Goal: Task Accomplishment & Management: Use online tool/utility

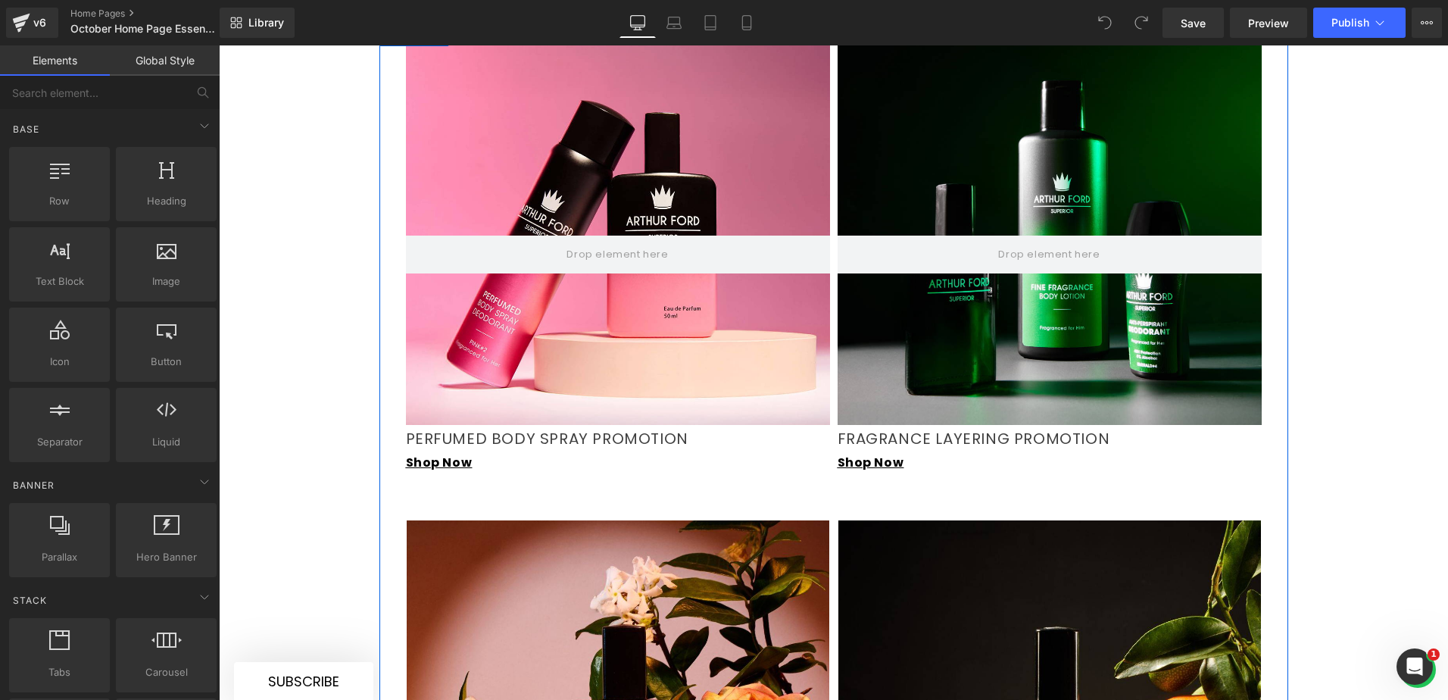
scroll to position [1287, 0]
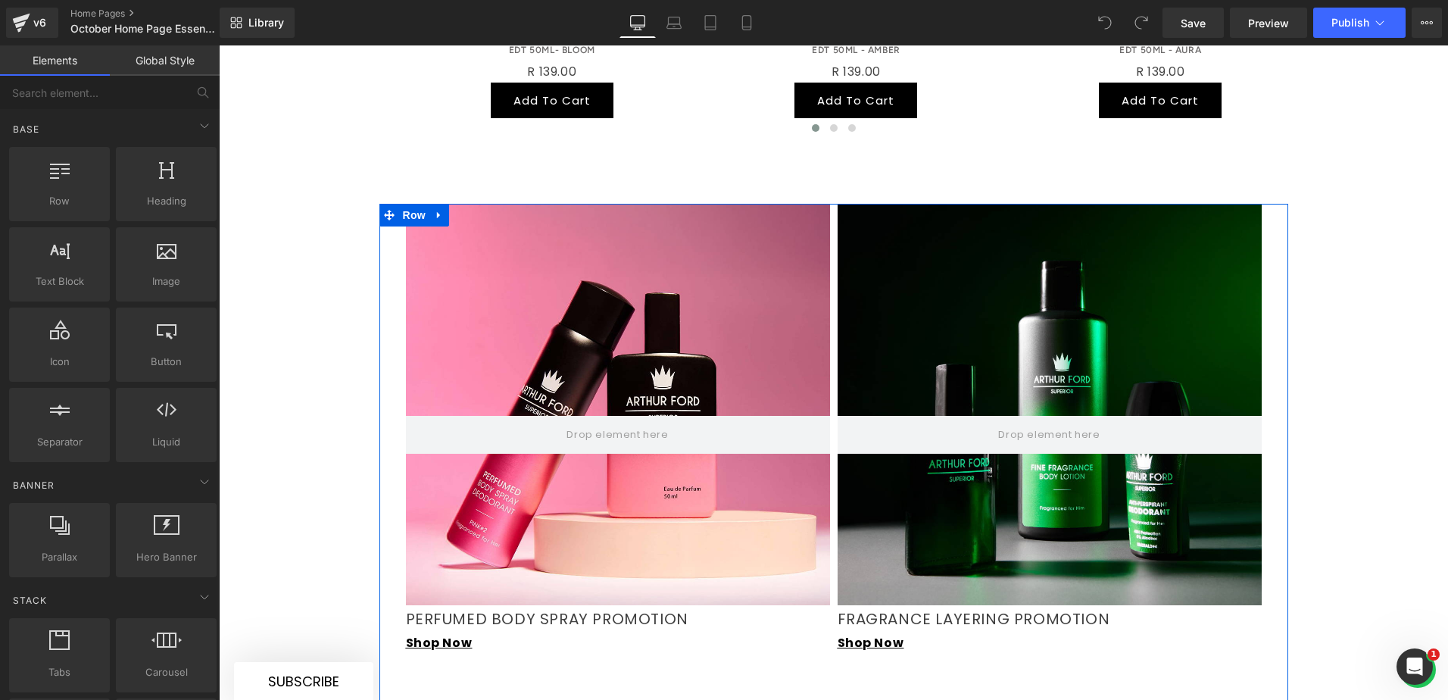
click at [537, 205] on div at bounding box center [618, 404] width 424 height 401
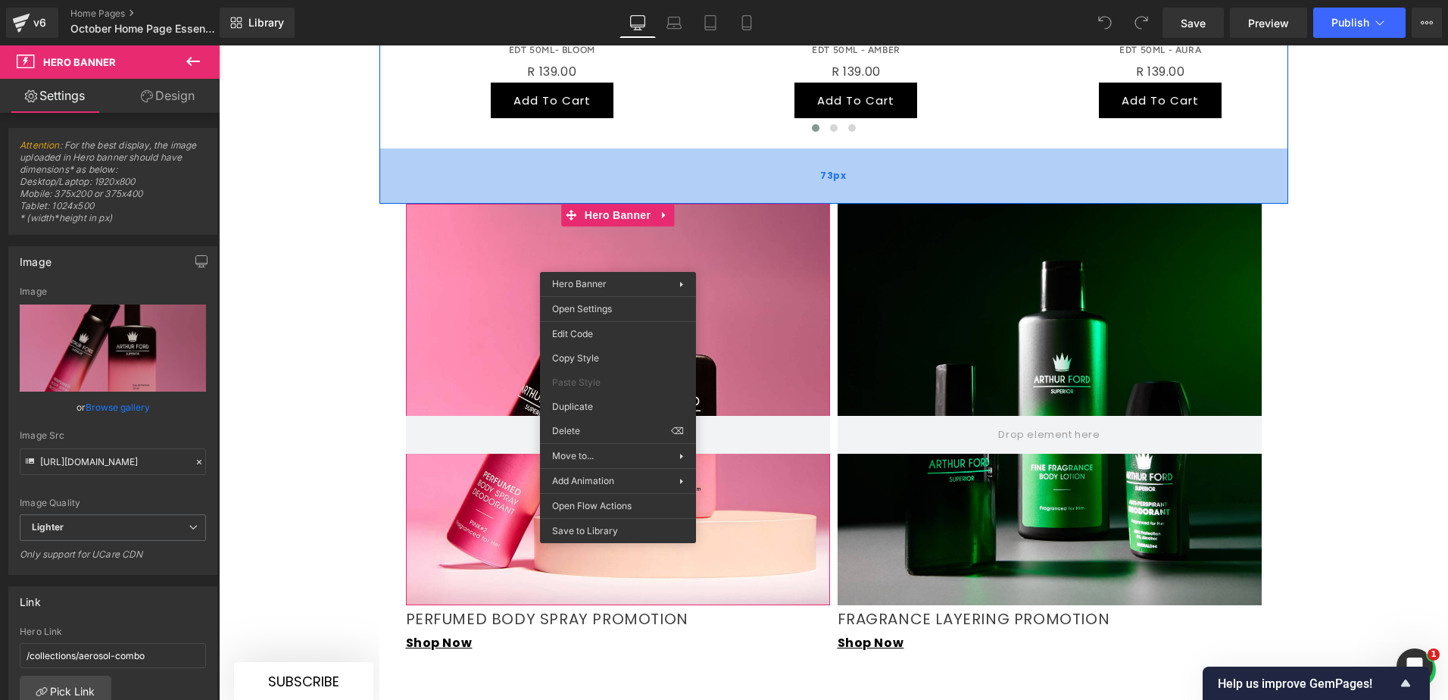
click at [661, 148] on div "73px" at bounding box center [833, 175] width 909 height 55
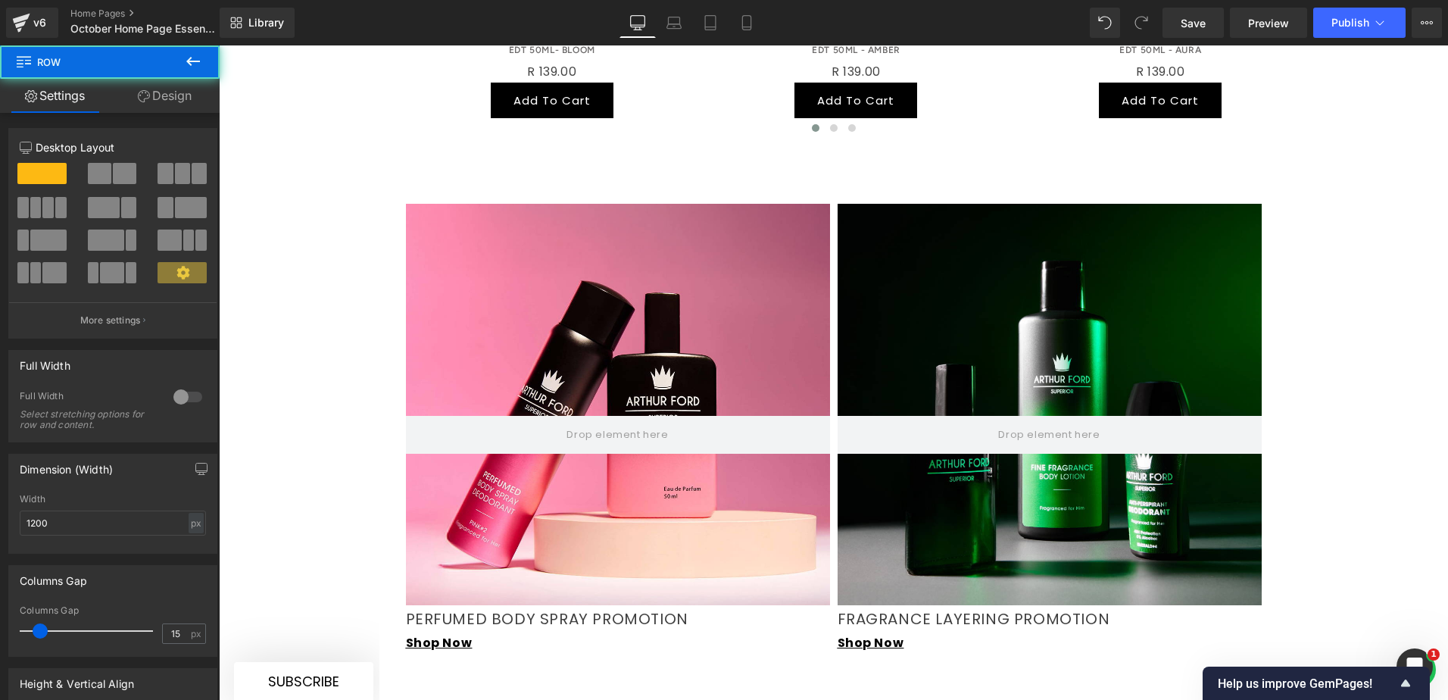
click at [321, 169] on div "Video Bg Row Row Image Row Video Bg Row NEW PureLite Glow Face Care Range Headi…" at bounding box center [833, 625] width 1229 height 3294
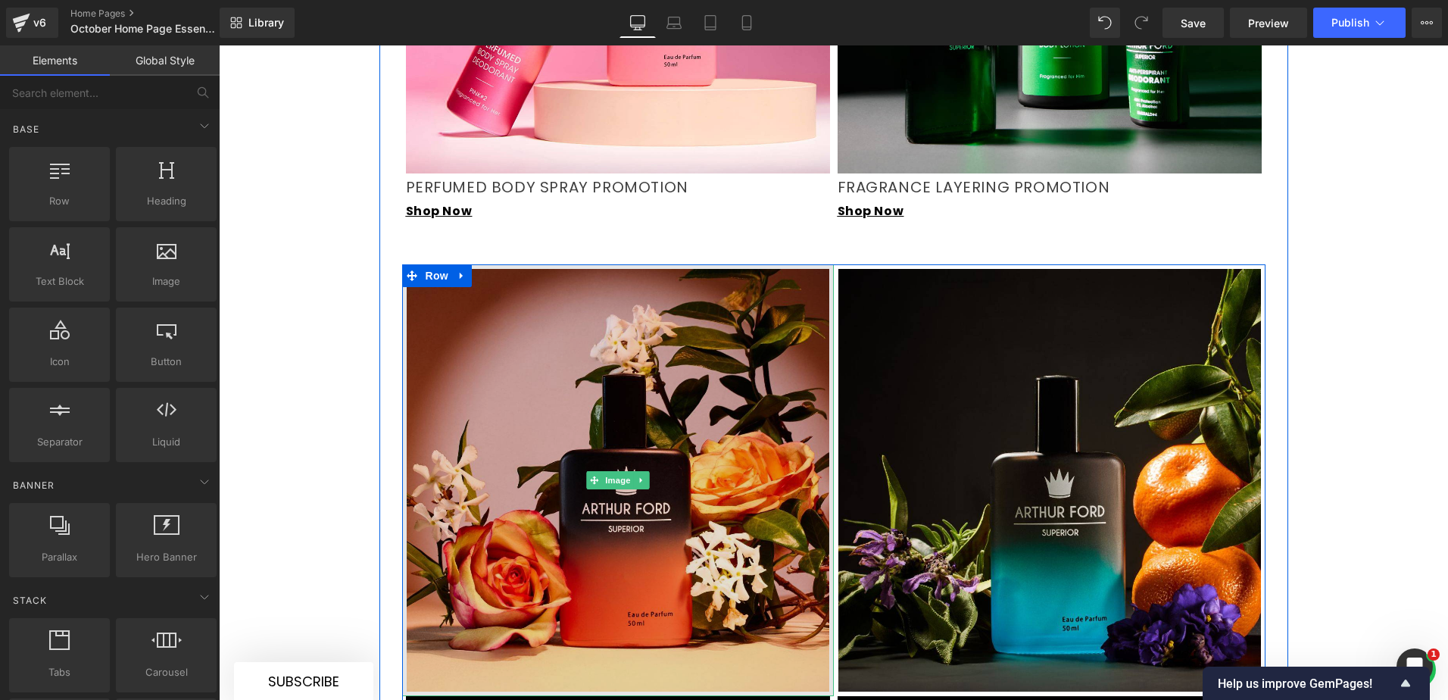
scroll to position [1439, 0]
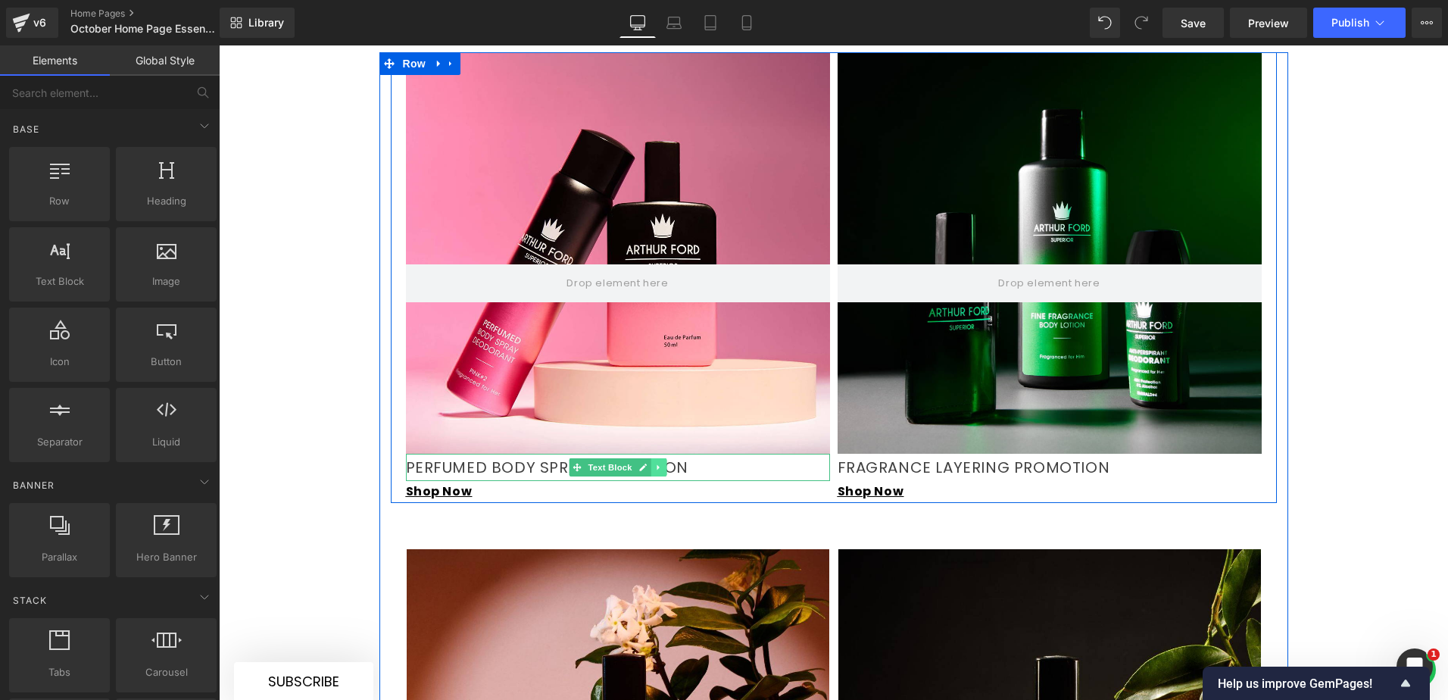
click at [656, 463] on icon at bounding box center [658, 467] width 8 height 9
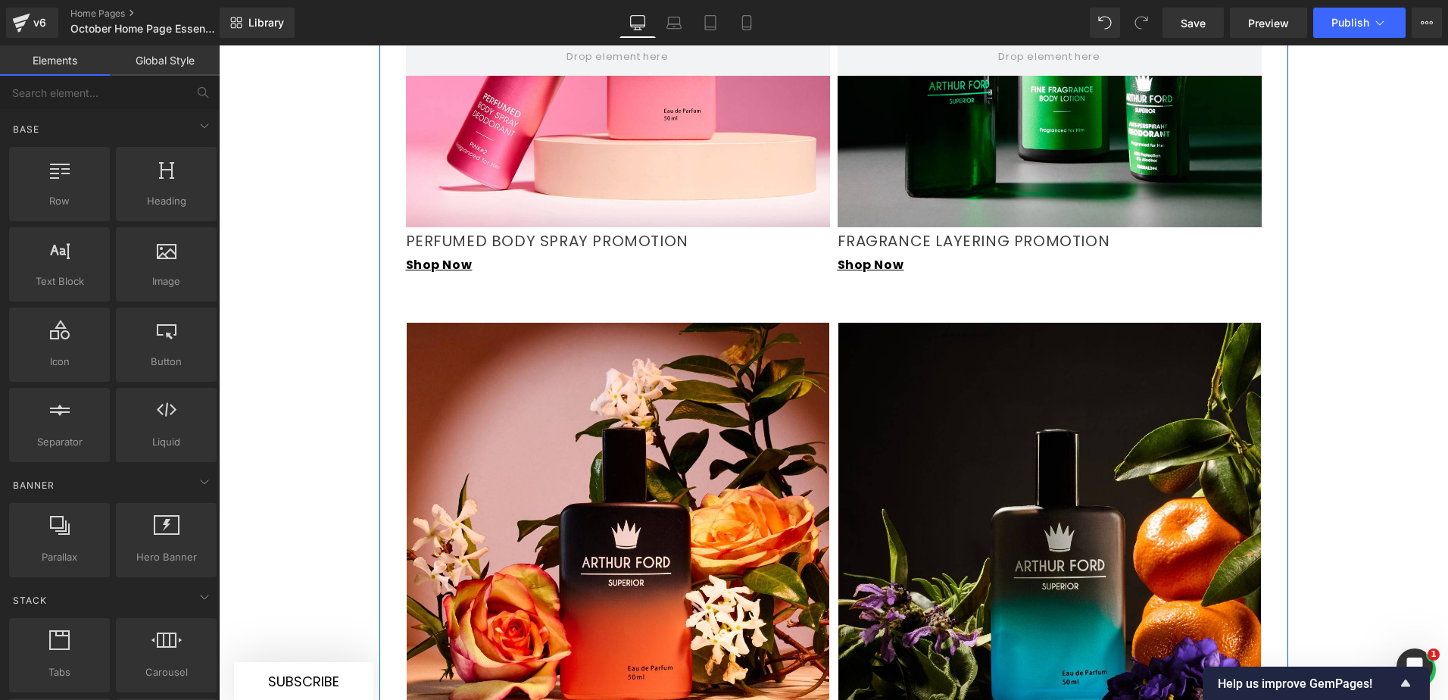
scroll to position [1666, 0]
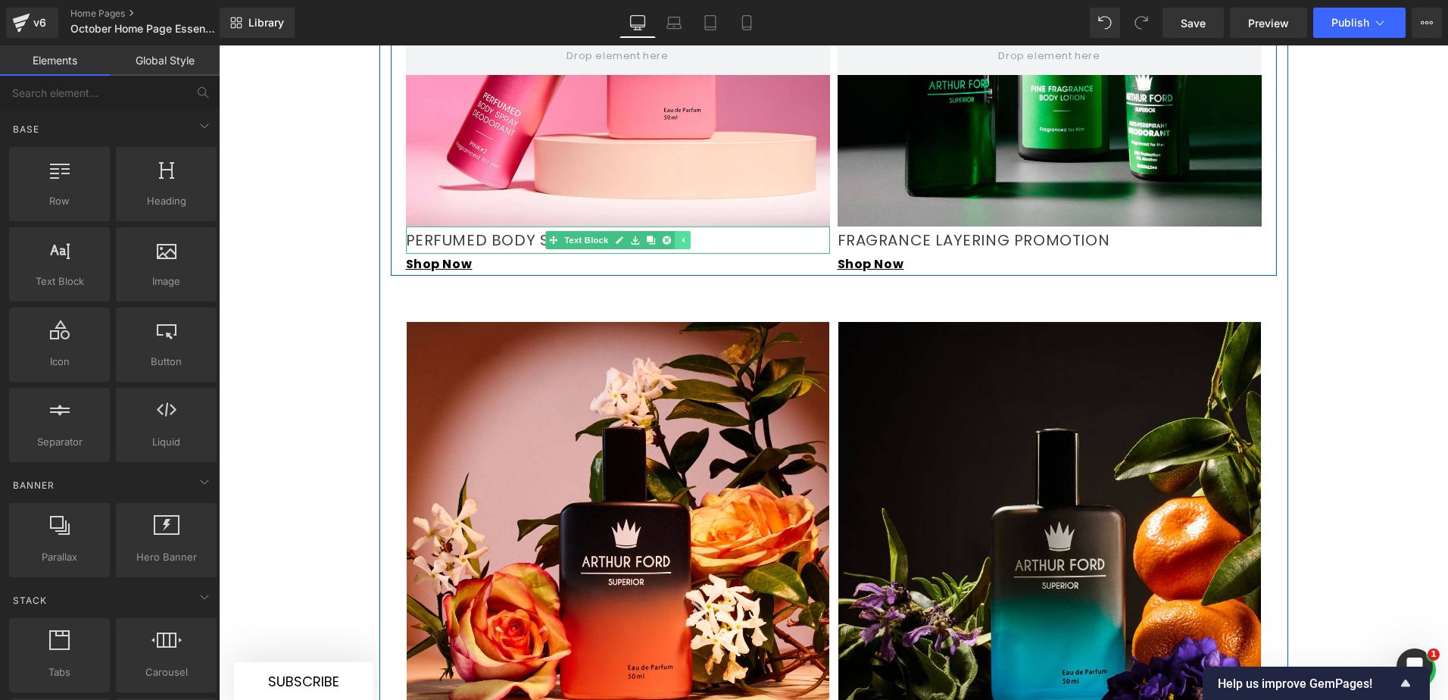
click at [682, 238] on icon at bounding box center [683, 240] width 2 height 5
click at [675, 226] on p "PERFUMED BODY SPRAY PROMOTION" at bounding box center [618, 239] width 424 height 27
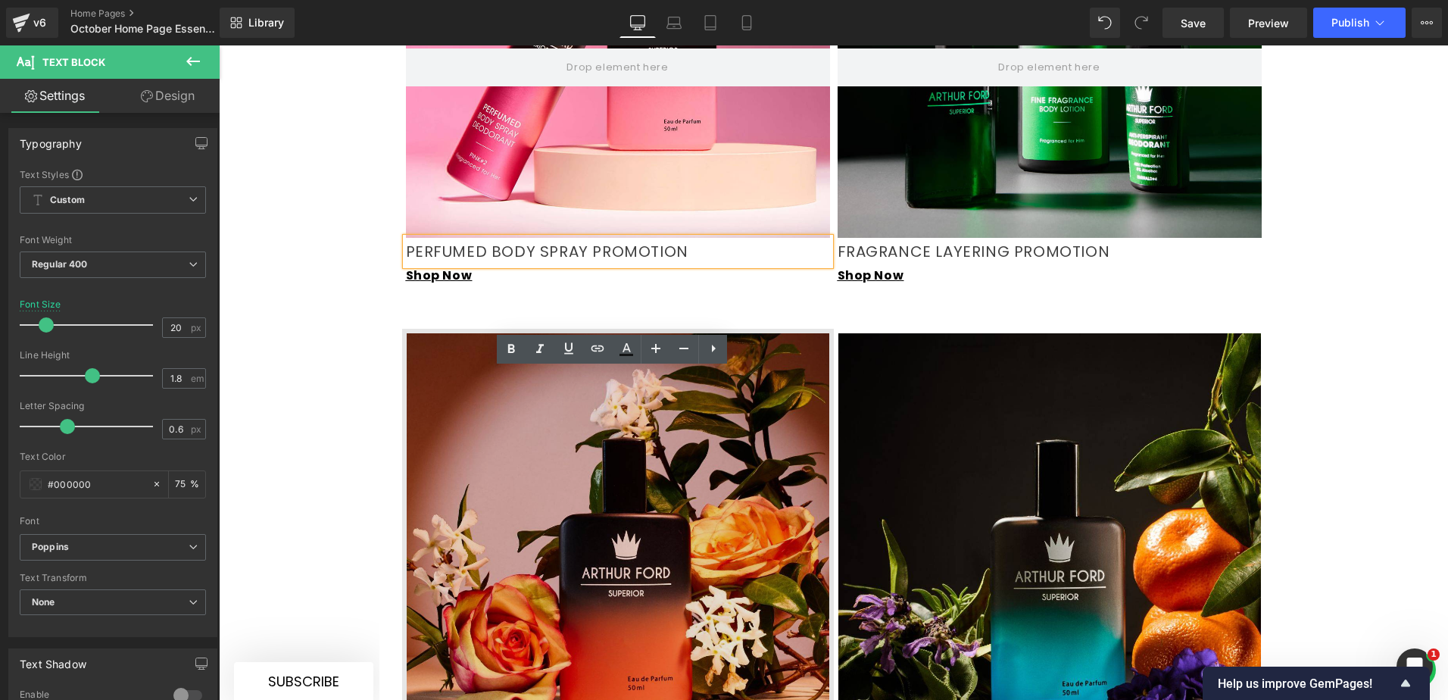
scroll to position [1742, 0]
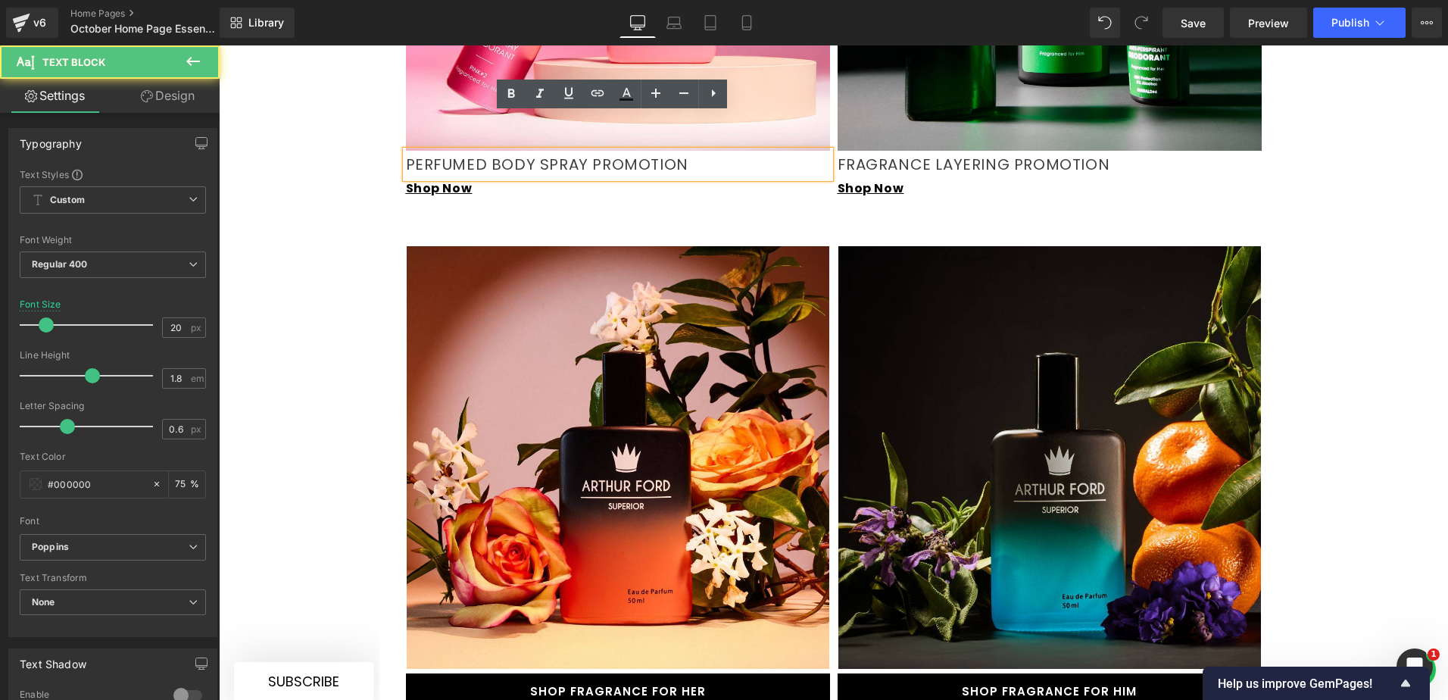
click at [690, 151] on p "PERFUMED BODY SPRAY PROMOTION" at bounding box center [618, 164] width 424 height 27
click at [219, 45] on div at bounding box center [219, 45] width 0 height 0
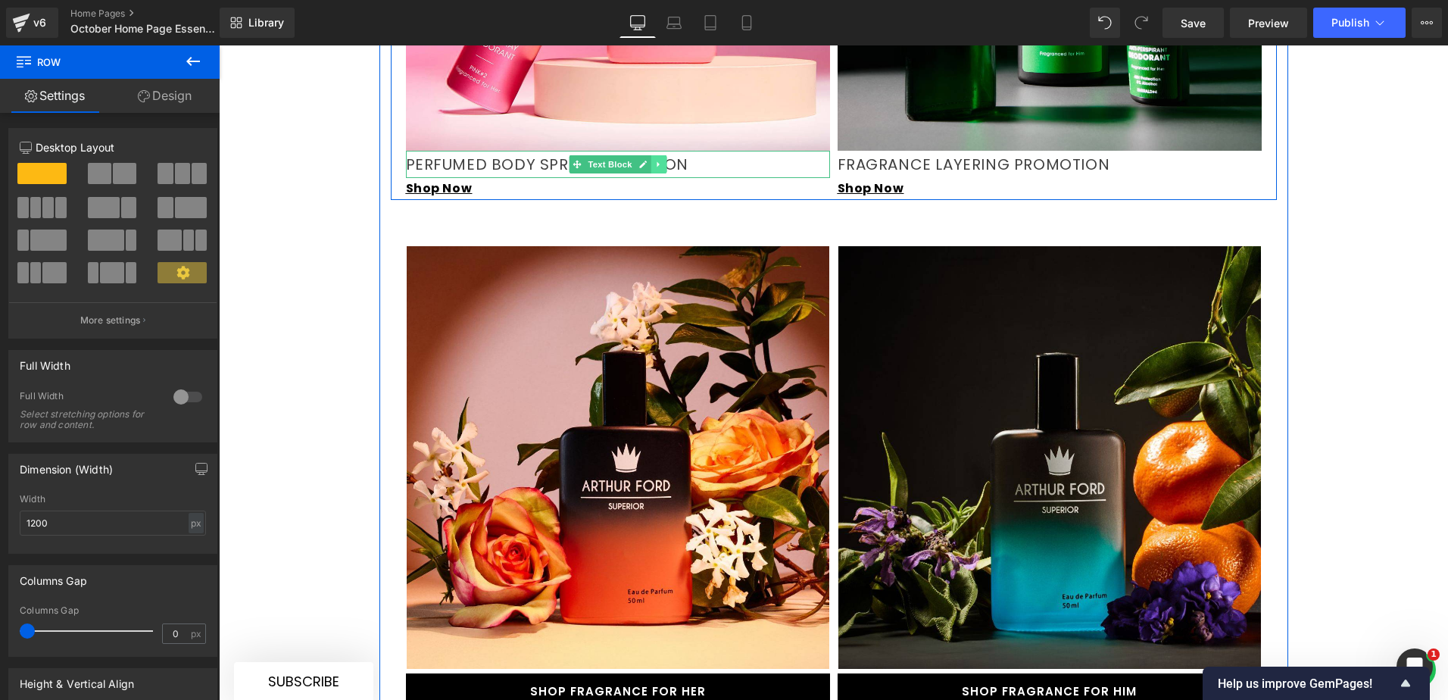
click at [654, 160] on icon at bounding box center [658, 164] width 8 height 9
click at [646, 160] on icon at bounding box center [650, 164] width 8 height 9
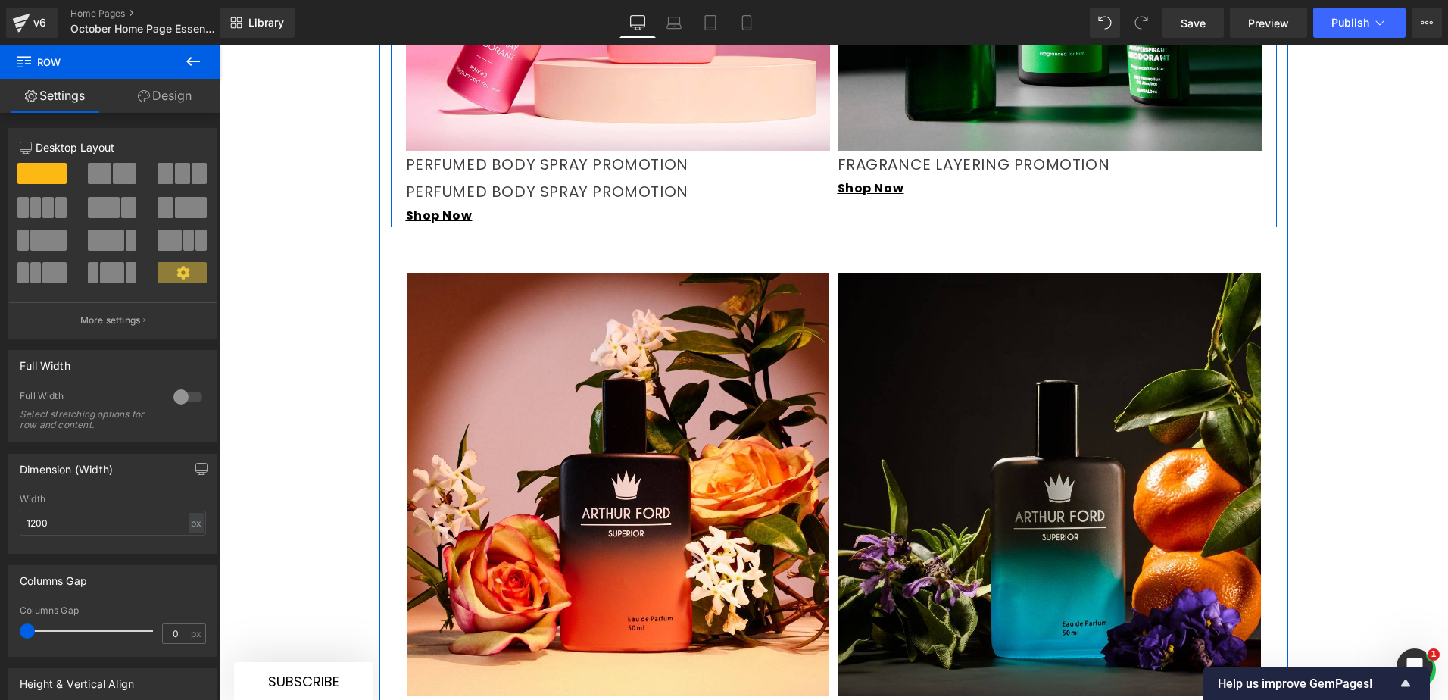
scroll to position [1728, 0]
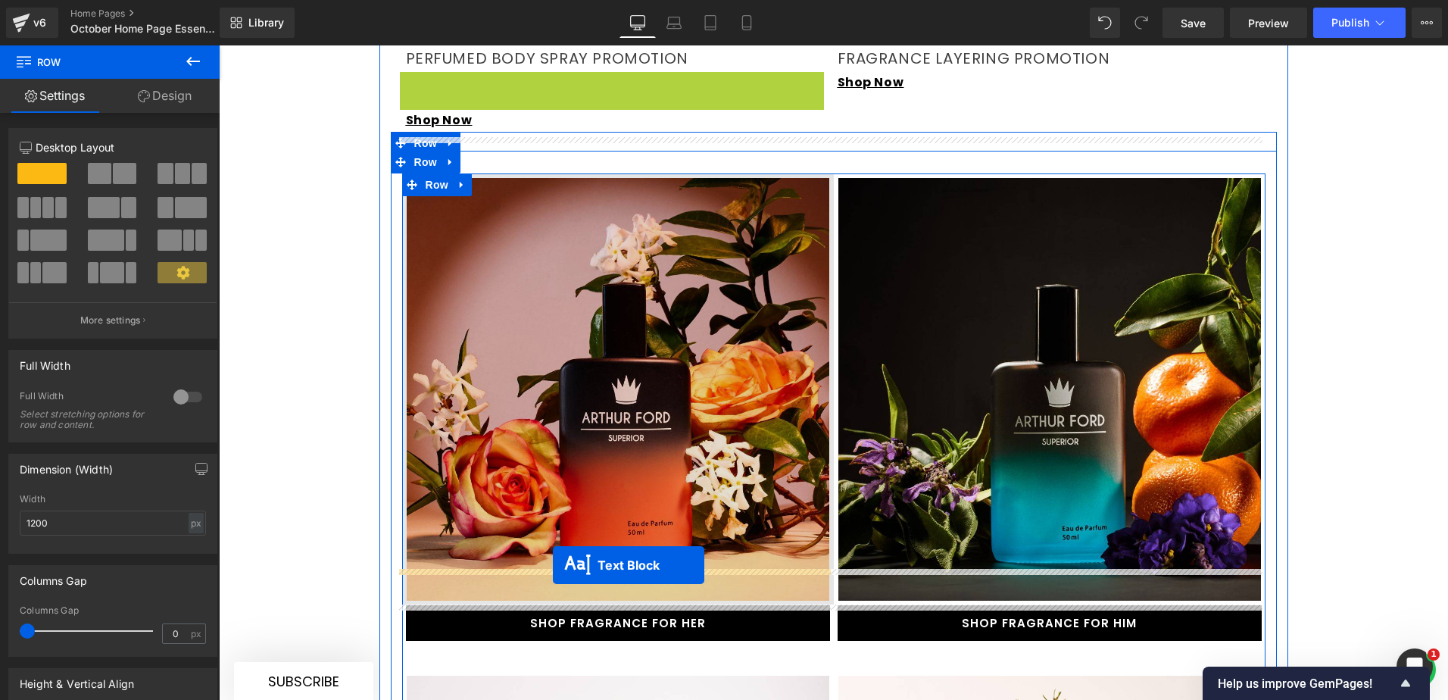
drag, startPoint x: 575, startPoint y: 154, endPoint x: 553, endPoint y: 565, distance: 411.0
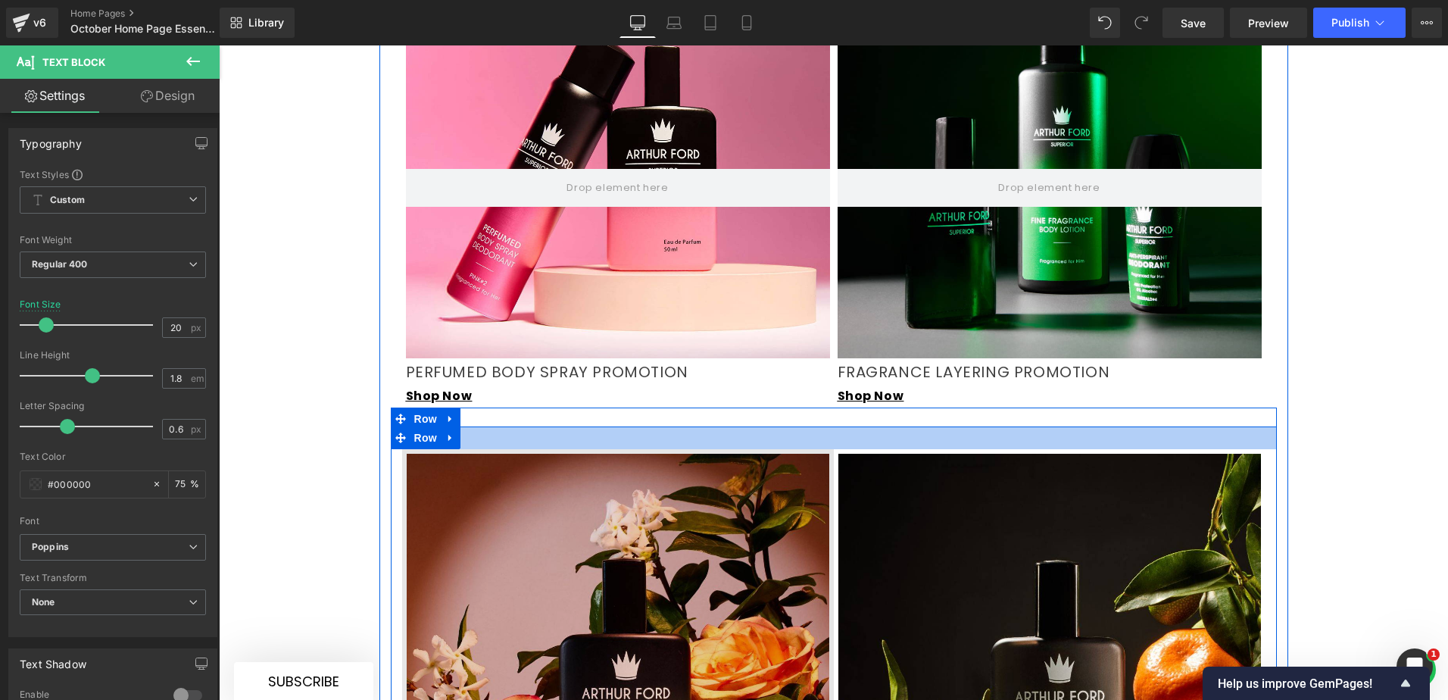
scroll to position [1569, 0]
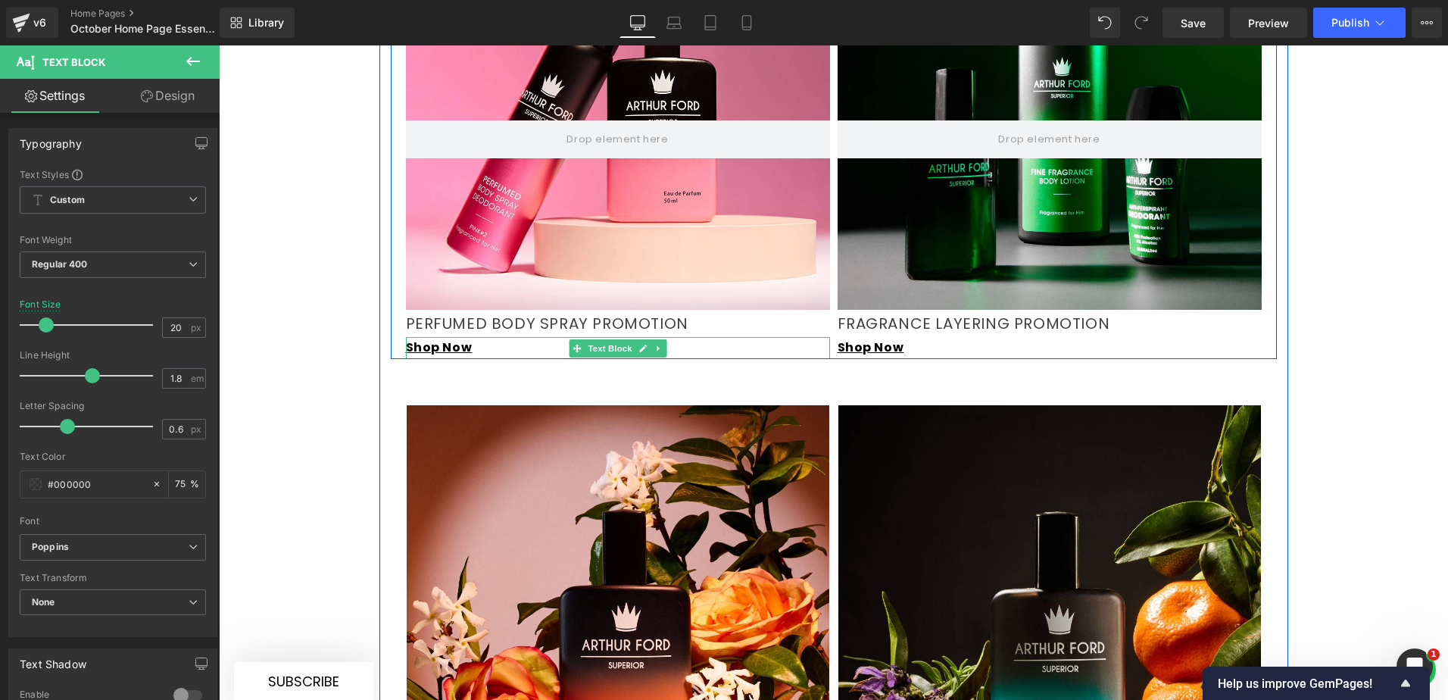
click at [660, 337] on p "Shop Now" at bounding box center [618, 348] width 424 height 22
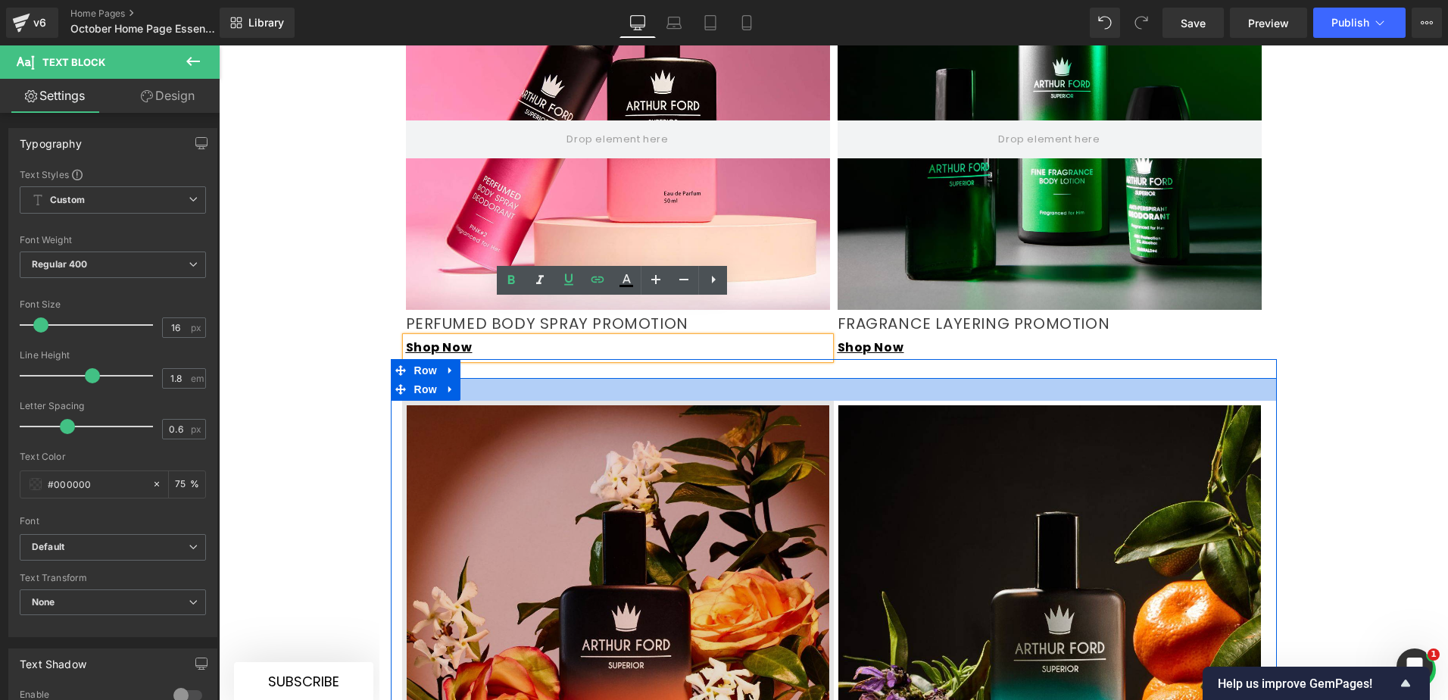
click at [481, 401] on img at bounding box center [618, 617] width 432 height 432
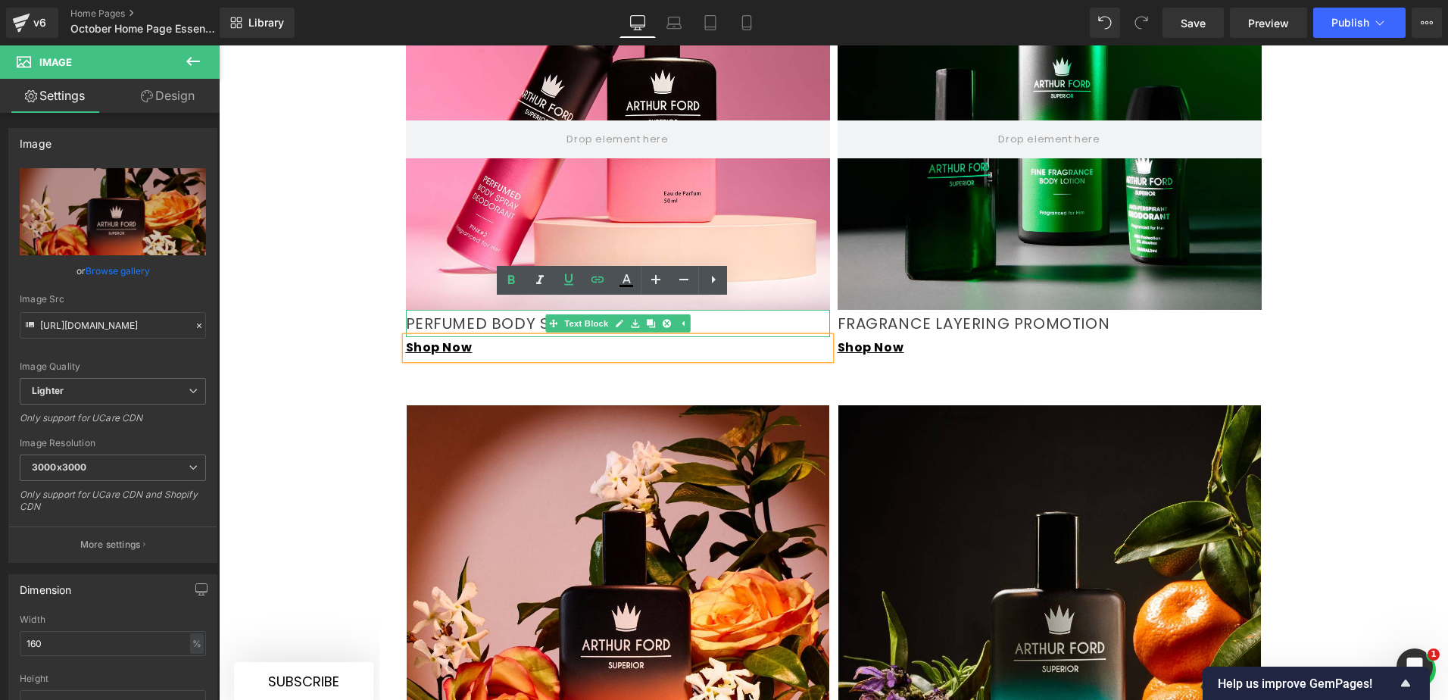
click at [469, 310] on p "PERFUMED BODY SPRAY PROMOTION" at bounding box center [618, 323] width 424 height 27
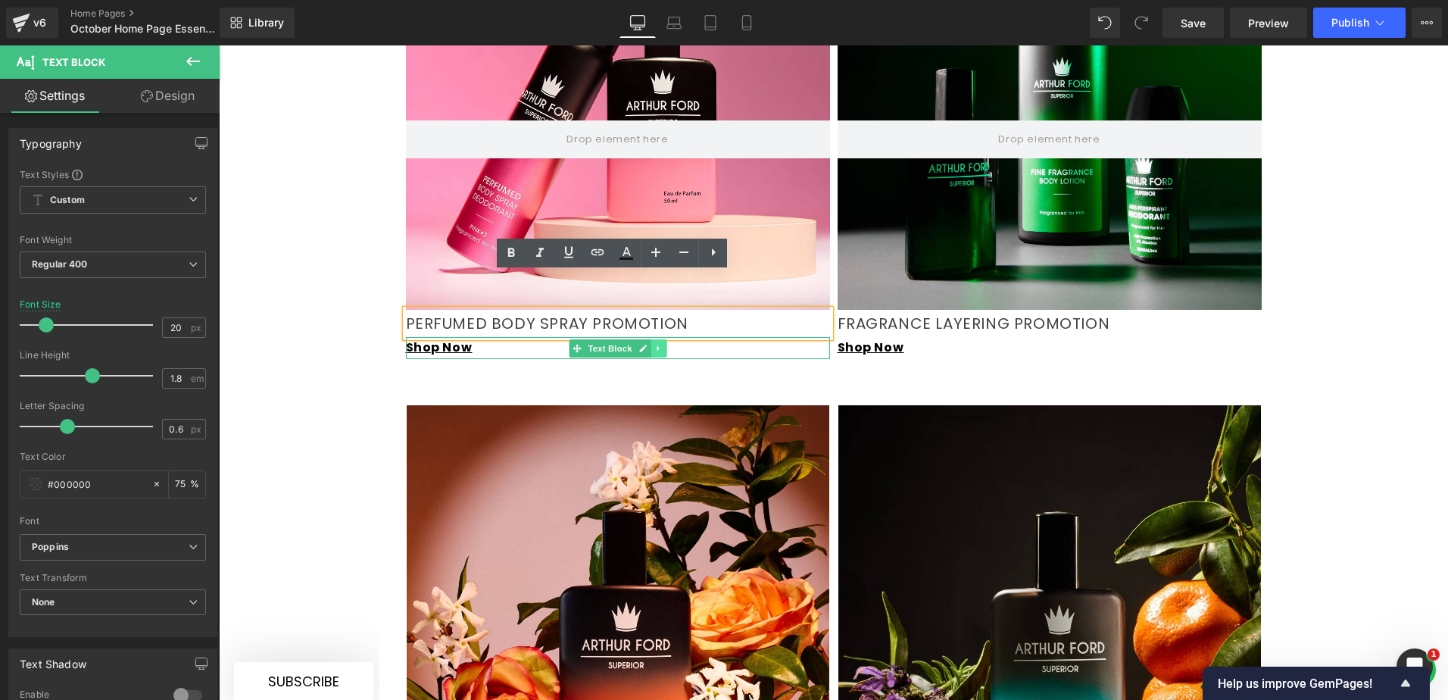
click at [654, 339] on link at bounding box center [658, 348] width 16 height 18
click at [646, 344] on icon at bounding box center [650, 348] width 8 height 9
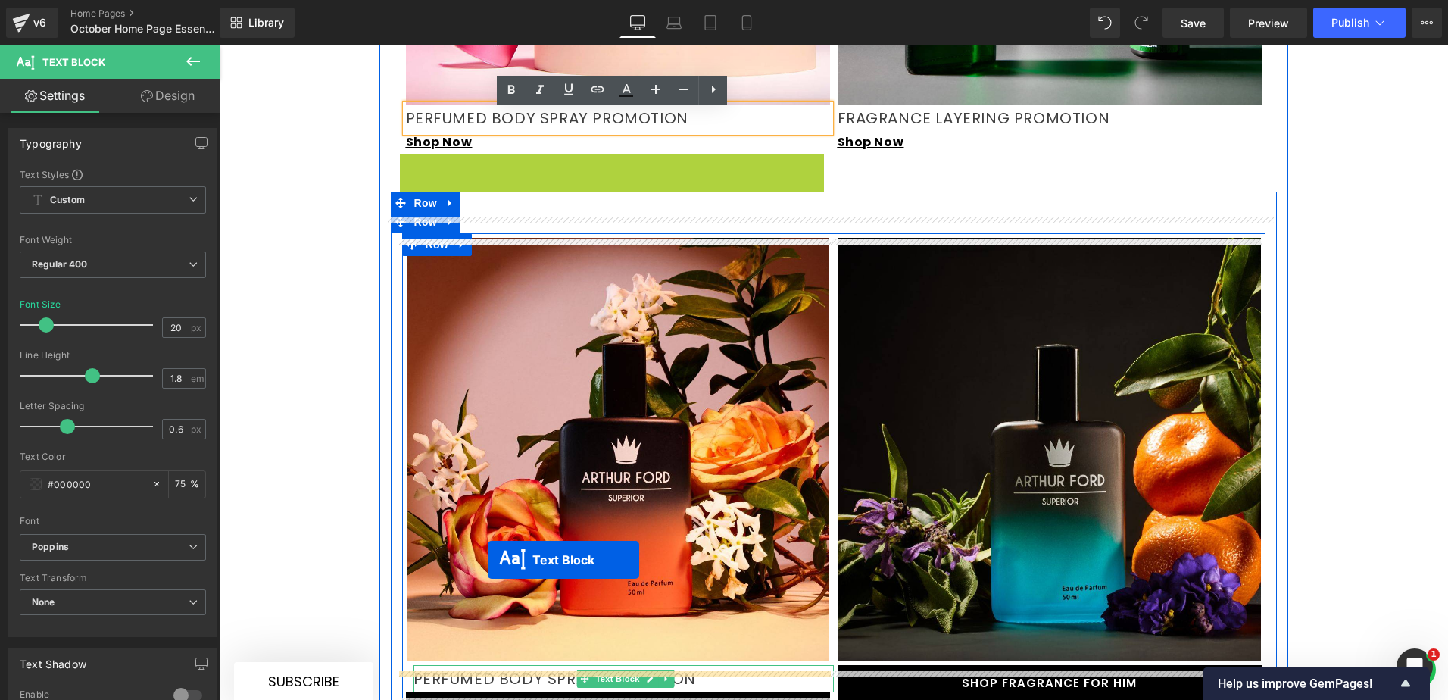
scroll to position [2023, 0]
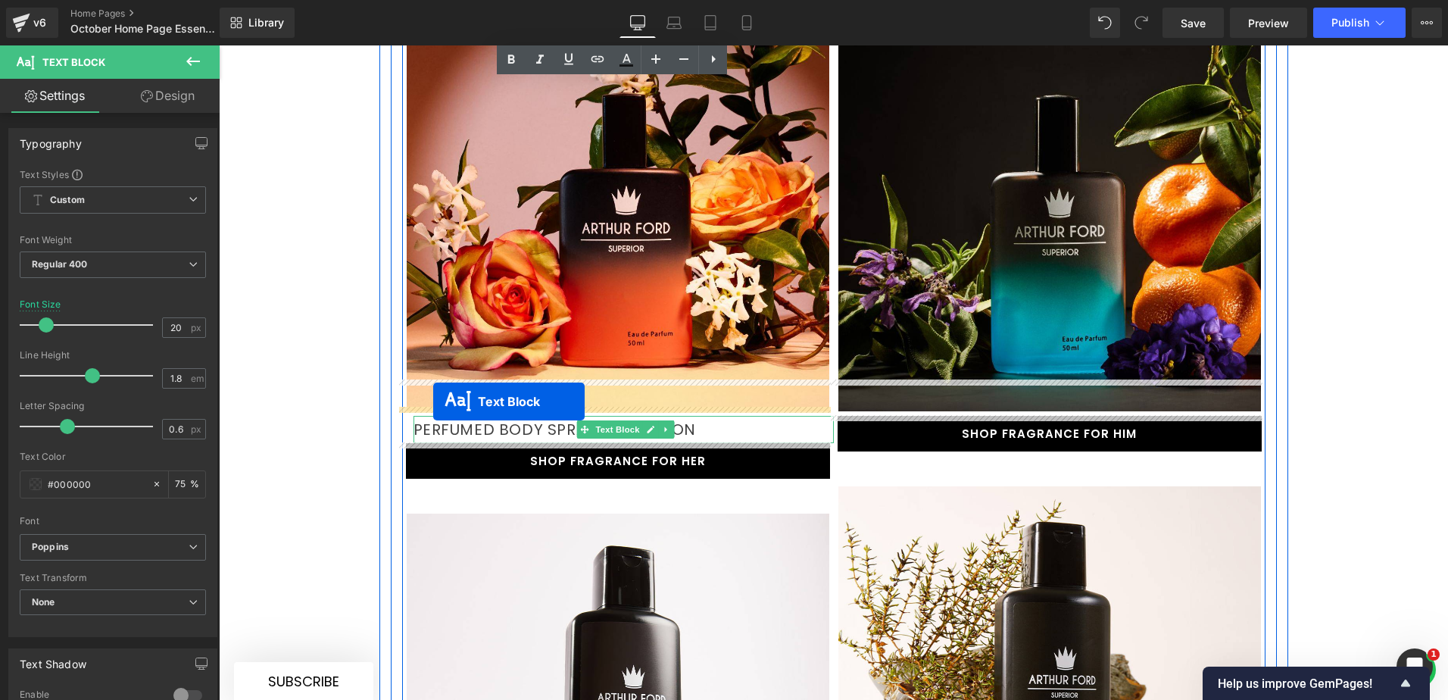
drag, startPoint x: 572, startPoint y: 182, endPoint x: 433, endPoint y: 401, distance: 259.0
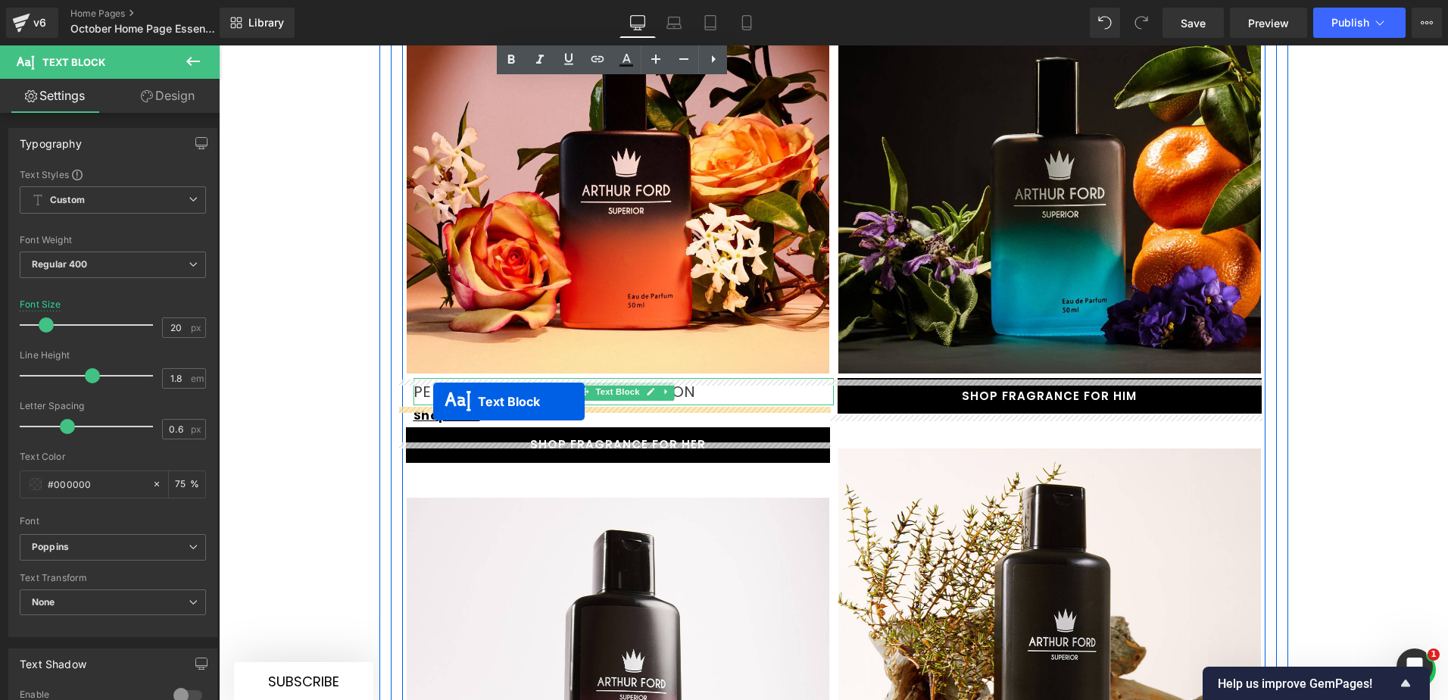
scroll to position [1985, 0]
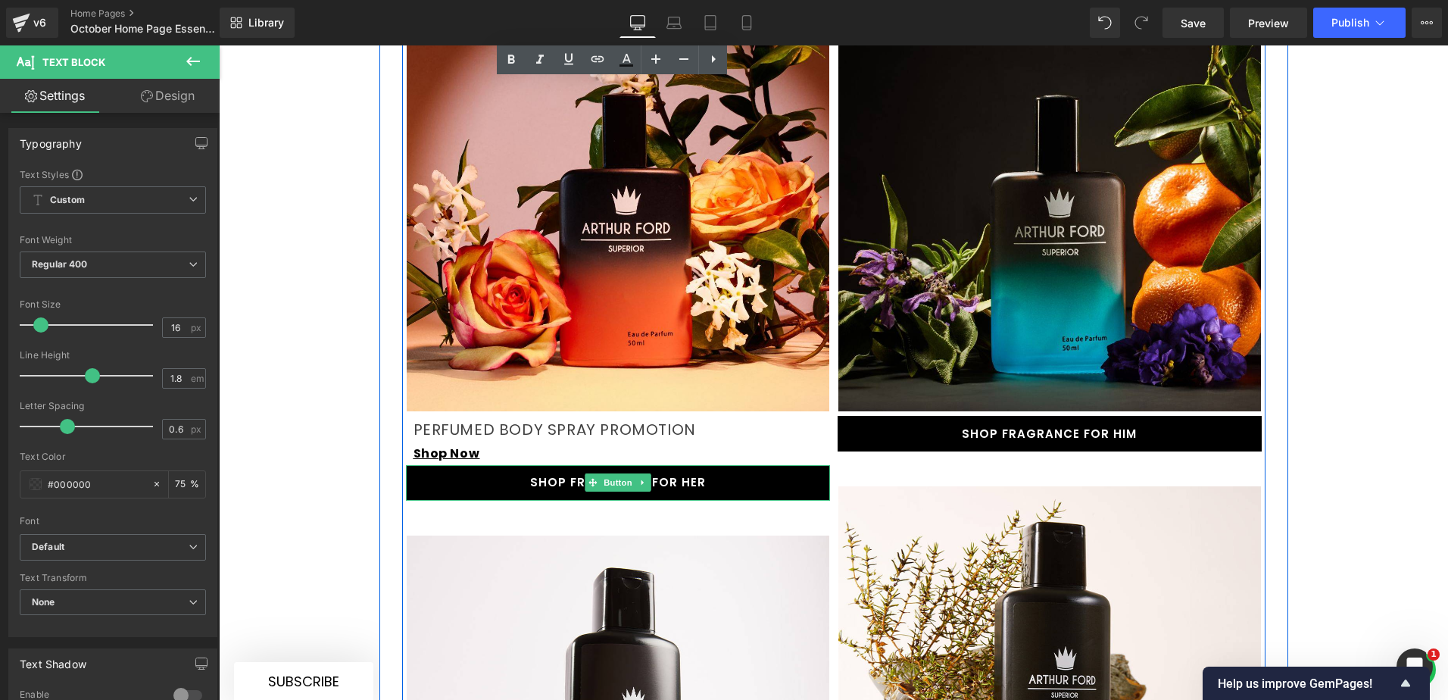
click at [723, 465] on link "SHOP FRAGRANCE FOR HER" at bounding box center [618, 483] width 424 height 36
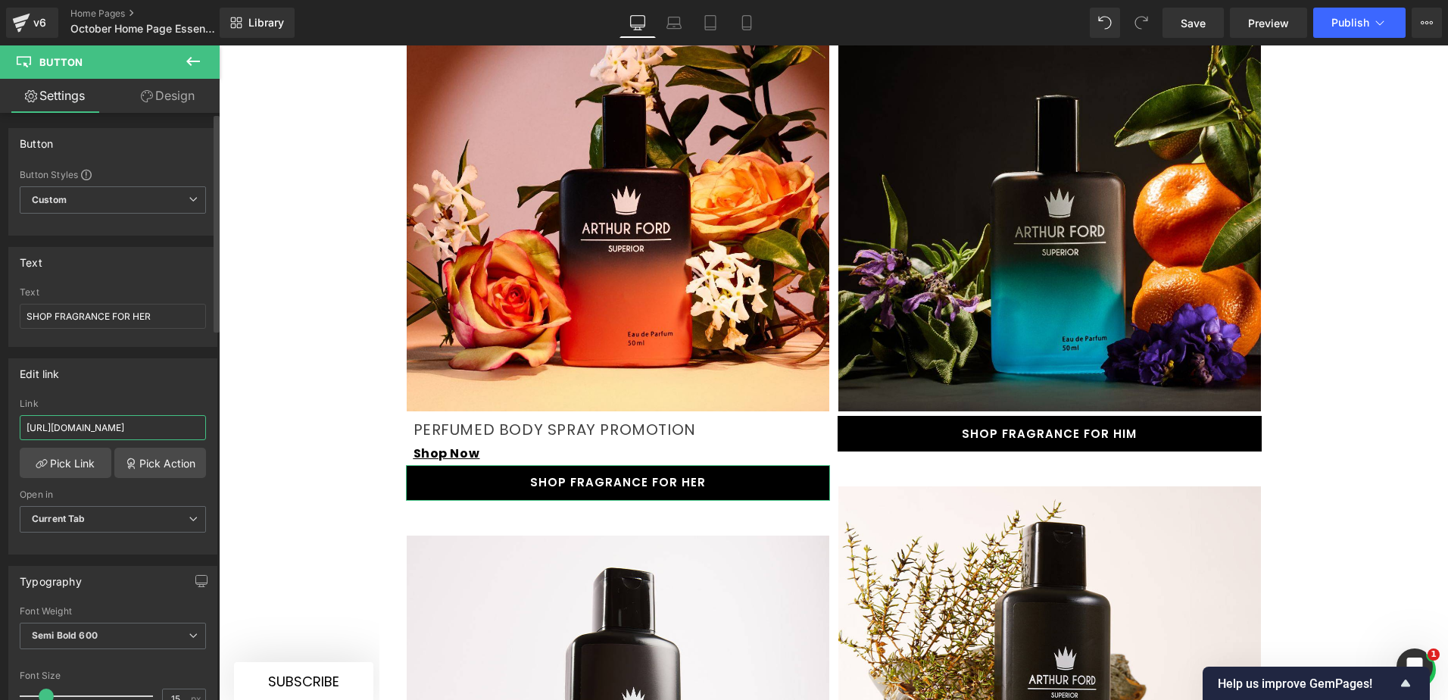
click at [127, 429] on input "[URL][DOMAIN_NAME]" at bounding box center [113, 427] width 186 height 25
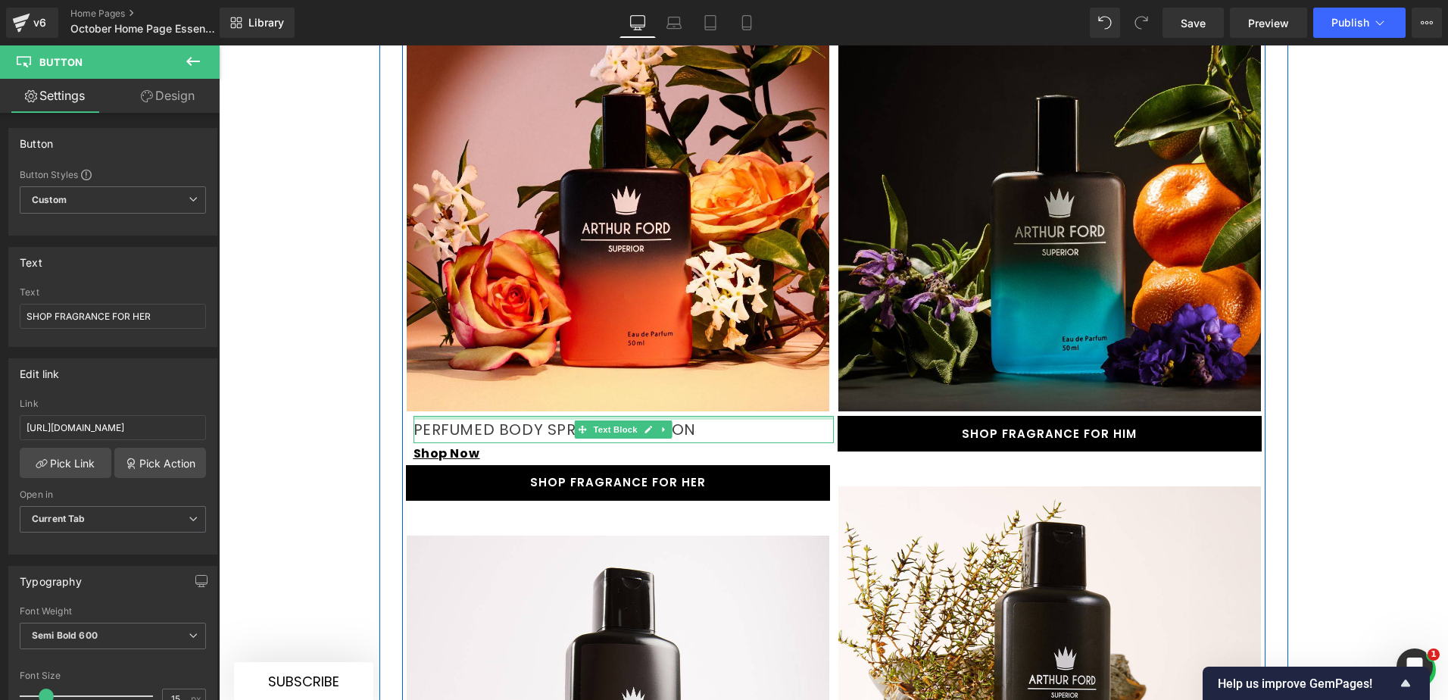
click at [519, 416] on div at bounding box center [623, 418] width 420 height 4
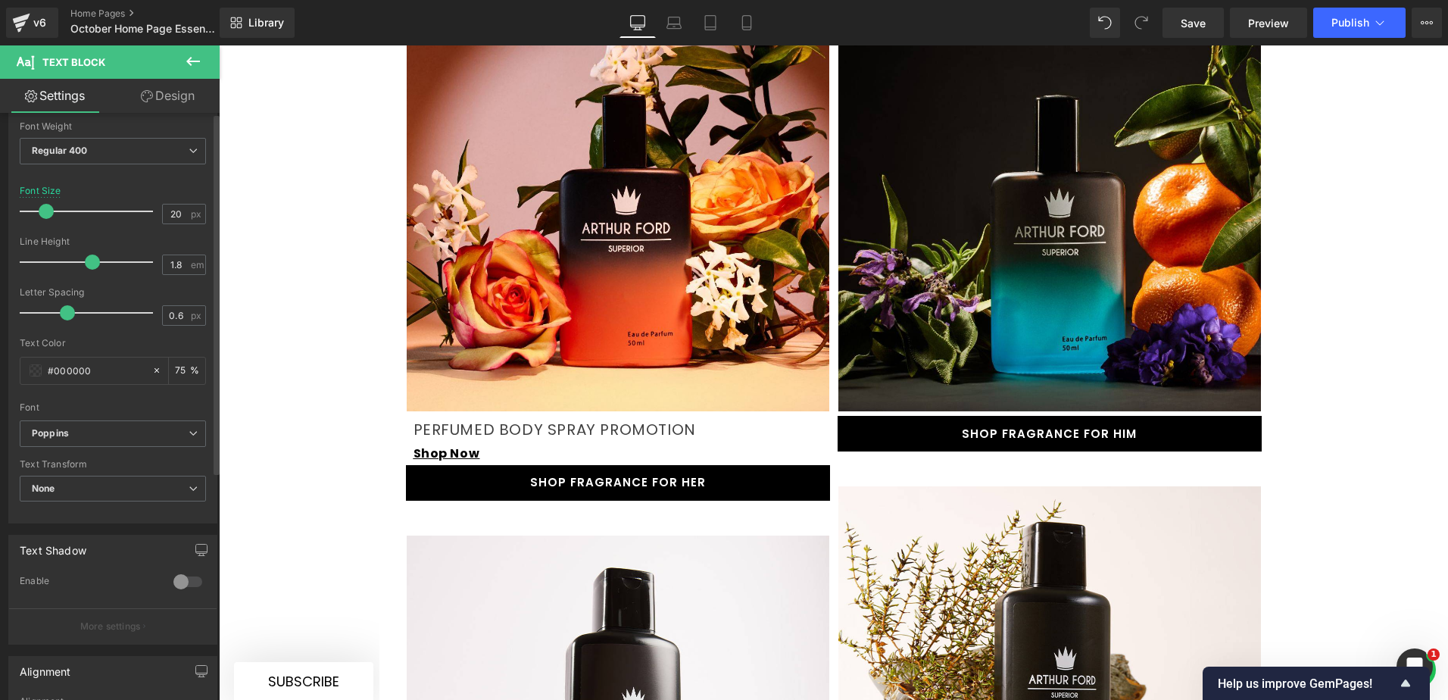
scroll to position [0, 0]
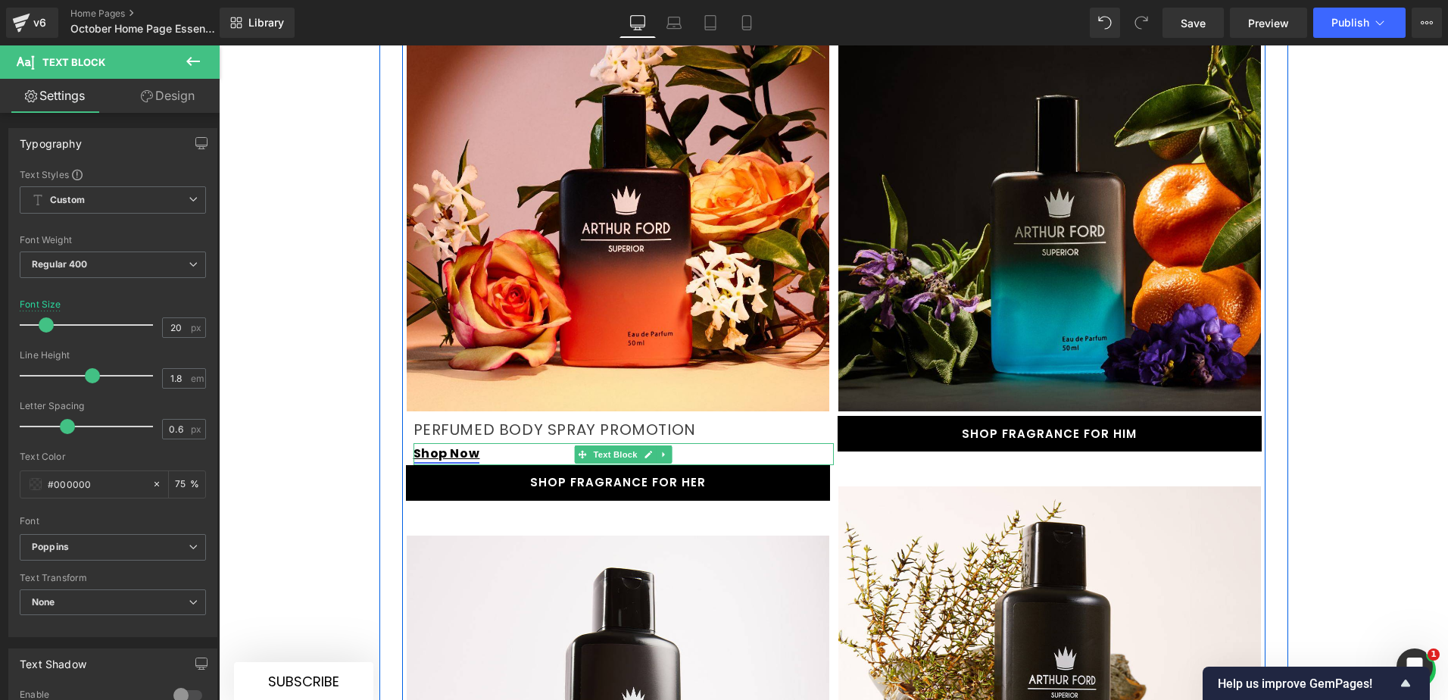
click at [444, 444] on link "Shop Now" at bounding box center [446, 452] width 67 height 17
click at [454, 444] on link "Shop Now" at bounding box center [446, 452] width 67 height 17
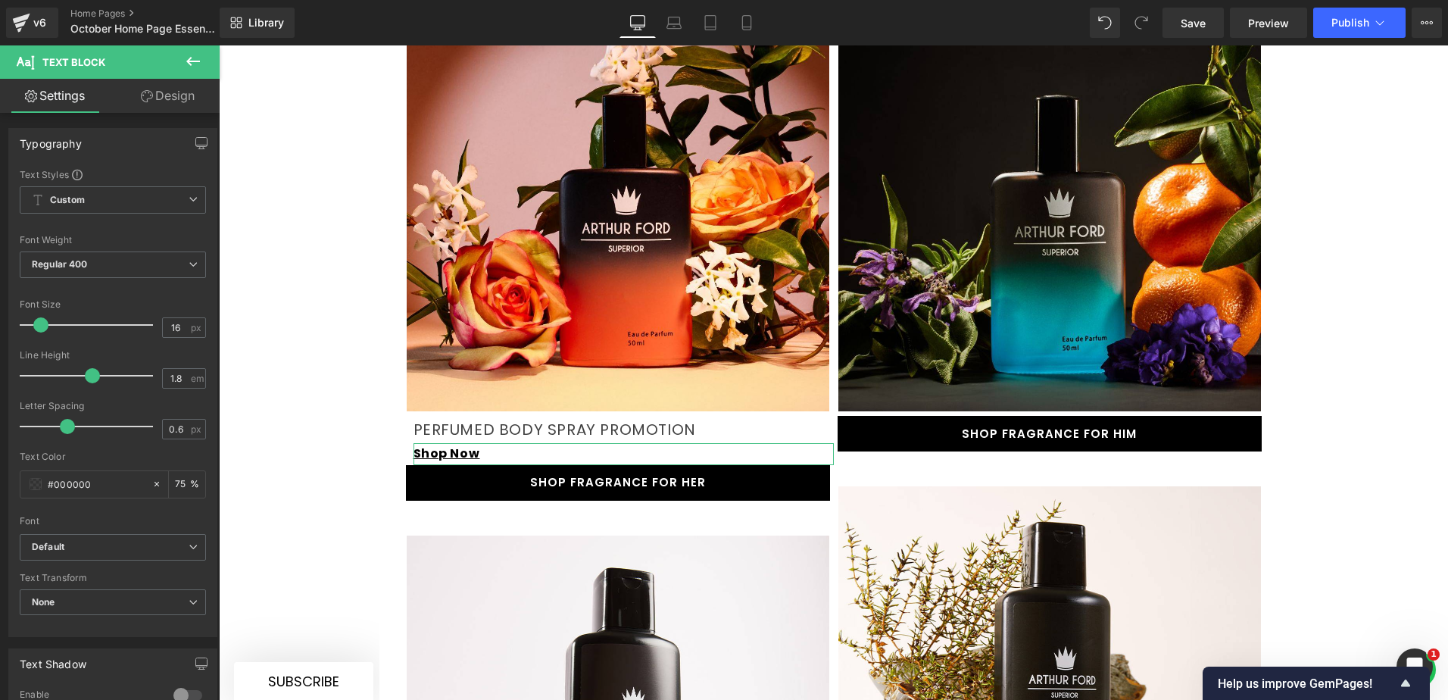
click at [167, 84] on link "Design" at bounding box center [168, 96] width 110 height 34
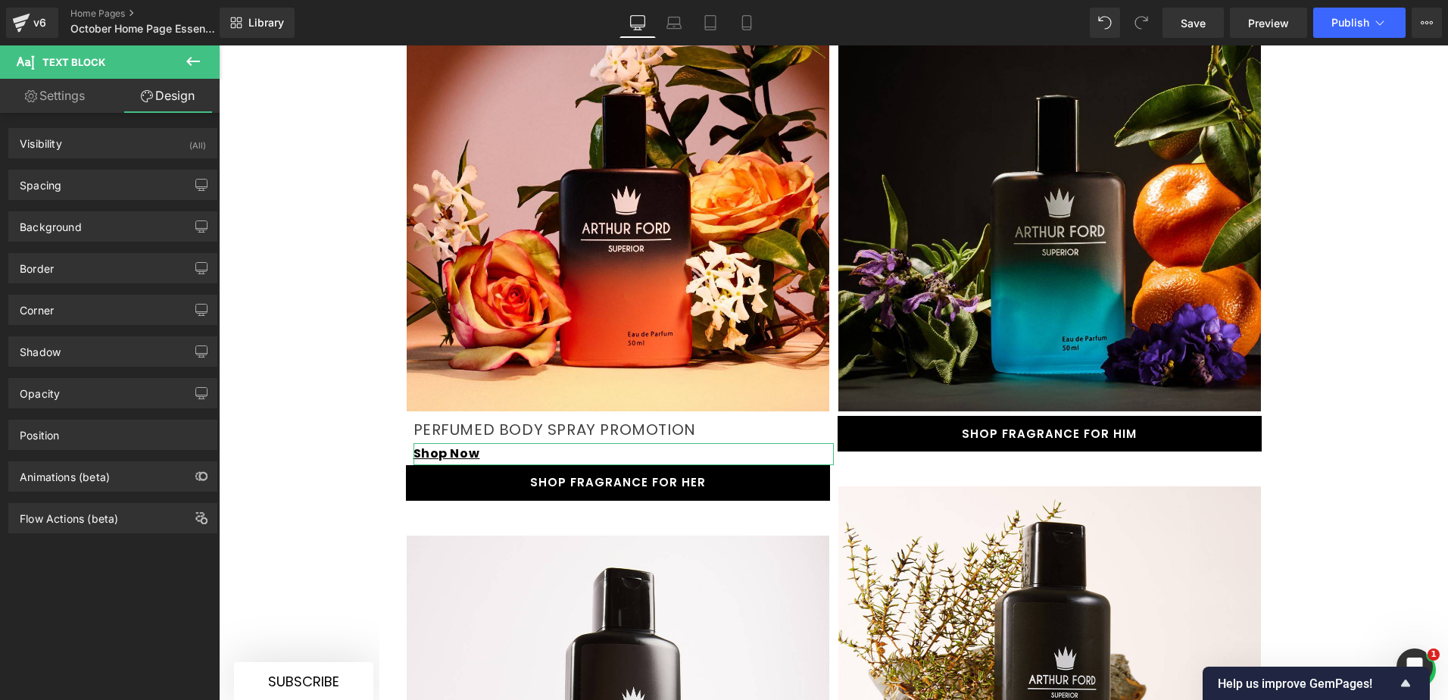
click at [58, 92] on link "Settings" at bounding box center [55, 96] width 110 height 34
type input "75"
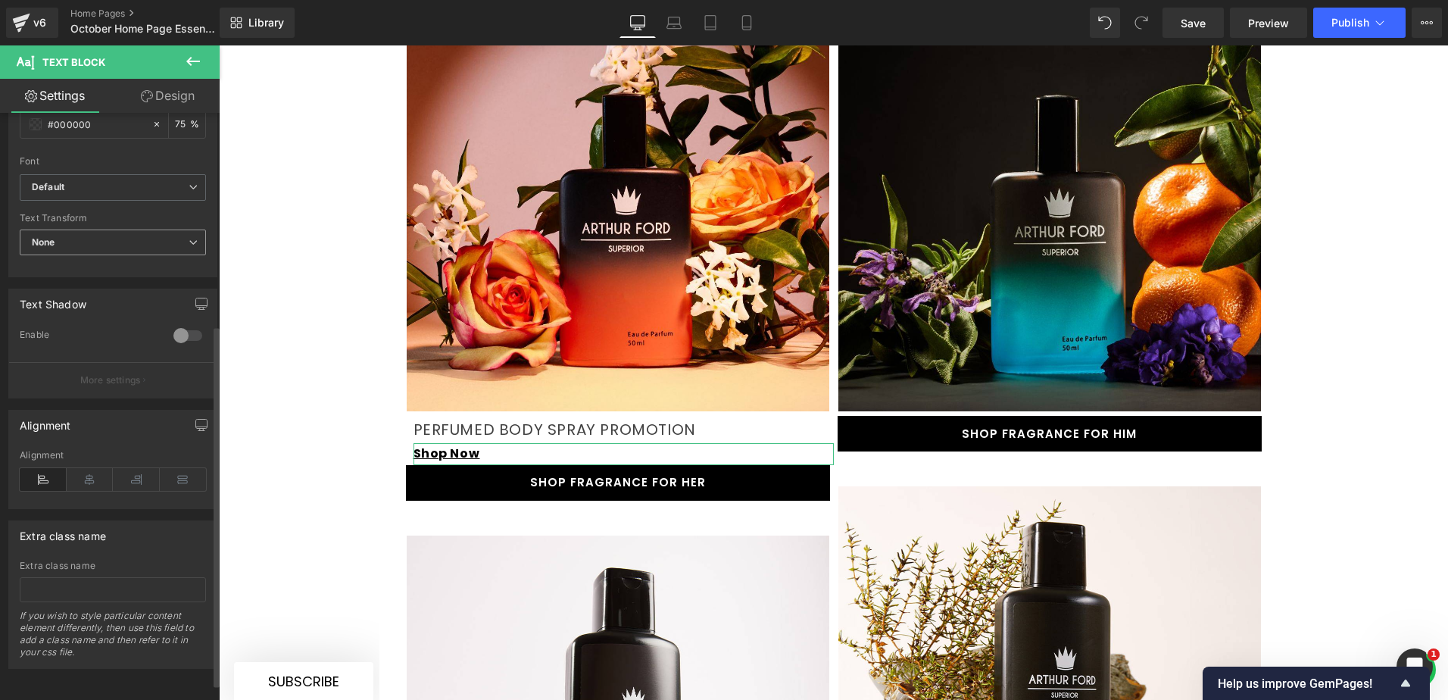
scroll to position [371, 0]
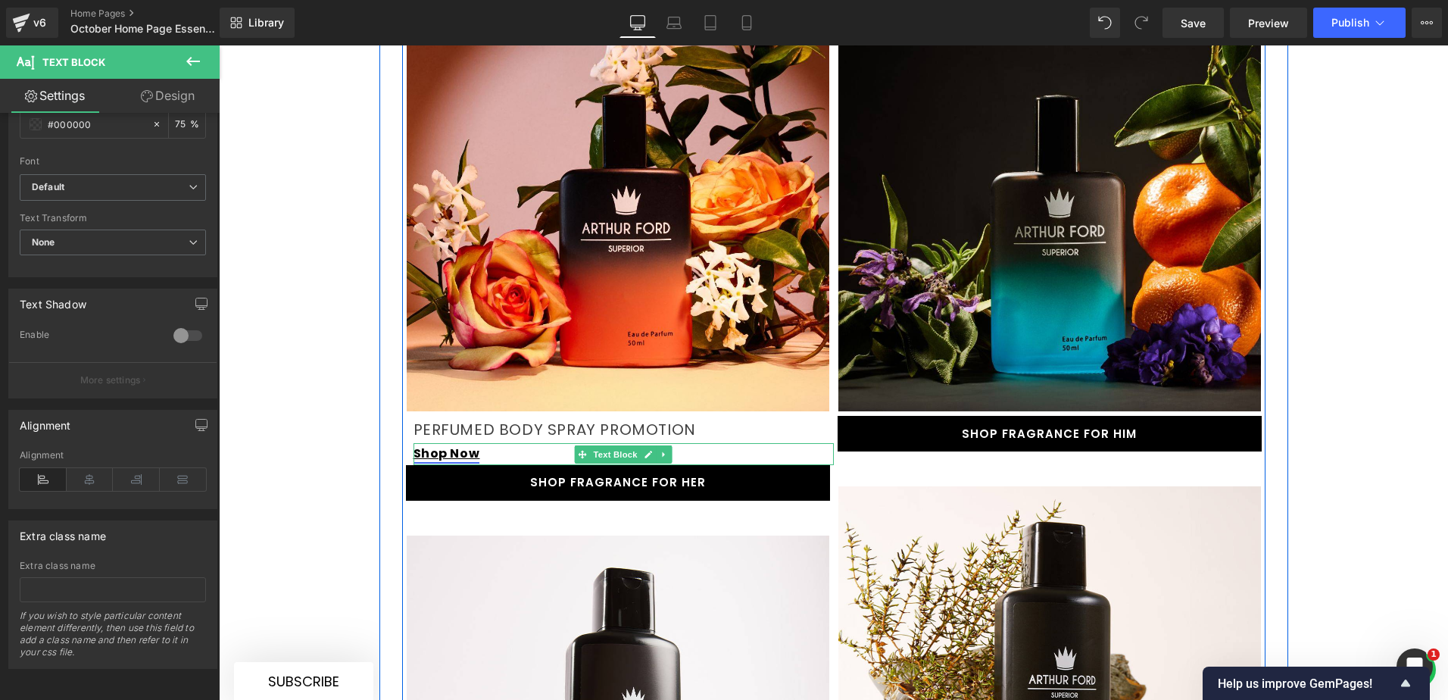
click at [457, 444] on link "Shop Now" at bounding box center [446, 452] width 67 height 17
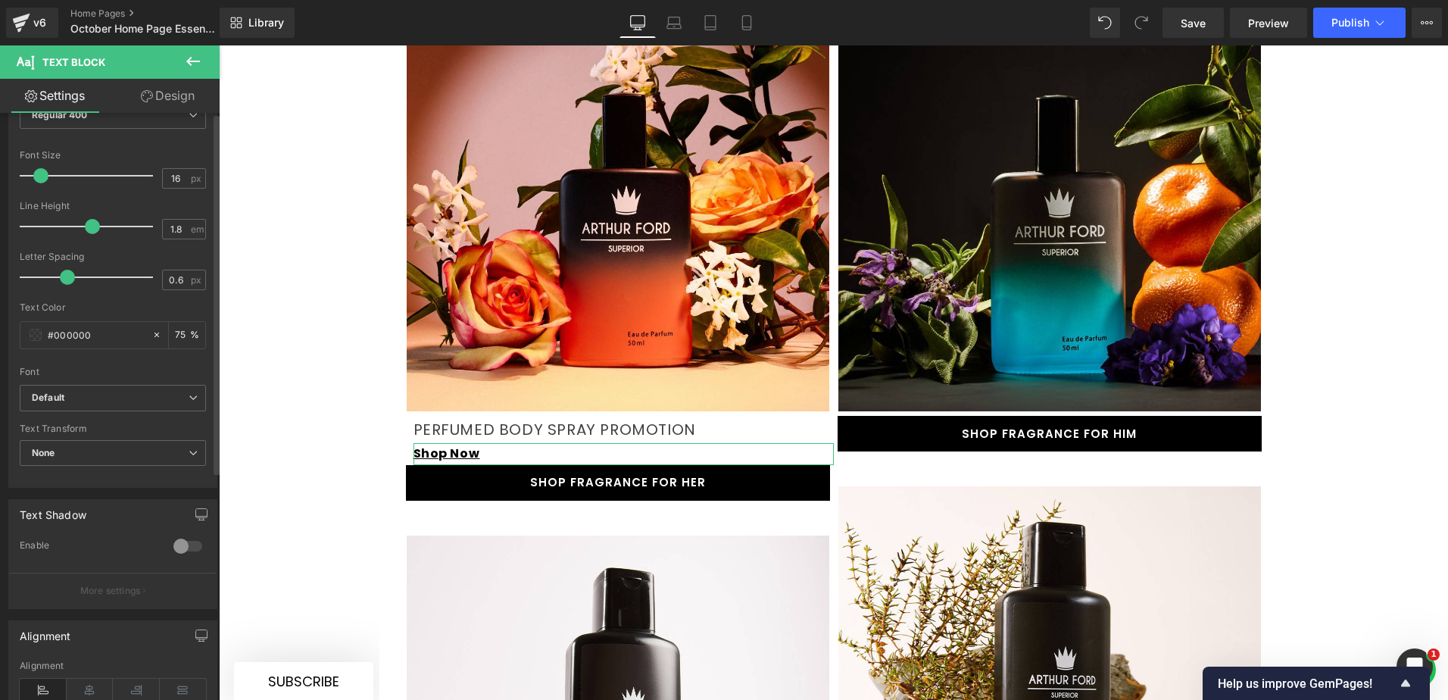
scroll to position [0, 0]
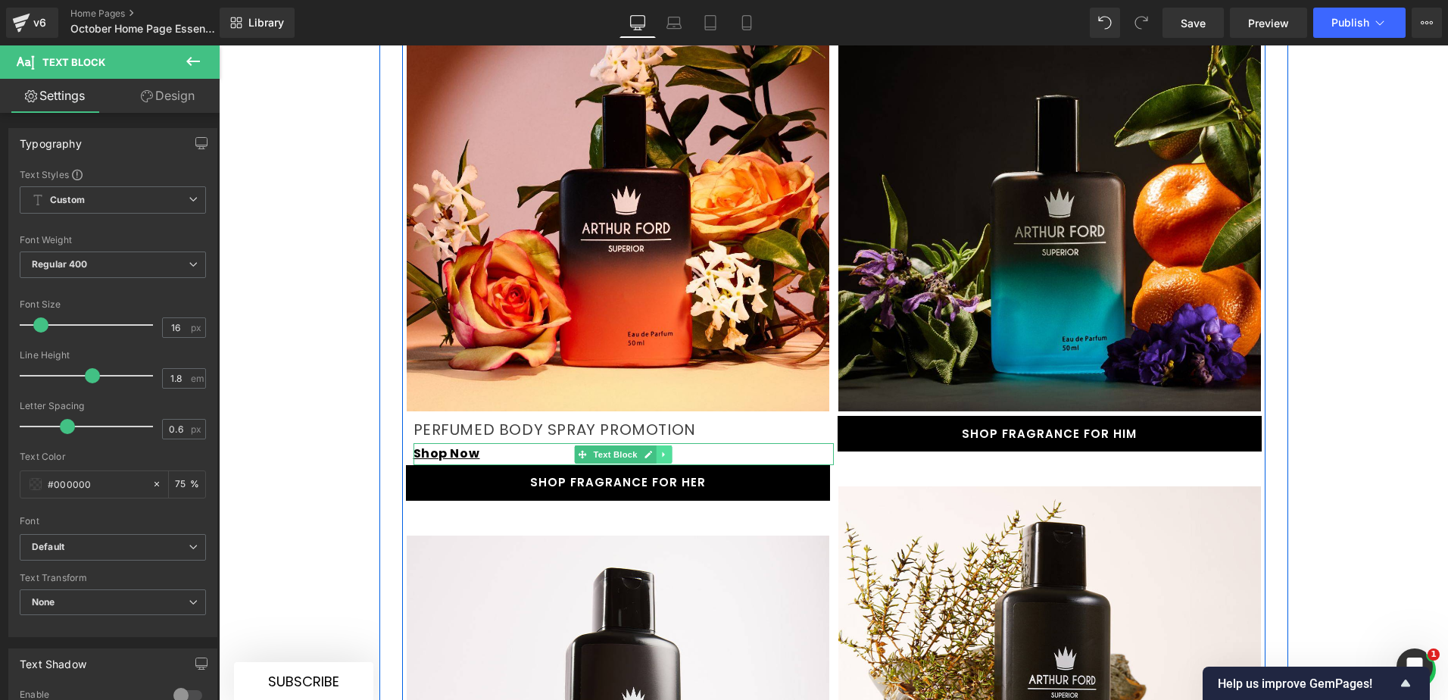
click at [660, 450] on icon at bounding box center [664, 454] width 8 height 9
click at [620, 450] on icon at bounding box center [624, 454] width 8 height 9
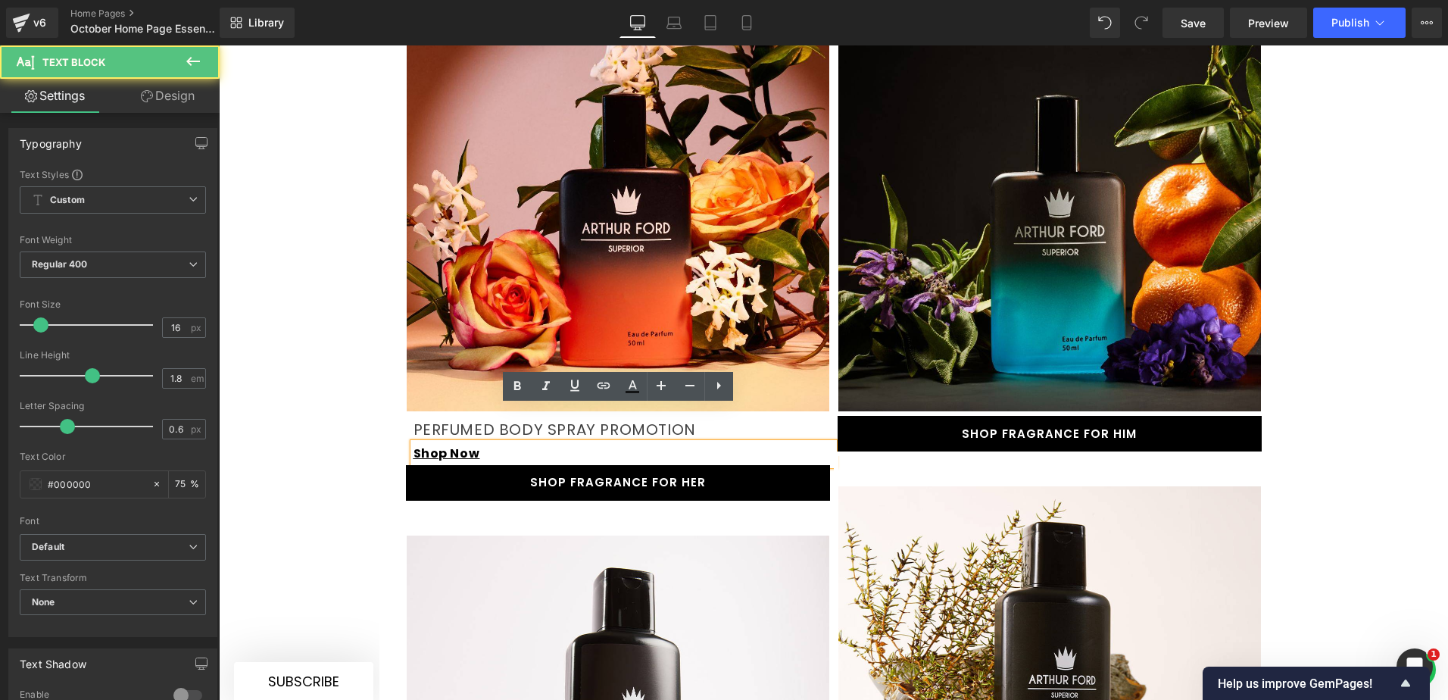
drag, startPoint x: 479, startPoint y: 417, endPoint x: 406, endPoint y: 417, distance: 72.7
click at [413, 443] on div "Shop Now" at bounding box center [623, 454] width 420 height 22
click at [598, 384] on icon at bounding box center [603, 385] width 13 height 6
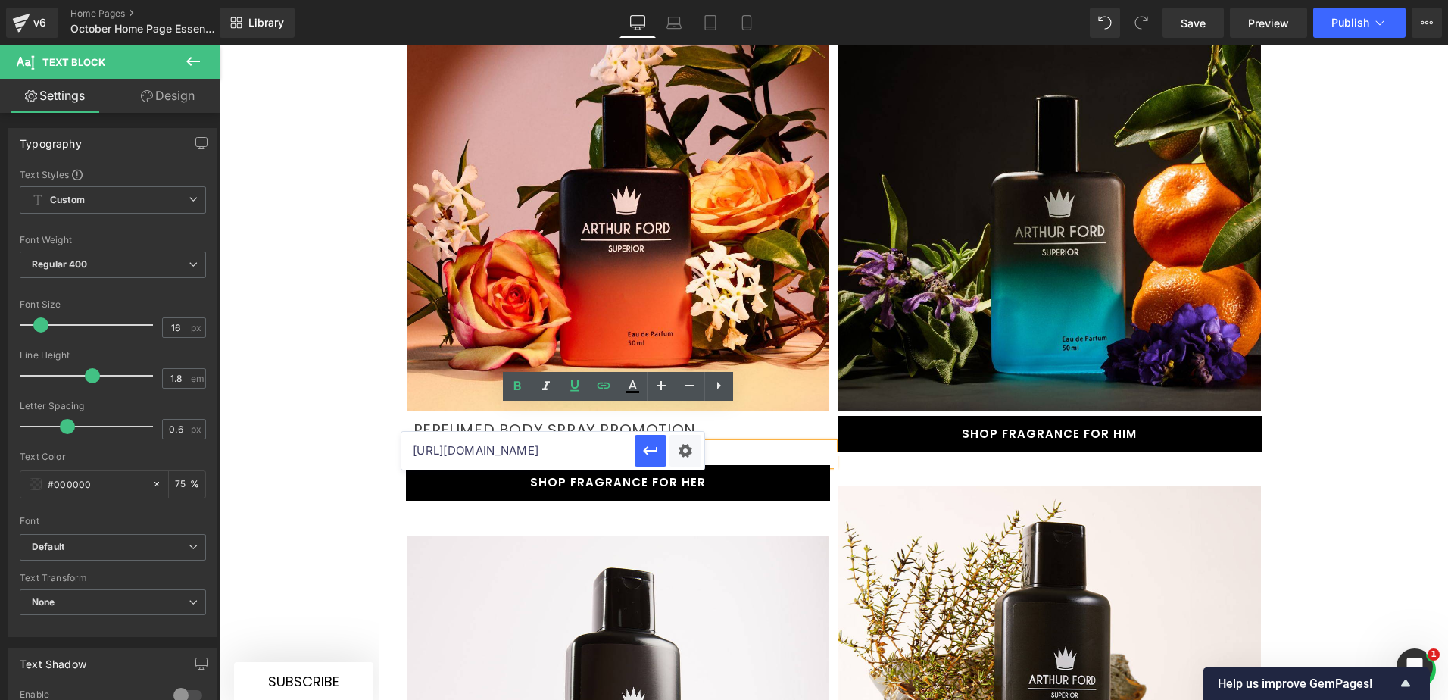
click at [557, 445] on input "[URL][DOMAIN_NAME]" at bounding box center [517, 451] width 233 height 38
paste input "perfume-for-her-1"
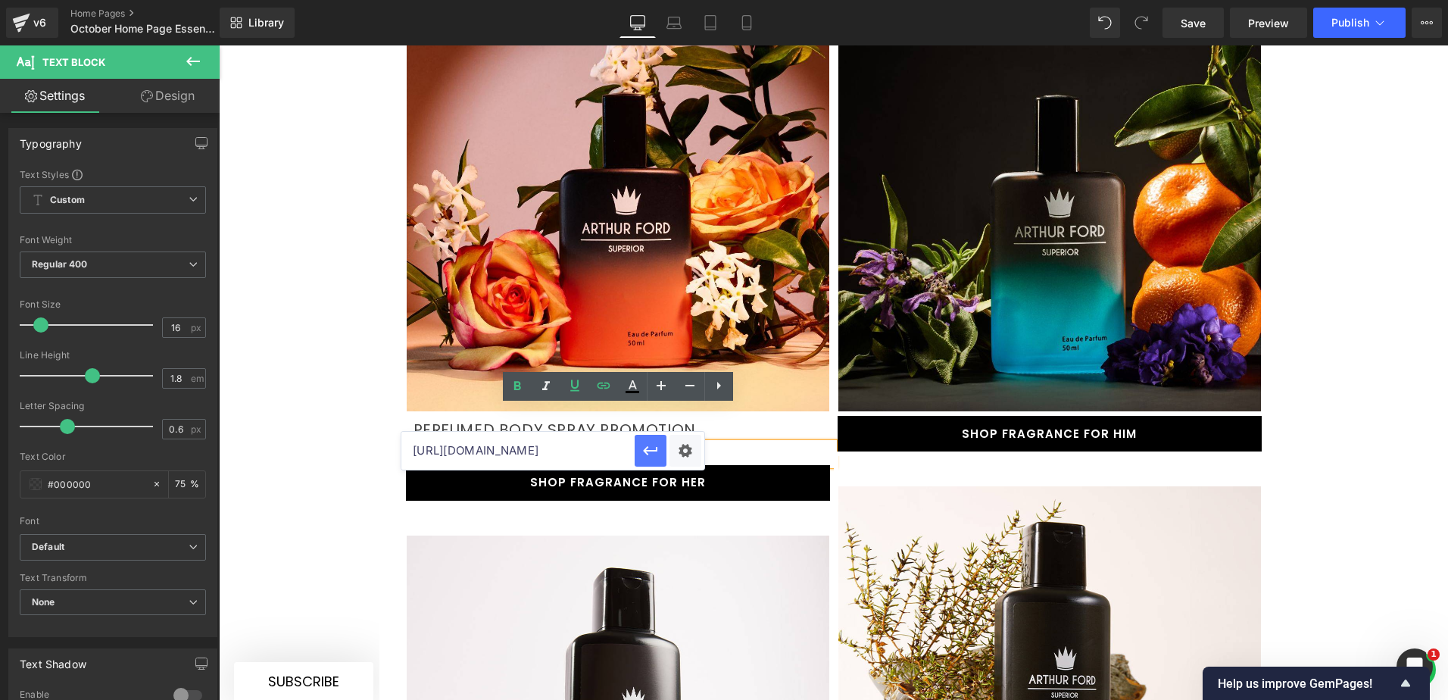
type input "[URL][DOMAIN_NAME]"
click at [651, 453] on icon "button" at bounding box center [650, 450] width 18 height 18
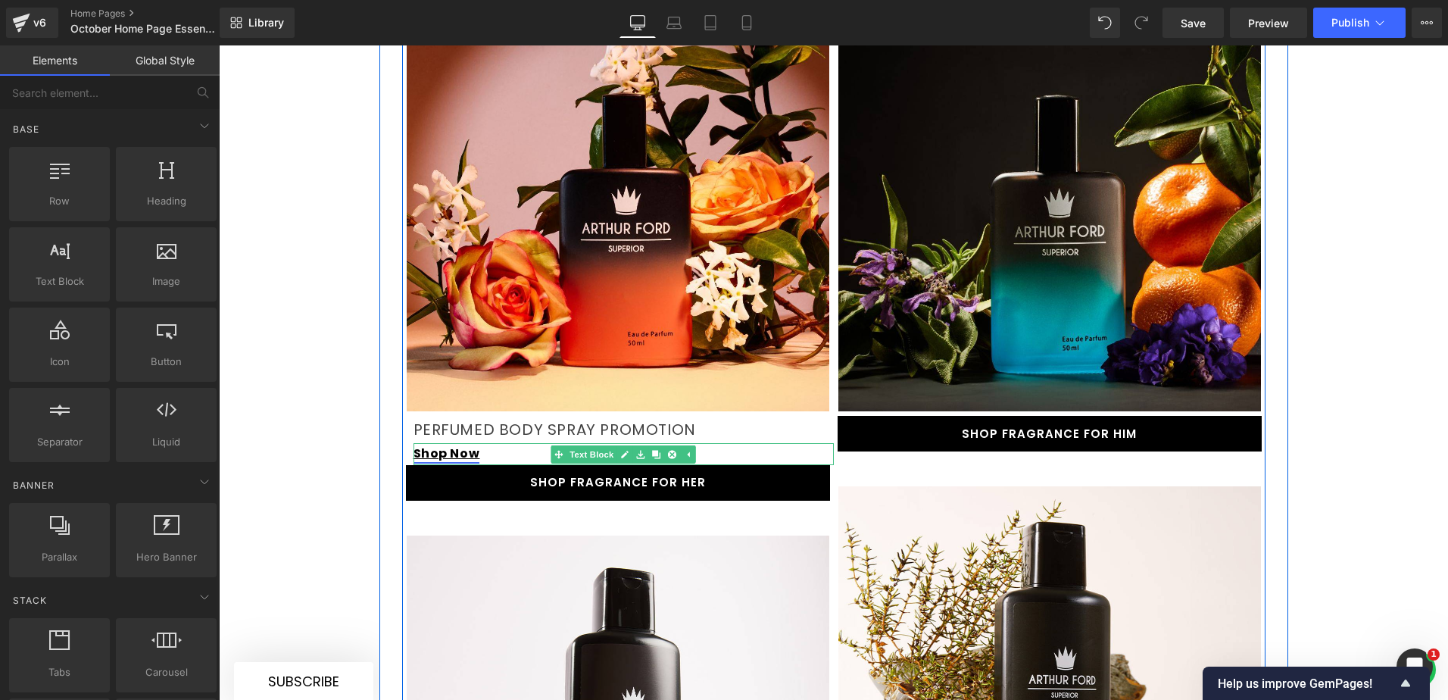
click at [469, 444] on link "Shop Now" at bounding box center [446, 452] width 67 height 17
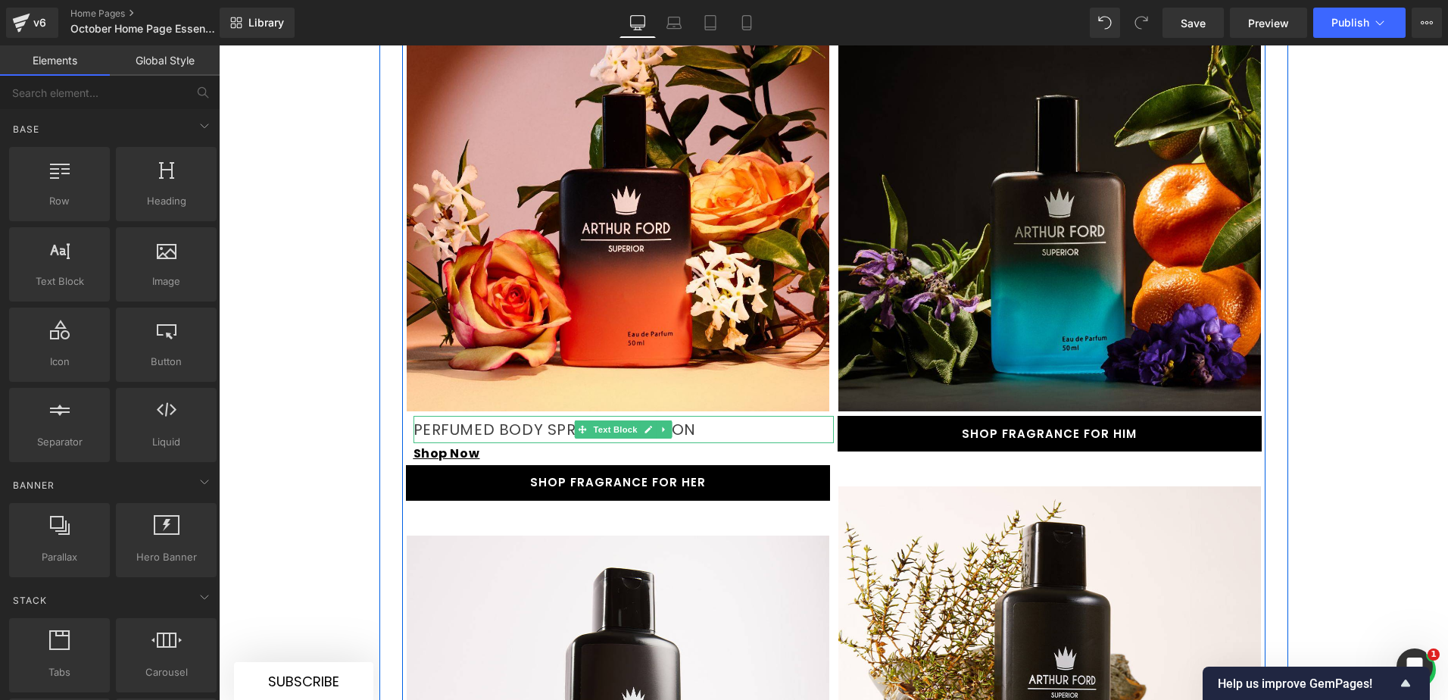
click at [538, 416] on p "PERFUMED BODY SPRAY PROMOTION" at bounding box center [623, 429] width 420 height 27
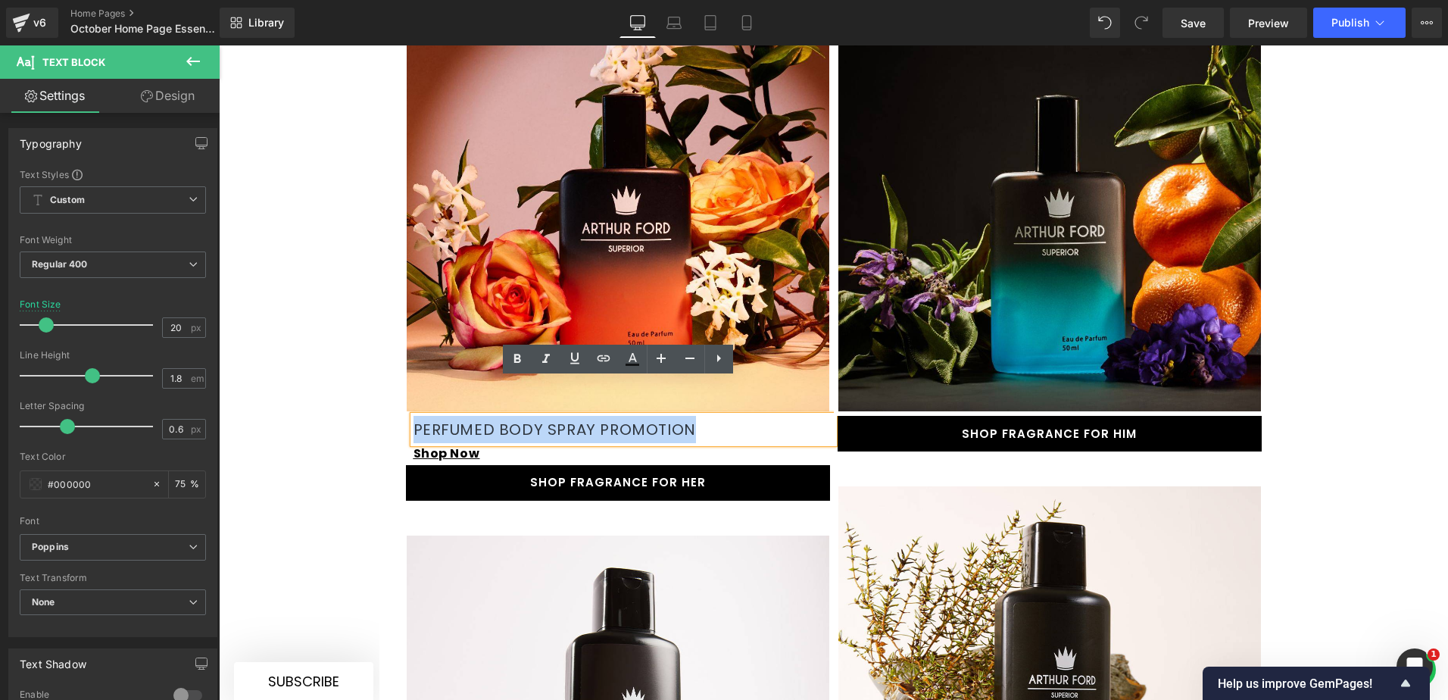
drag, startPoint x: 685, startPoint y: 394, endPoint x: 409, endPoint y: 393, distance: 276.4
click at [413, 416] on p "PERFUMED BODY SPRAY PROMOTION" at bounding box center [623, 429] width 420 height 27
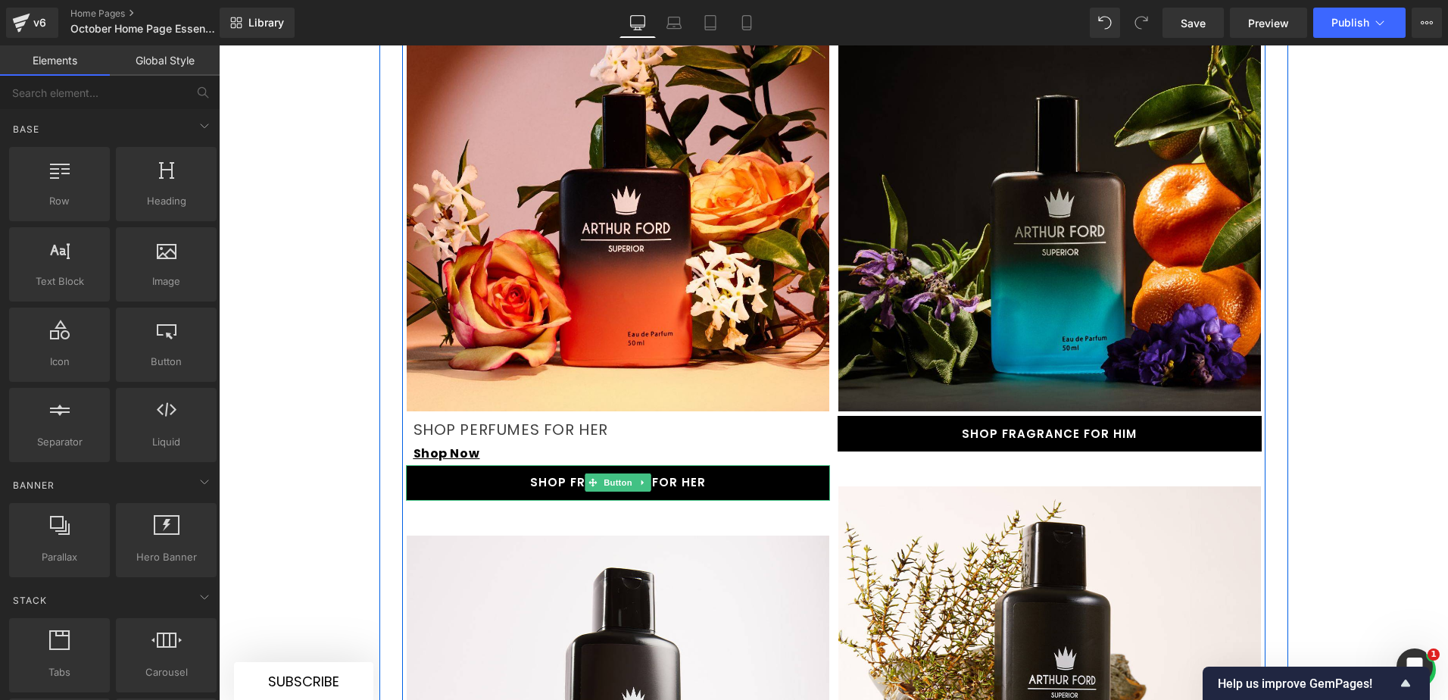
click at [465, 465] on link "SHOP FRAGRANCE FOR HER" at bounding box center [618, 483] width 424 height 36
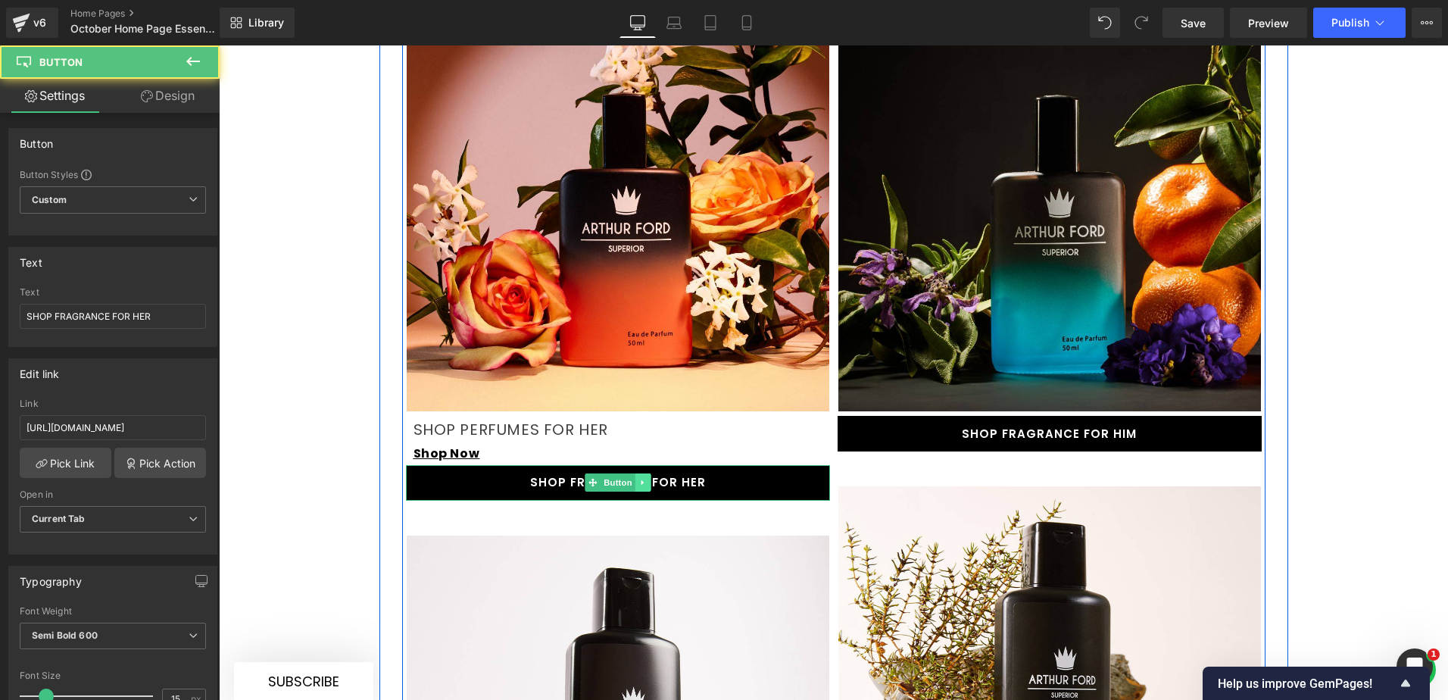
click at [641, 480] on icon at bounding box center [642, 482] width 2 height 5
click at [646, 479] on icon at bounding box center [650, 483] width 8 height 8
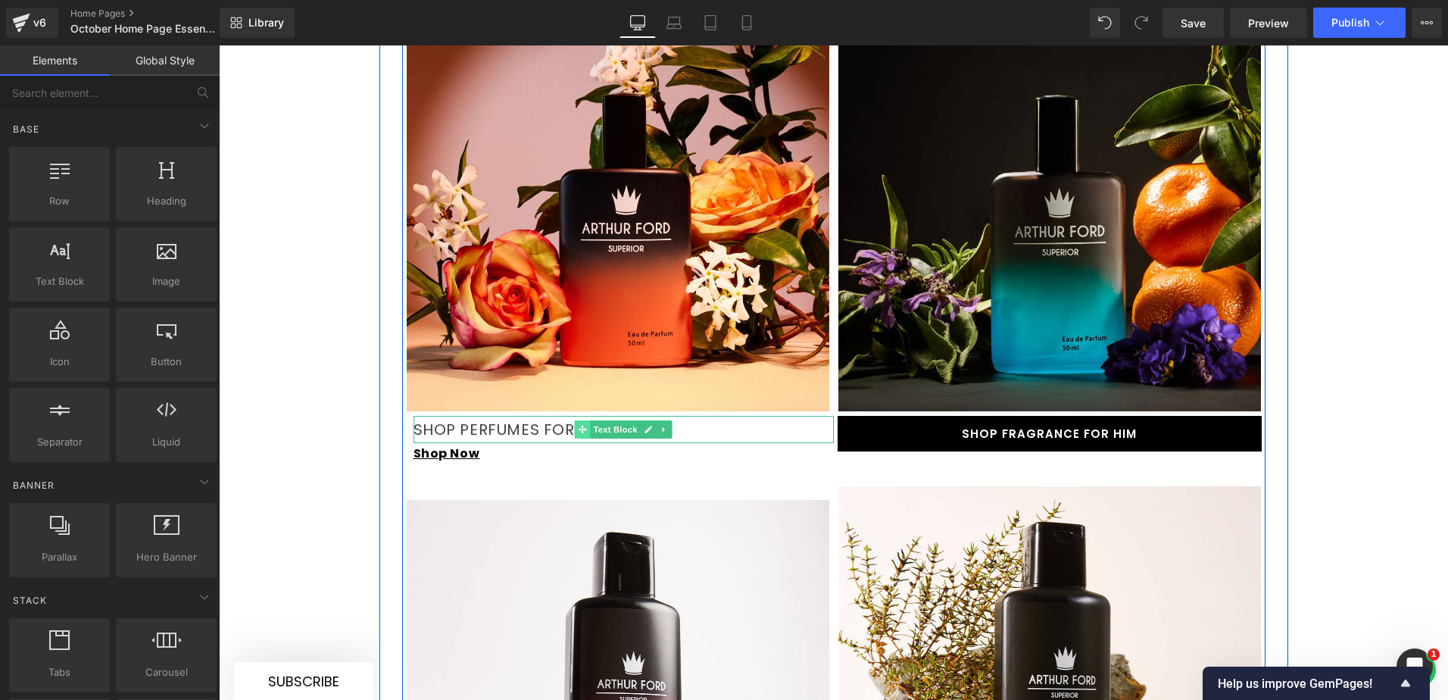
click at [579, 425] on icon at bounding box center [582, 429] width 8 height 9
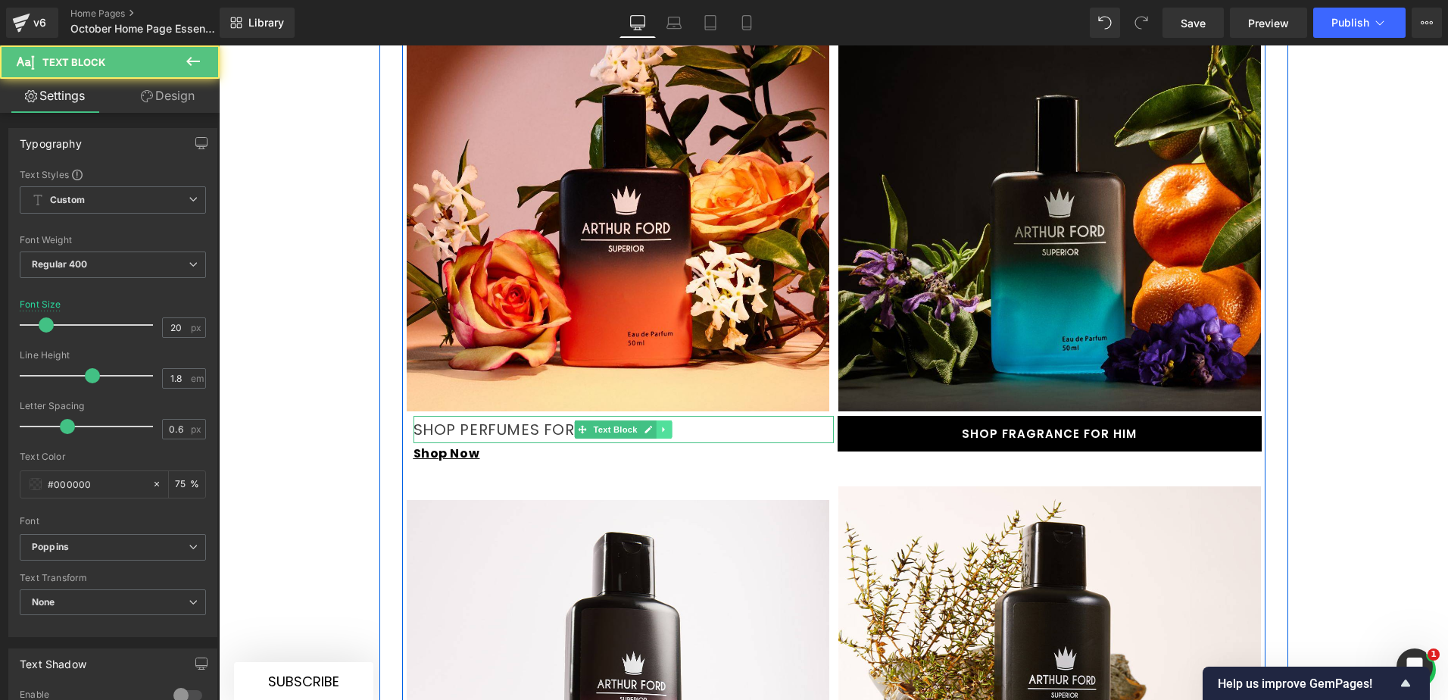
click at [660, 425] on icon at bounding box center [664, 429] width 8 height 9
click at [652, 426] on icon at bounding box center [656, 430] width 8 height 8
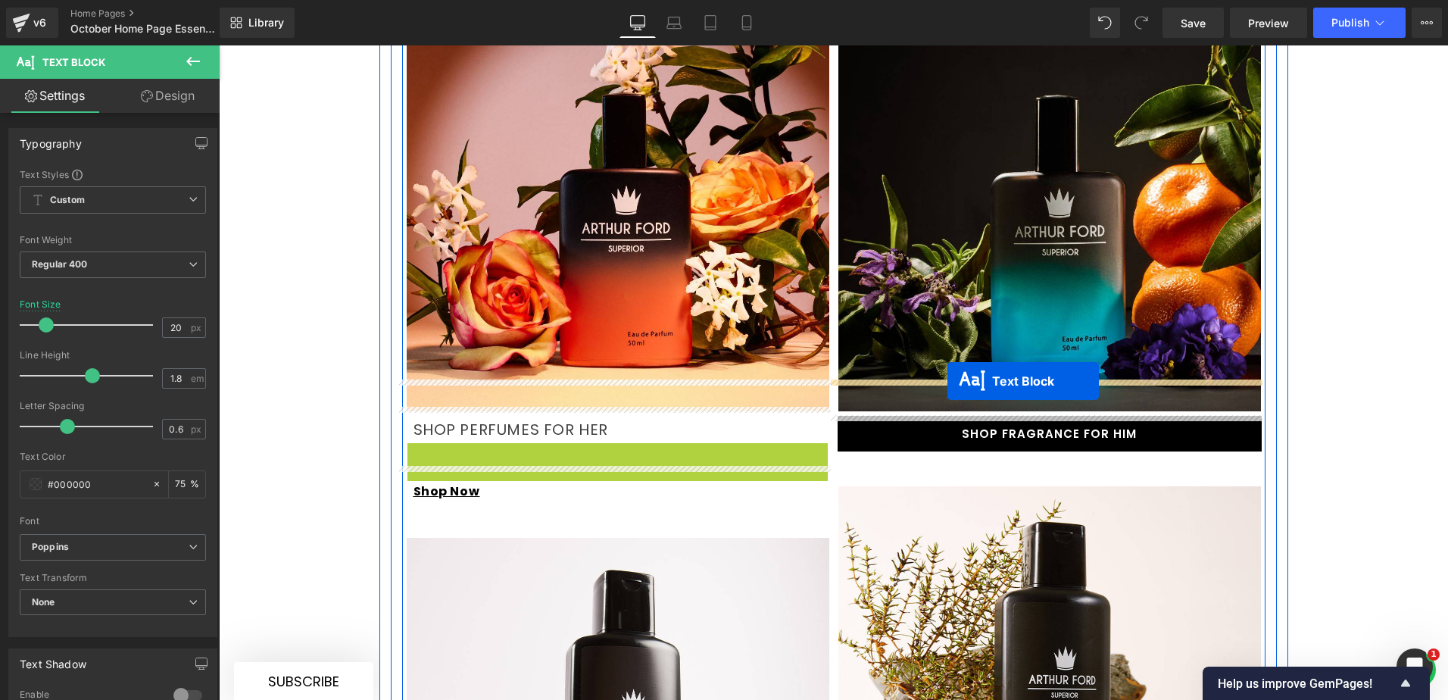
drag, startPoint x: 577, startPoint y: 420, endPoint x: 947, endPoint y: 381, distance: 372.3
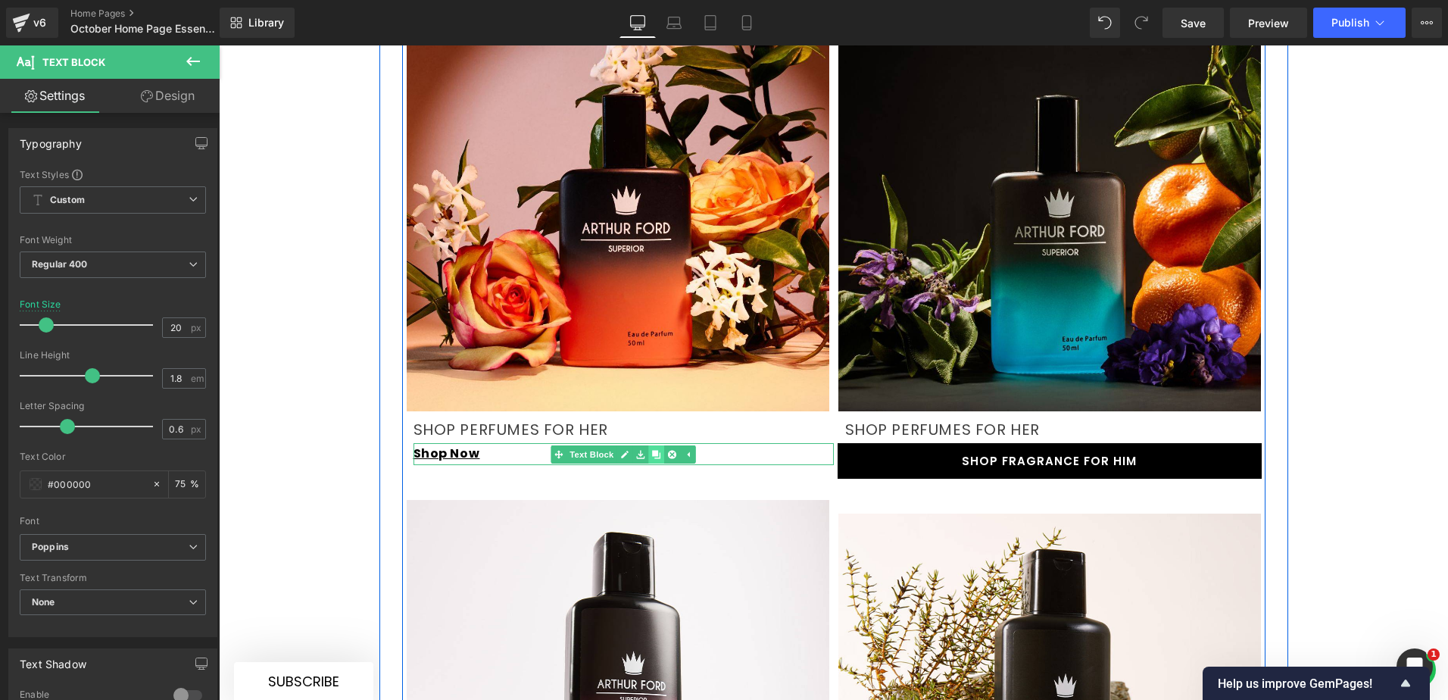
click at [648, 445] on link at bounding box center [656, 454] width 16 height 18
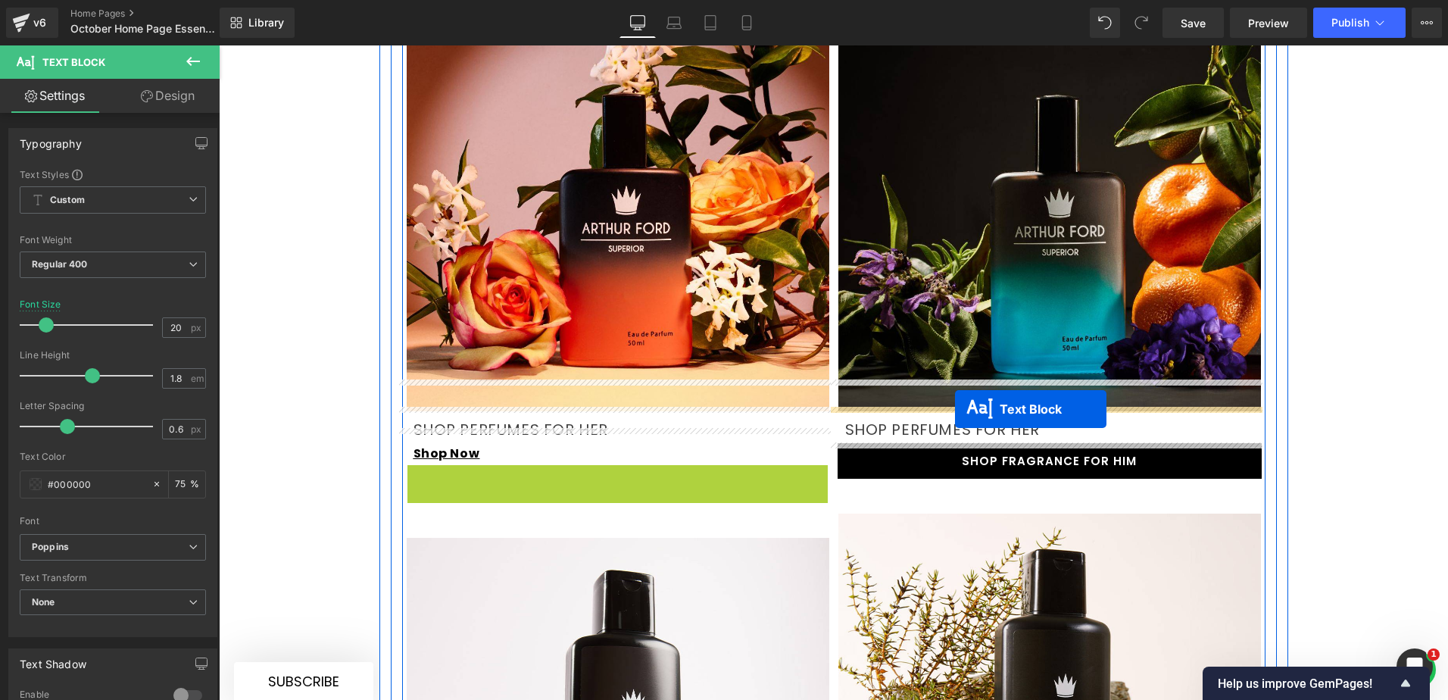
drag, startPoint x: 578, startPoint y: 436, endPoint x: 954, endPoint y: 408, distance: 377.4
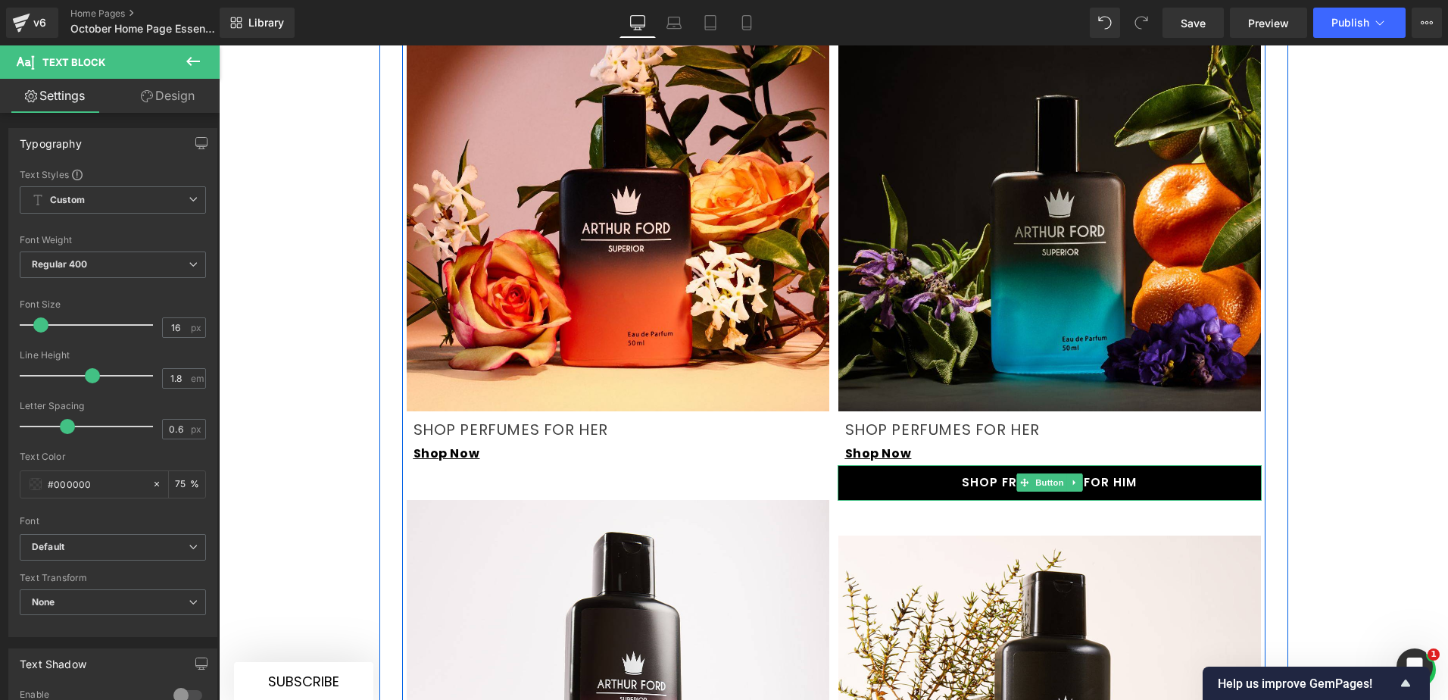
click at [947, 465] on link "SHOP FRAGRANCE FOR HIM" at bounding box center [1050, 483] width 424 height 36
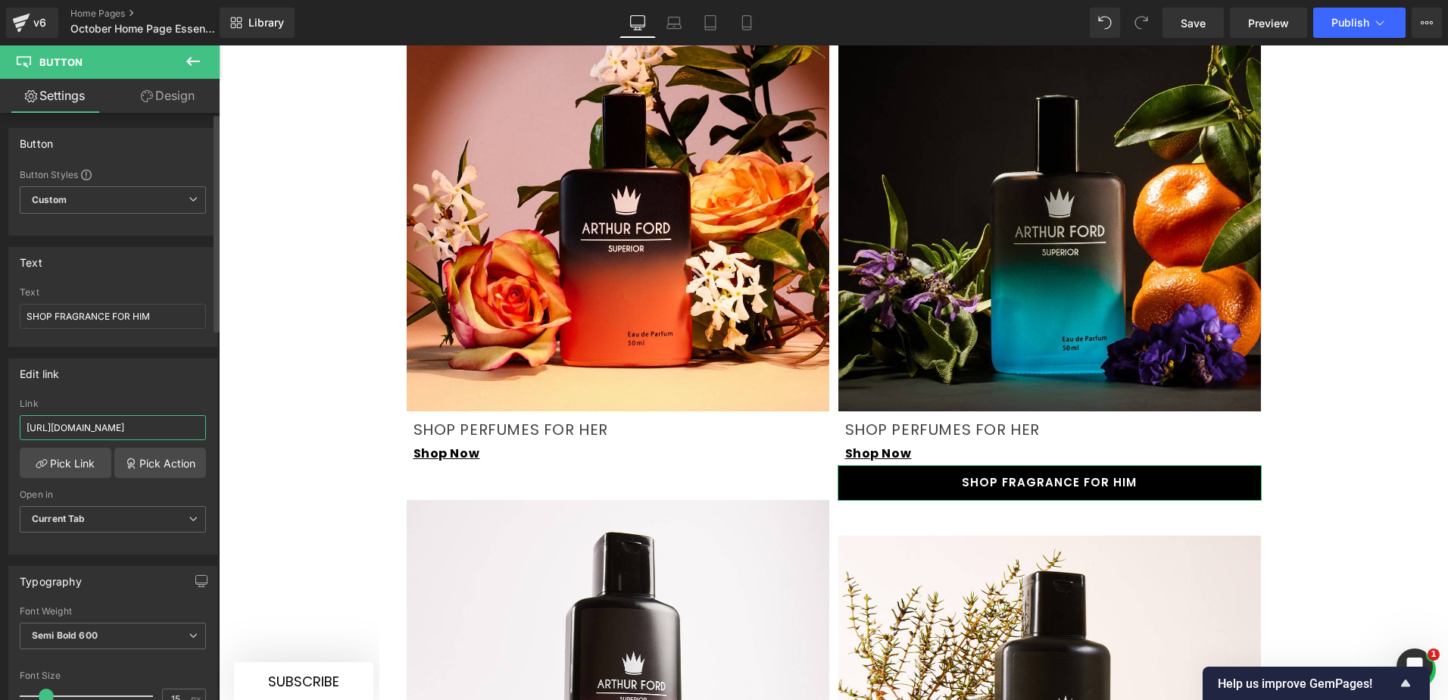
click at [139, 417] on input "[URL][DOMAIN_NAME]" at bounding box center [113, 427] width 186 height 25
click at [139, 416] on input "[URL][DOMAIN_NAME]" at bounding box center [113, 427] width 186 height 25
click at [139, 415] on input "[URL][DOMAIN_NAME]" at bounding box center [113, 427] width 186 height 25
click at [134, 426] on input "[URL][DOMAIN_NAME]" at bounding box center [113, 427] width 186 height 25
click at [133, 426] on input "[URL][DOMAIN_NAME]" at bounding box center [113, 427] width 186 height 25
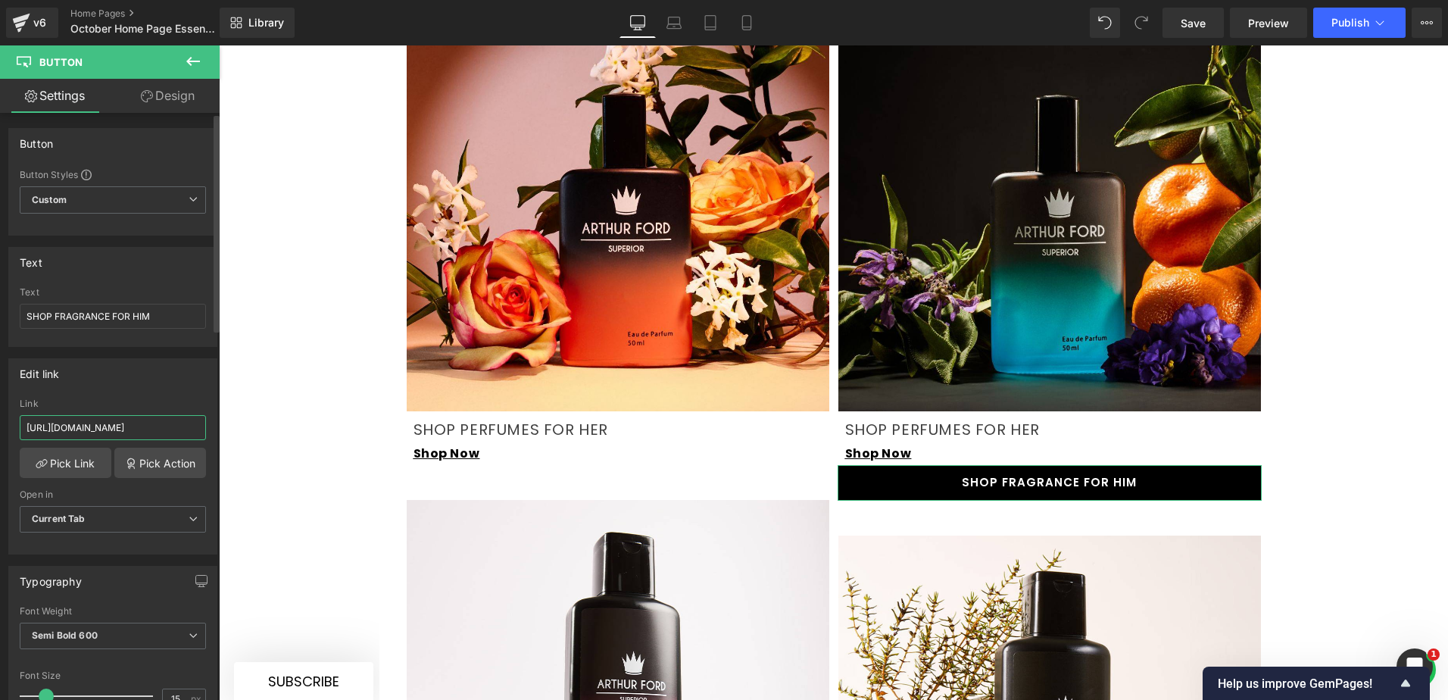
click at [133, 426] on input "[URL][DOMAIN_NAME]" at bounding box center [113, 427] width 186 height 25
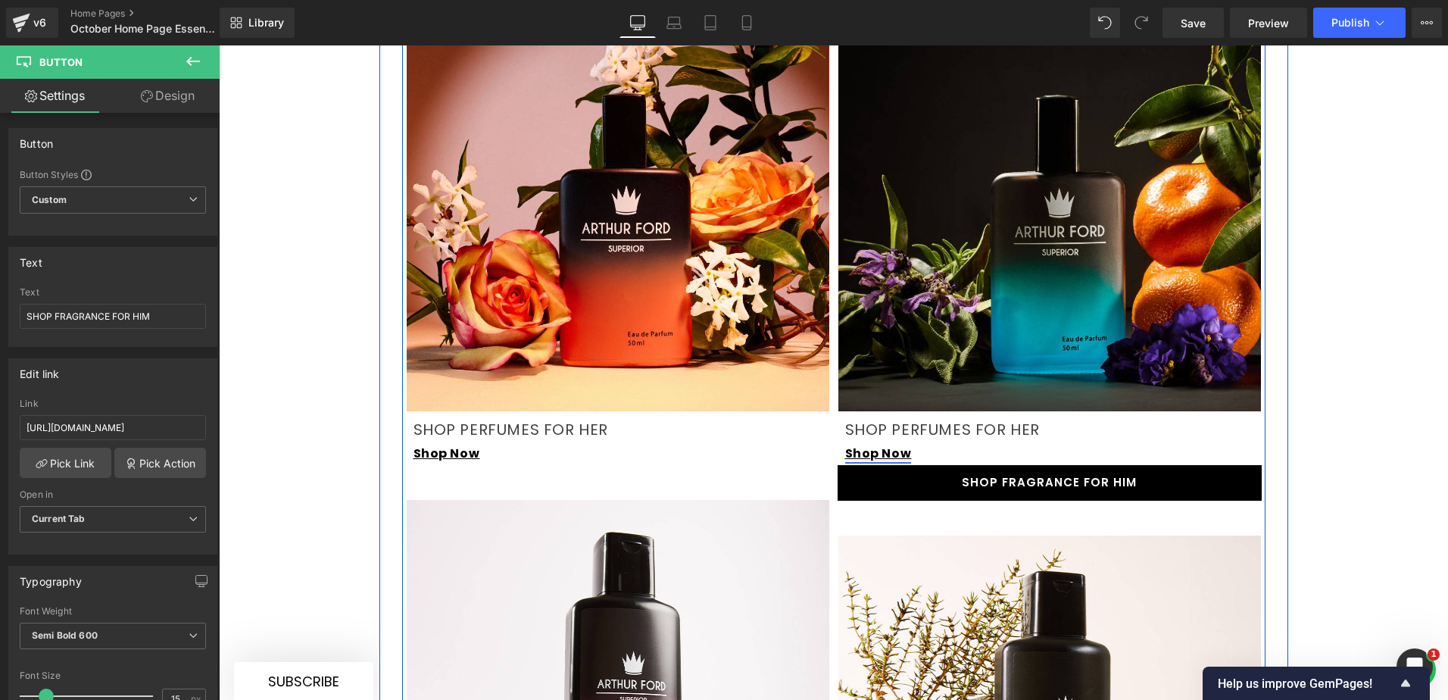
click at [875, 444] on link "Shop Now" at bounding box center [878, 452] width 67 height 17
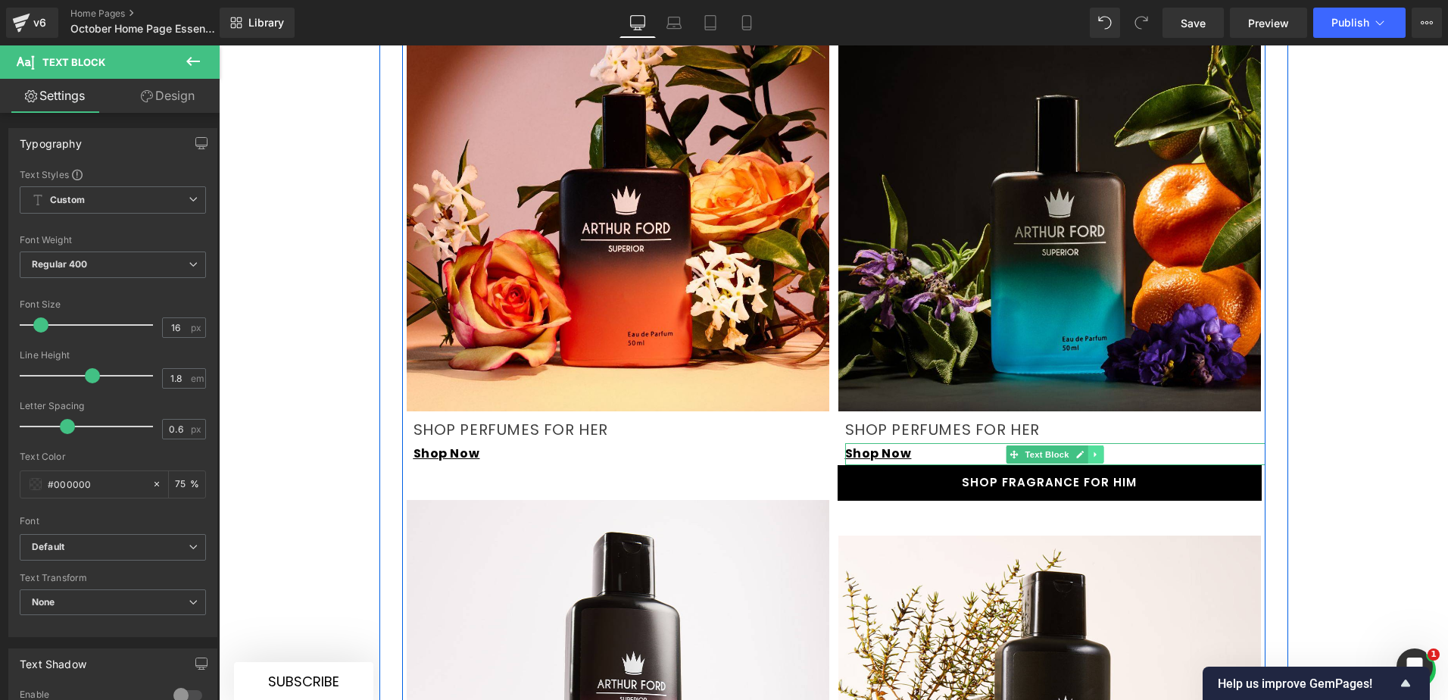
click at [1093, 451] on icon at bounding box center [1094, 453] width 2 height 5
click at [901, 444] on link "Shop Now" at bounding box center [878, 452] width 67 height 17
click at [921, 443] on p "Shop Now" at bounding box center [1055, 454] width 420 height 22
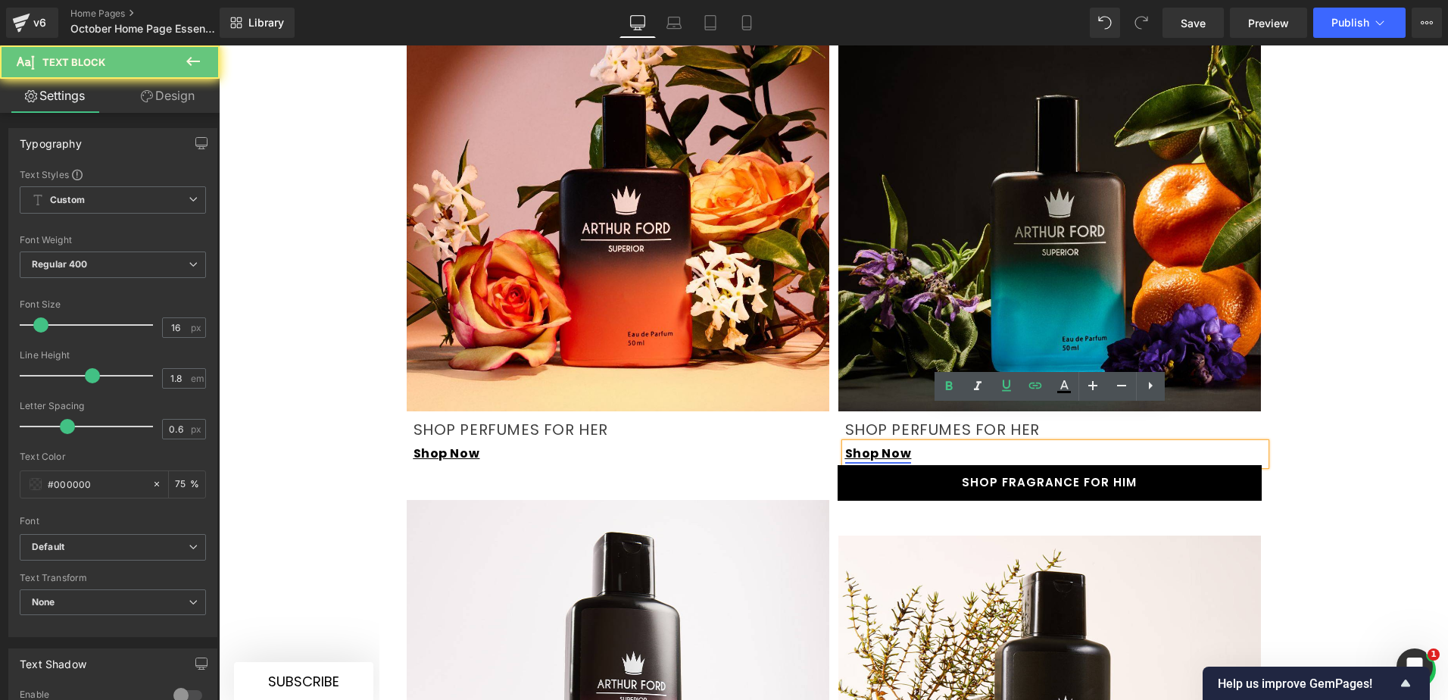
click at [872, 444] on link "Shop Now" at bounding box center [878, 452] width 67 height 17
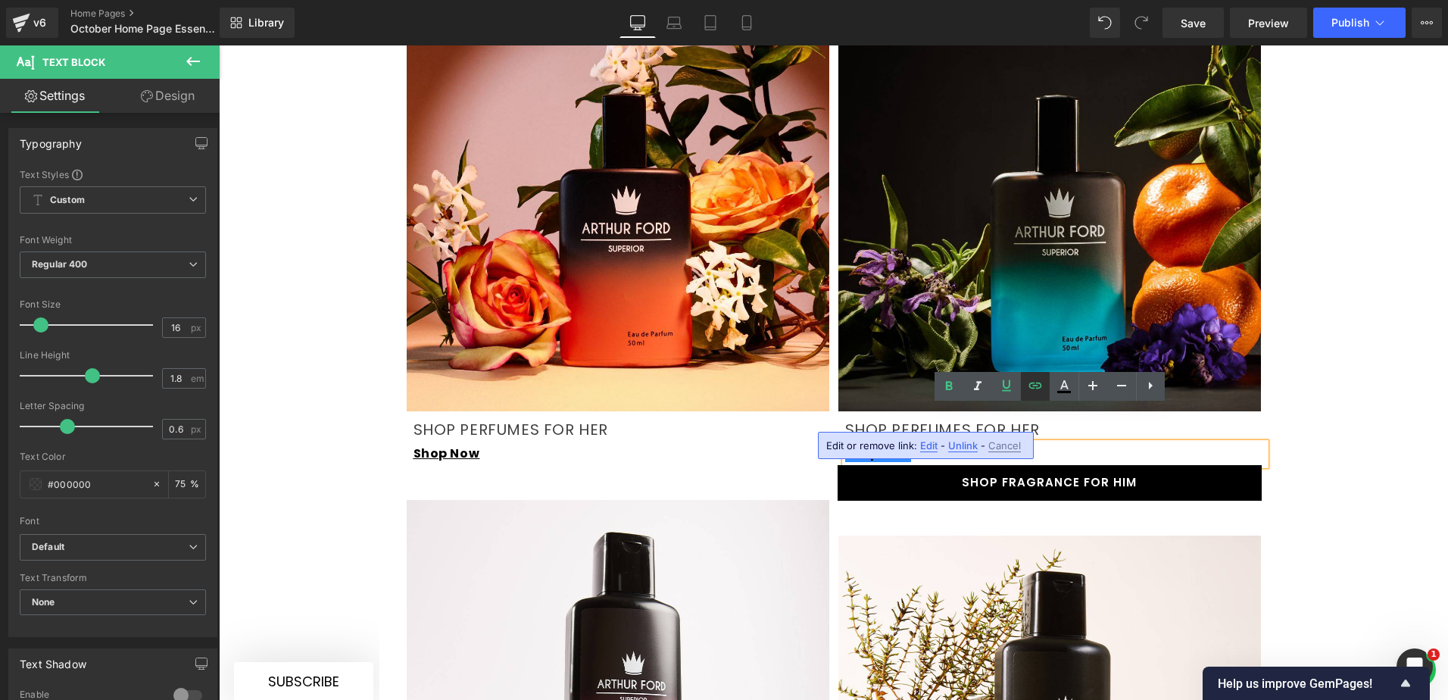
click at [1037, 391] on icon at bounding box center [1035, 385] width 18 height 18
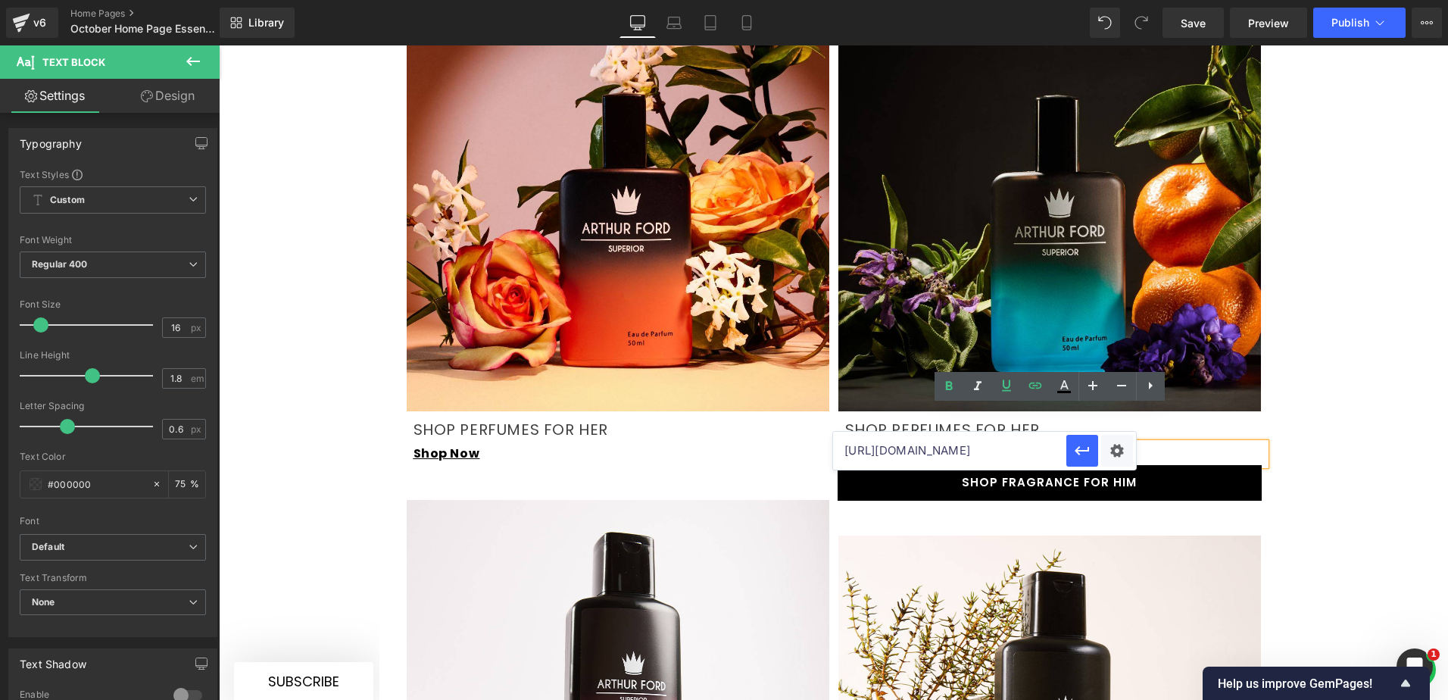
click at [958, 454] on input "[URL][DOMAIN_NAME]" at bounding box center [949, 451] width 233 height 38
paste input "im"
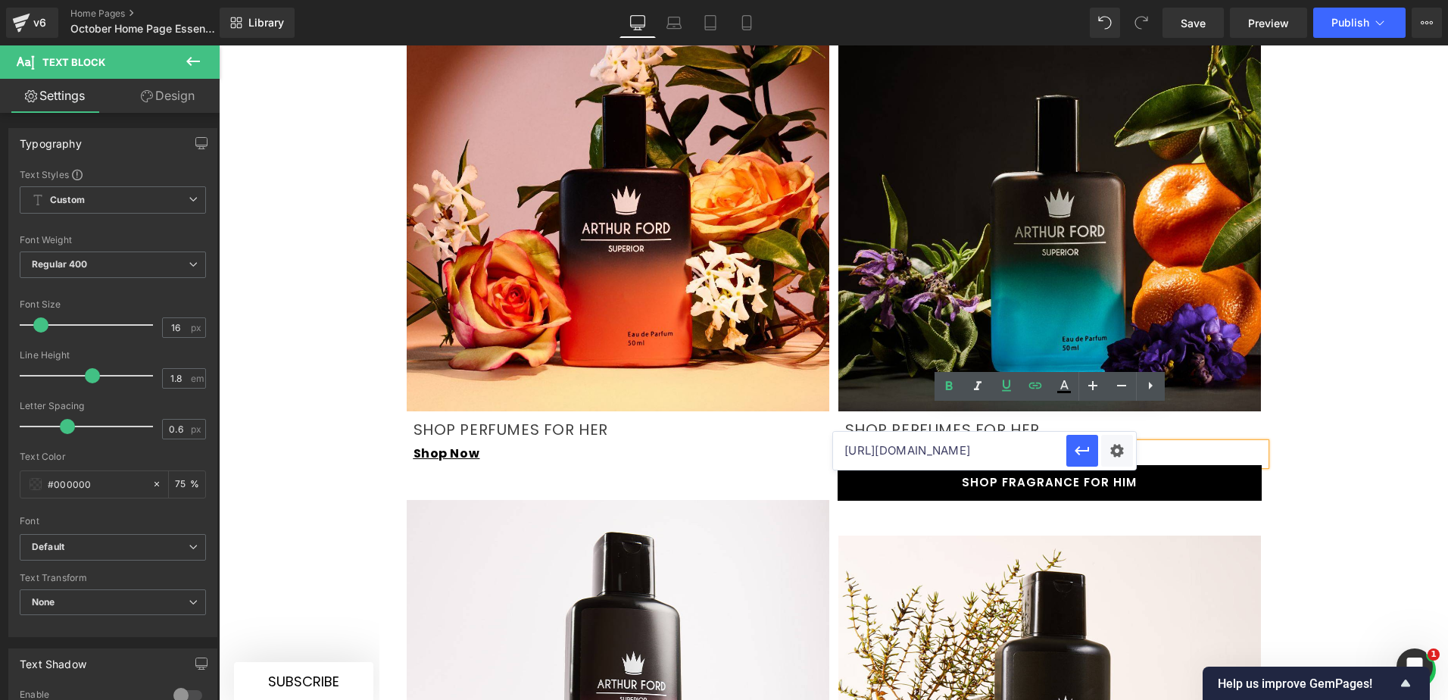
type input "[URL][DOMAIN_NAME]"
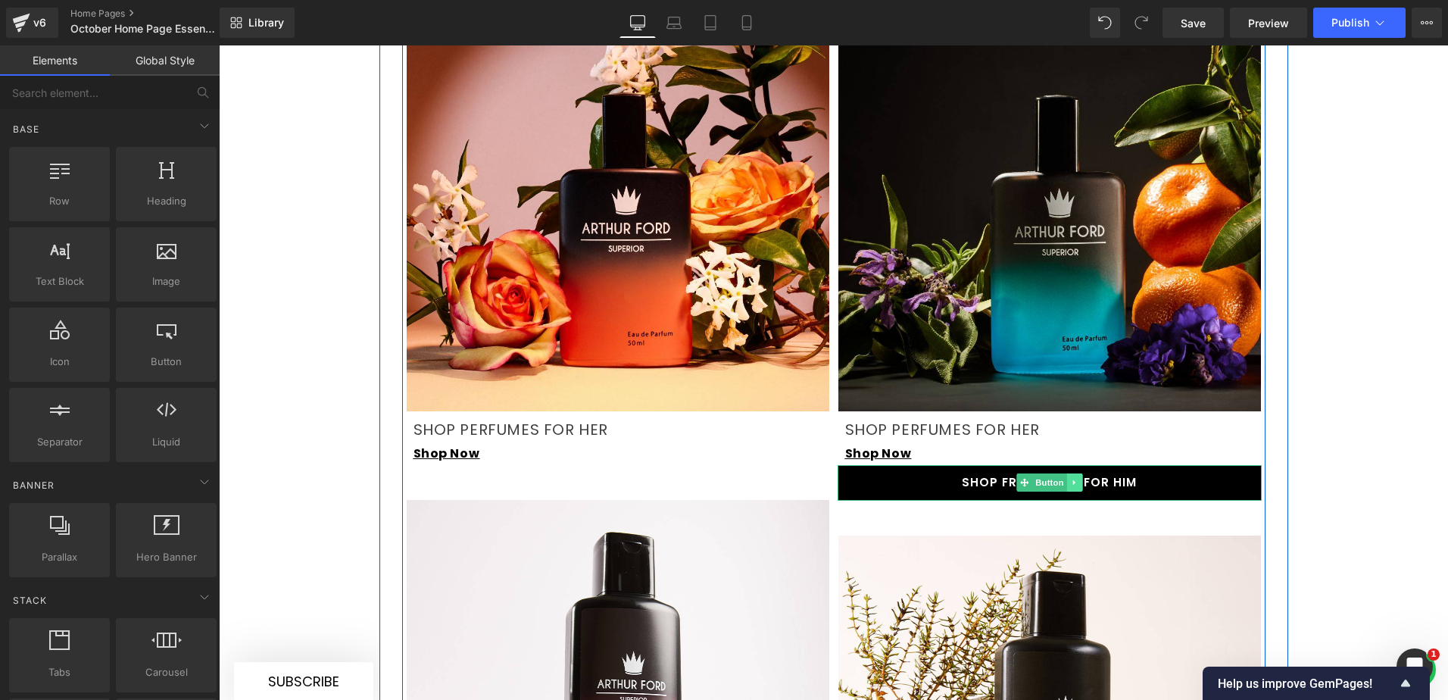
click at [1075, 473] on link at bounding box center [1074, 482] width 16 height 18
click at [1078, 479] on icon at bounding box center [1082, 483] width 8 height 8
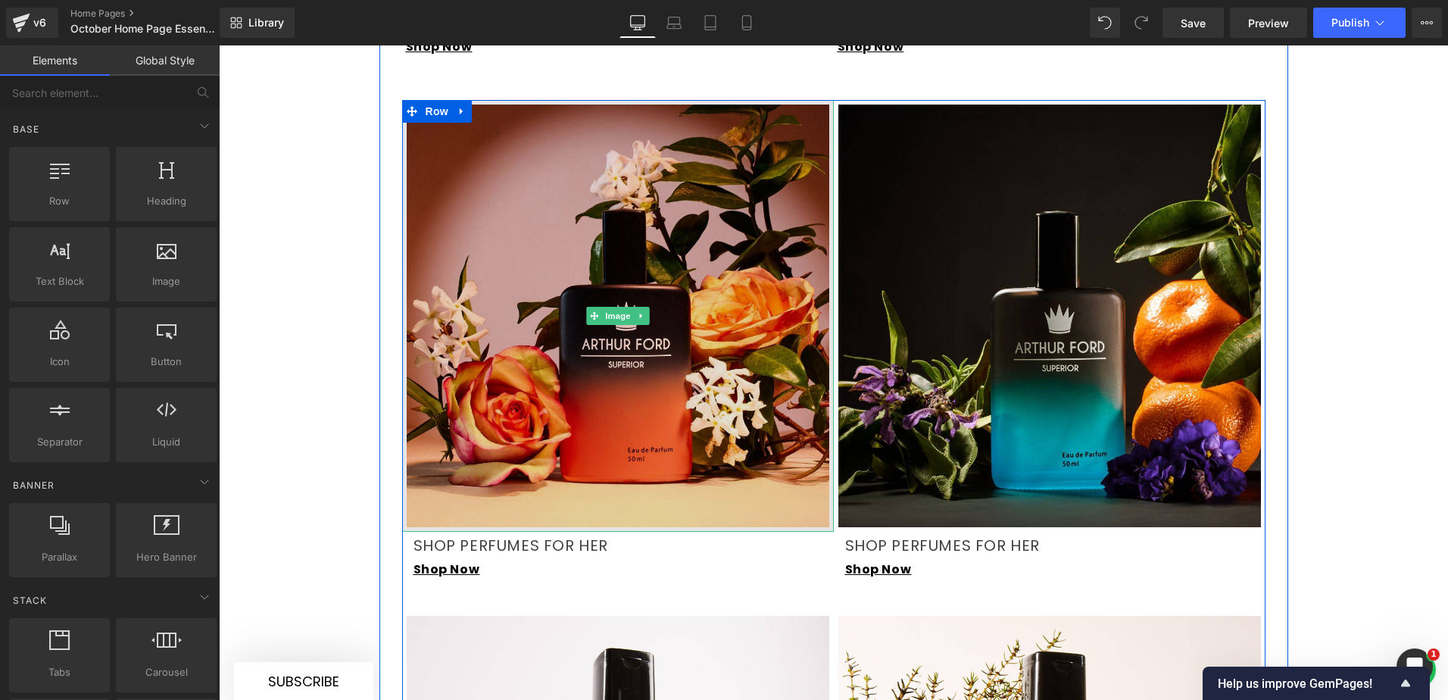
scroll to position [1910, 0]
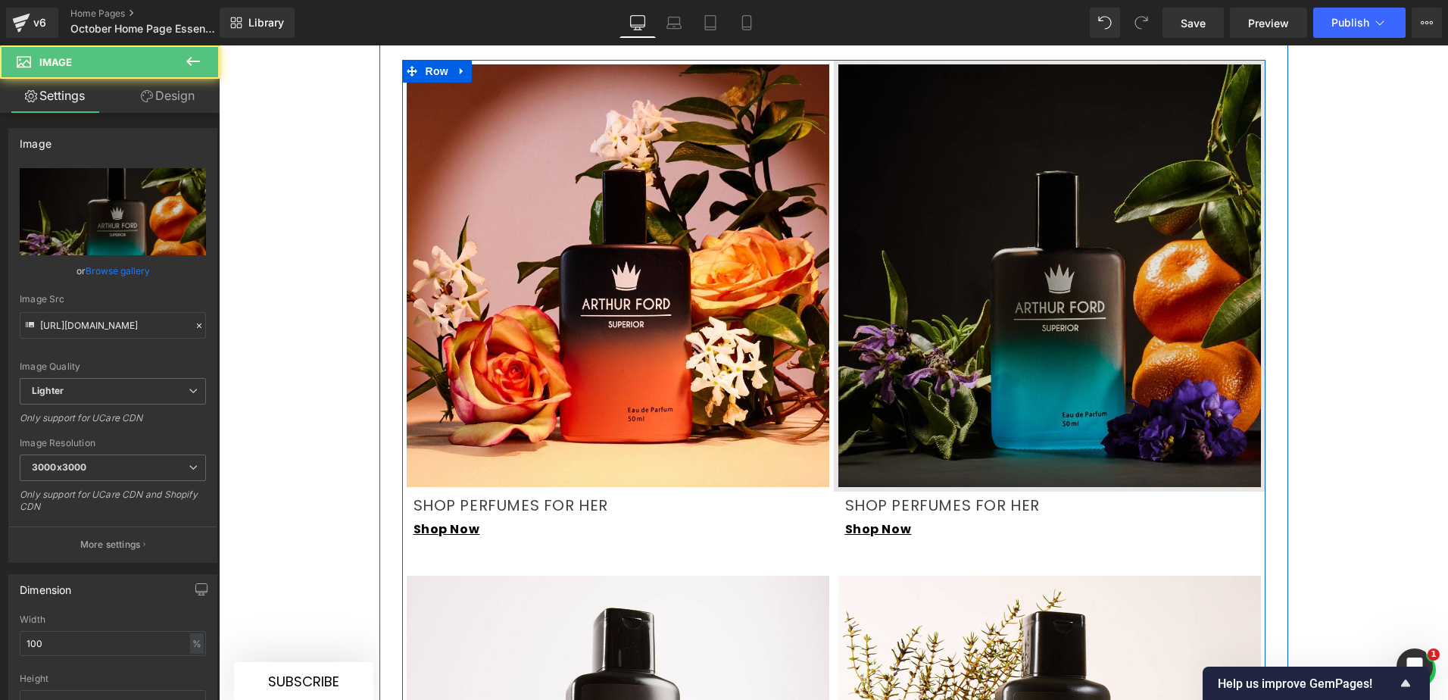
click at [1043, 332] on img at bounding box center [1050, 276] width 432 height 432
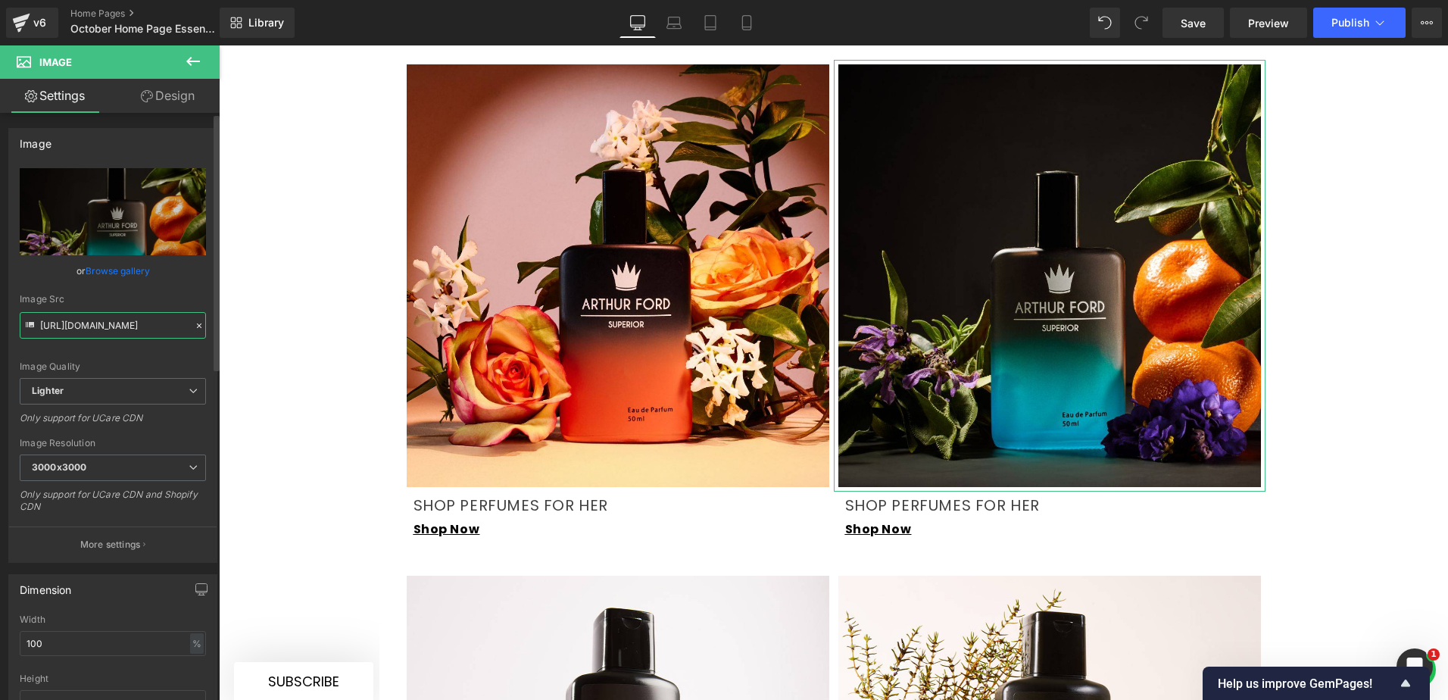
click at [130, 327] on input "[URL][DOMAIN_NAME]" at bounding box center [113, 325] width 186 height 27
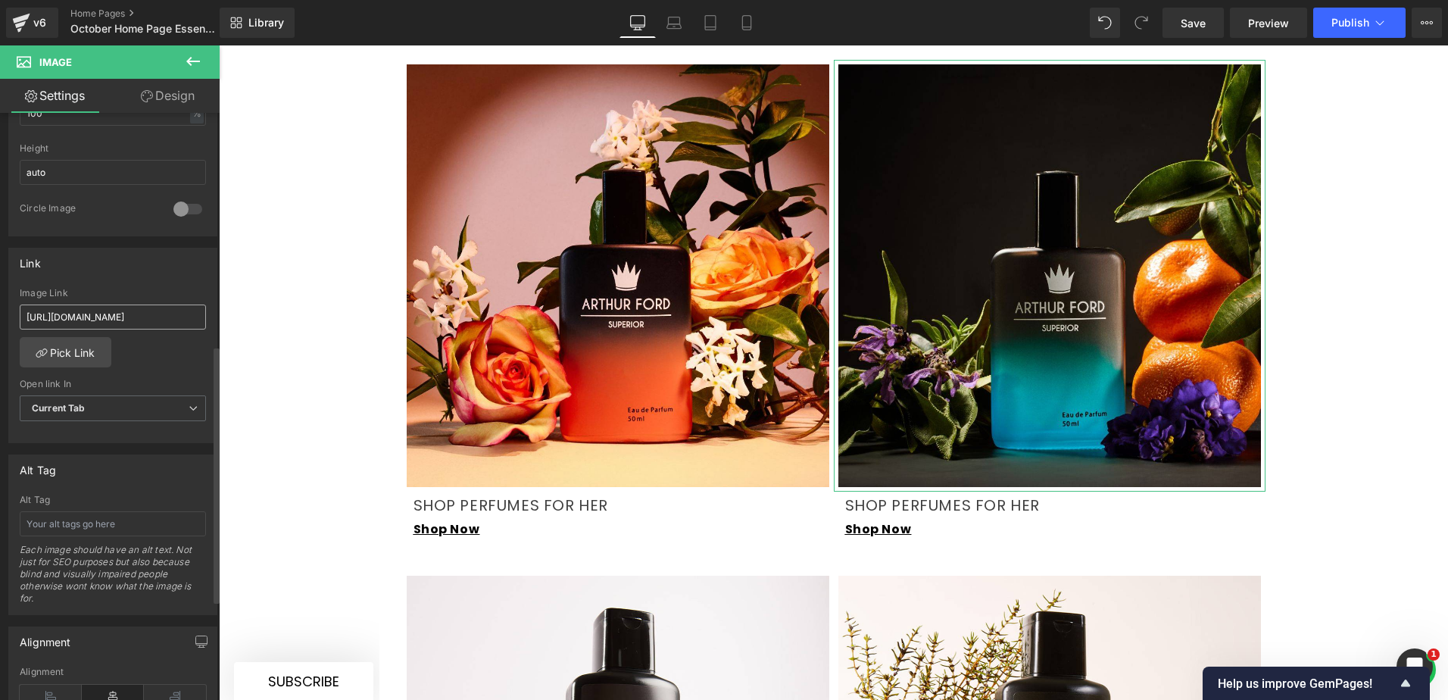
scroll to position [0, 66]
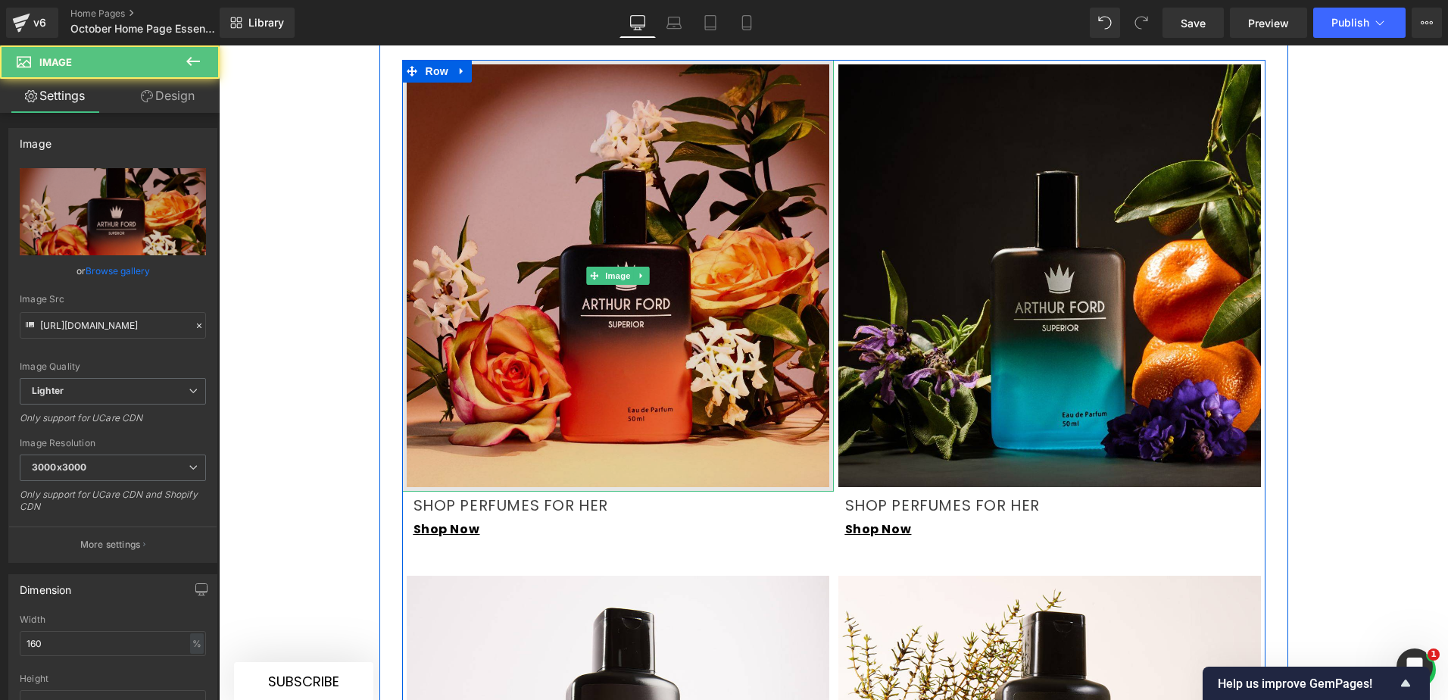
click at [681, 311] on img at bounding box center [618, 276] width 432 height 432
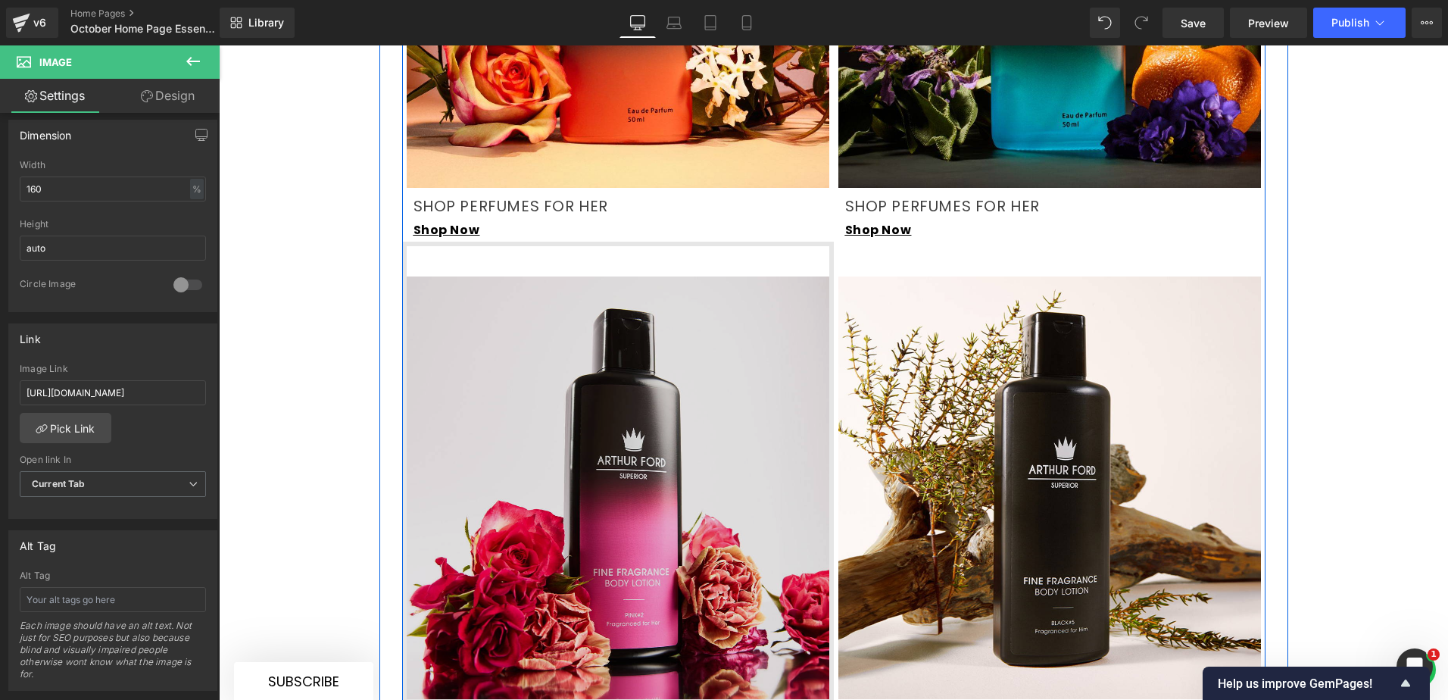
scroll to position [2213, 0]
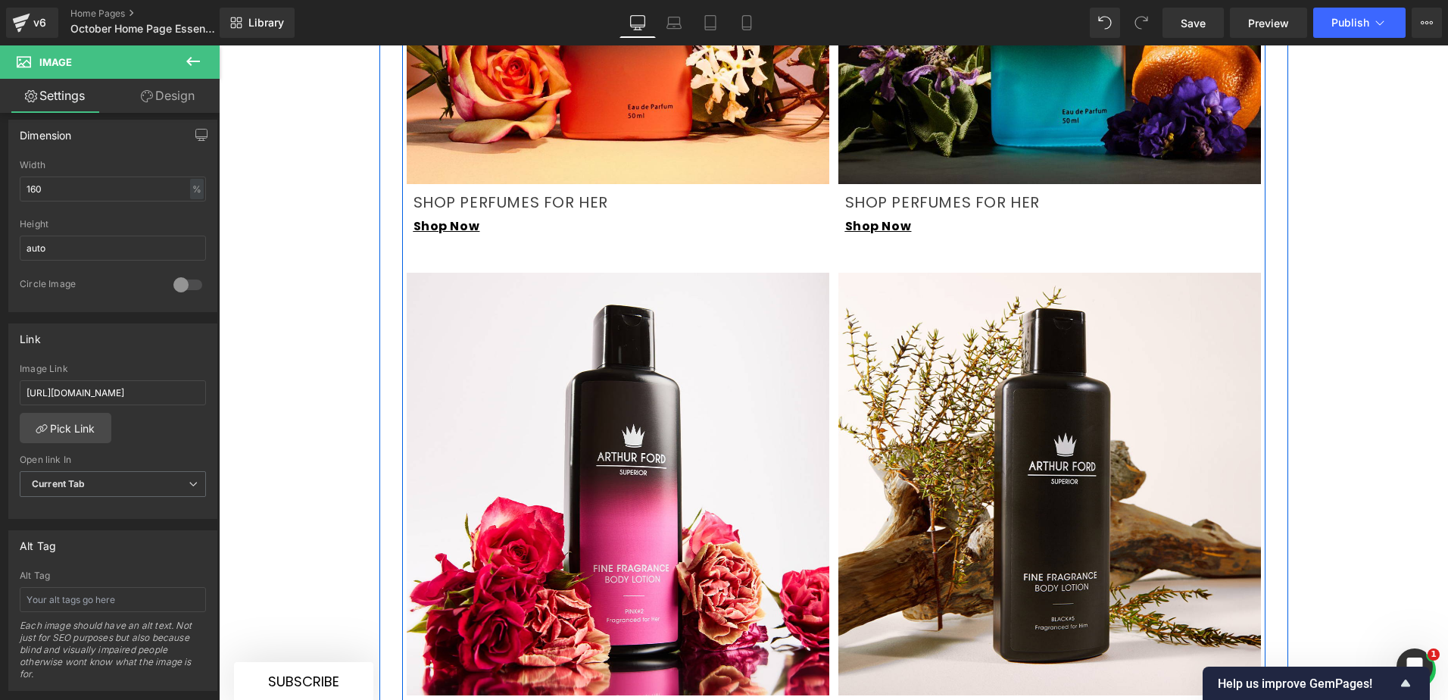
click at [413, 189] on p "SHOP PERFUMES FOR HER" at bounding box center [623, 202] width 420 height 27
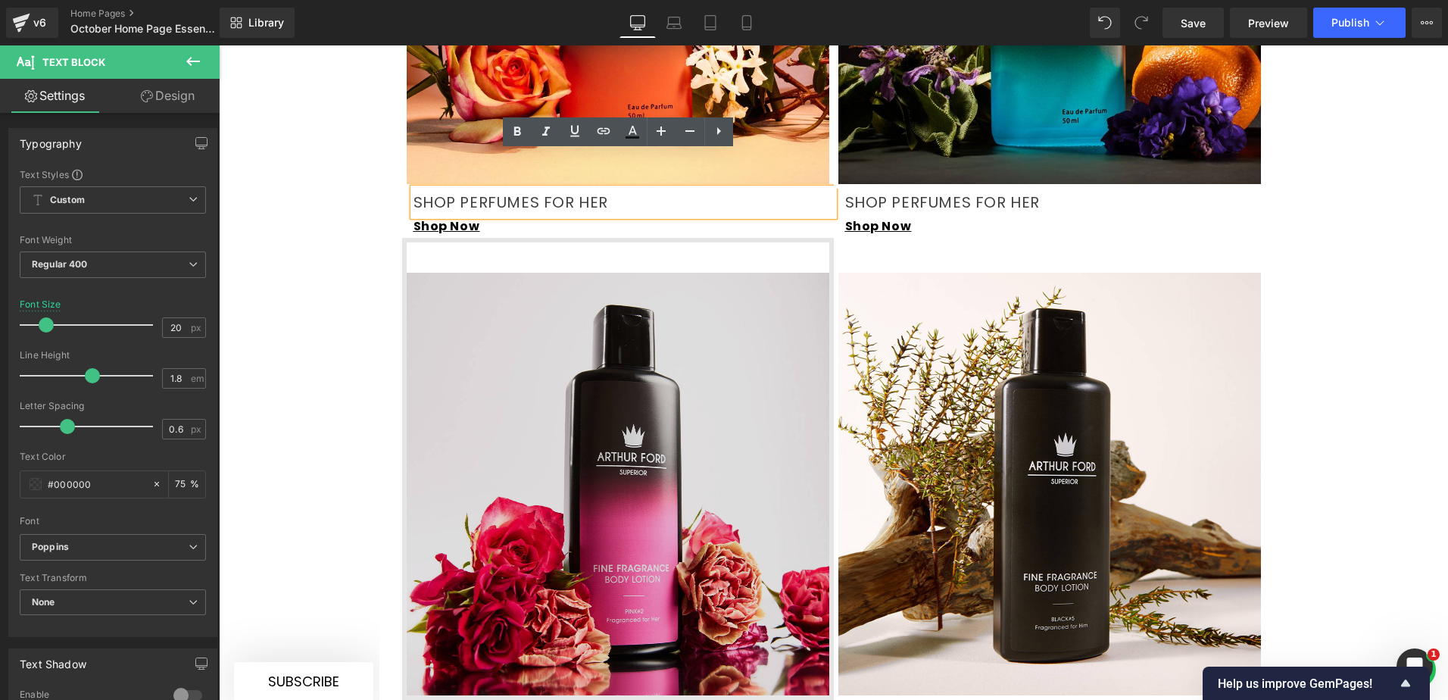
click at [532, 238] on div "Image" at bounding box center [618, 469] width 432 height 462
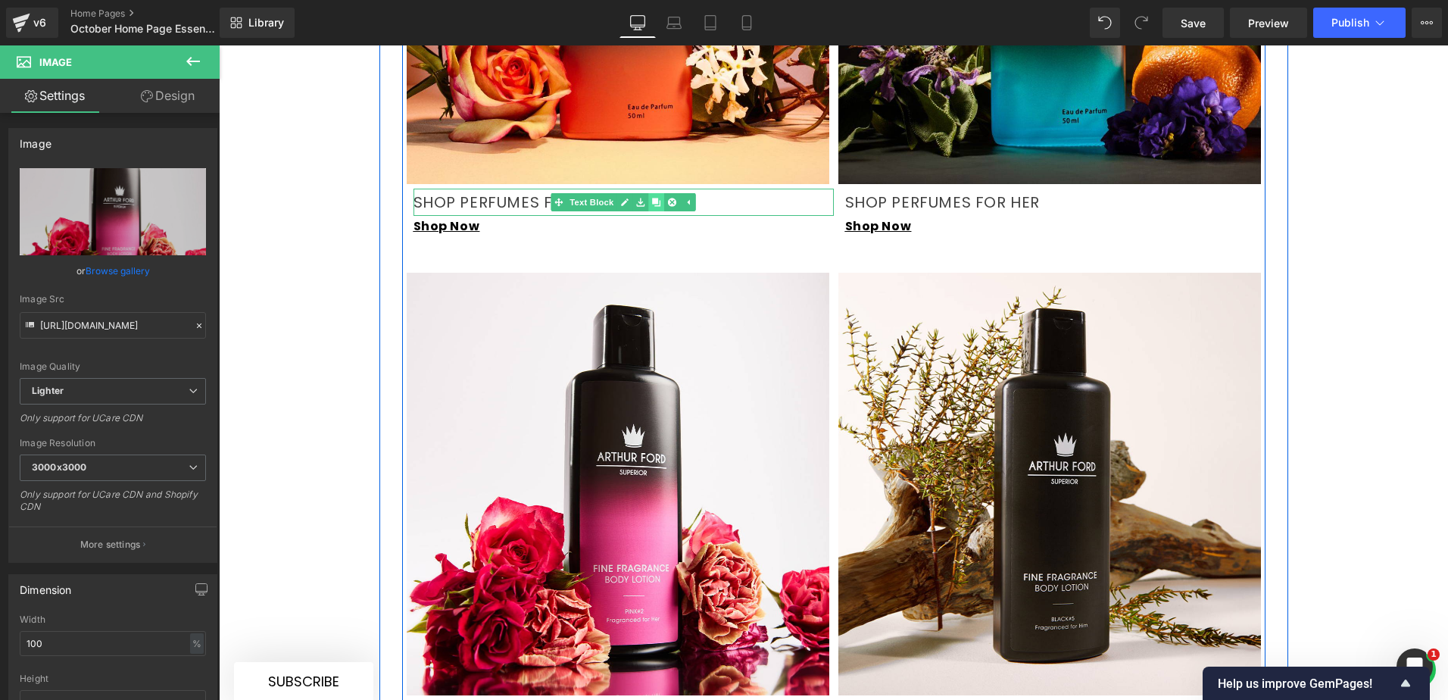
click at [651, 193] on link at bounding box center [656, 202] width 16 height 18
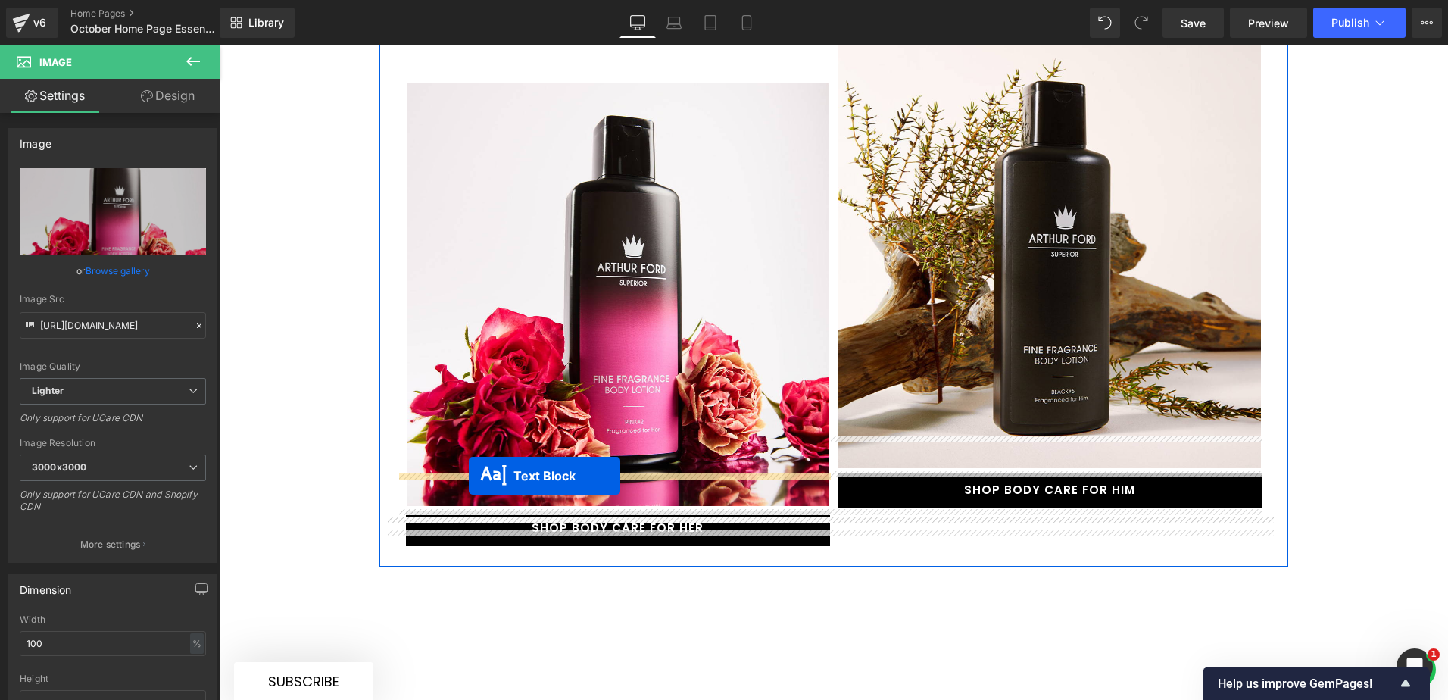
drag, startPoint x: 579, startPoint y: 189, endPoint x: 469, endPoint y: 476, distance: 306.6
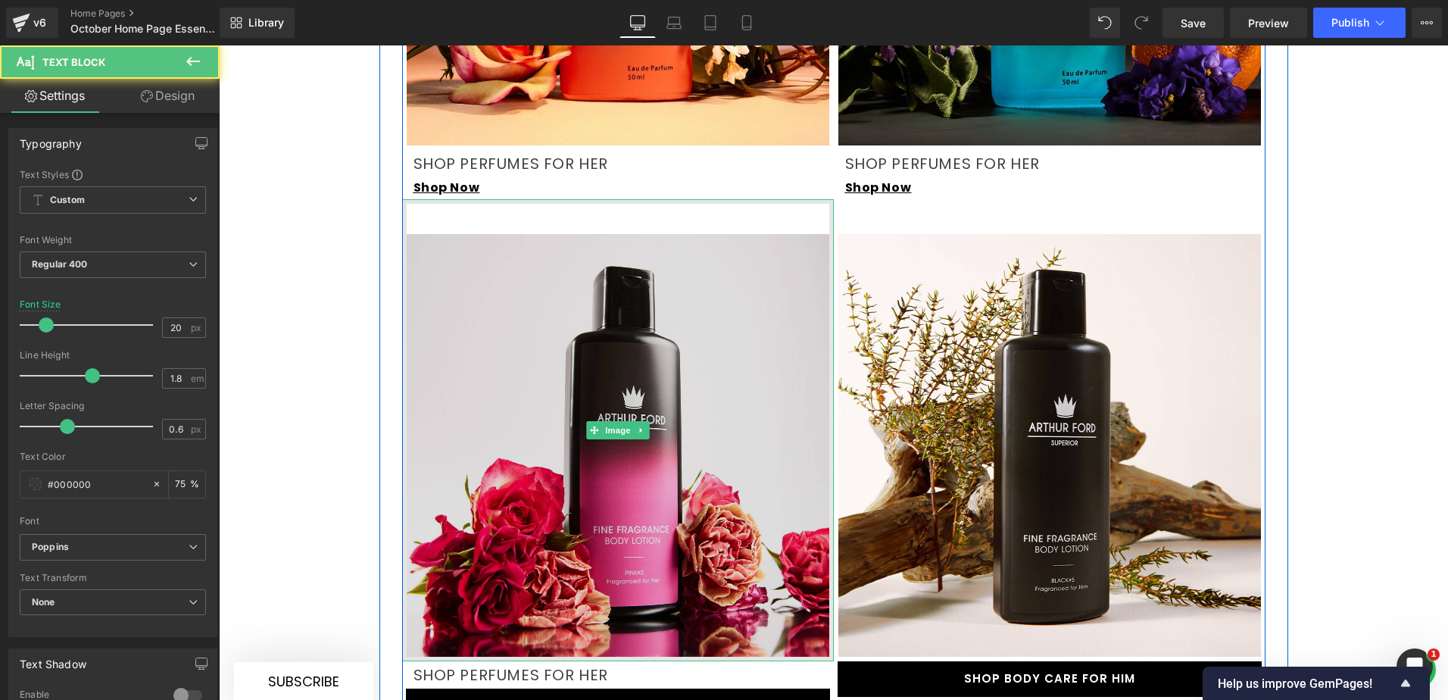
scroll to position [2099, 0]
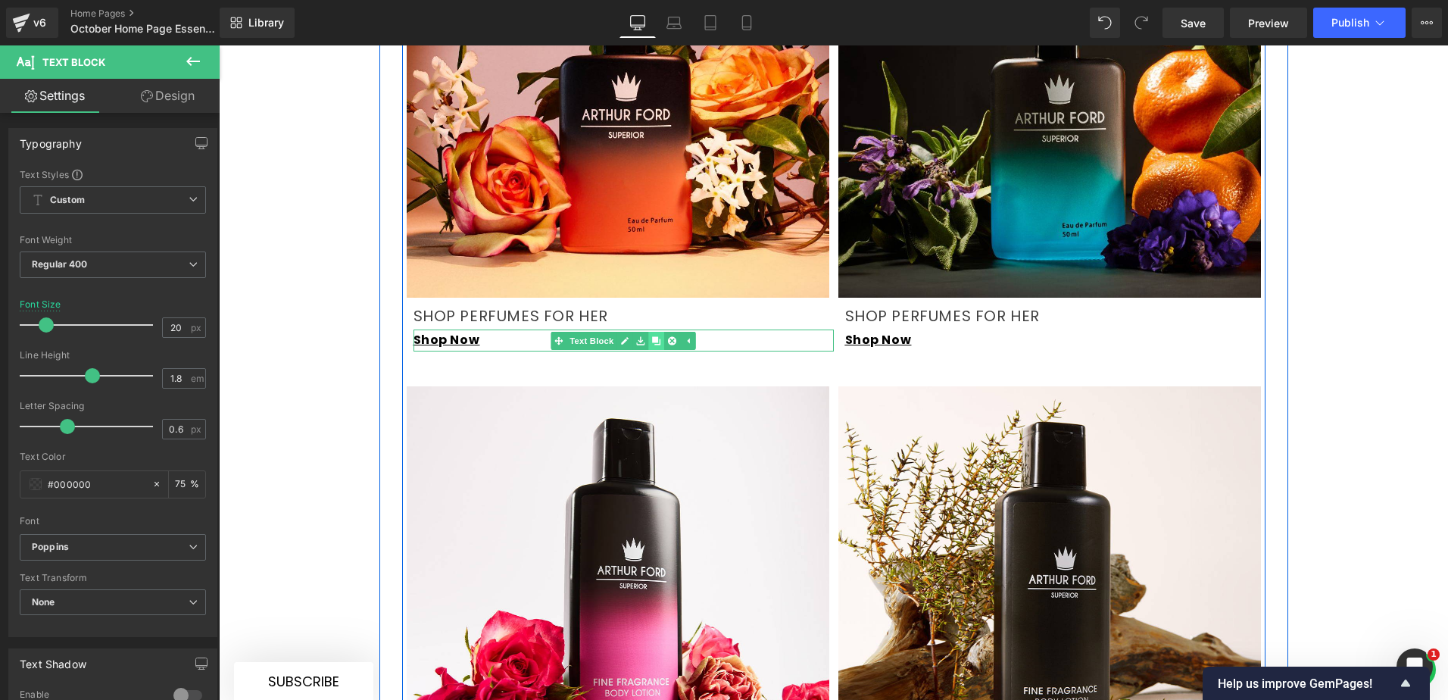
click at [650, 332] on link at bounding box center [656, 341] width 16 height 18
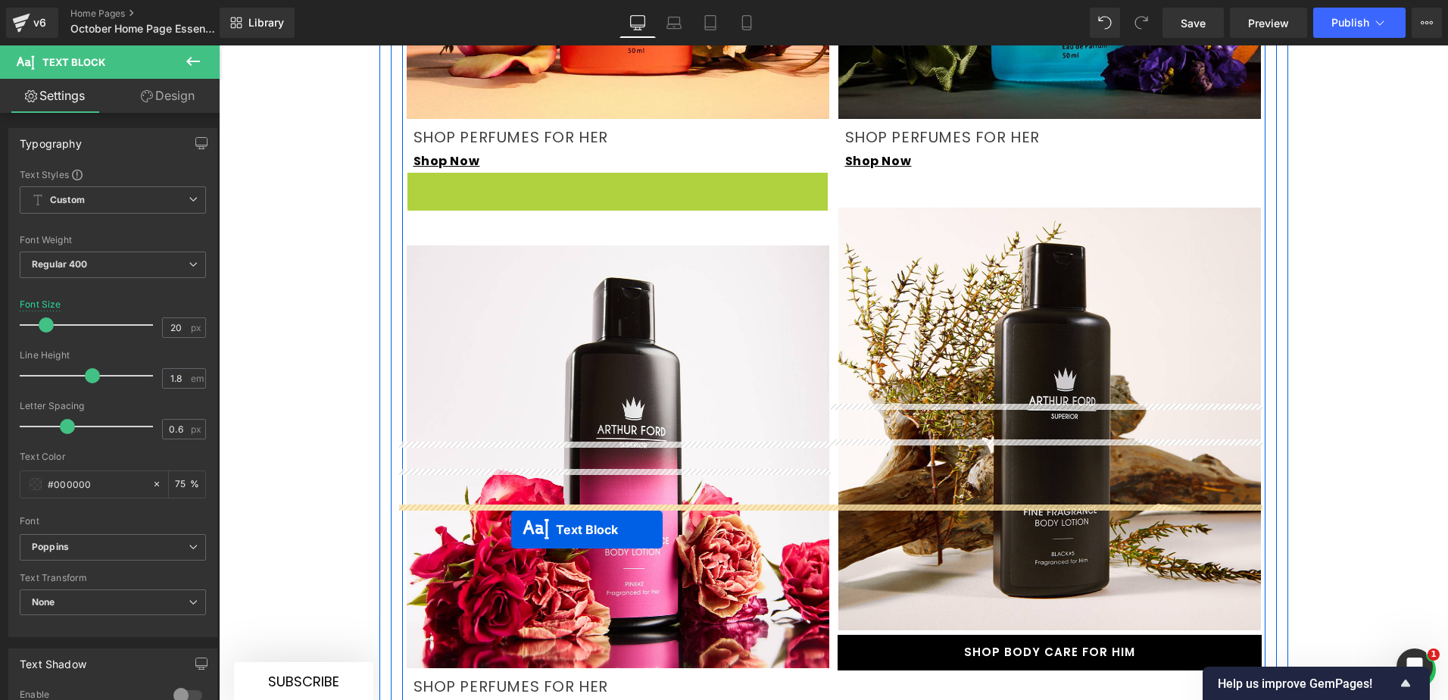
scroll to position [2478, 0]
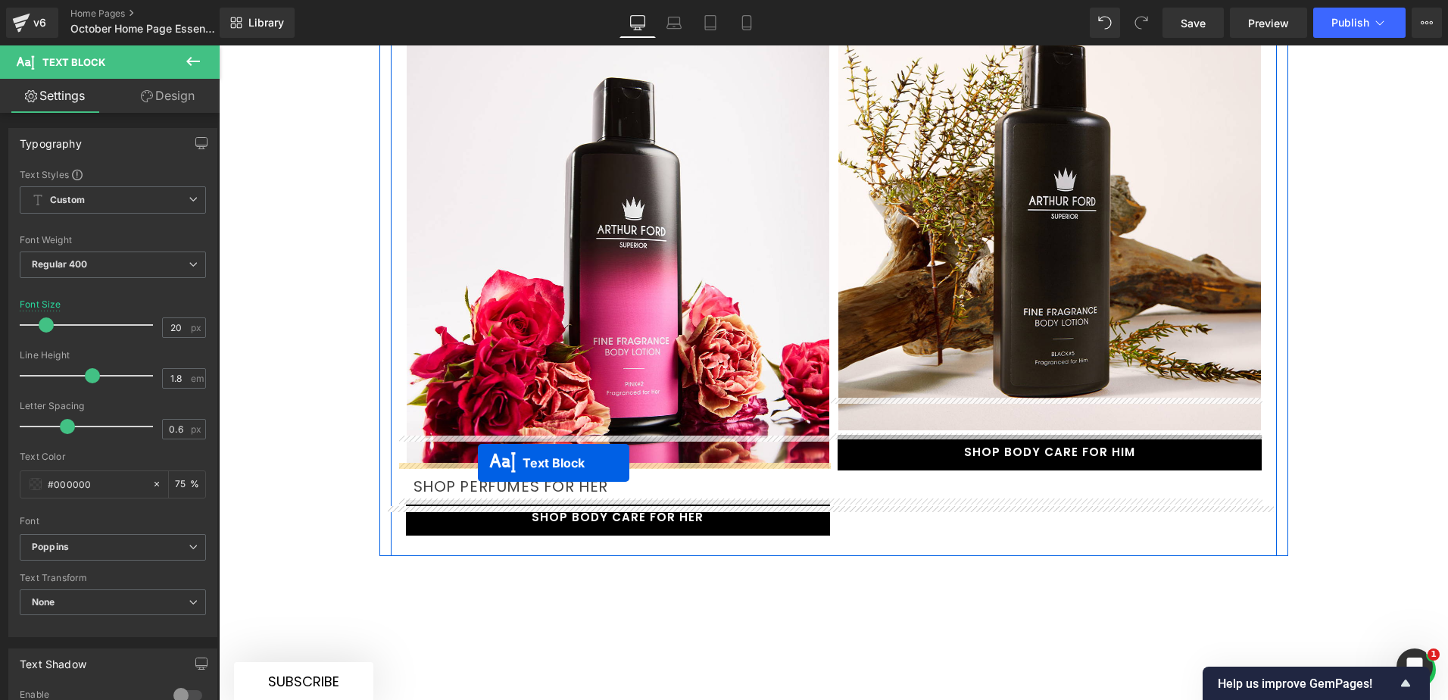
drag, startPoint x: 573, startPoint y: 324, endPoint x: 478, endPoint y: 463, distance: 168.2
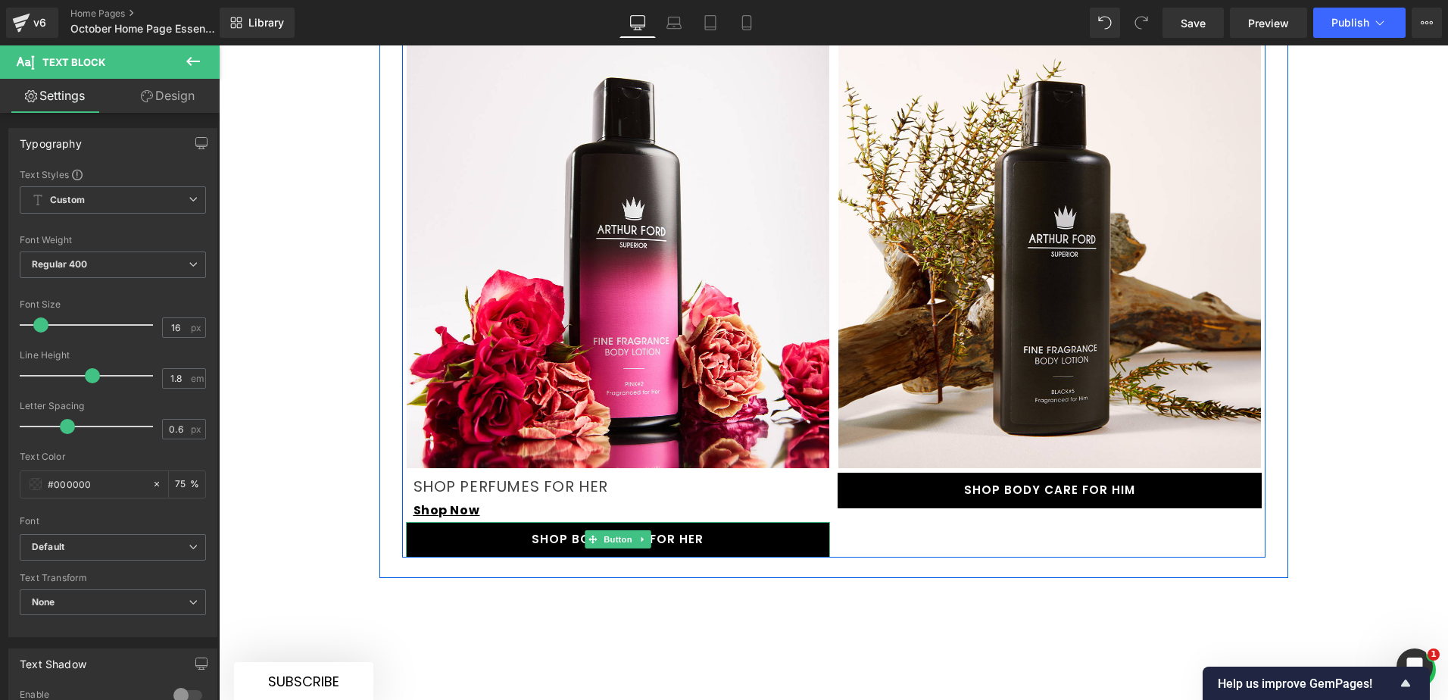
click at [527, 522] on link "SHOP BODY CARE FOR HER" at bounding box center [618, 540] width 424 height 36
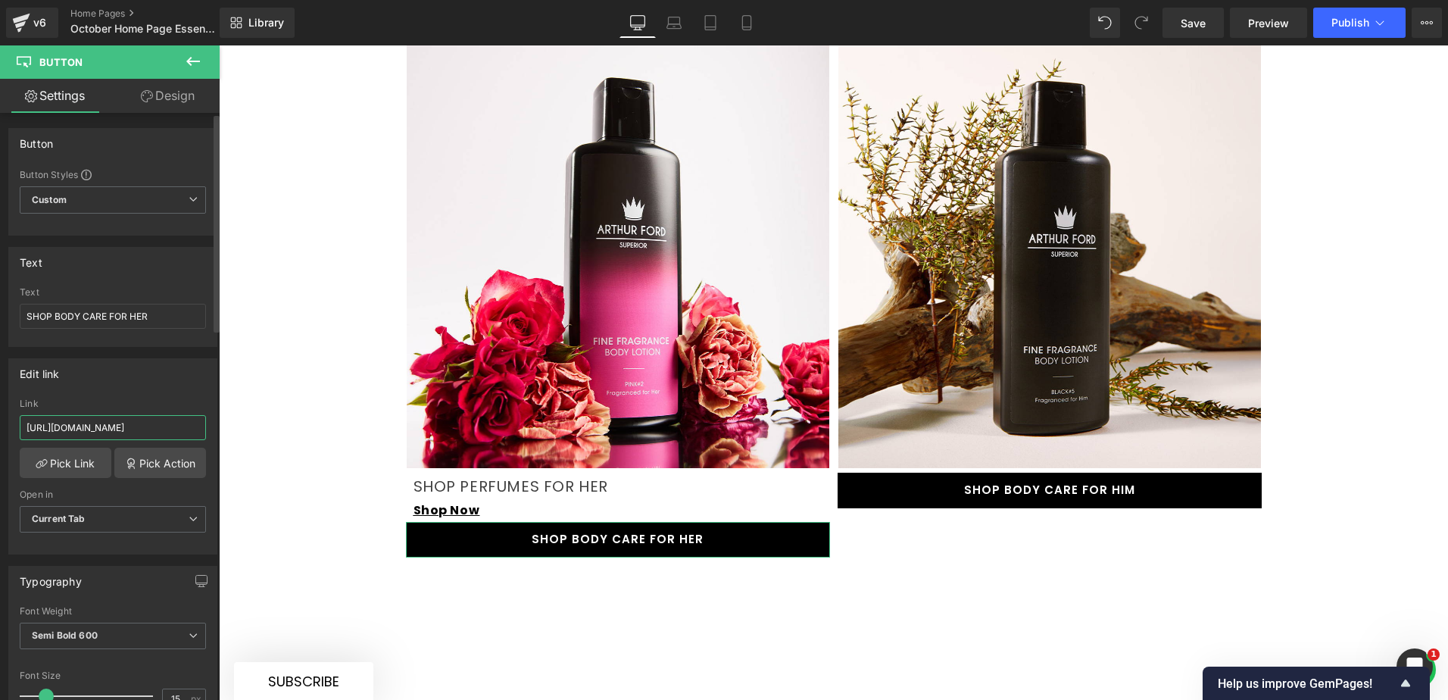
click at [143, 425] on input "[URL][DOMAIN_NAME]" at bounding box center [113, 427] width 186 height 25
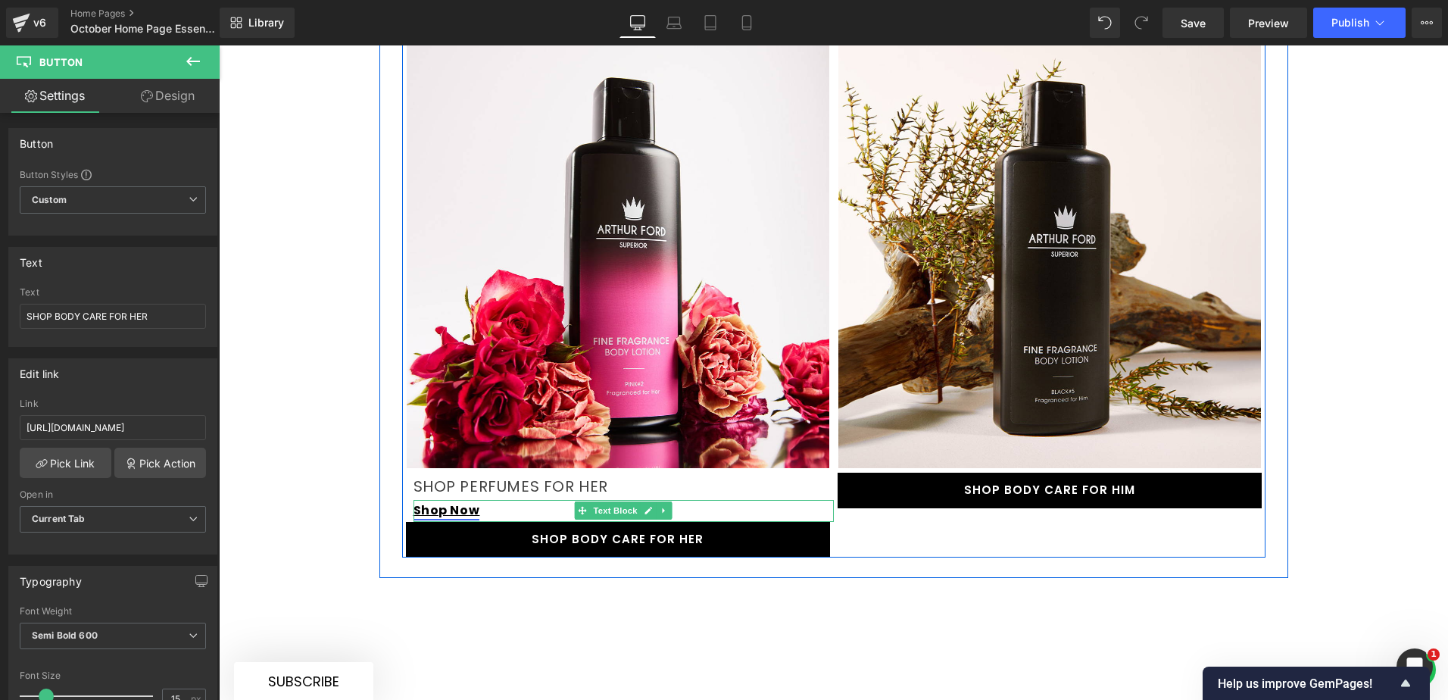
click at [457, 501] on link "Shop Now" at bounding box center [446, 509] width 67 height 17
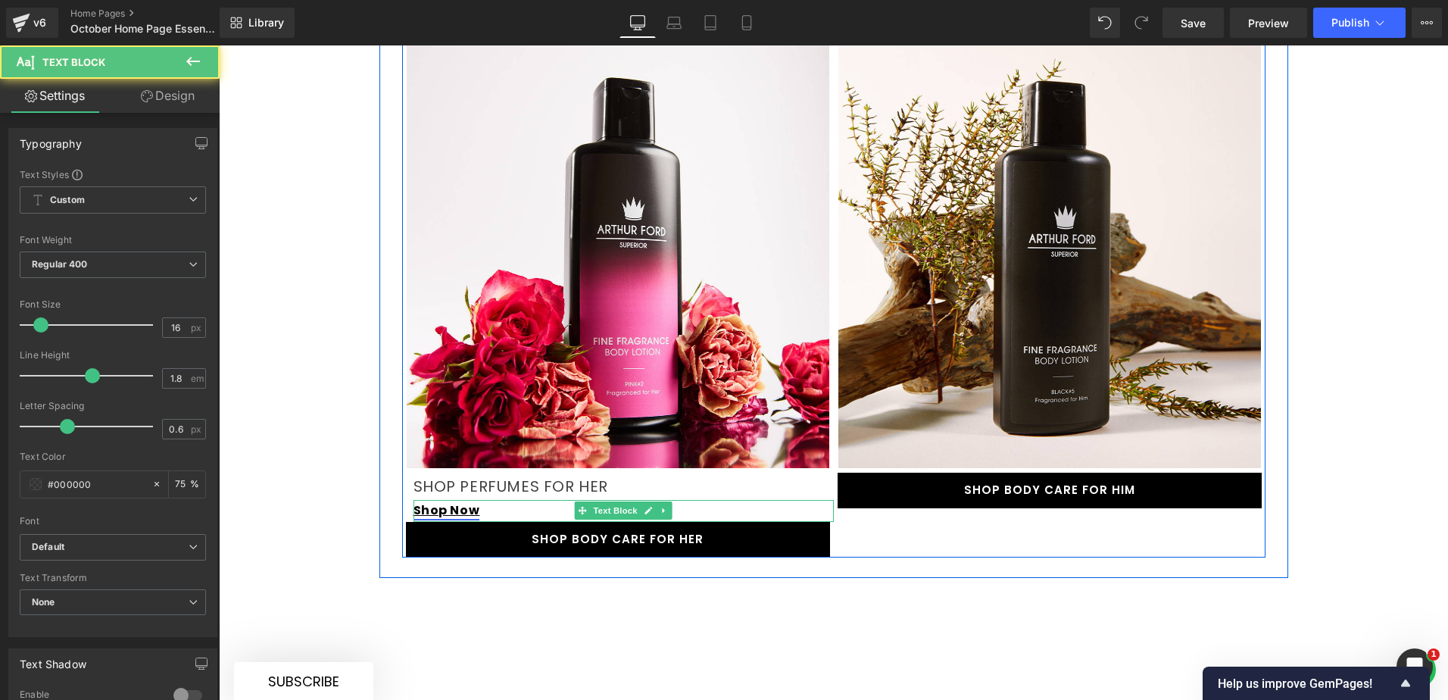
click at [466, 501] on link "Shop Now" at bounding box center [446, 509] width 67 height 17
click at [644, 506] on icon at bounding box center [648, 510] width 8 height 9
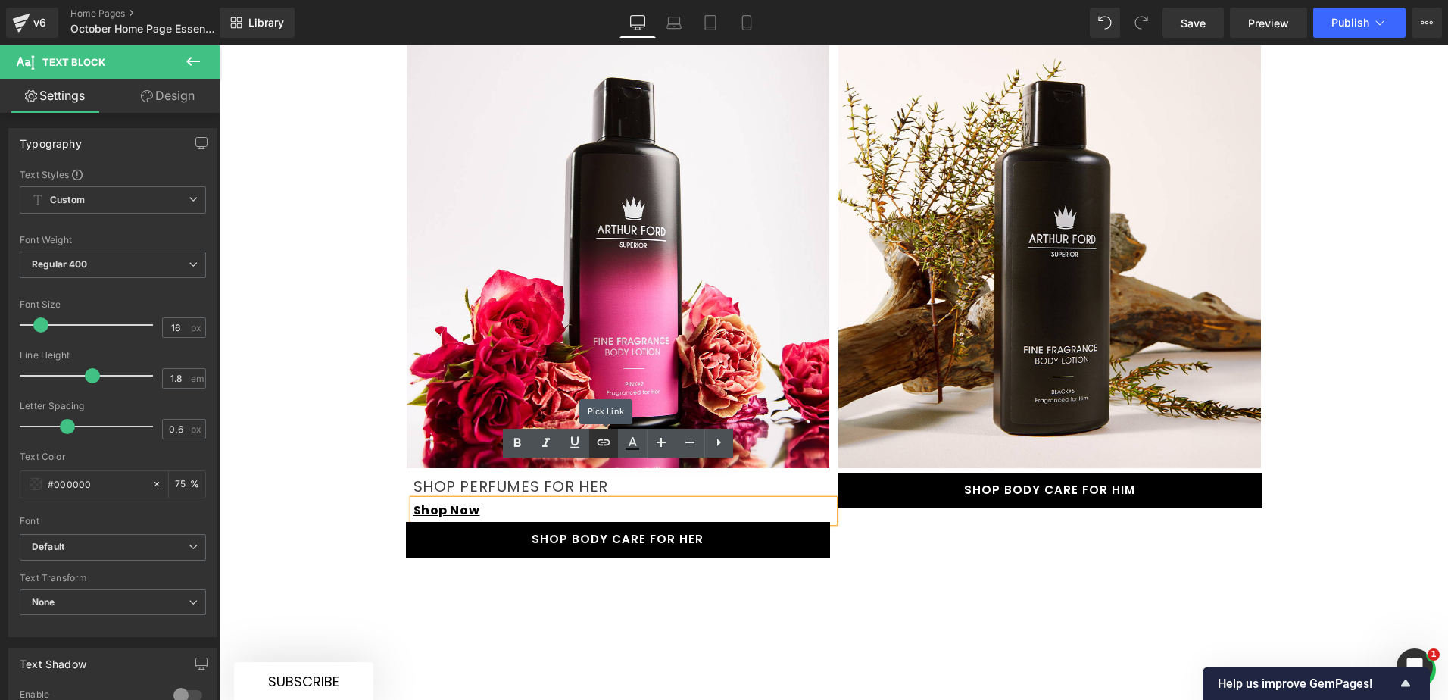
click at [601, 443] on icon at bounding box center [603, 442] width 18 height 18
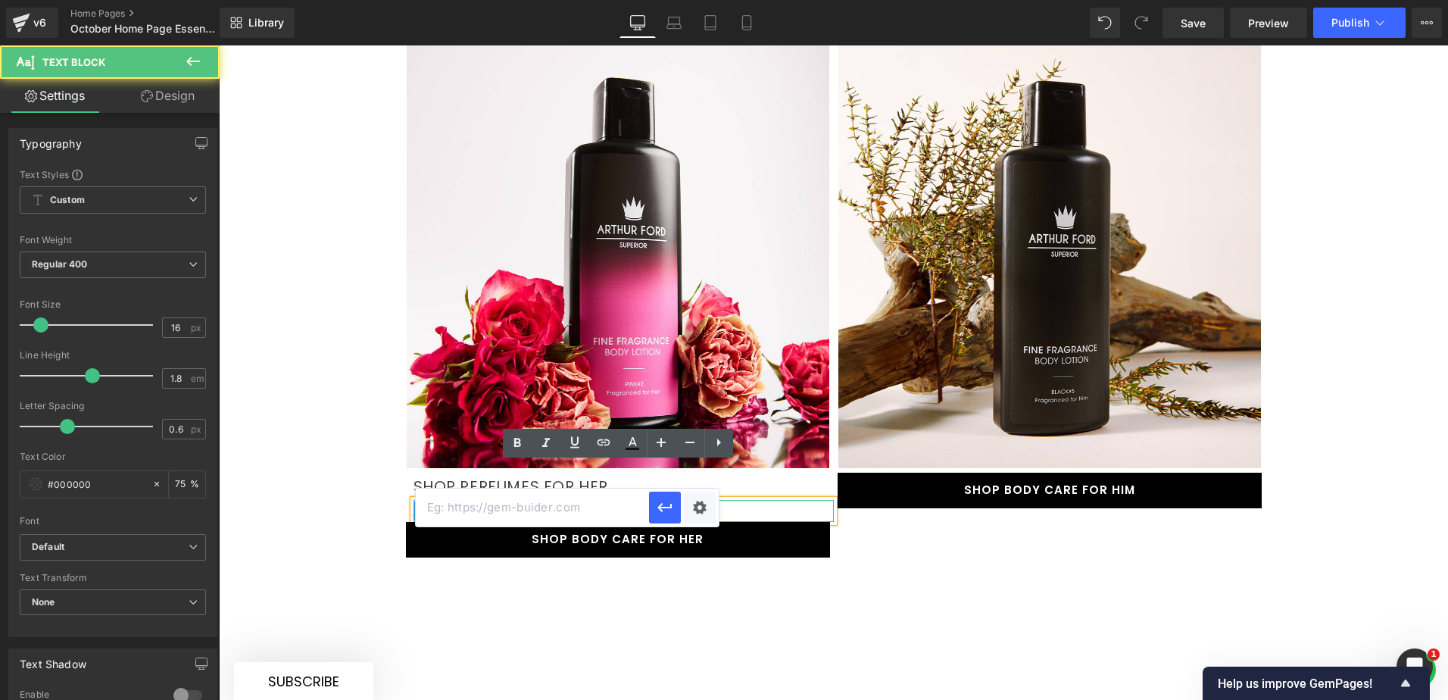
drag, startPoint x: 644, startPoint y: 476, endPoint x: 575, endPoint y: 476, distance: 68.9
click at [575, 500] on p "[URL][DOMAIN_NAME] Shop Now" at bounding box center [623, 511] width 420 height 22
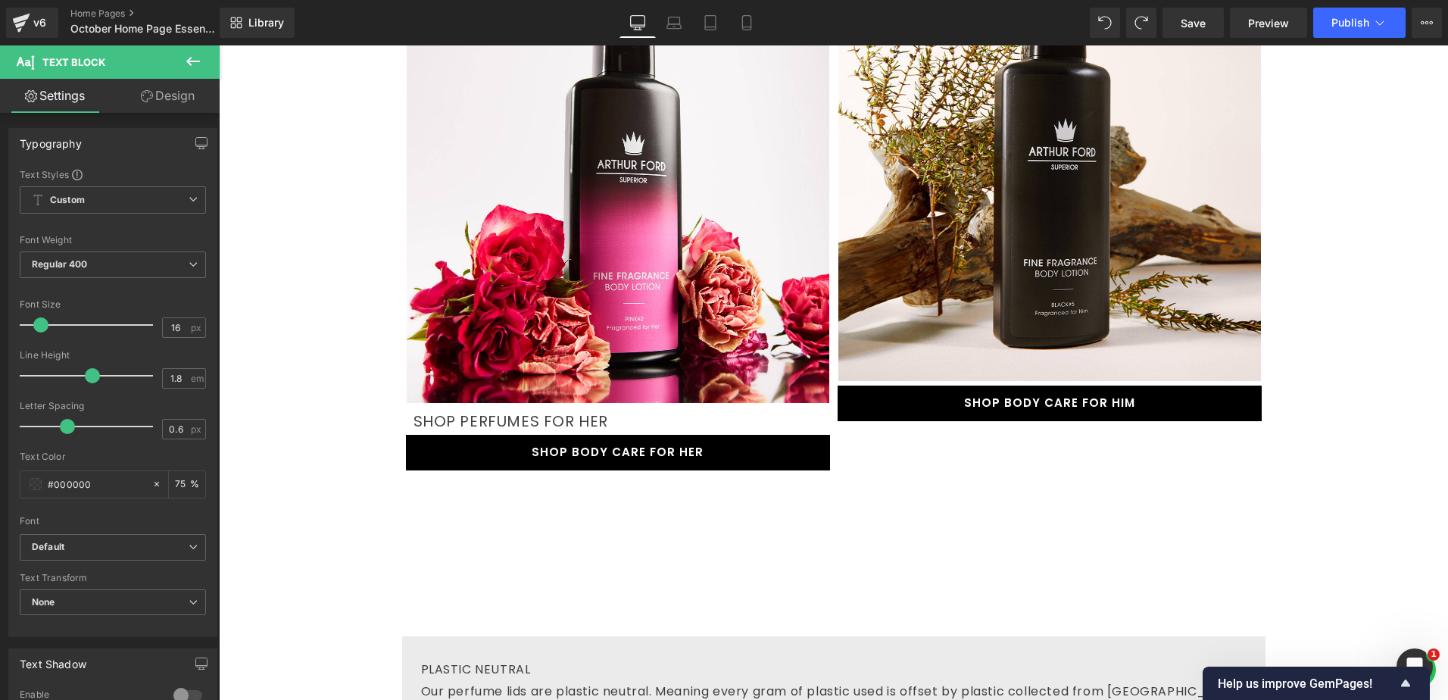
scroll to position [2505, 0]
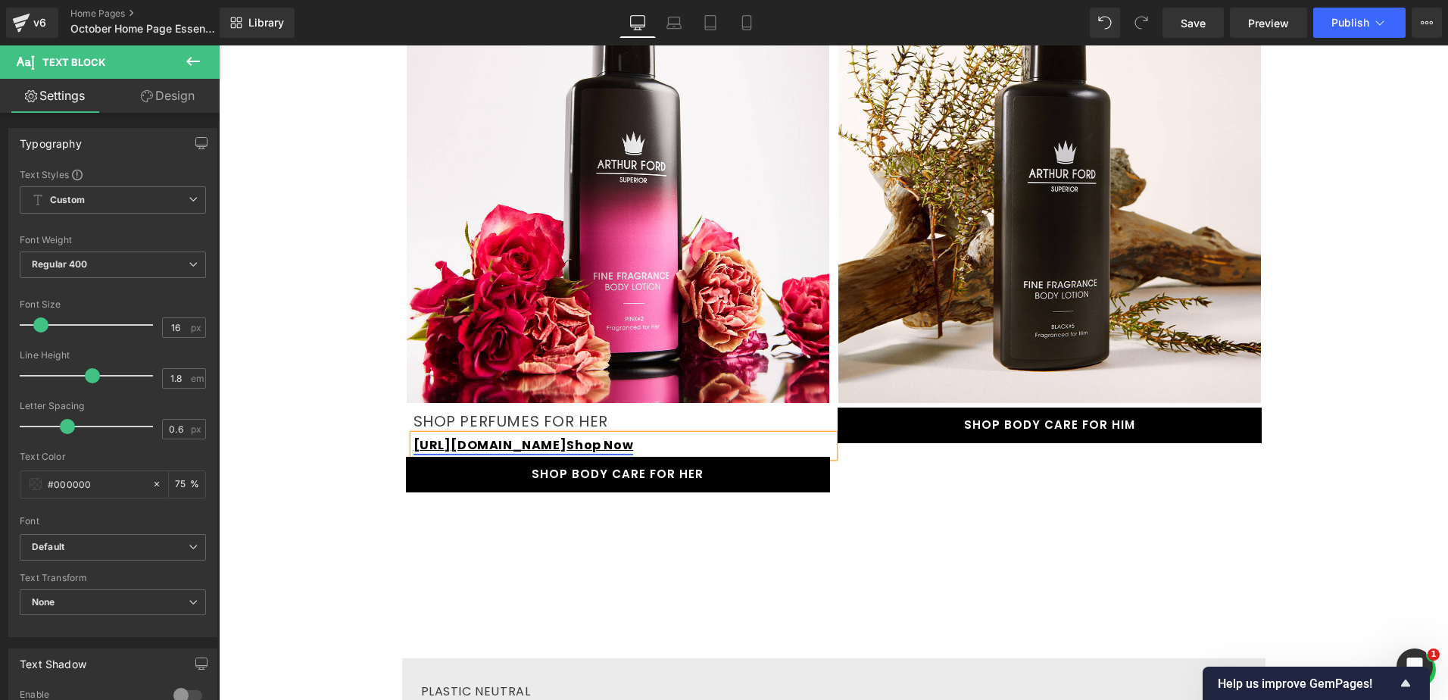
click at [598, 436] on link "[URL][DOMAIN_NAME] Shop Now" at bounding box center [523, 444] width 220 height 17
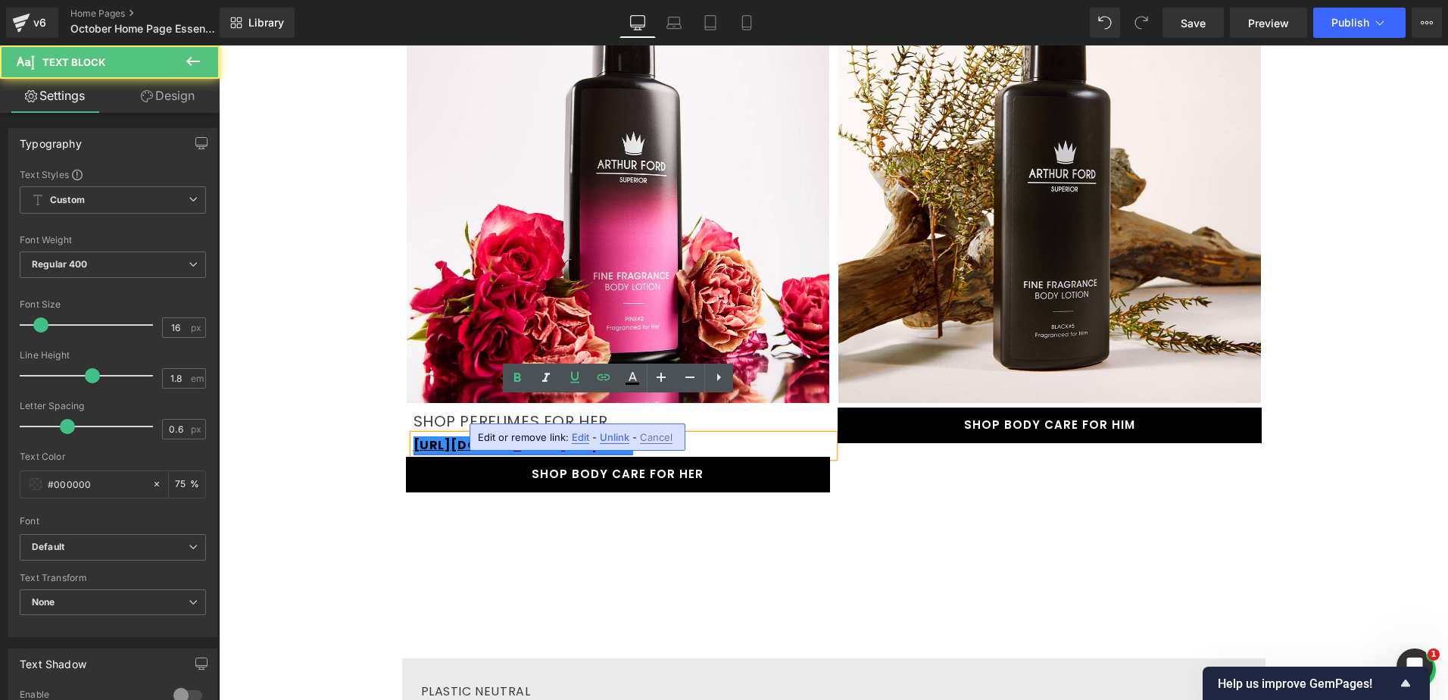
click at [575, 436] on link "[URL][DOMAIN_NAME] Shop Now" at bounding box center [523, 444] width 220 height 17
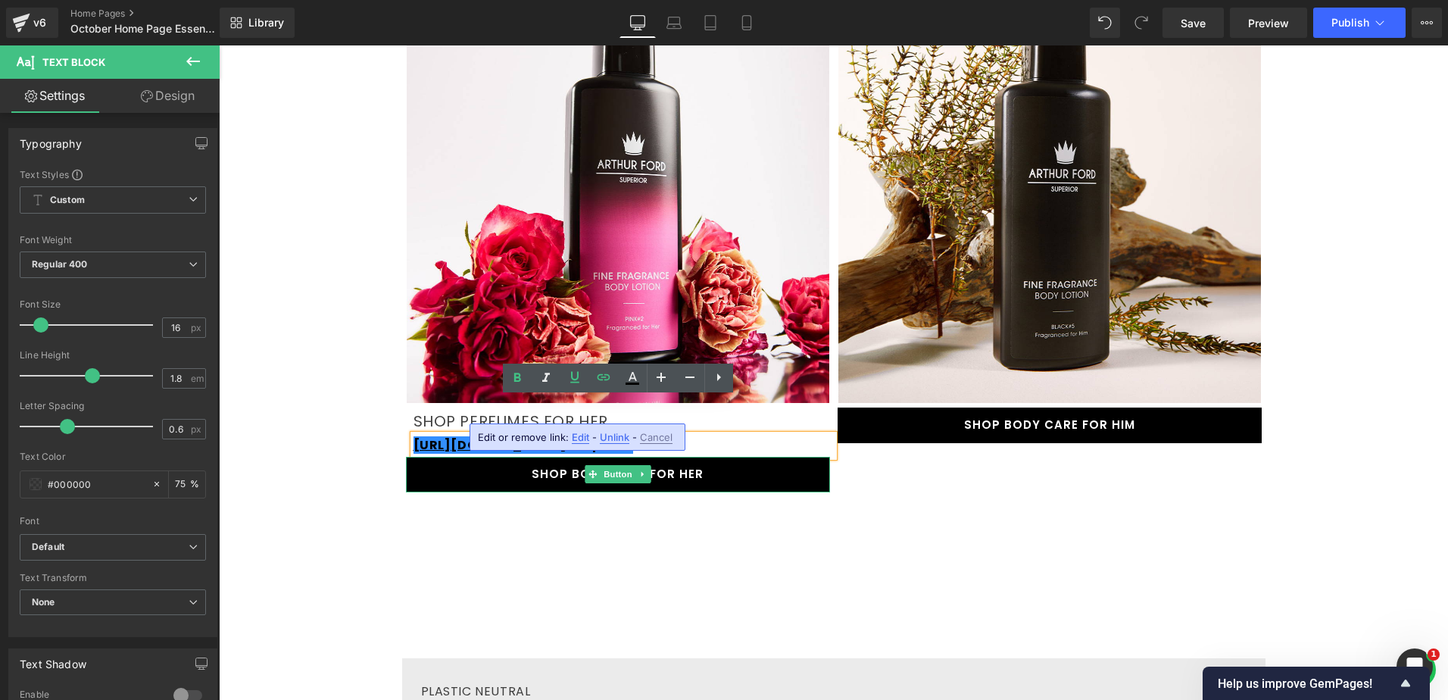
drag, startPoint x: 575, startPoint y: 411, endPoint x: 398, endPoint y: 426, distance: 177.1
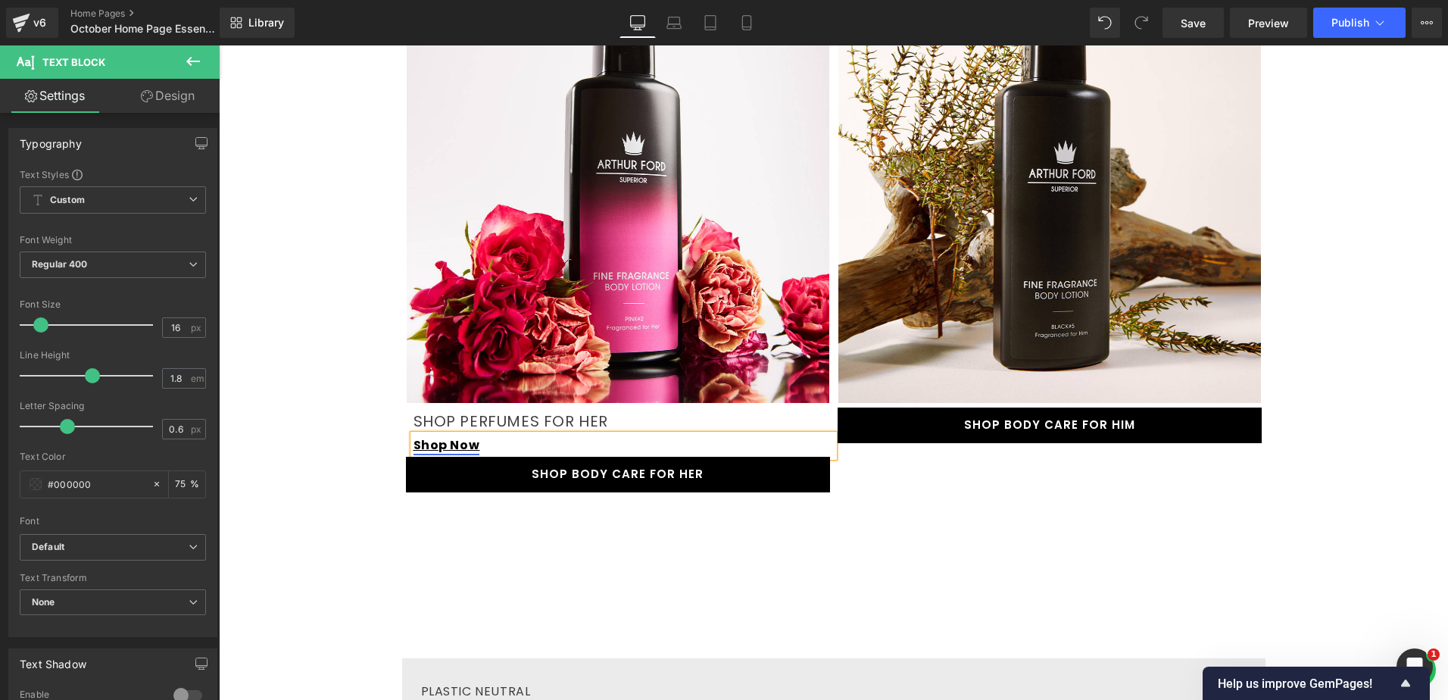
click at [435, 436] on link "Shop Now" at bounding box center [446, 444] width 67 height 17
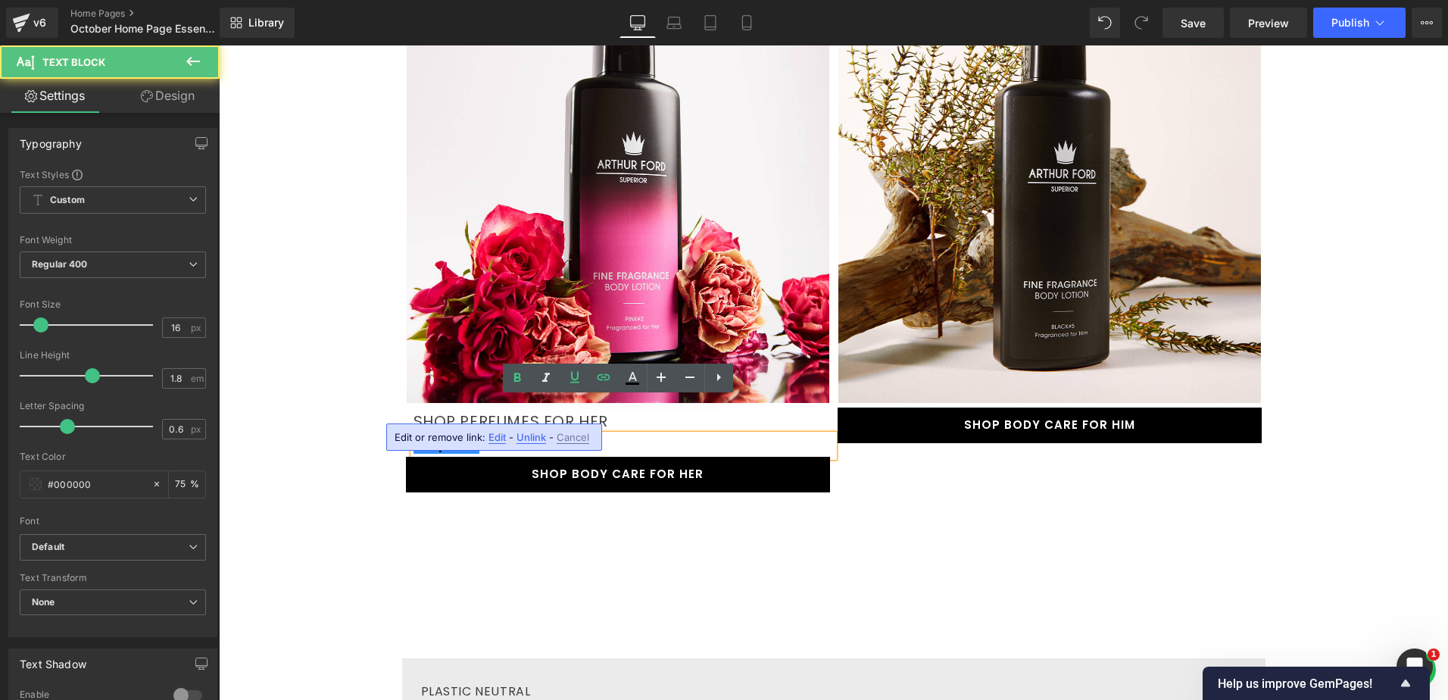
click at [498, 434] on span "Edit" at bounding box center [496, 437] width 17 height 13
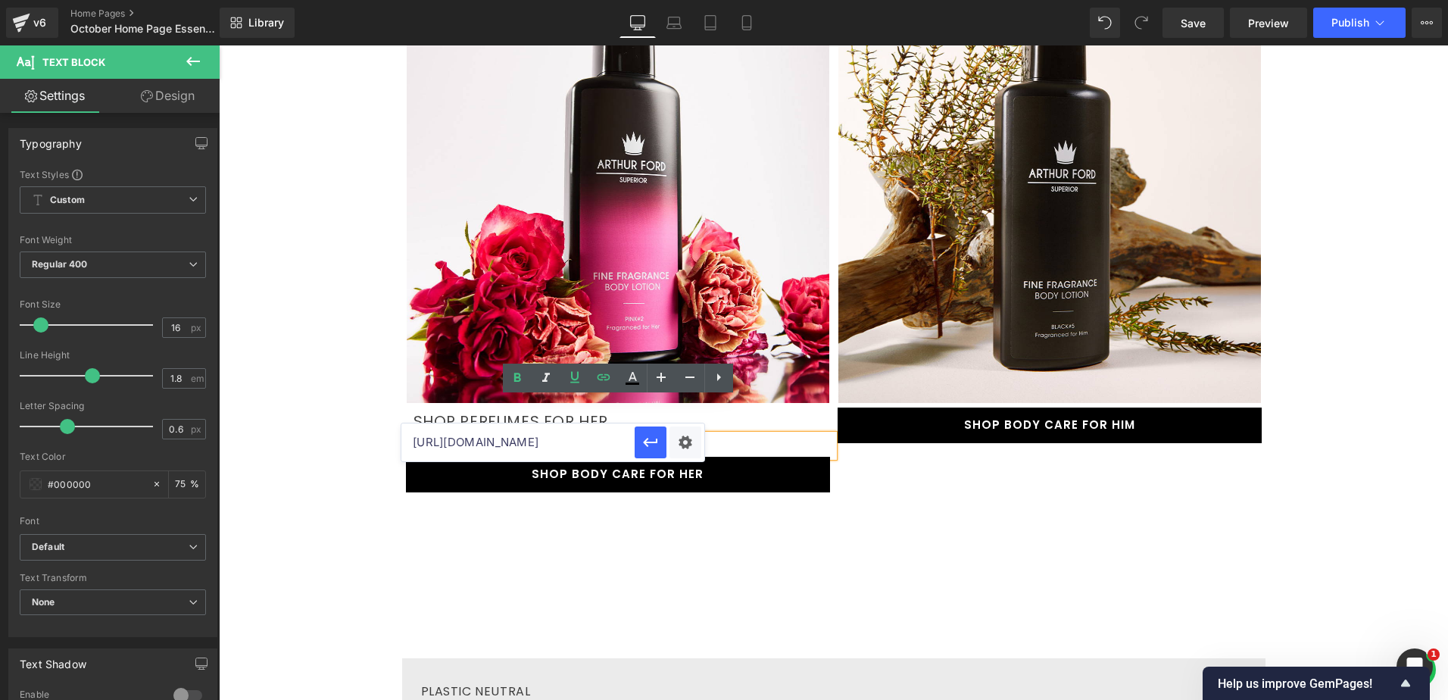
click at [562, 442] on input "[URL][DOMAIN_NAME]" at bounding box center [517, 442] width 233 height 38
click at [562, 441] on input "[URL][DOMAIN_NAME]" at bounding box center [517, 442] width 233 height 38
paste input "[PERSON_NAME]-care-for-her"
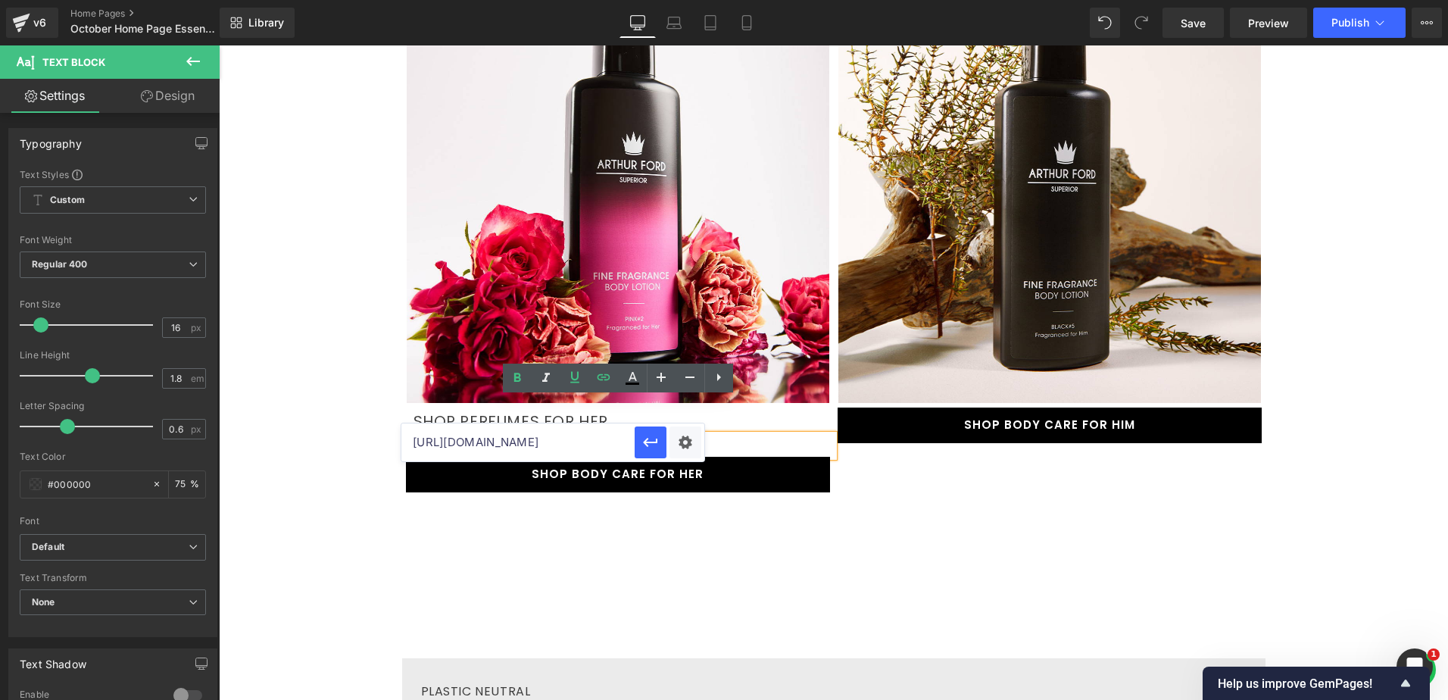
type input "[URL][DOMAIN_NAME]"
click at [636, 520] on hr at bounding box center [833, 589] width 1229 height 138
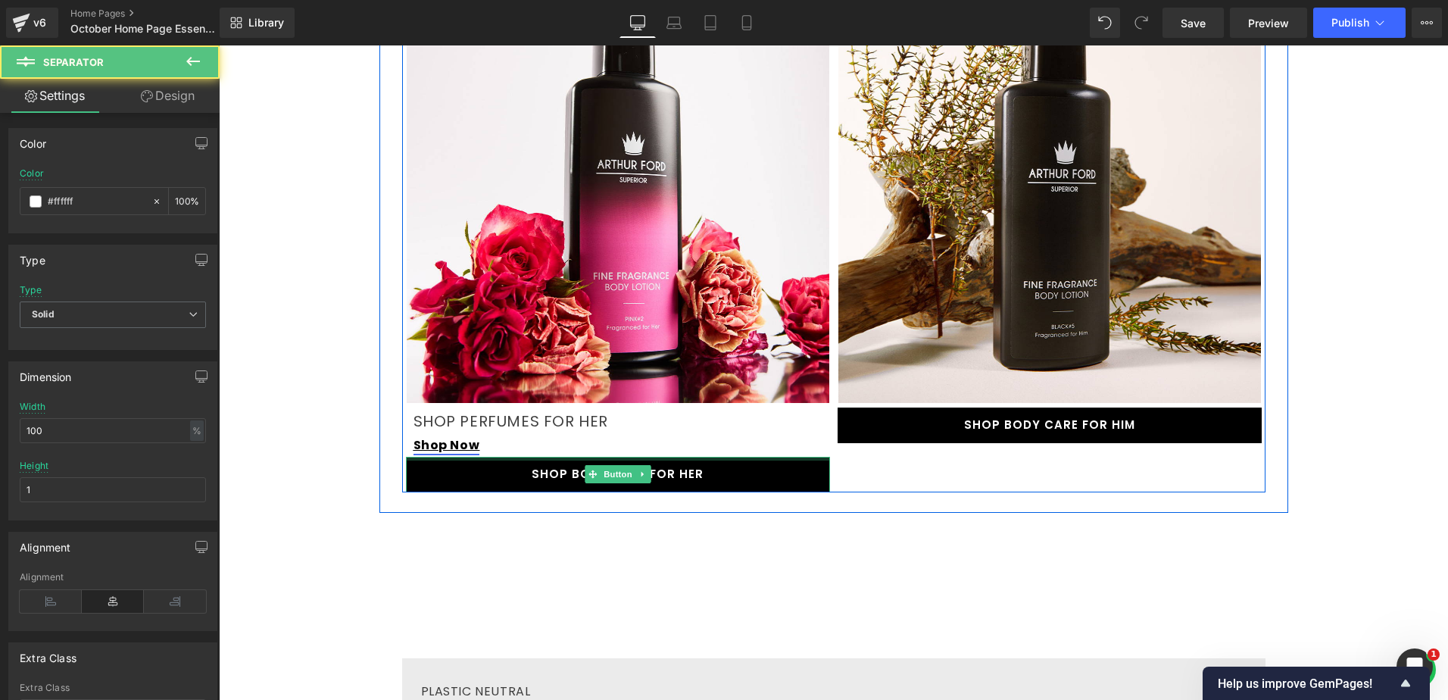
click at [461, 435] on div "Shop Now Text Block" at bounding box center [623, 446] width 420 height 22
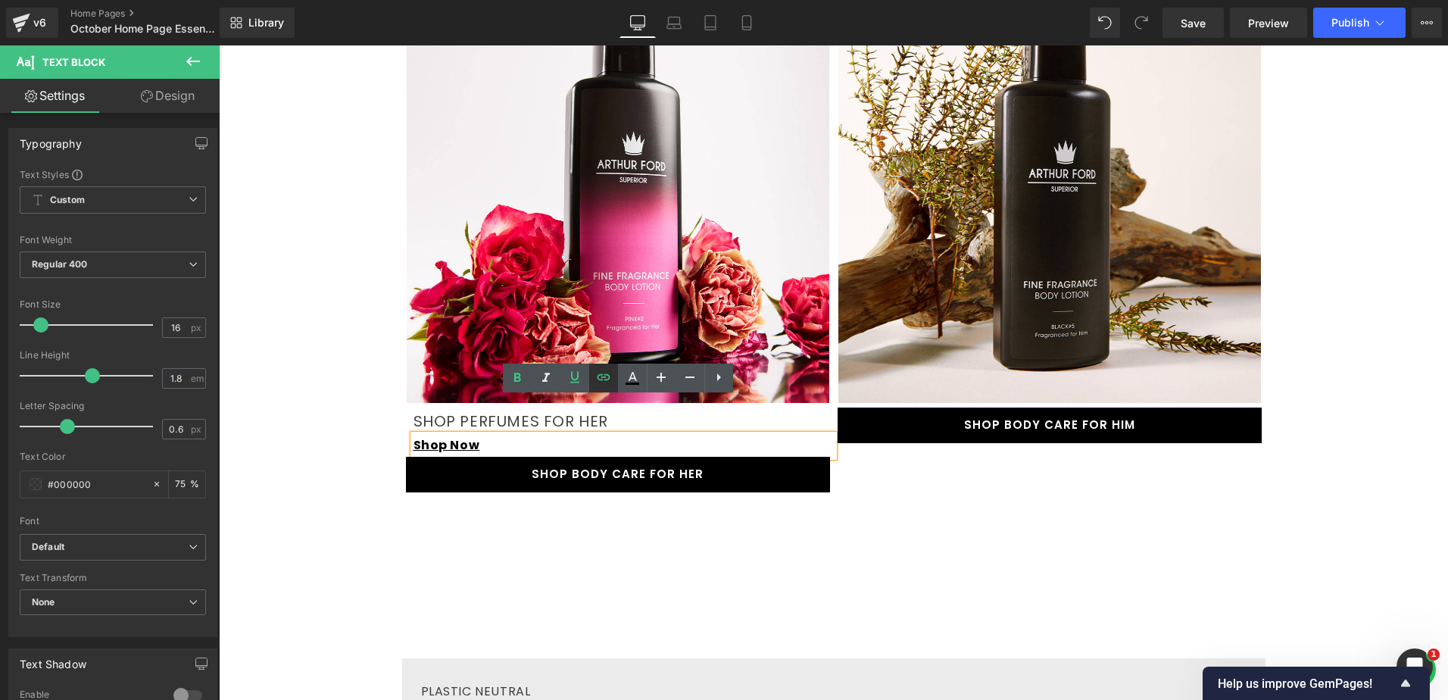
click at [596, 375] on icon at bounding box center [603, 377] width 18 height 18
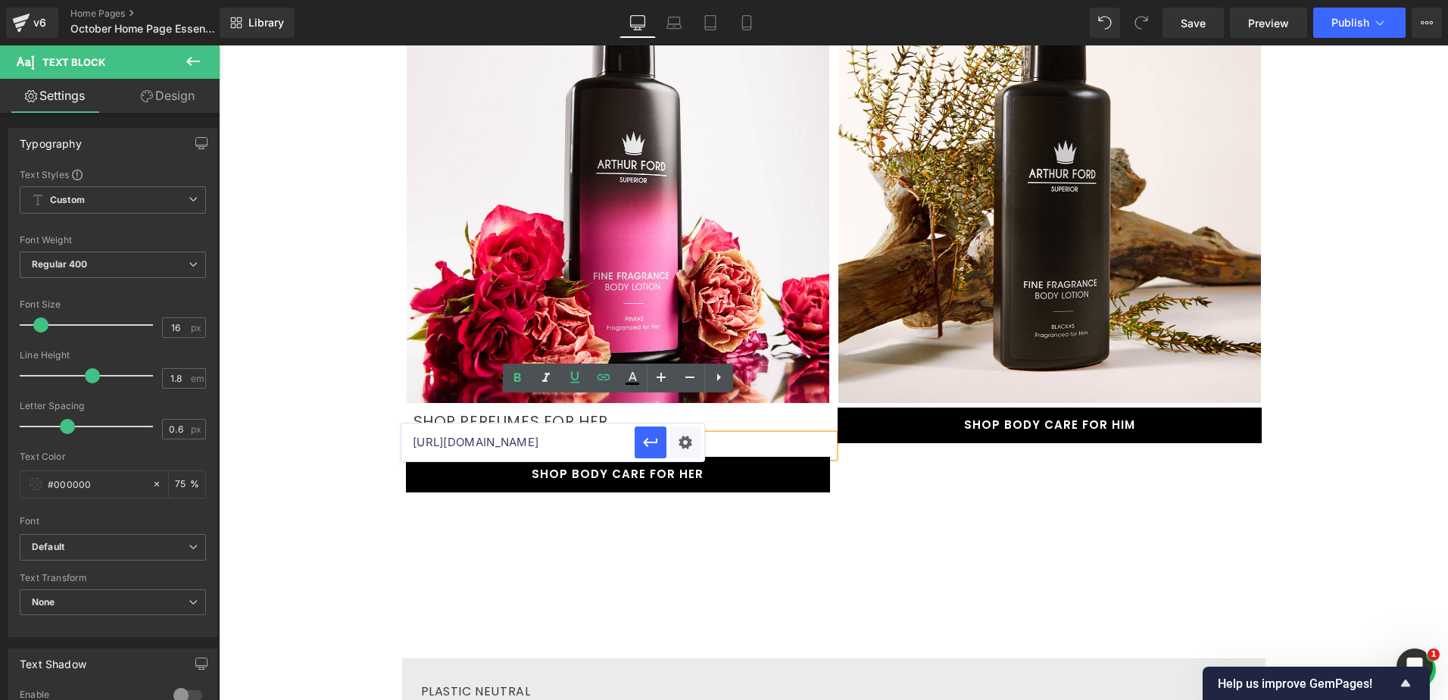
click at [580, 446] on input "[URL][DOMAIN_NAME]" at bounding box center [517, 442] width 233 height 38
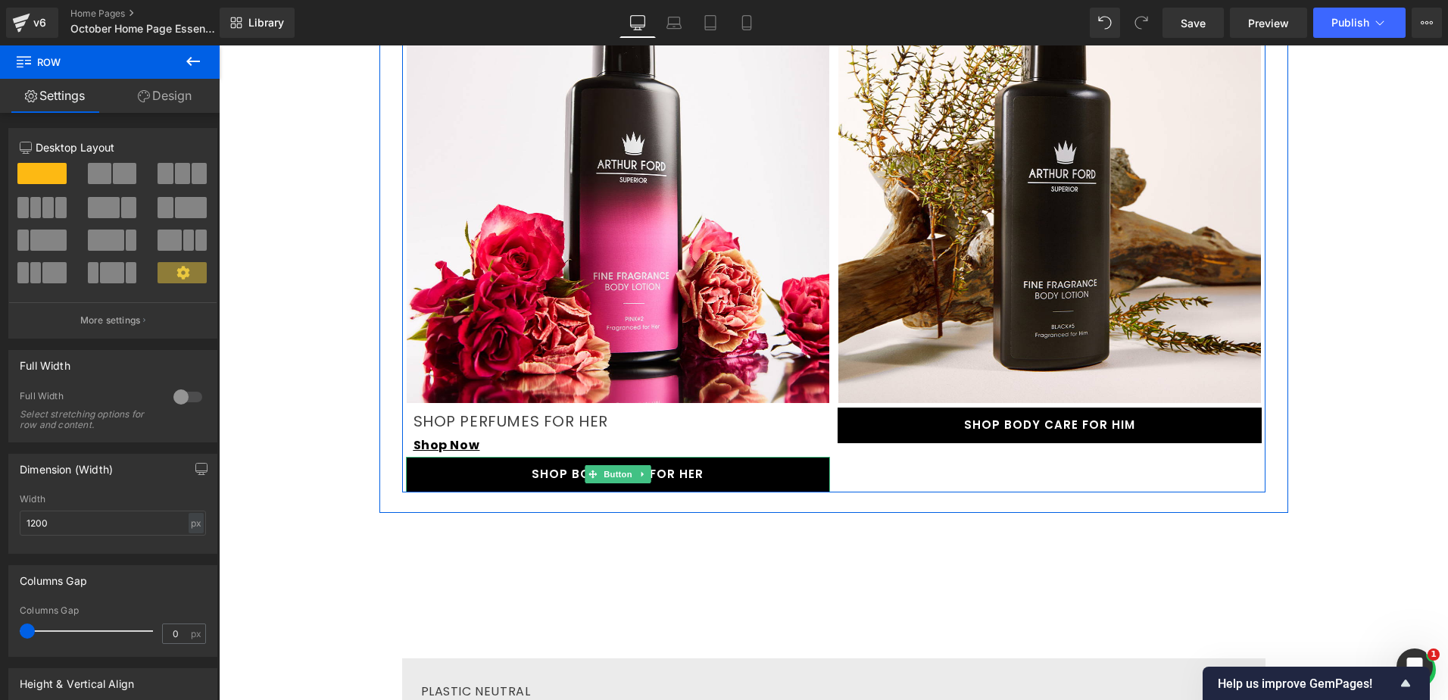
click at [516, 457] on link "SHOP BODY CARE FOR HER" at bounding box center [618, 475] width 424 height 36
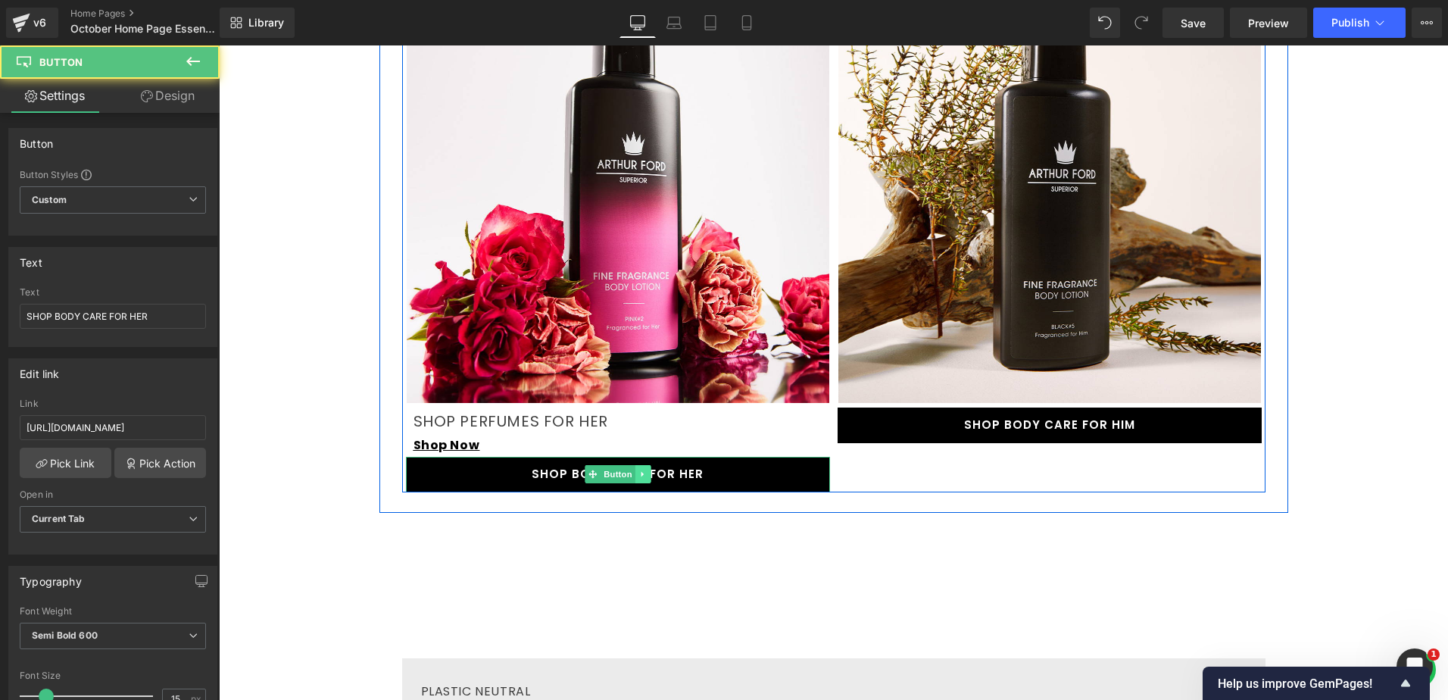
click at [639, 469] on icon at bounding box center [642, 473] width 8 height 9
click at [646, 469] on icon at bounding box center [650, 473] width 8 height 9
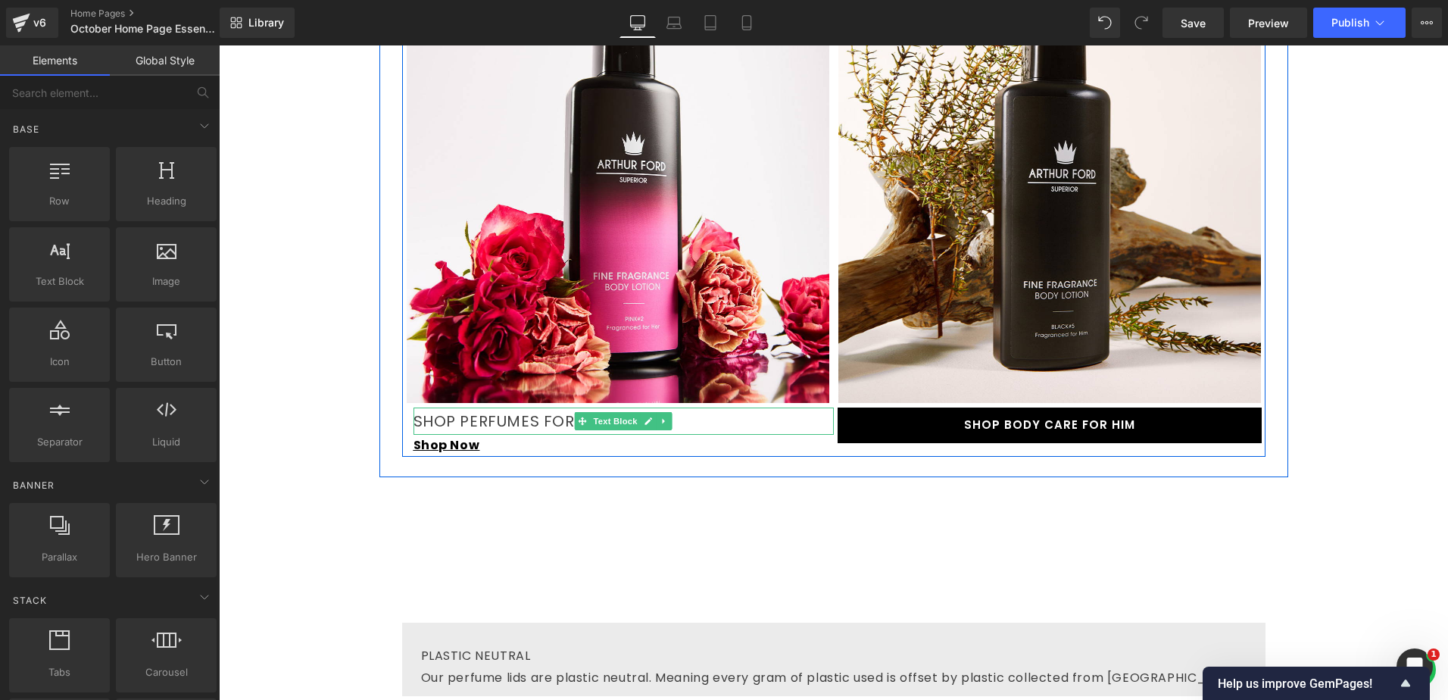
click at [537, 407] on p "SHOP PERFUMES FOR HER" at bounding box center [623, 420] width 420 height 27
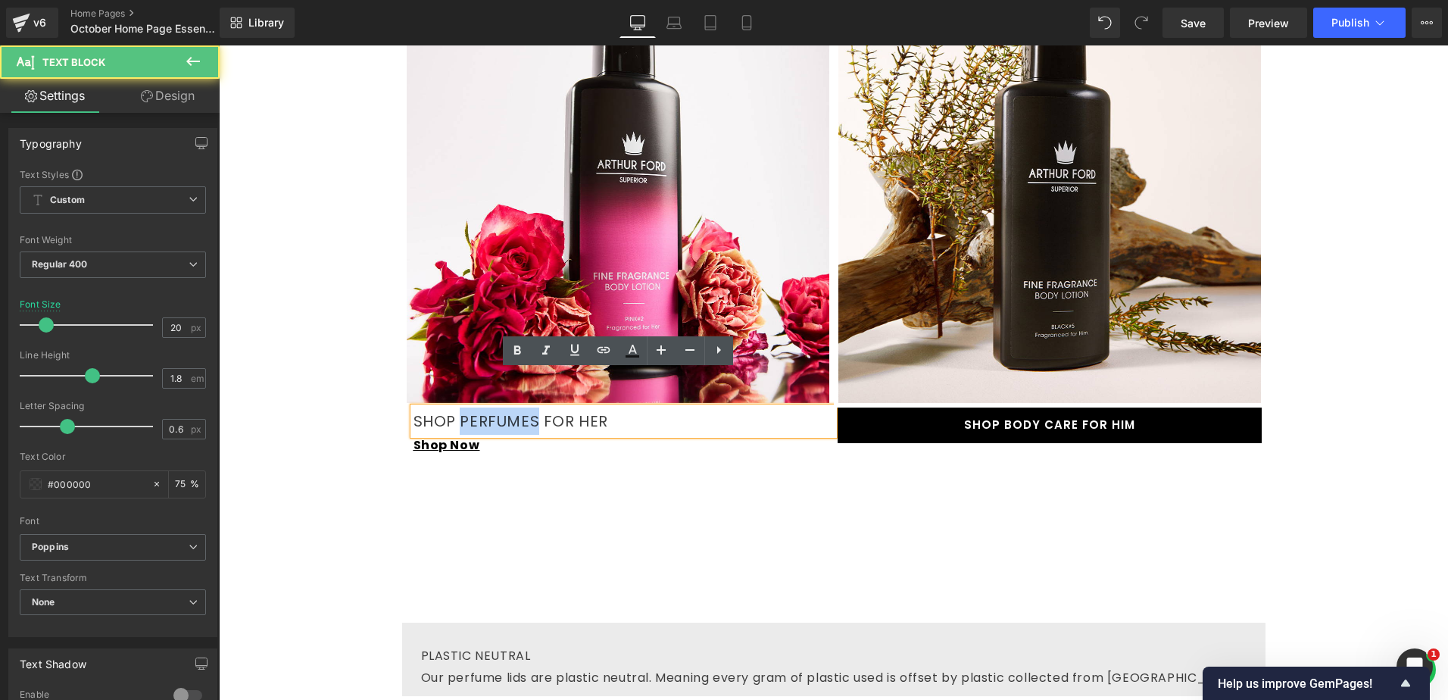
drag, startPoint x: 527, startPoint y: 382, endPoint x: 455, endPoint y: 384, distance: 72.0
click at [455, 407] on p "SHOP PERFUMES FOR HER" at bounding box center [623, 420] width 420 height 27
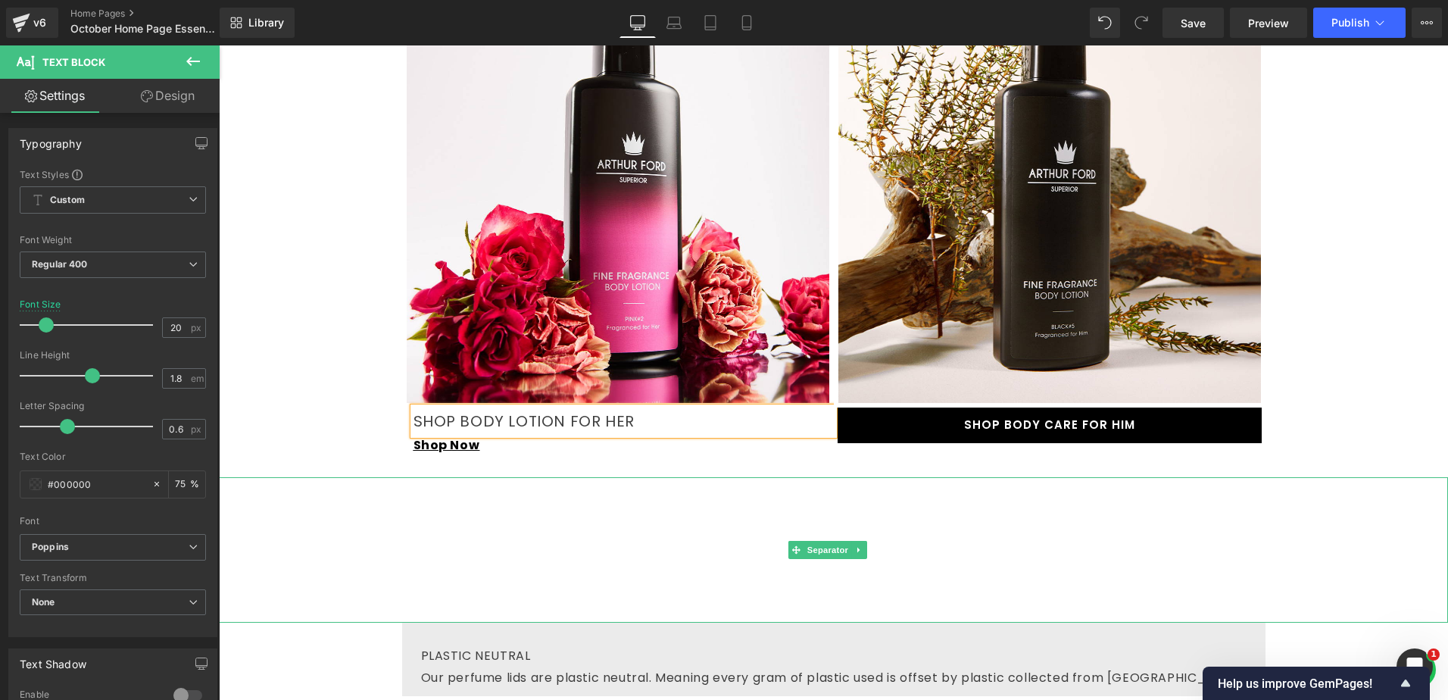
click at [673, 485] on hr at bounding box center [833, 554] width 1229 height 138
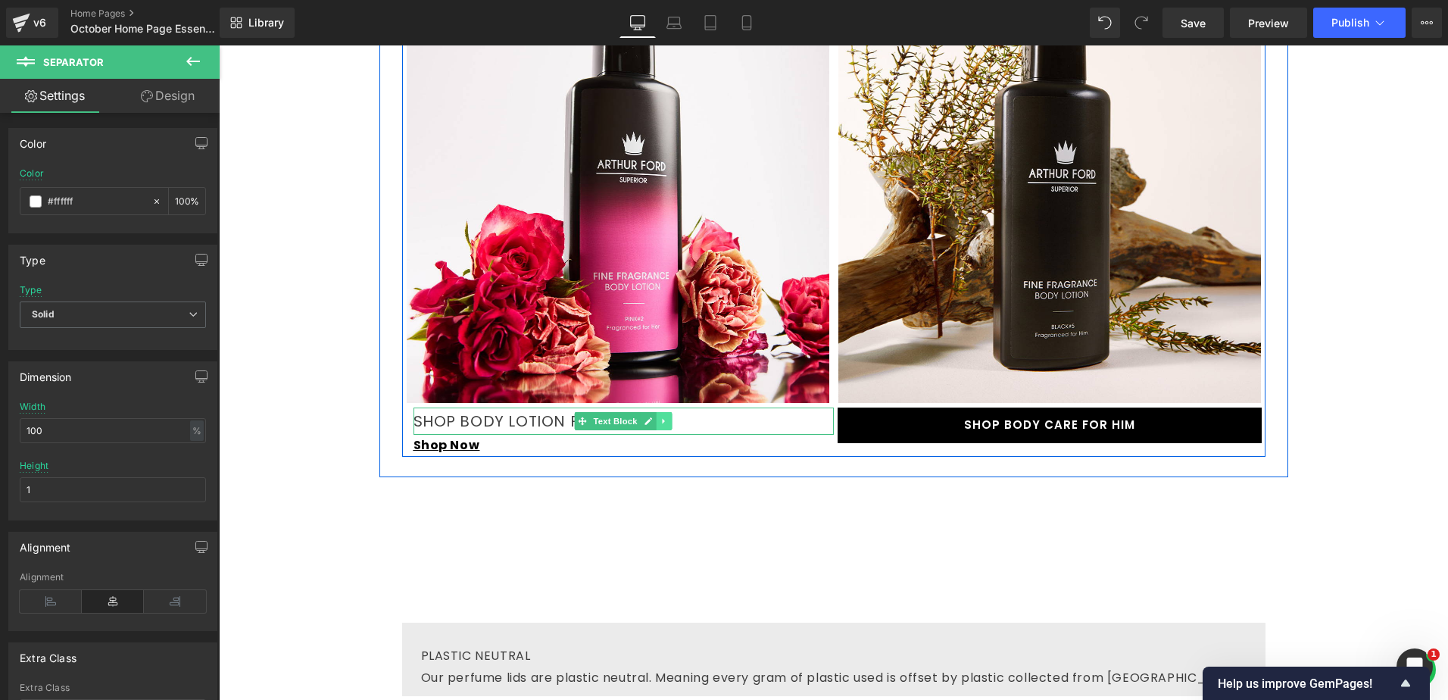
click at [661, 412] on link at bounding box center [665, 421] width 16 height 18
click at [652, 416] on icon at bounding box center [656, 420] width 8 height 8
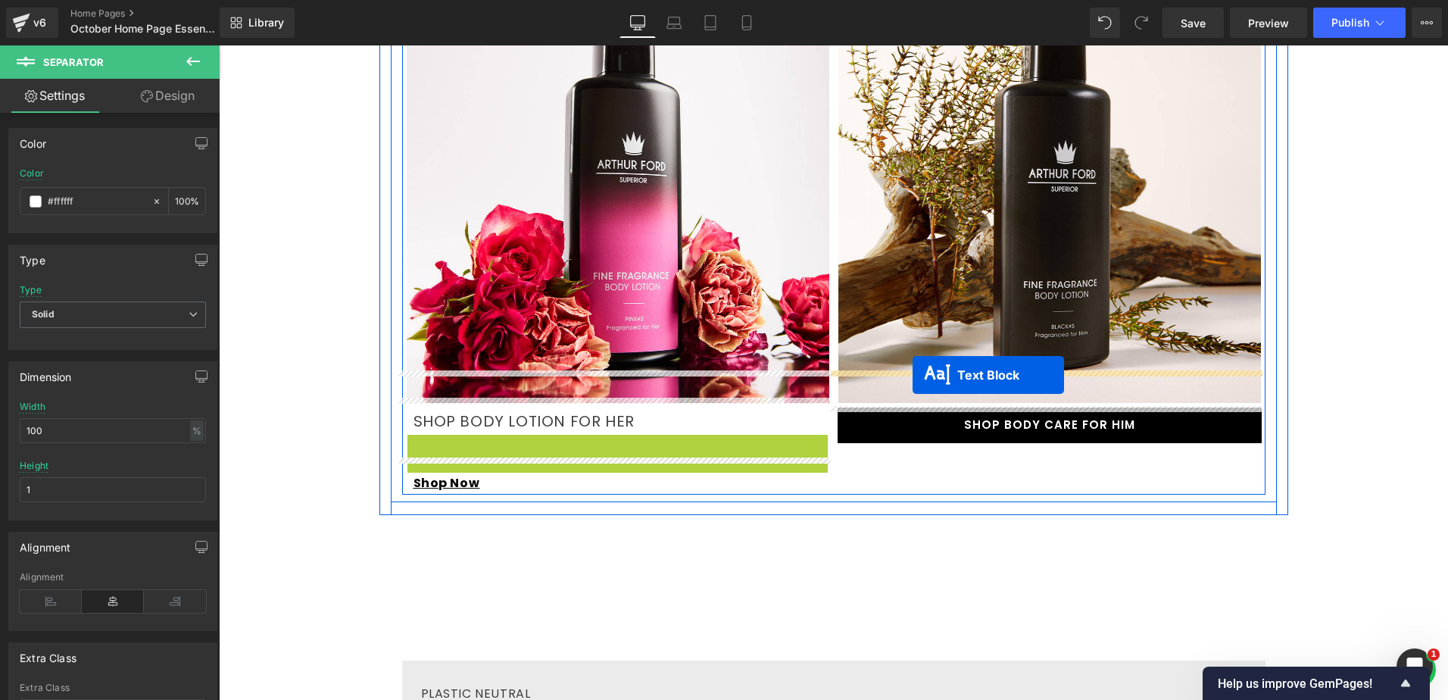
drag, startPoint x: 578, startPoint y: 412, endPoint x: 912, endPoint y: 375, distance: 336.7
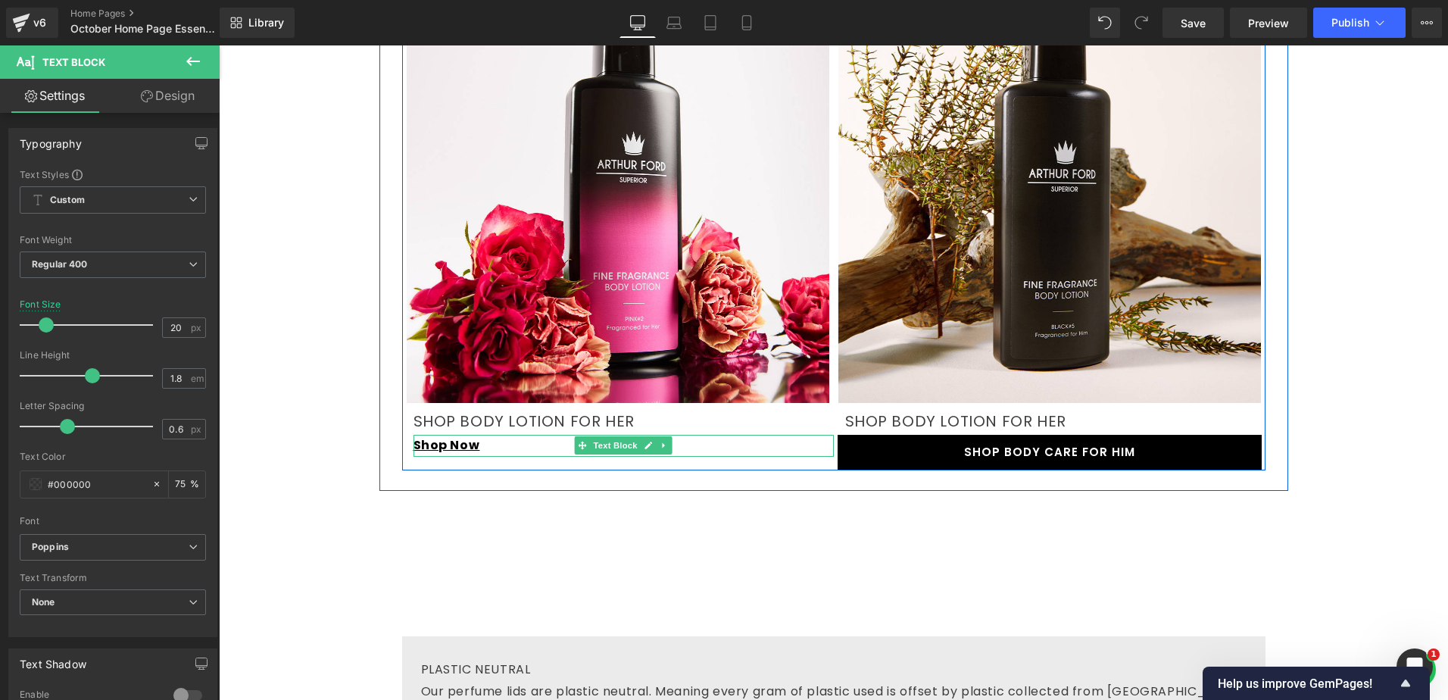
click at [667, 435] on p "Shop Now" at bounding box center [623, 446] width 420 height 22
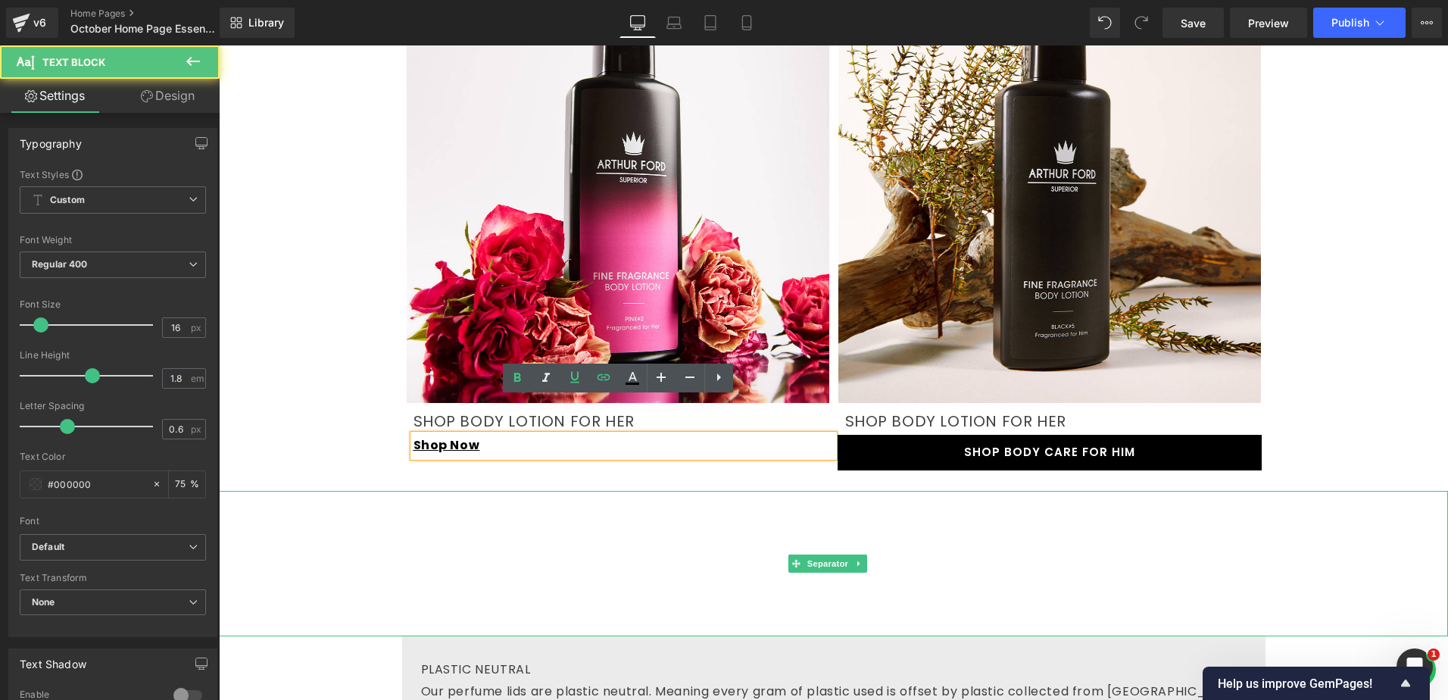
click at [462, 498] on hr at bounding box center [833, 567] width 1229 height 138
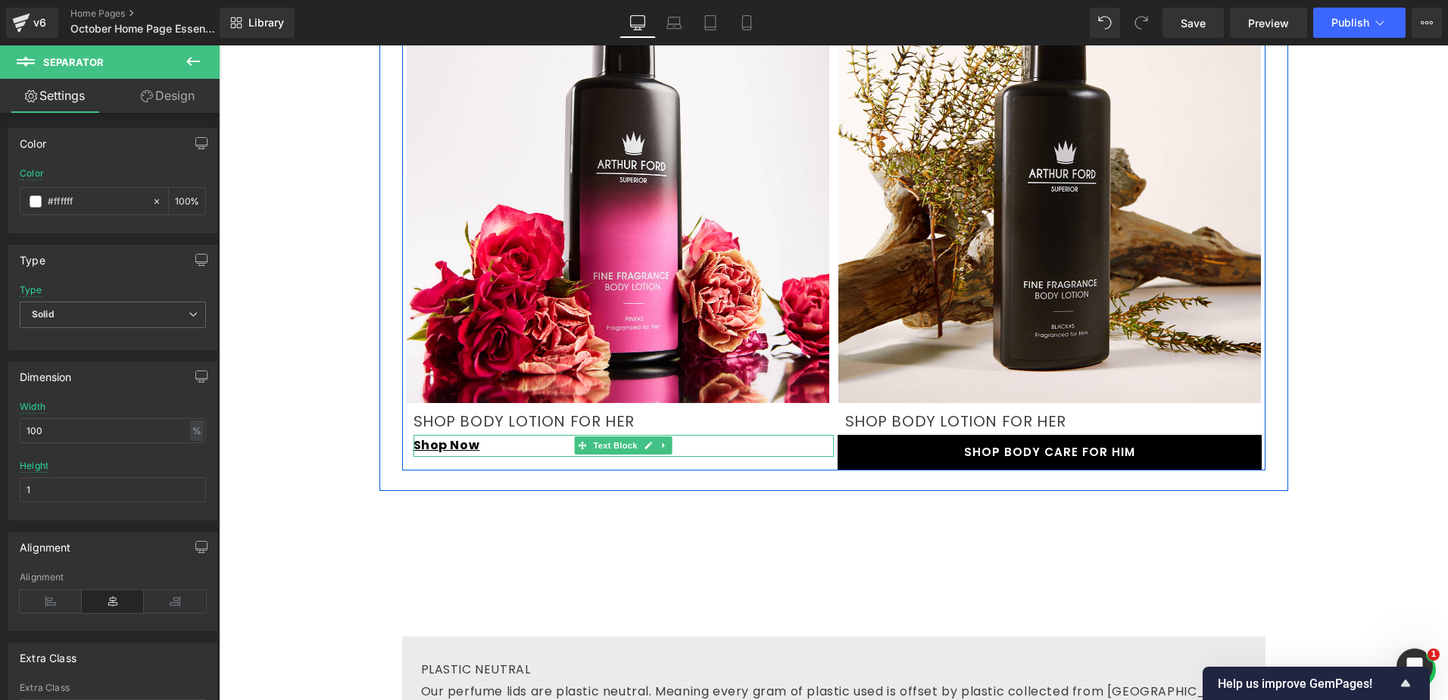
click at [663, 436] on link at bounding box center [665, 445] width 16 height 18
click at [652, 441] on icon at bounding box center [656, 445] width 8 height 8
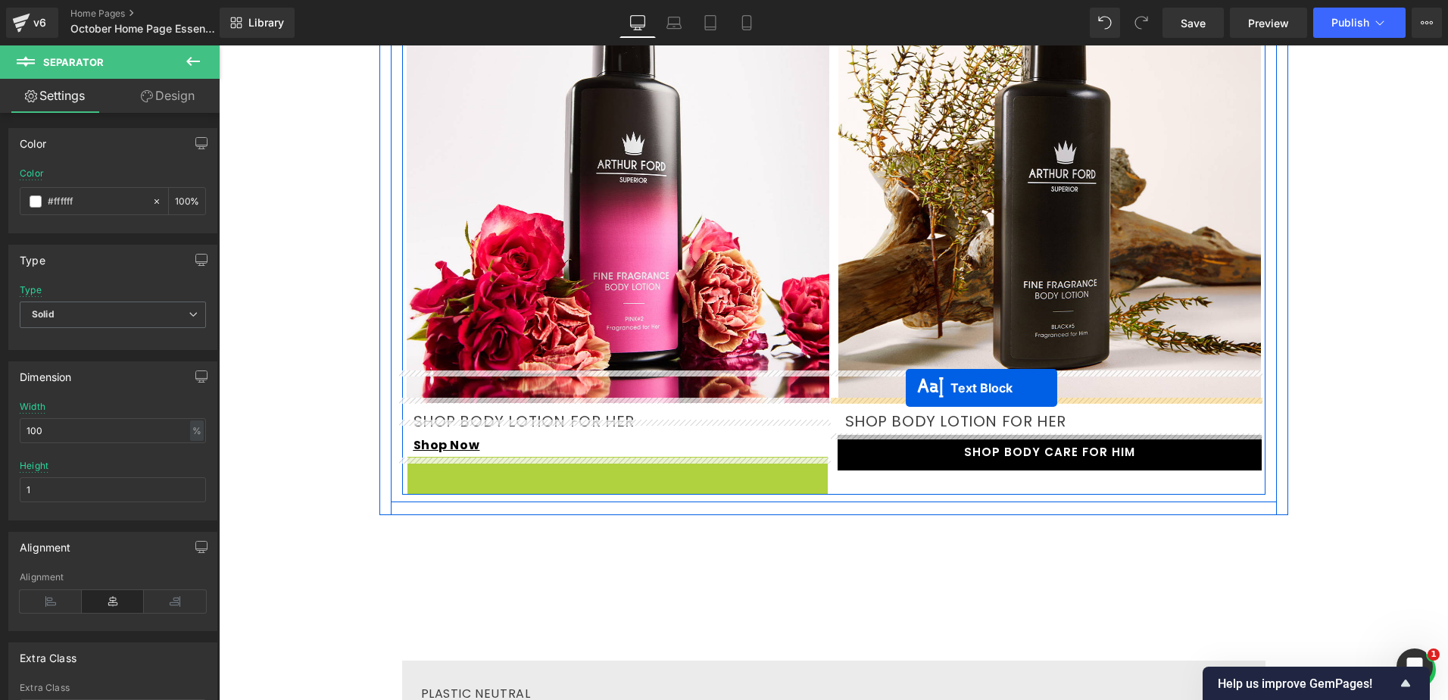
drag, startPoint x: 574, startPoint y: 428, endPoint x: 906, endPoint y: 388, distance: 334.1
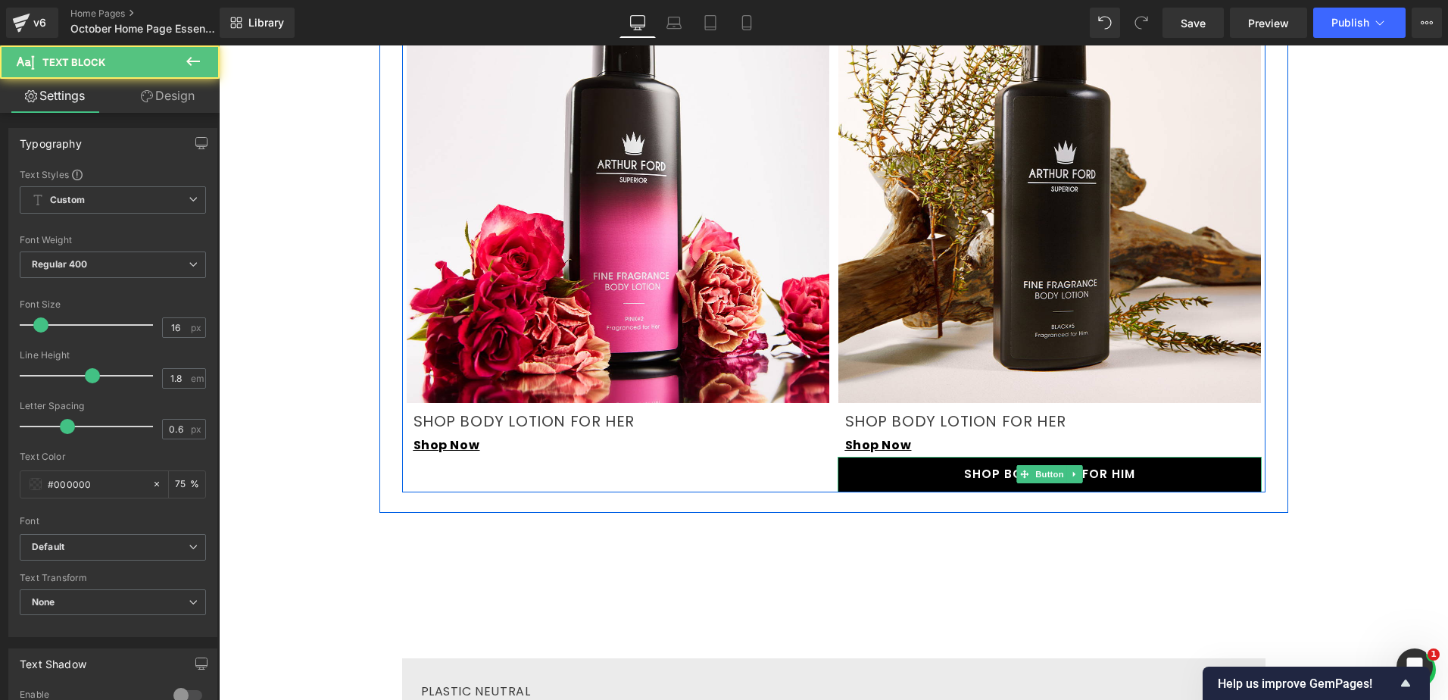
click at [887, 457] on link "SHOP BODY CARE FOR HIM" at bounding box center [1050, 475] width 424 height 36
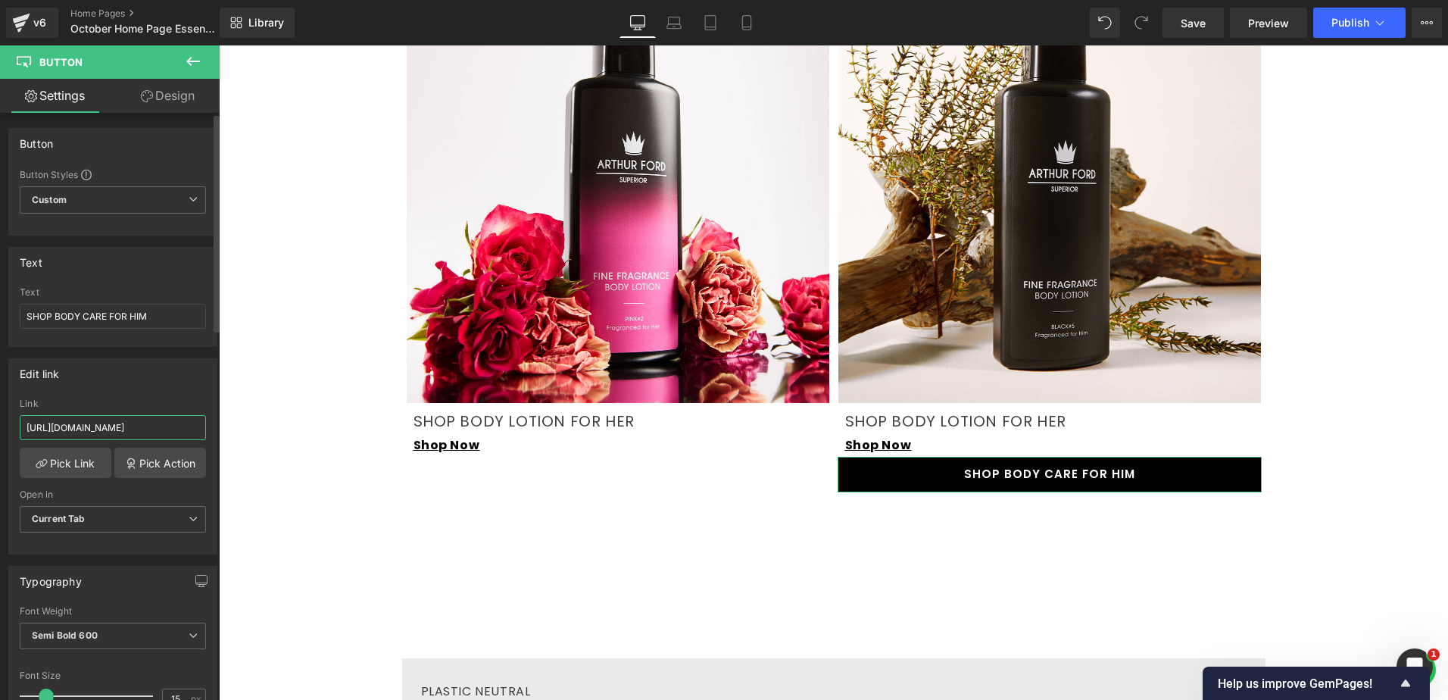
click at [140, 429] on input "[URL][DOMAIN_NAME]" at bounding box center [113, 427] width 186 height 25
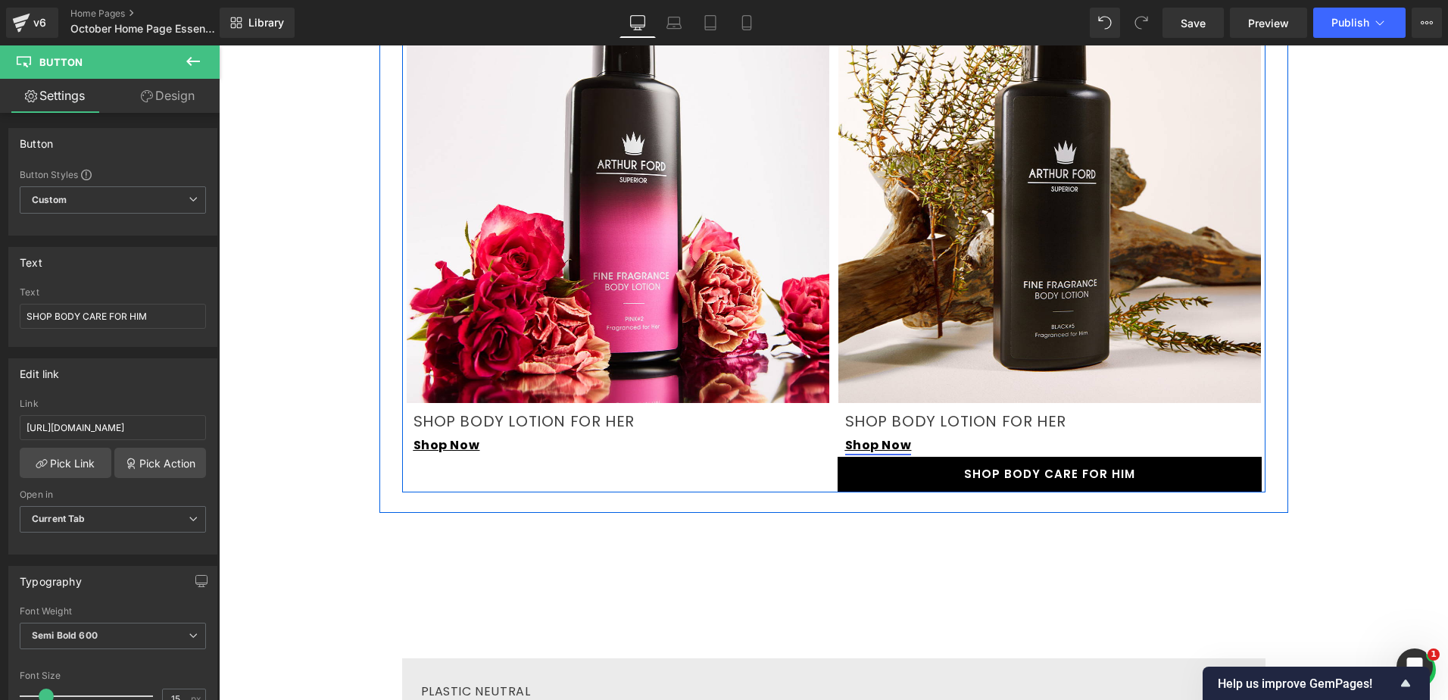
click at [877, 436] on link "Shop Now" at bounding box center [878, 444] width 67 height 17
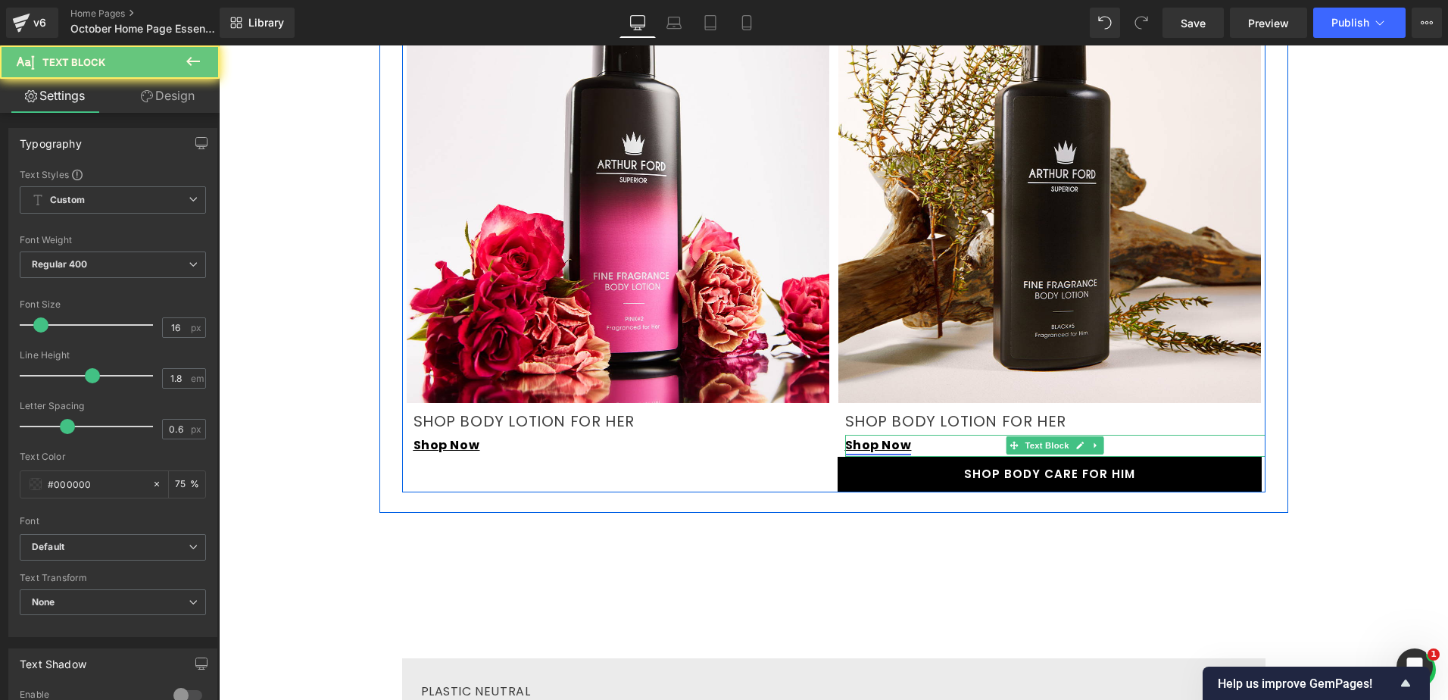
click at [897, 436] on link "Shop Now" at bounding box center [878, 444] width 67 height 17
click at [887, 436] on link "Shop Now" at bounding box center [878, 444] width 67 height 17
click at [1072, 436] on link at bounding box center [1080, 445] width 16 height 18
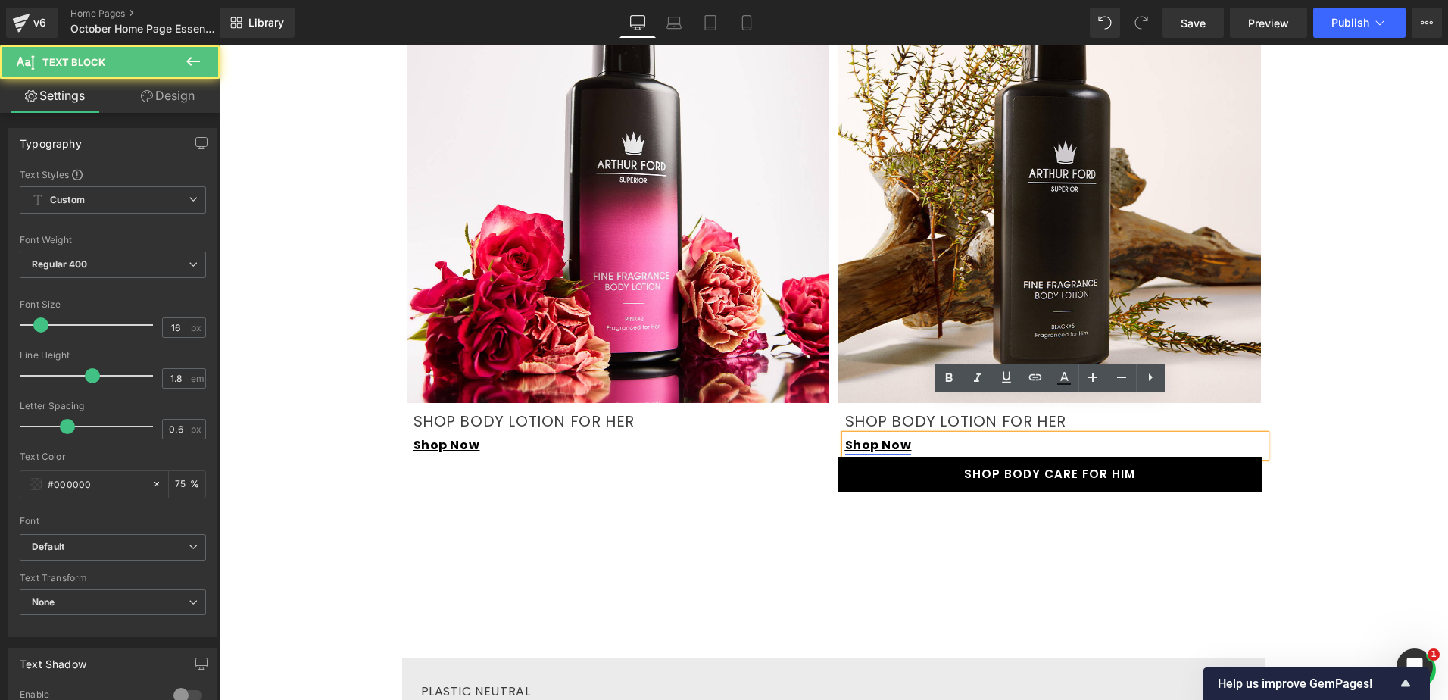
click at [887, 436] on link "Shop Now" at bounding box center [878, 444] width 67 height 17
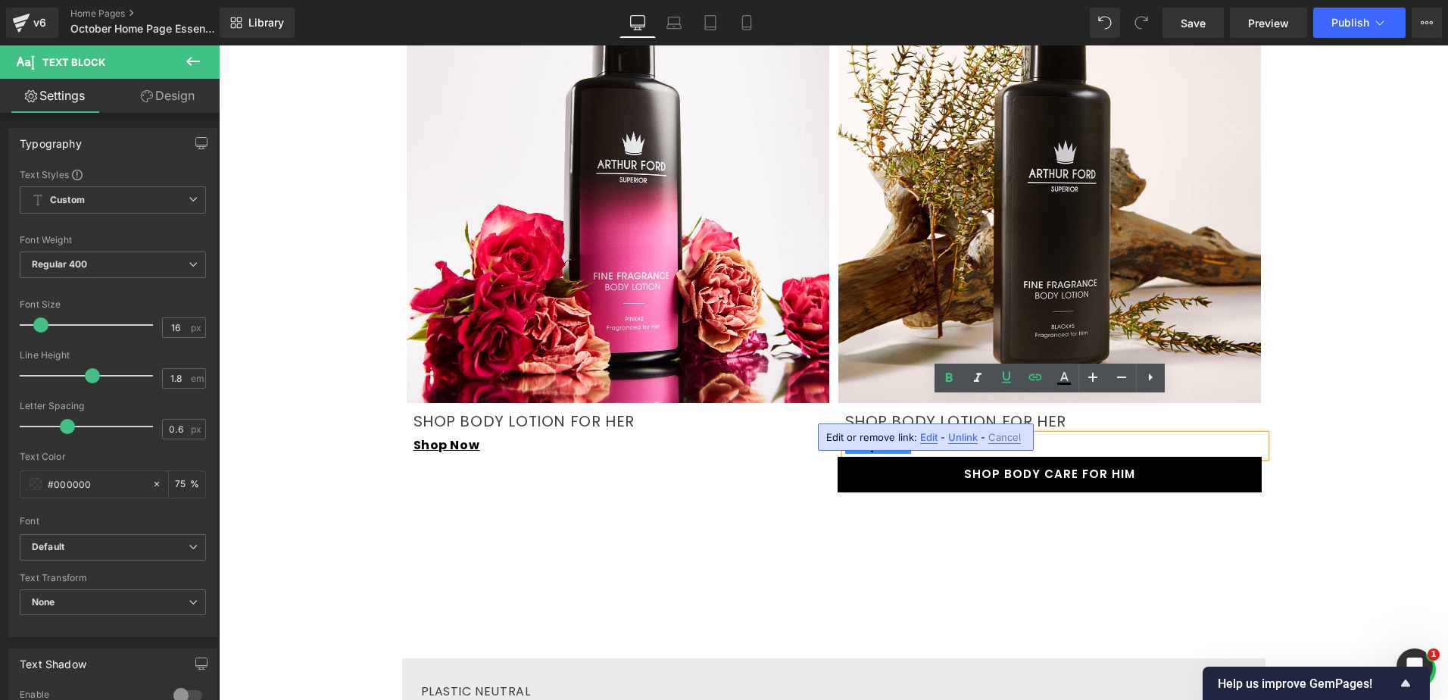
click at [930, 438] on span "Edit" at bounding box center [928, 437] width 17 height 13
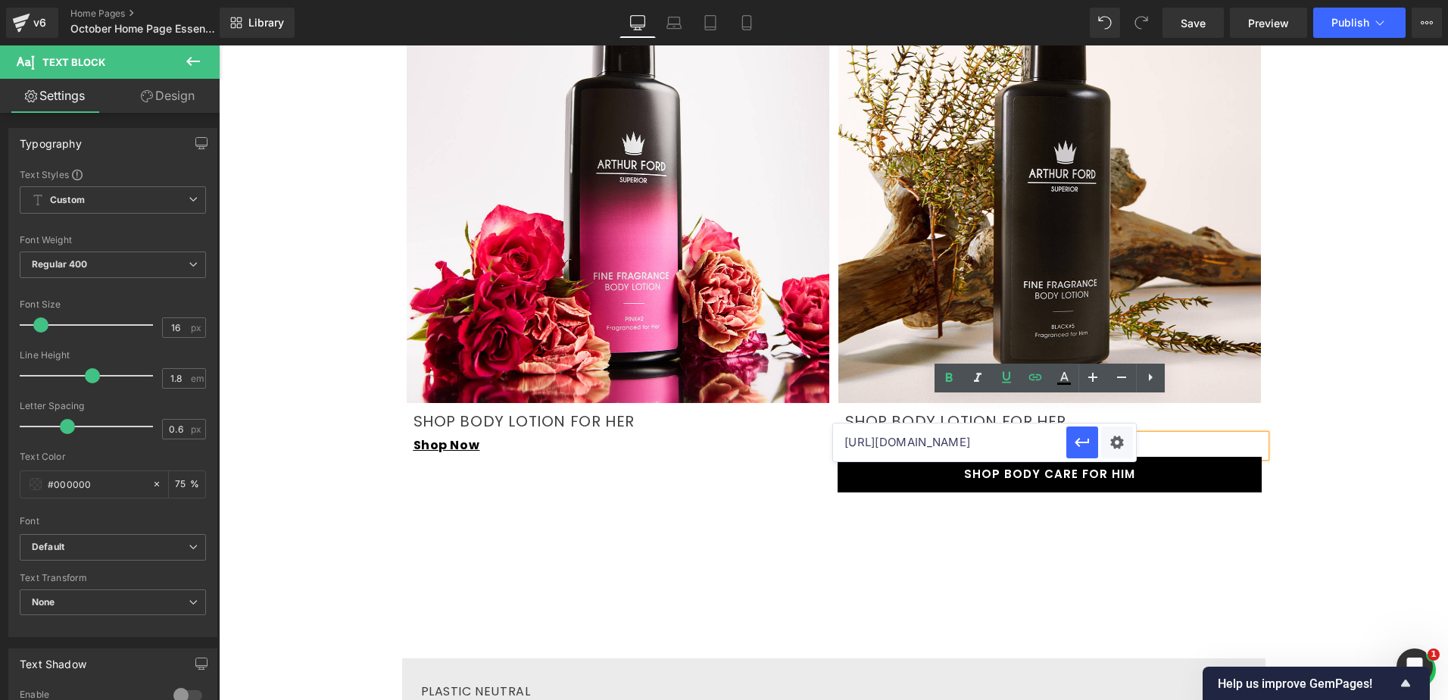
click at [925, 443] on input "[URL][DOMAIN_NAME]" at bounding box center [949, 442] width 233 height 38
paste input "[PERSON_NAME]-care-for-him"
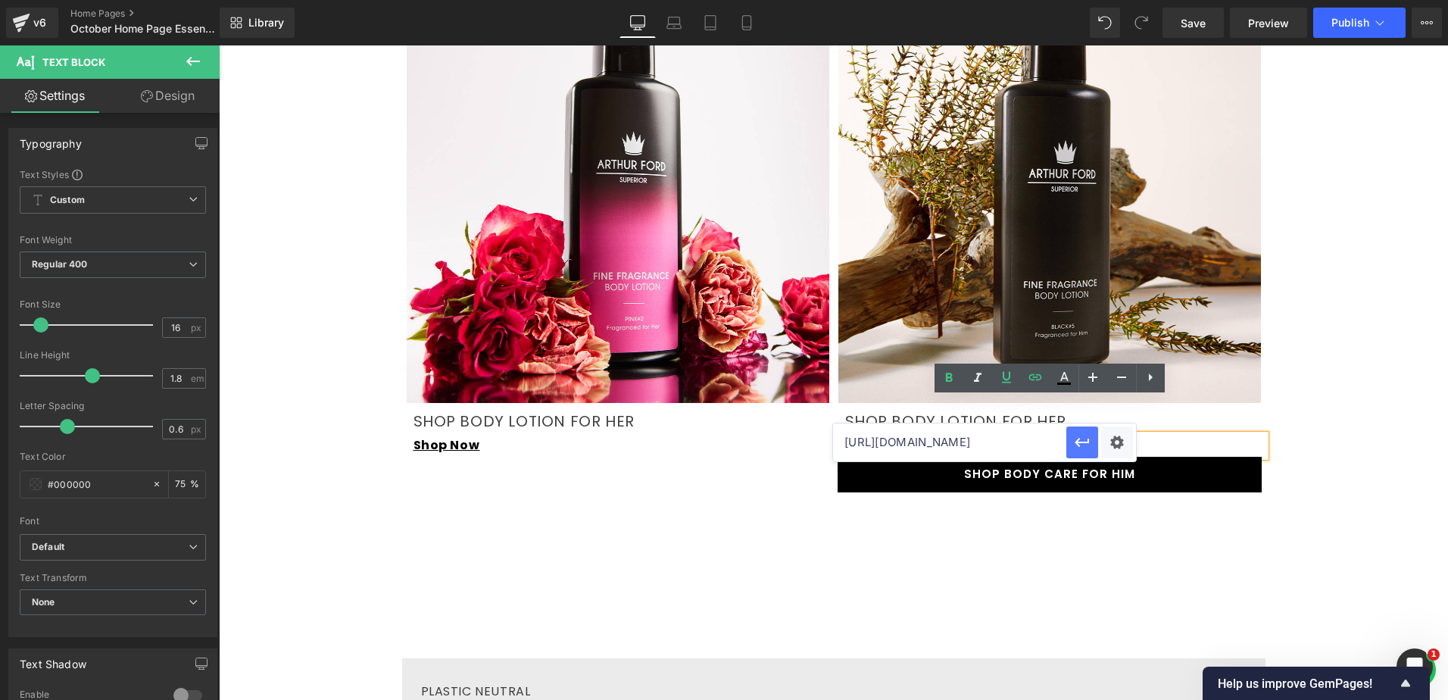
type input "[URL][DOMAIN_NAME]"
click at [1087, 446] on icon "button" at bounding box center [1082, 442] width 18 height 18
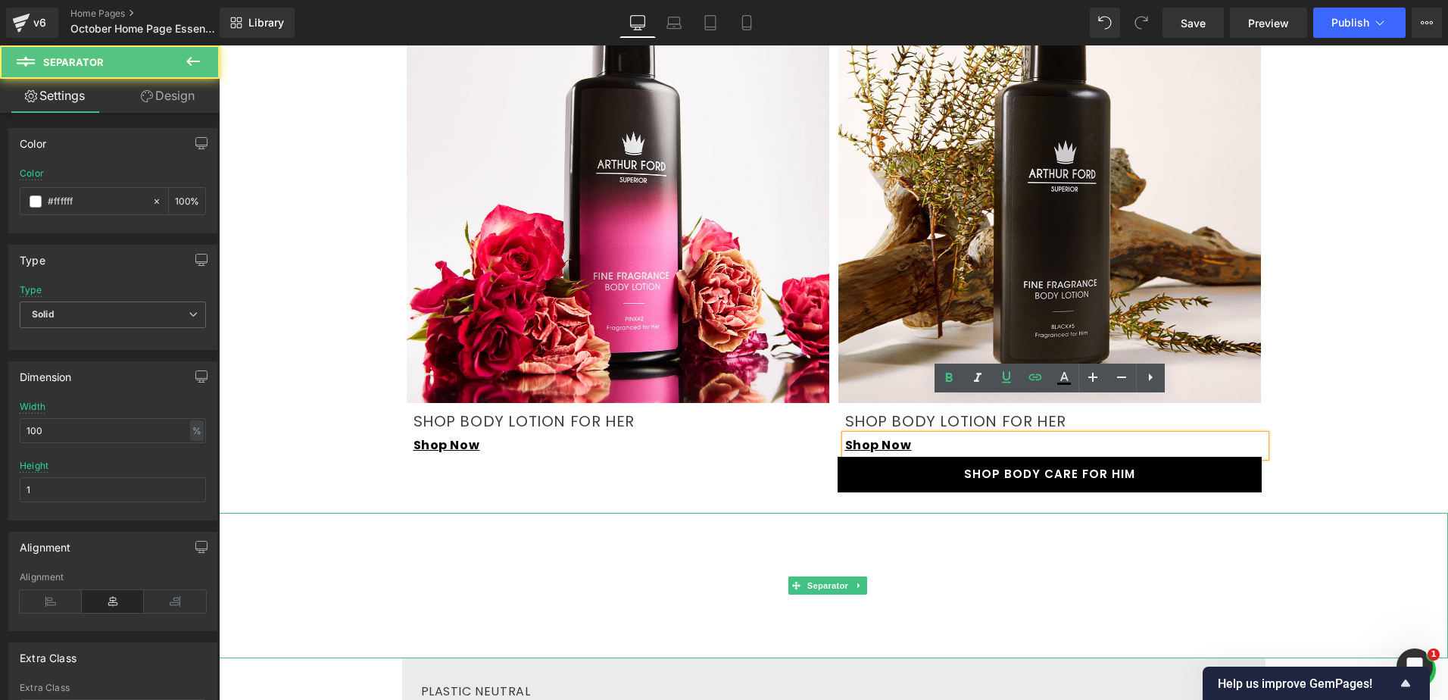
click at [1051, 513] on div at bounding box center [833, 515] width 1229 height 4
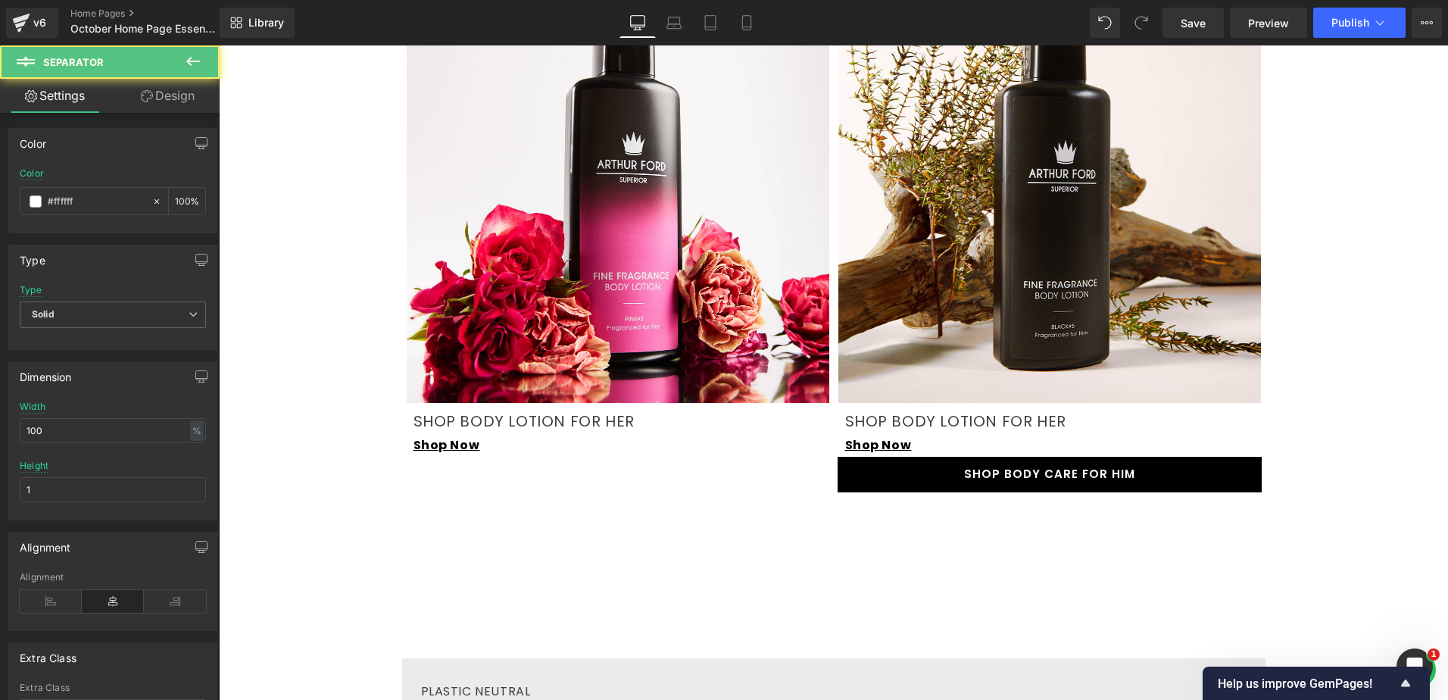
click at [983, 457] on link "SHOP BODY CARE FOR HIM" at bounding box center [1050, 475] width 424 height 36
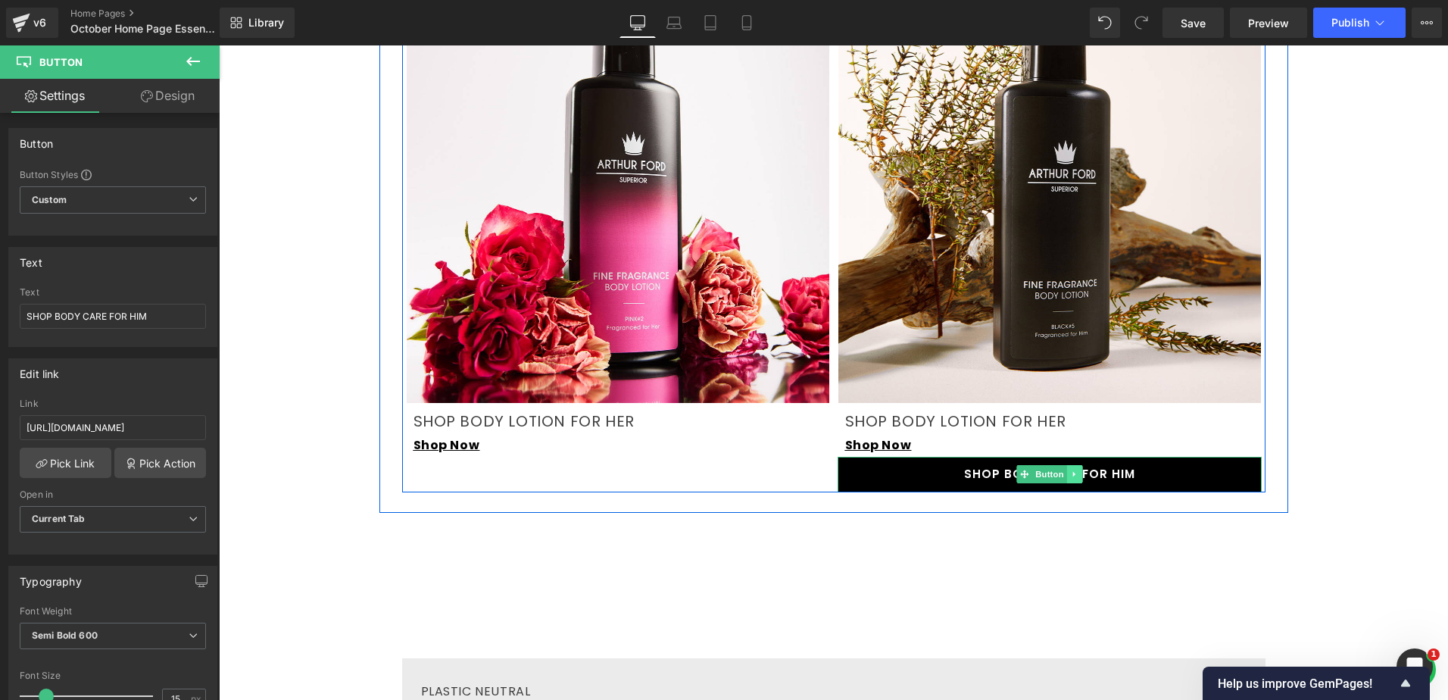
click at [1070, 469] on icon at bounding box center [1074, 473] width 8 height 9
click at [1080, 465] on link at bounding box center [1083, 474] width 16 height 18
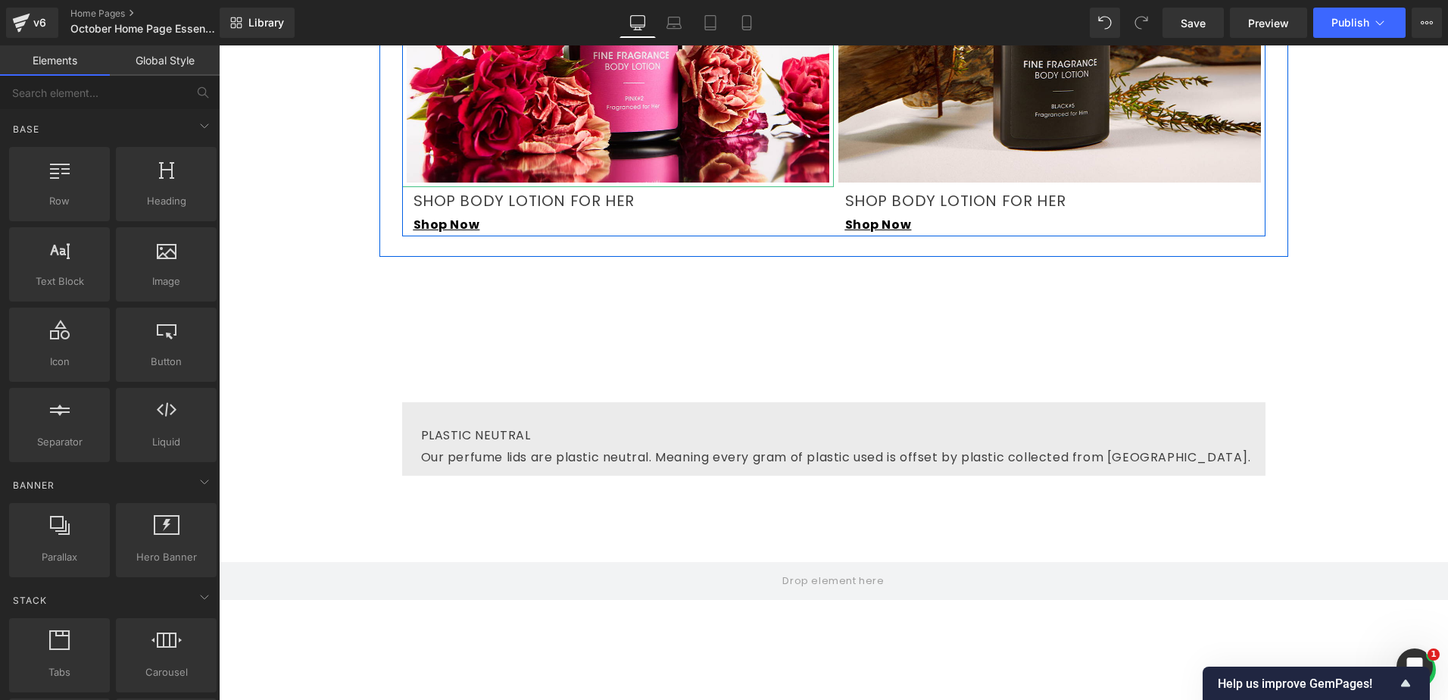
scroll to position [2726, 0]
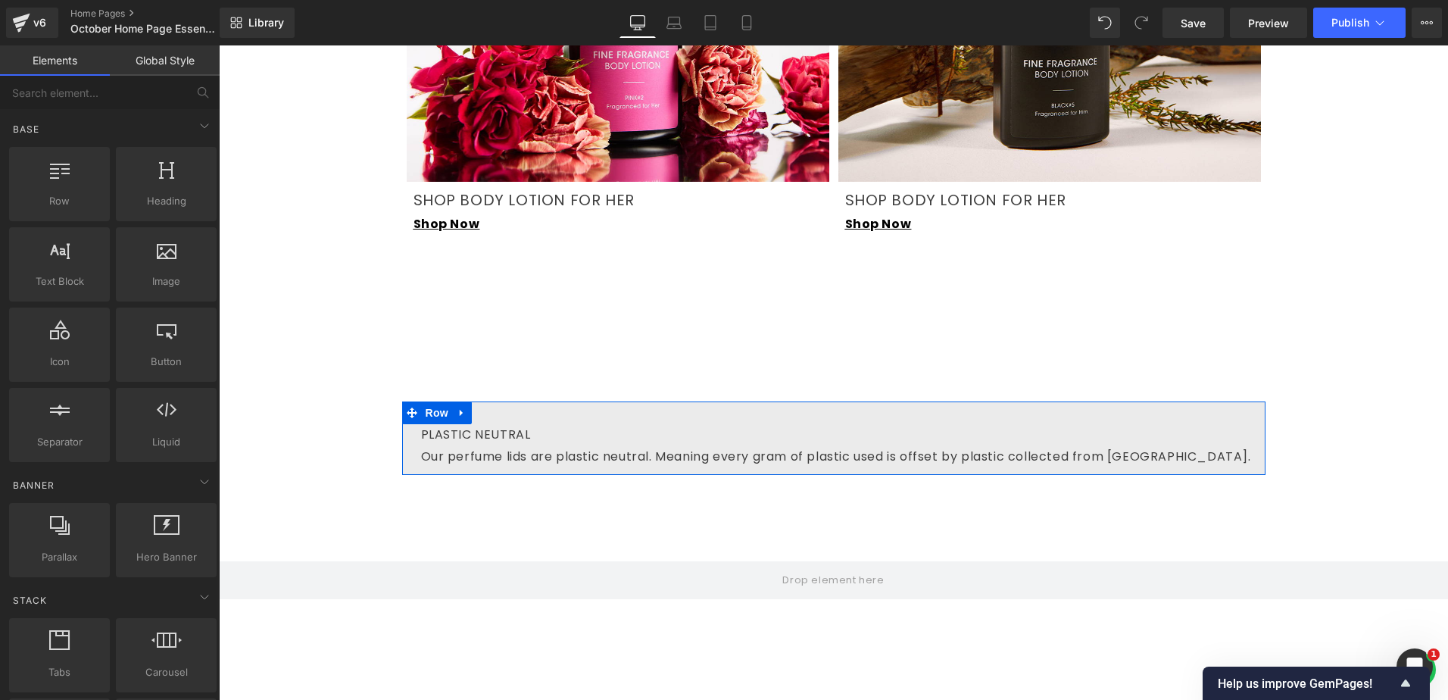
click at [459, 407] on icon at bounding box center [462, 412] width 11 height 11
click at [496, 407] on icon at bounding box center [501, 412] width 11 height 11
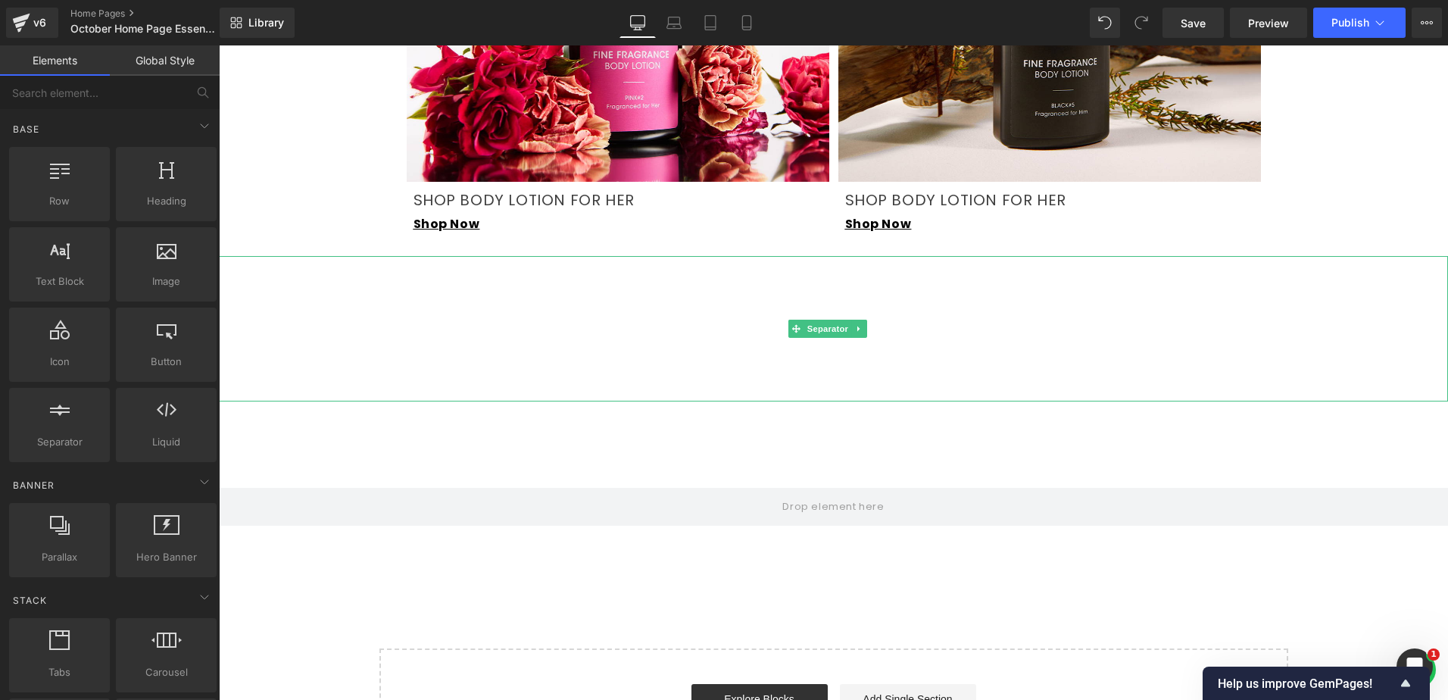
click at [644, 264] on hr at bounding box center [833, 333] width 1229 height 138
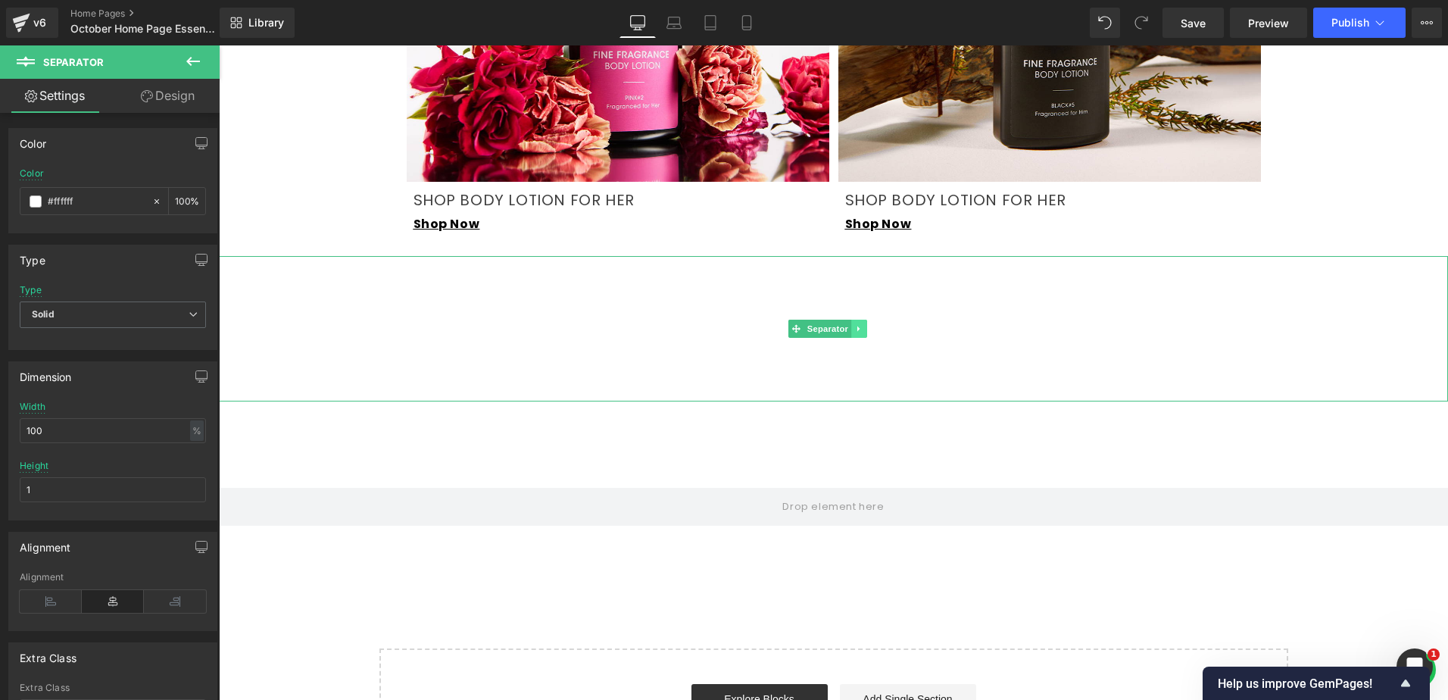
click at [856, 324] on icon at bounding box center [859, 328] width 8 height 9
click at [869, 324] on icon at bounding box center [866, 328] width 8 height 8
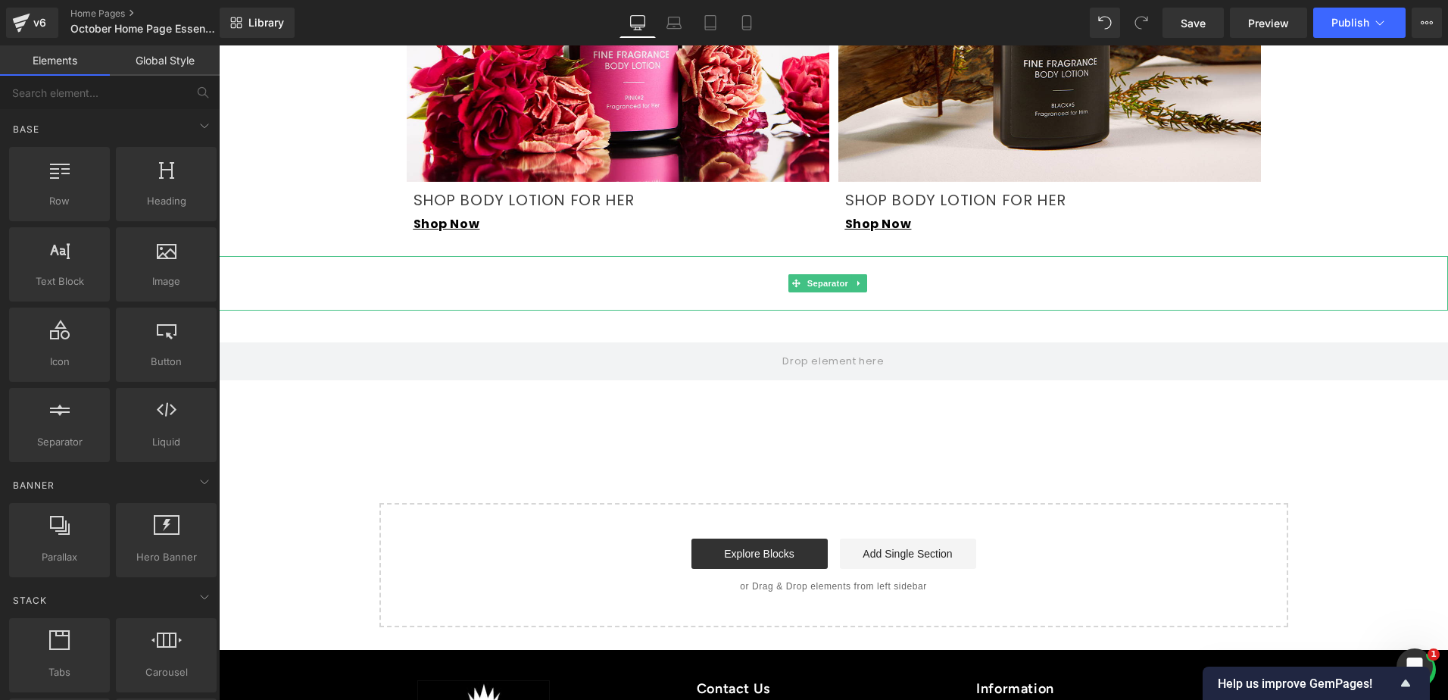
click at [582, 264] on hr at bounding box center [833, 287] width 1229 height 47
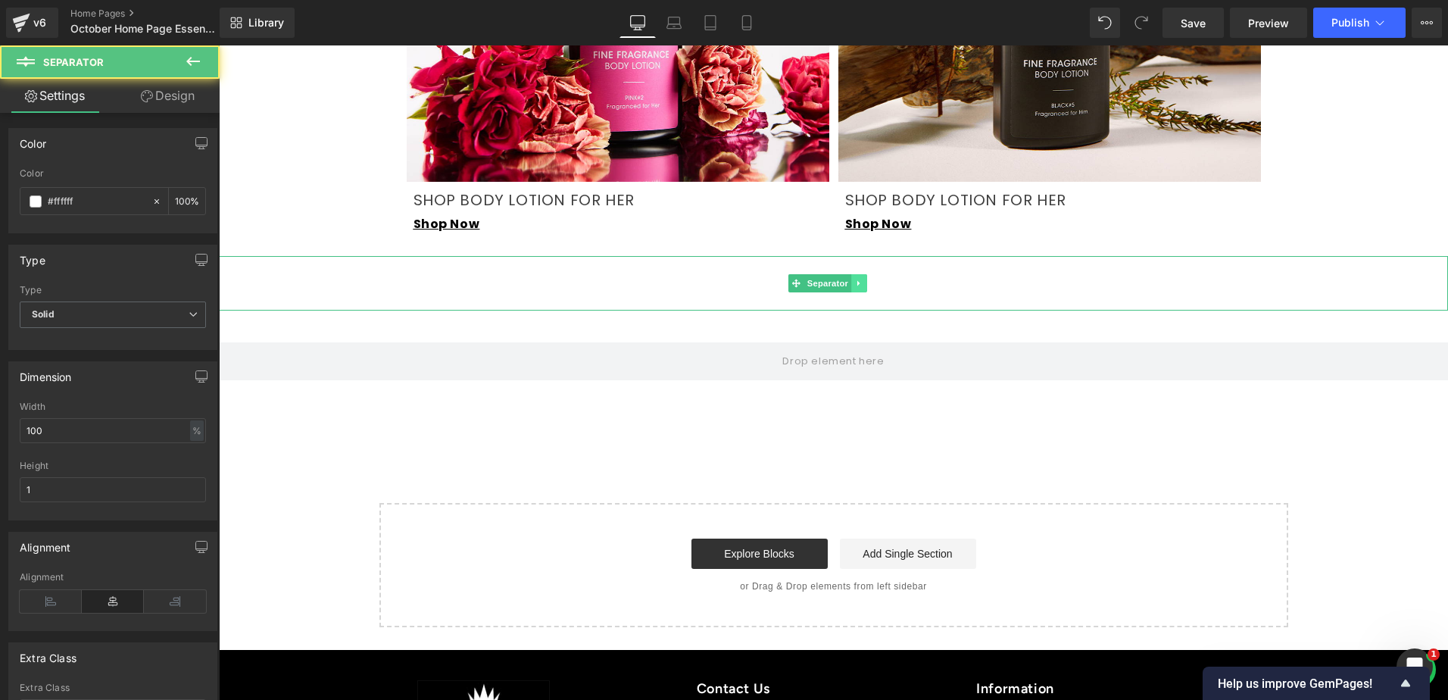
click at [855, 274] on link at bounding box center [859, 283] width 16 height 18
click at [866, 279] on icon at bounding box center [866, 283] width 8 height 8
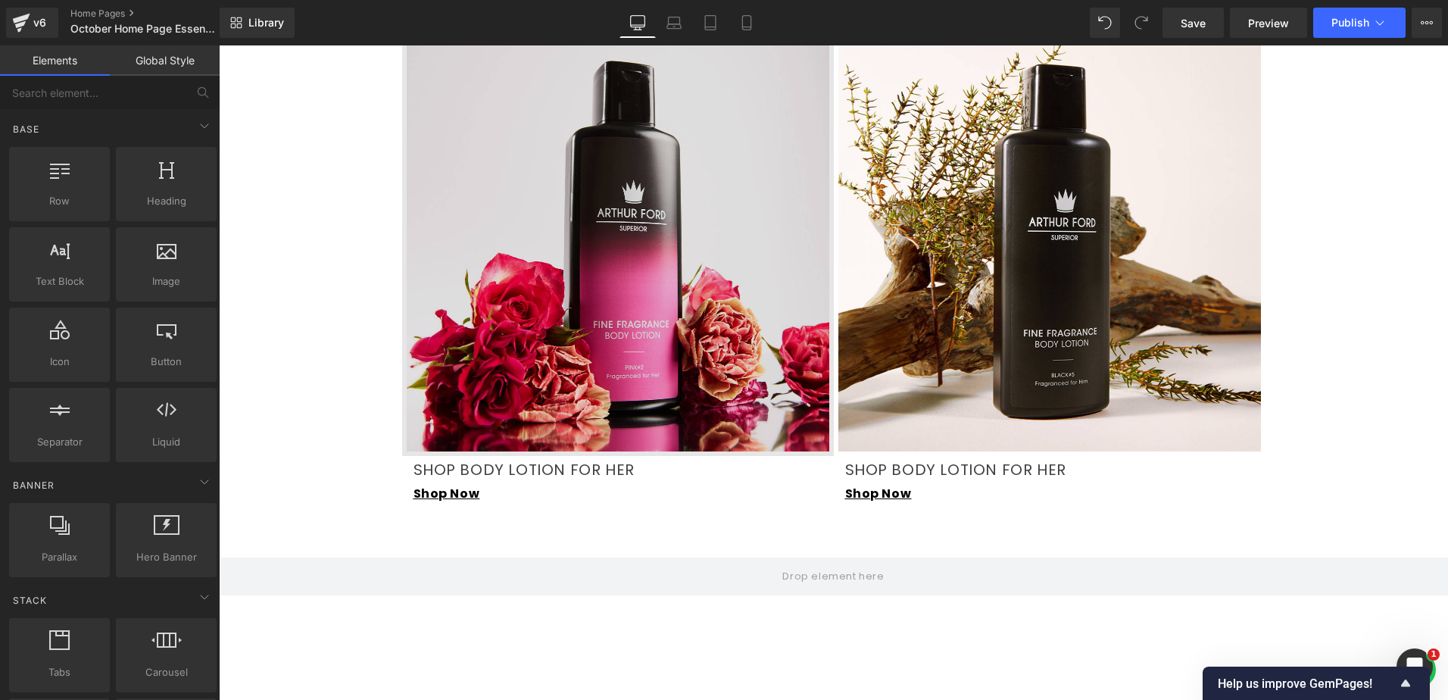
scroll to position [2650, 0]
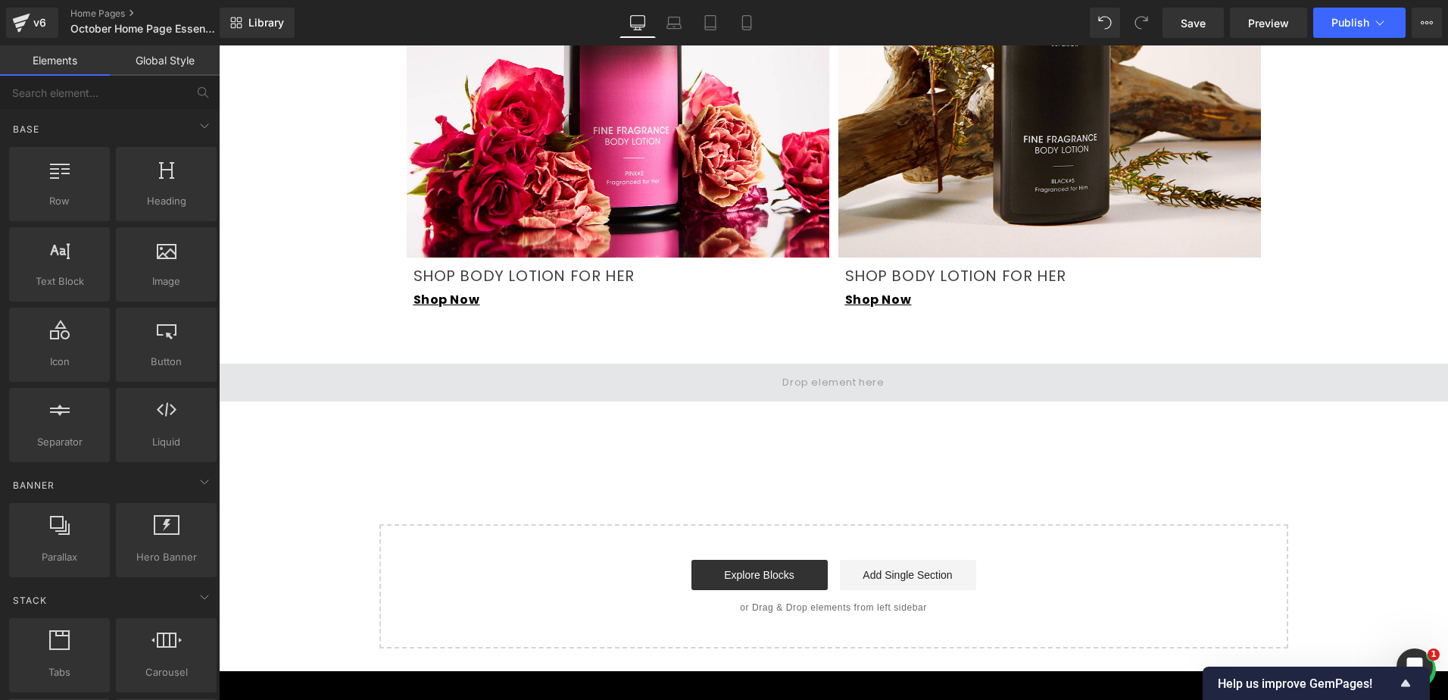
click at [754, 363] on span at bounding box center [833, 382] width 1229 height 38
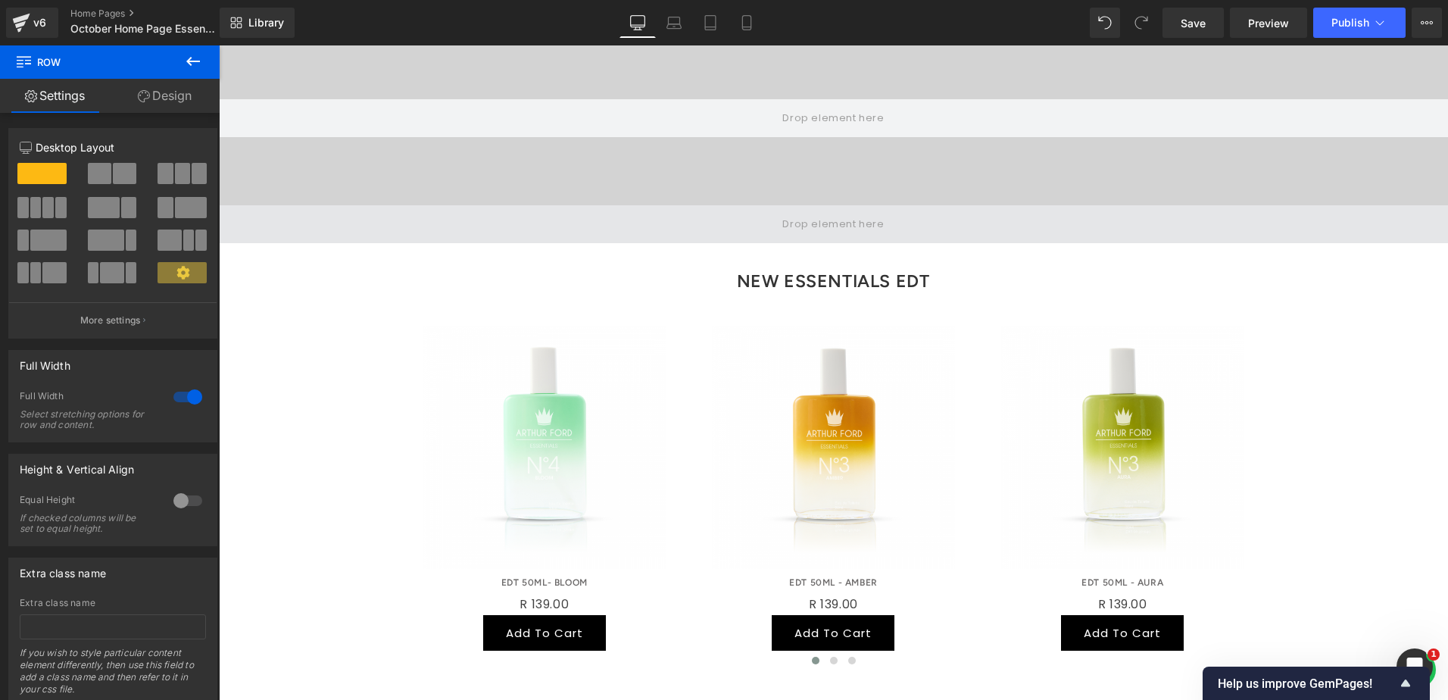
scroll to position [757, 0]
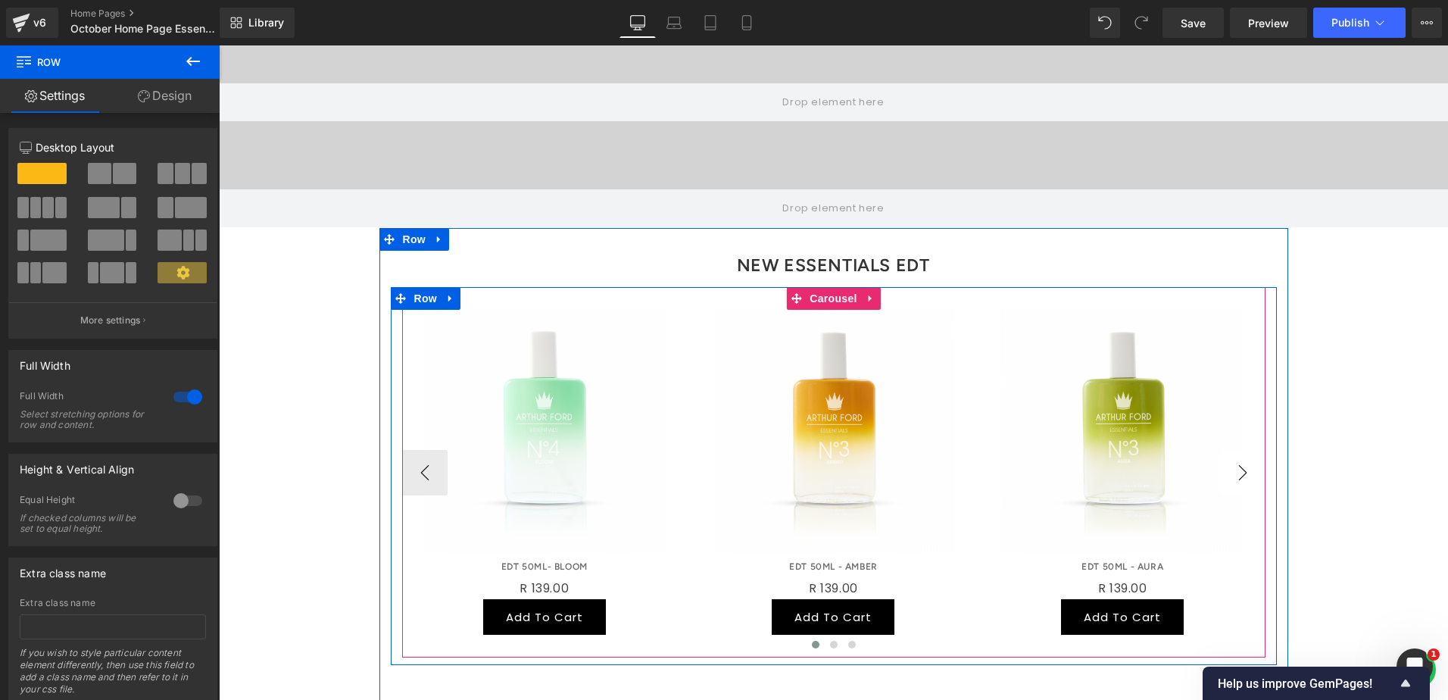
click at [1240, 450] on button "›" at bounding box center [1242, 472] width 45 height 45
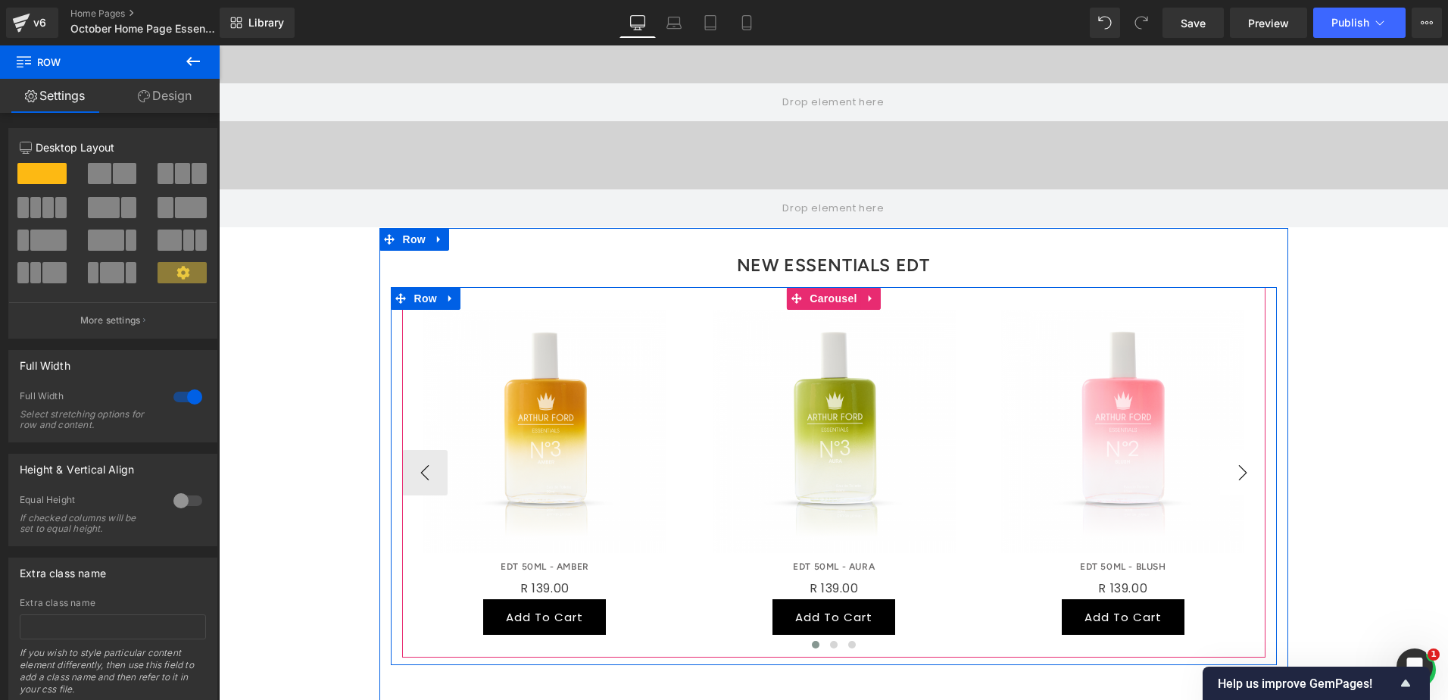
click at [1240, 450] on button "›" at bounding box center [1242, 472] width 45 height 45
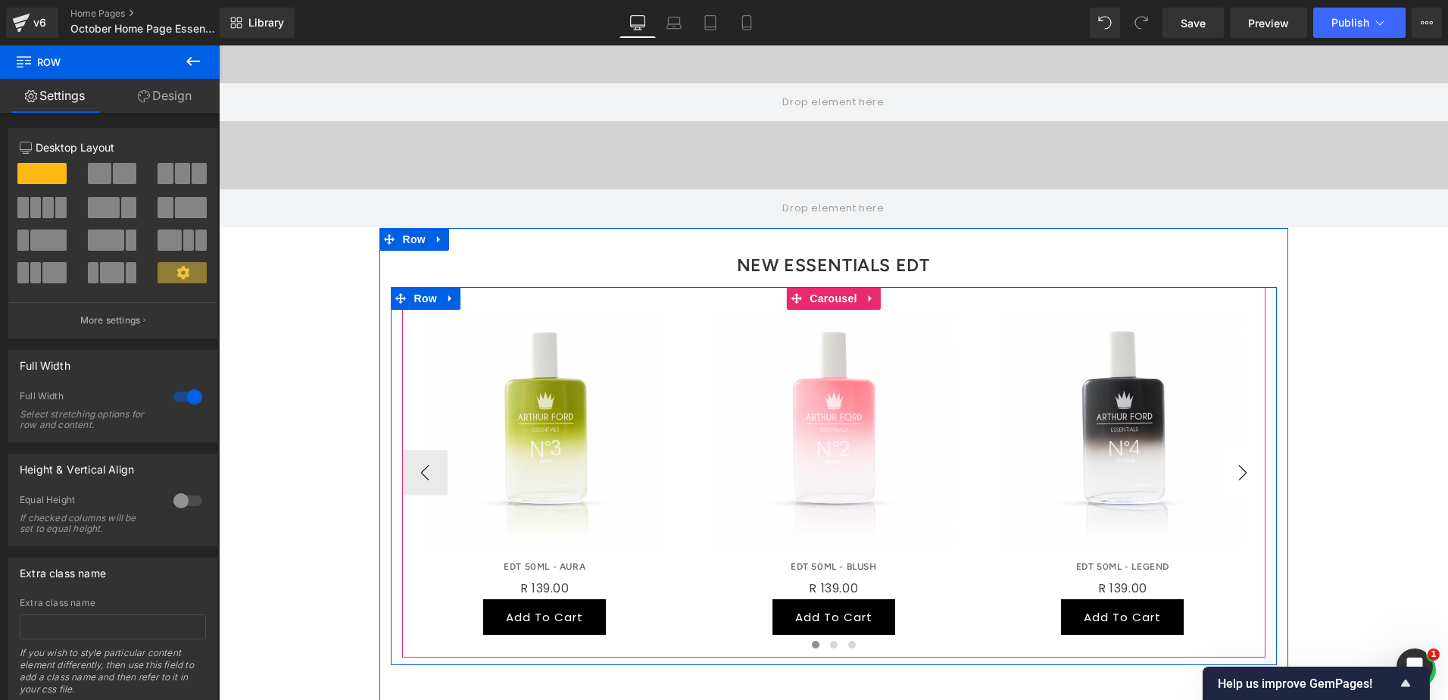
click at [1240, 450] on button "›" at bounding box center [1242, 472] width 45 height 45
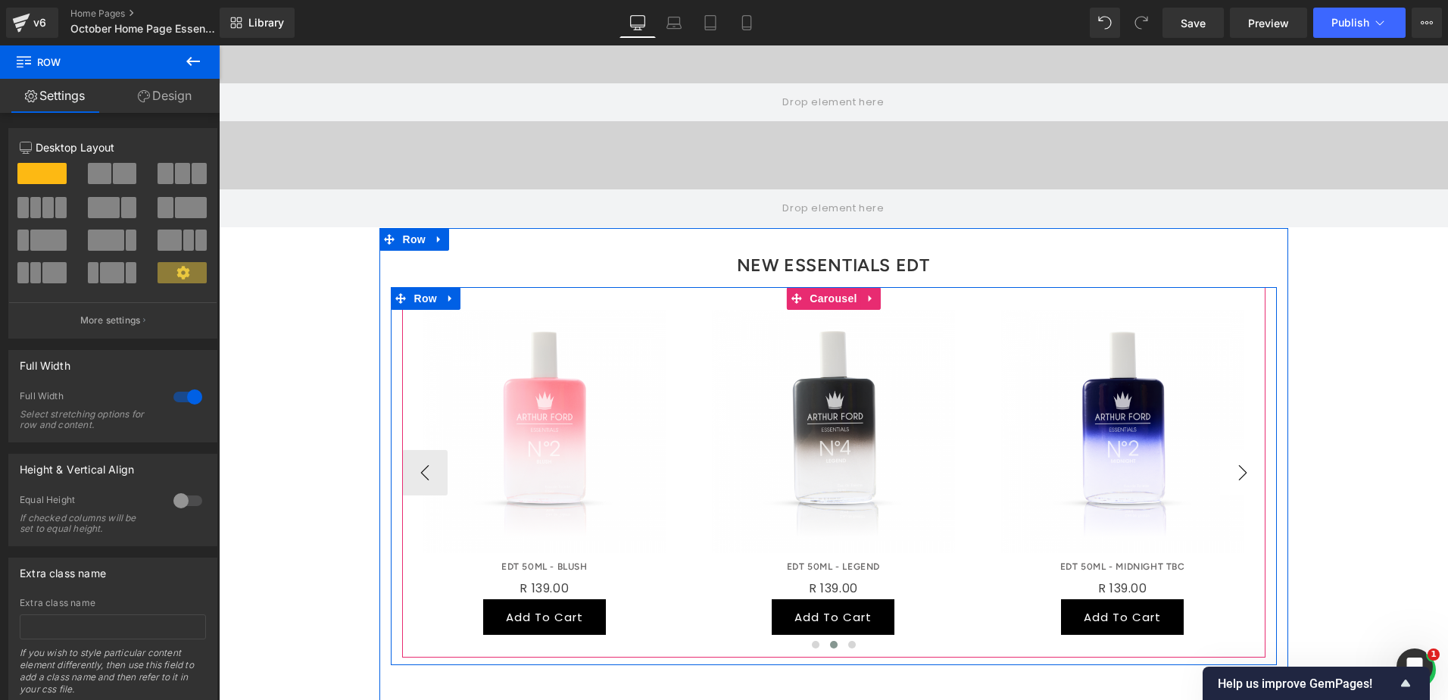
click at [1243, 450] on button "›" at bounding box center [1242, 472] width 45 height 45
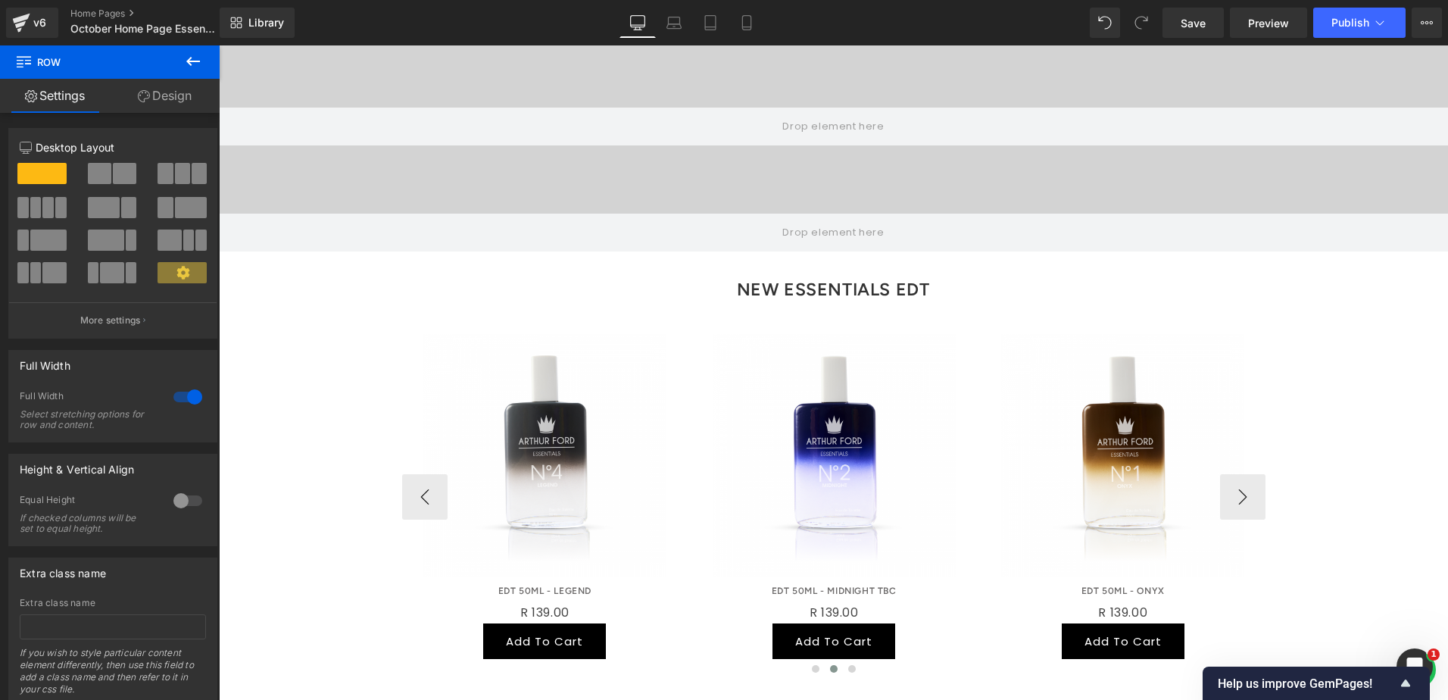
scroll to position [727, 0]
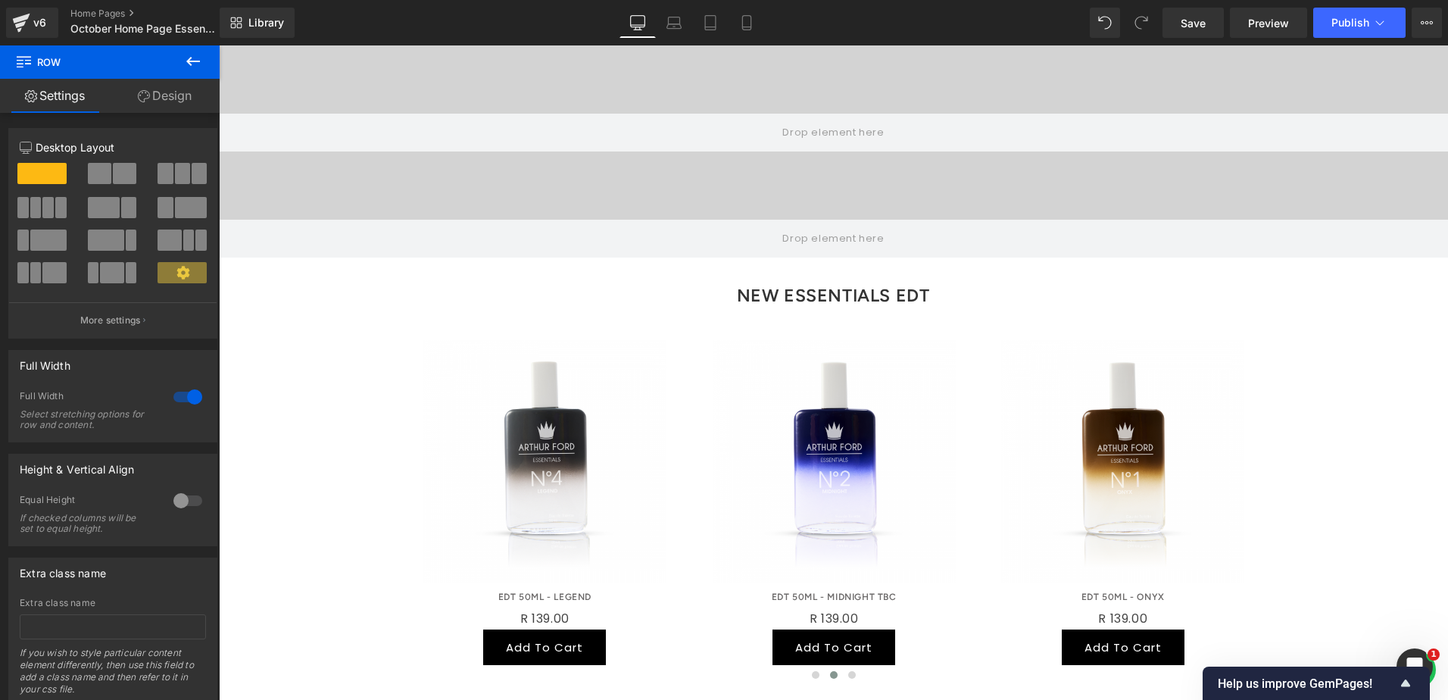
click at [893, 273] on h3 "NEW ESSENTIALS EDT" at bounding box center [833, 295] width 862 height 44
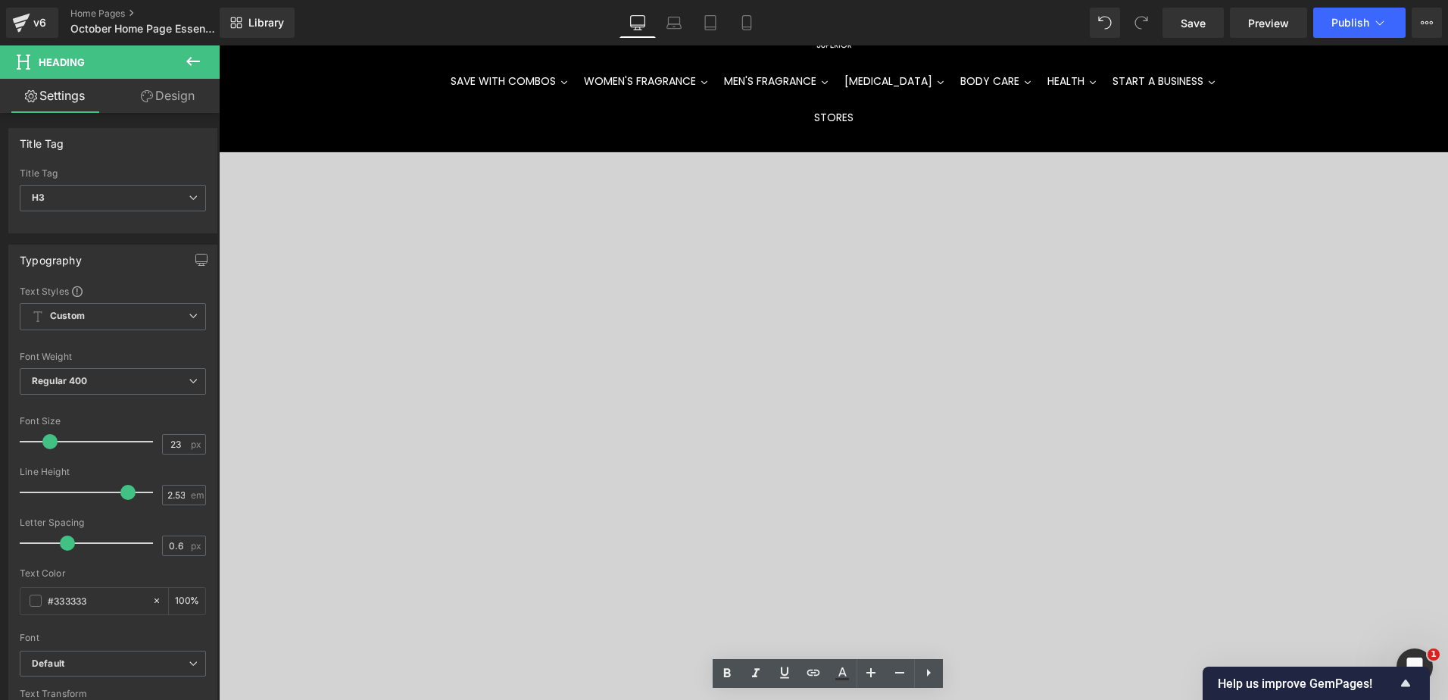
scroll to position [0, 0]
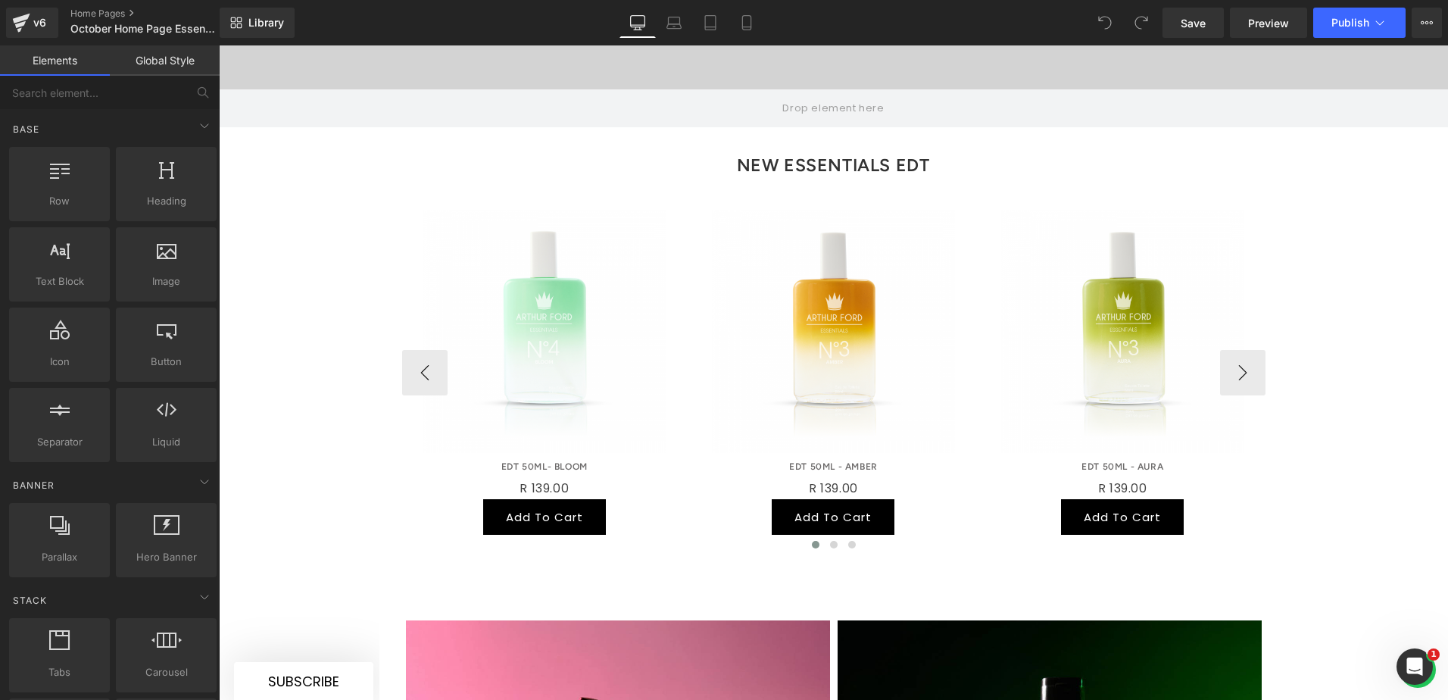
scroll to position [833, 0]
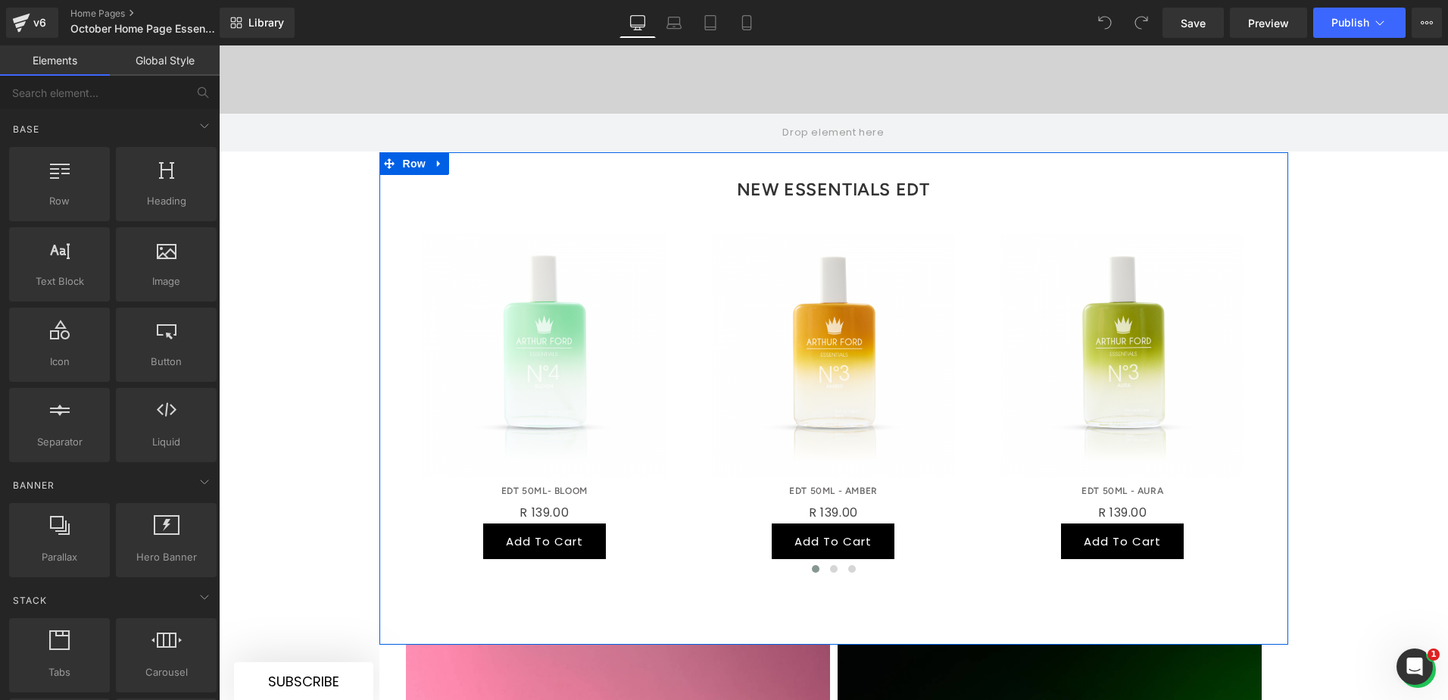
click at [435, 158] on icon at bounding box center [439, 163] width 11 height 11
click at [454, 158] on icon at bounding box center [459, 163] width 11 height 11
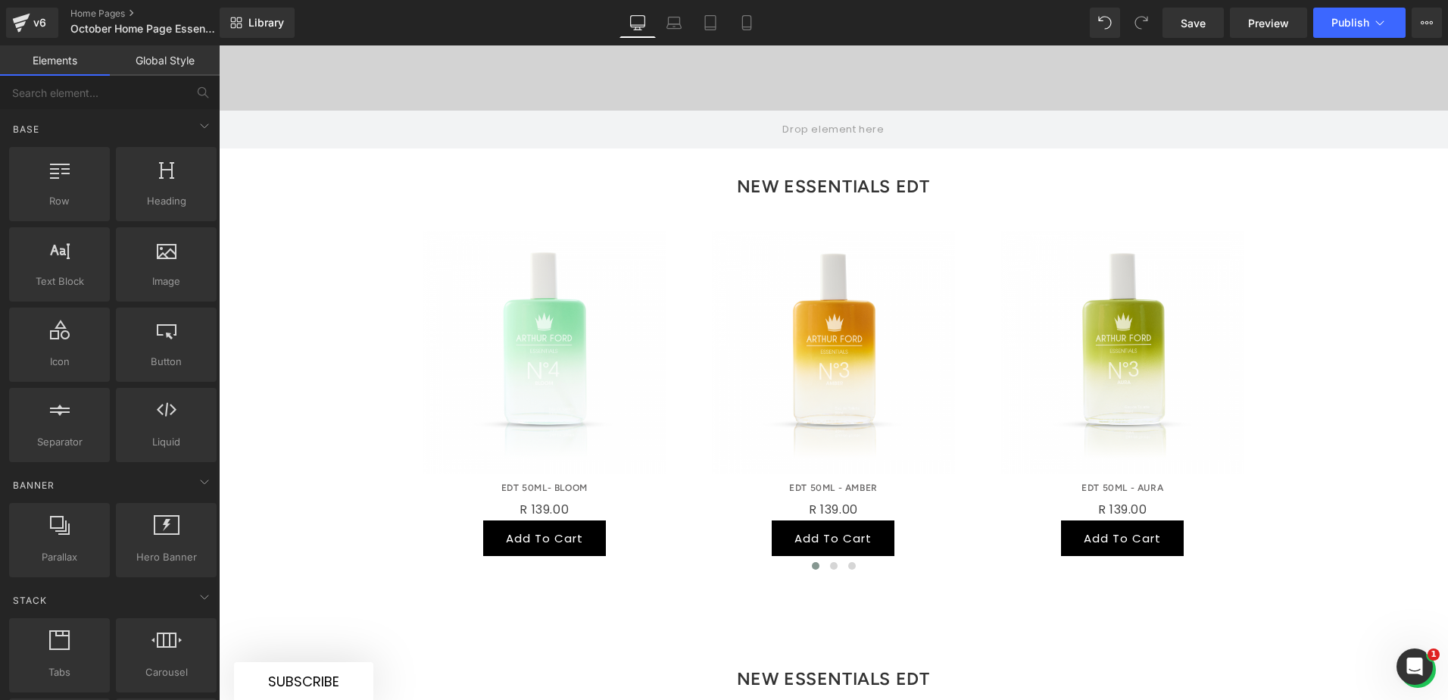
scroll to position [653, 0]
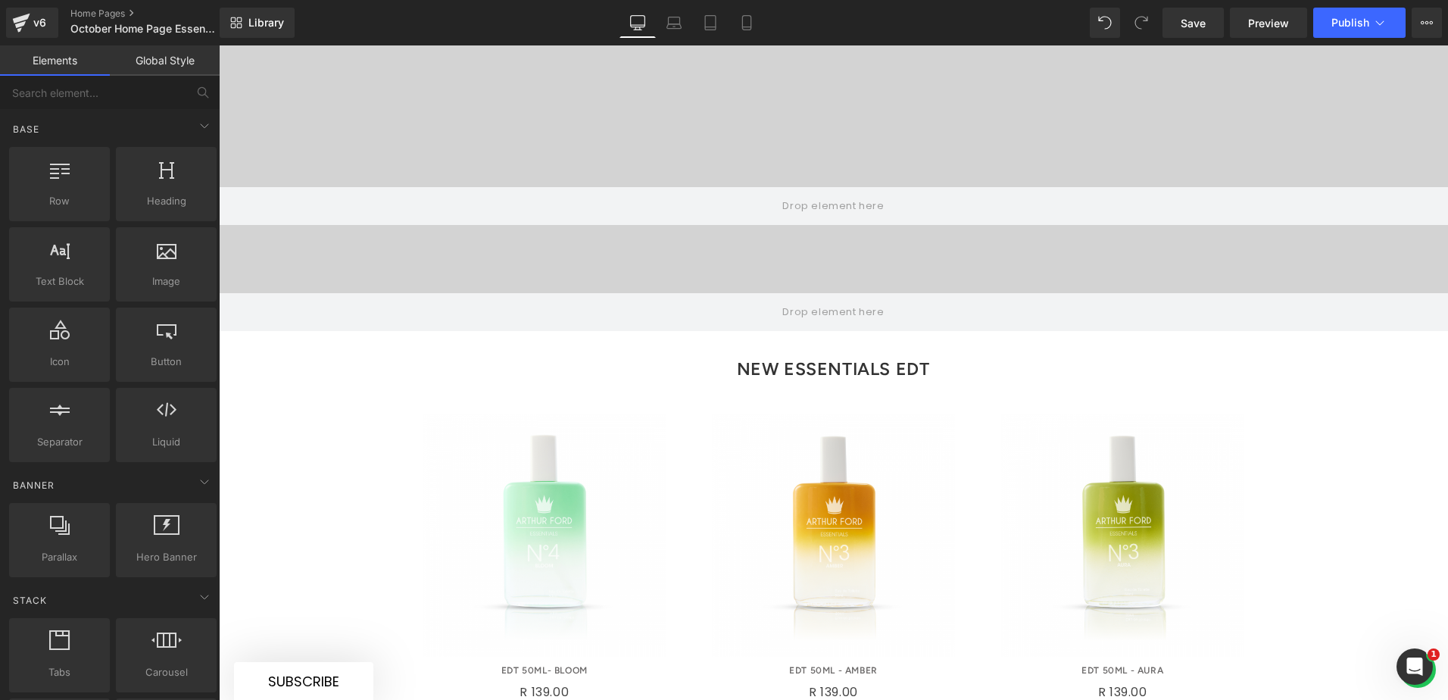
click at [879, 347] on h3 "NEW ESSENTIALS EDT" at bounding box center [833, 369] width 862 height 44
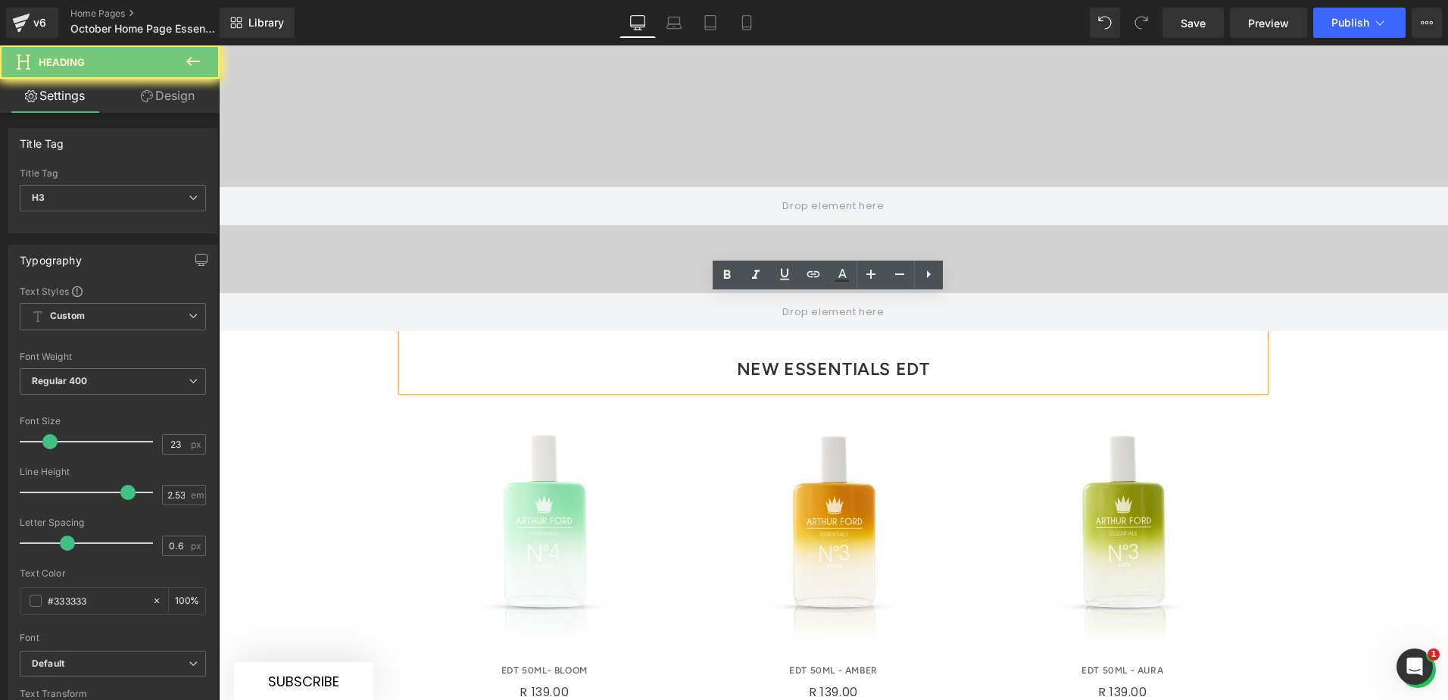
click at [906, 347] on h3 "NEW ESSENTIALS EDT" at bounding box center [833, 369] width 862 height 44
click at [953, 347] on h3 "NEW ESSENTIALS EDT" at bounding box center [833, 369] width 862 height 44
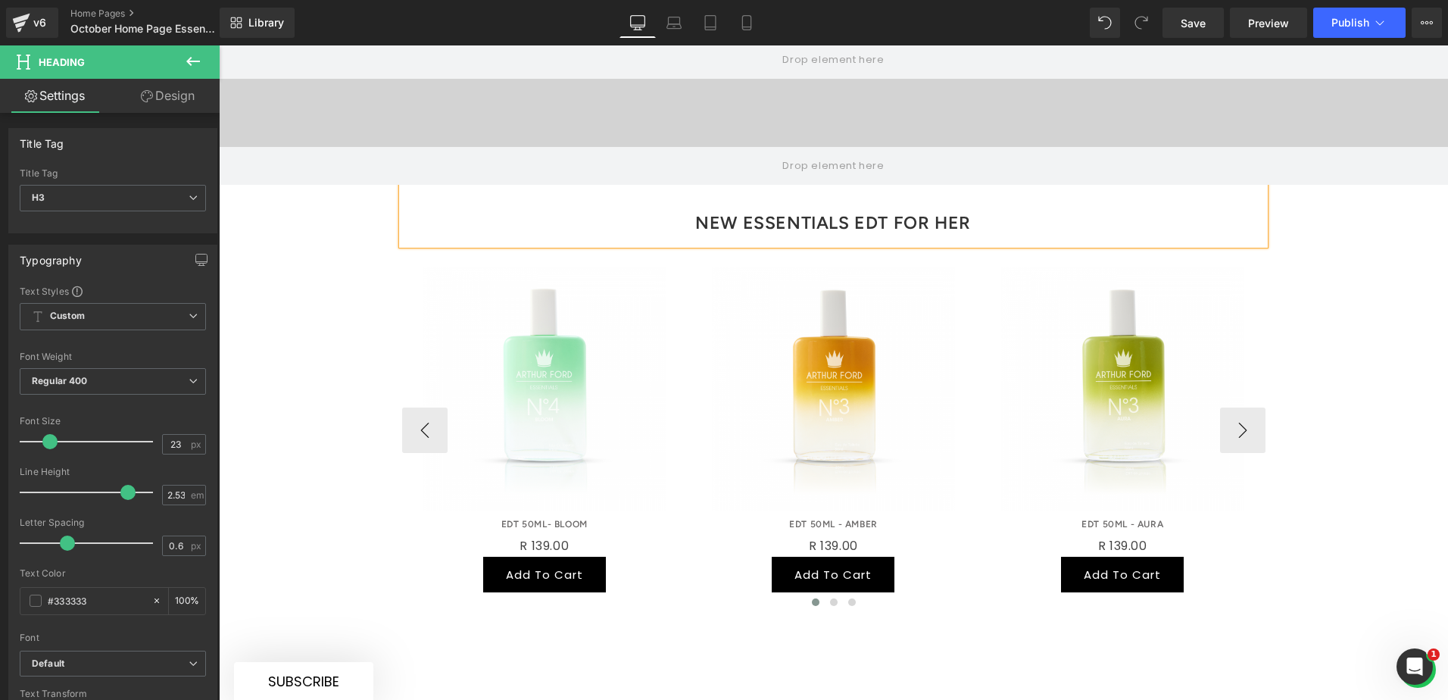
scroll to position [956, 0]
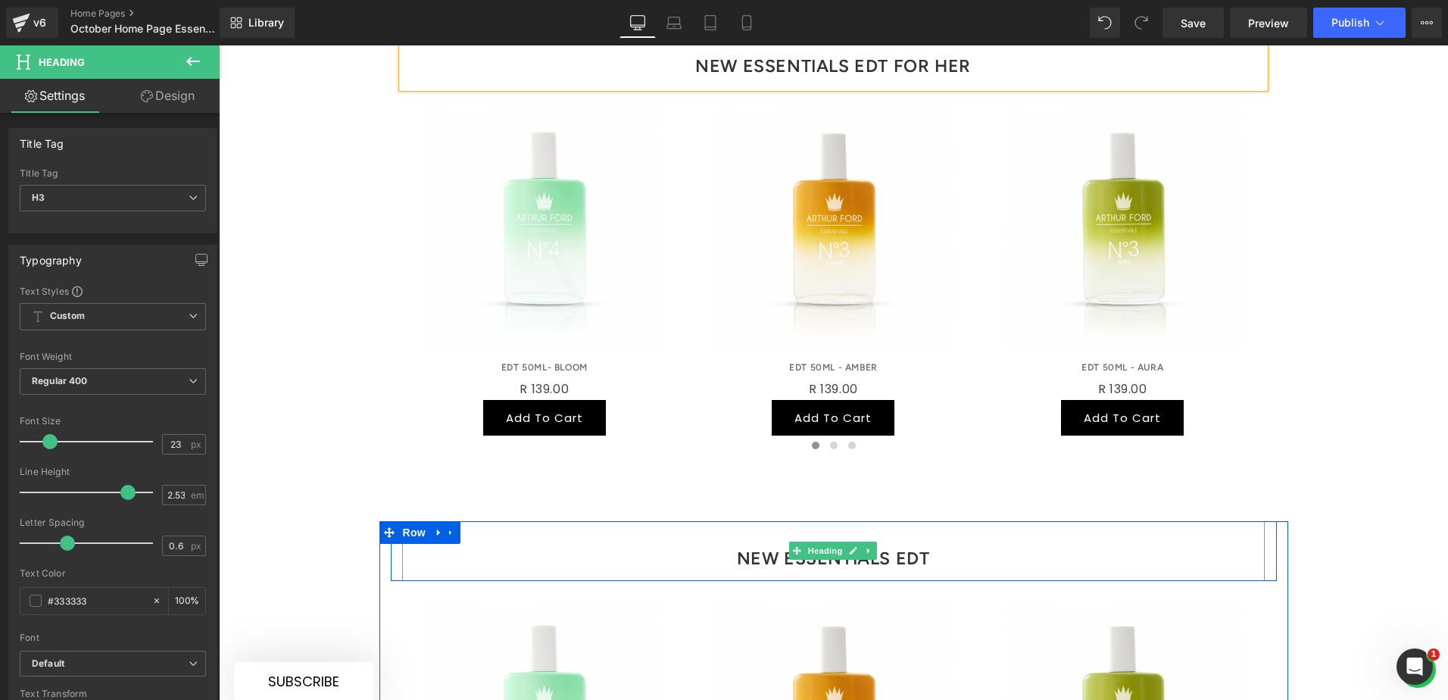
click at [953, 536] on h3 "NEW ESSENTIALS EDT" at bounding box center [833, 558] width 862 height 44
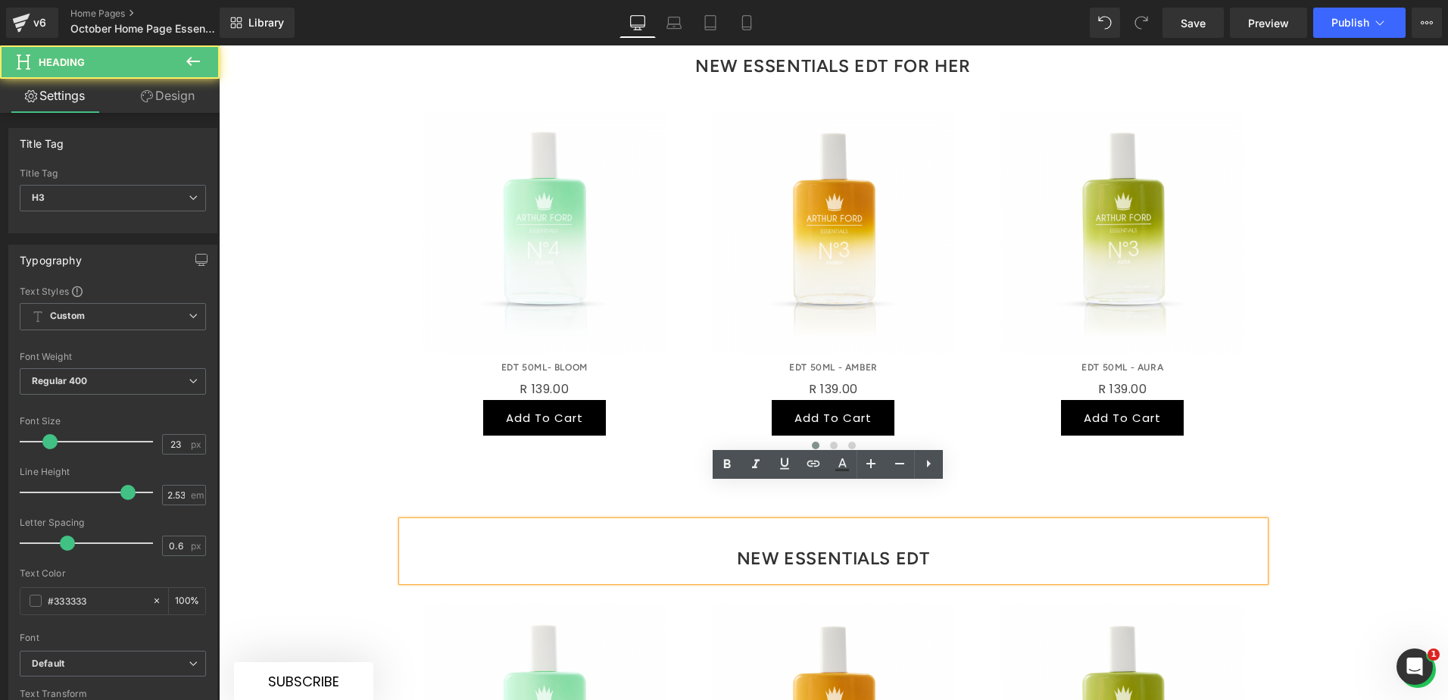
click at [952, 536] on h3 "NEW ESSENTIALS EDT" at bounding box center [833, 558] width 862 height 44
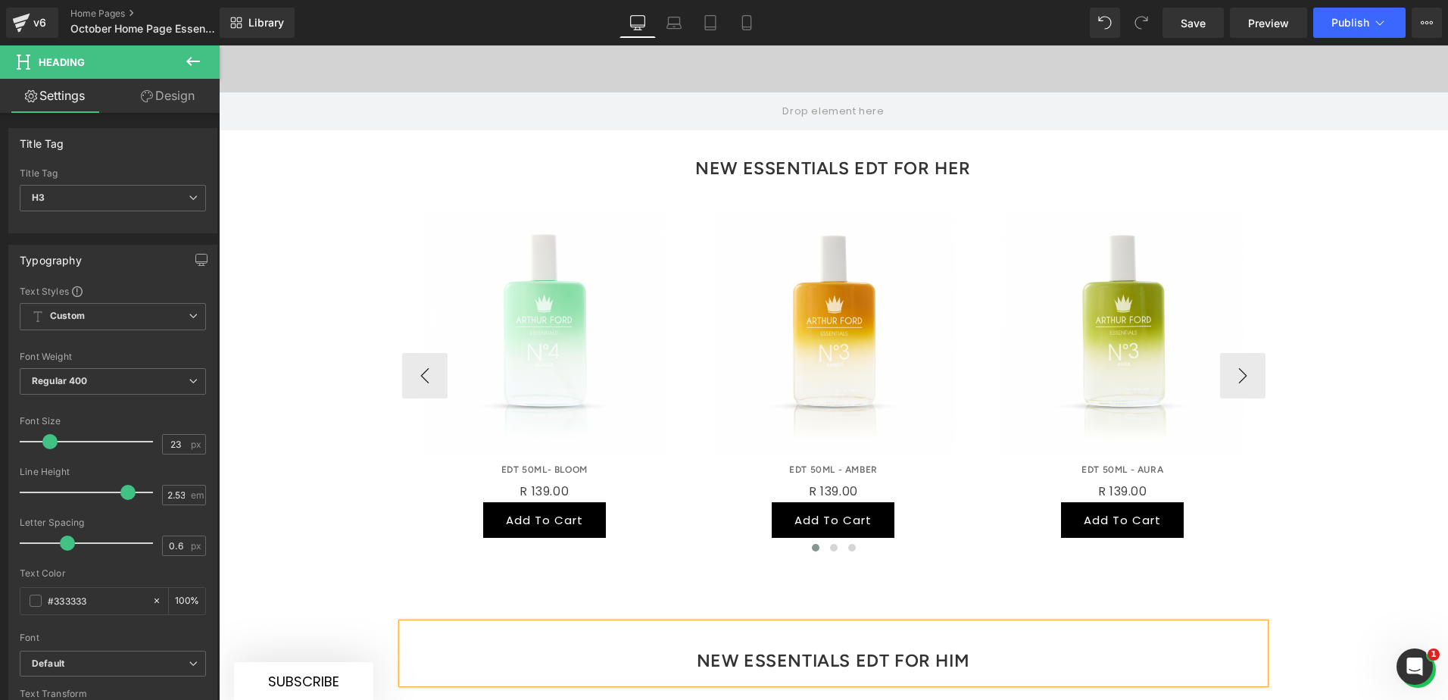
scroll to position [881, 0]
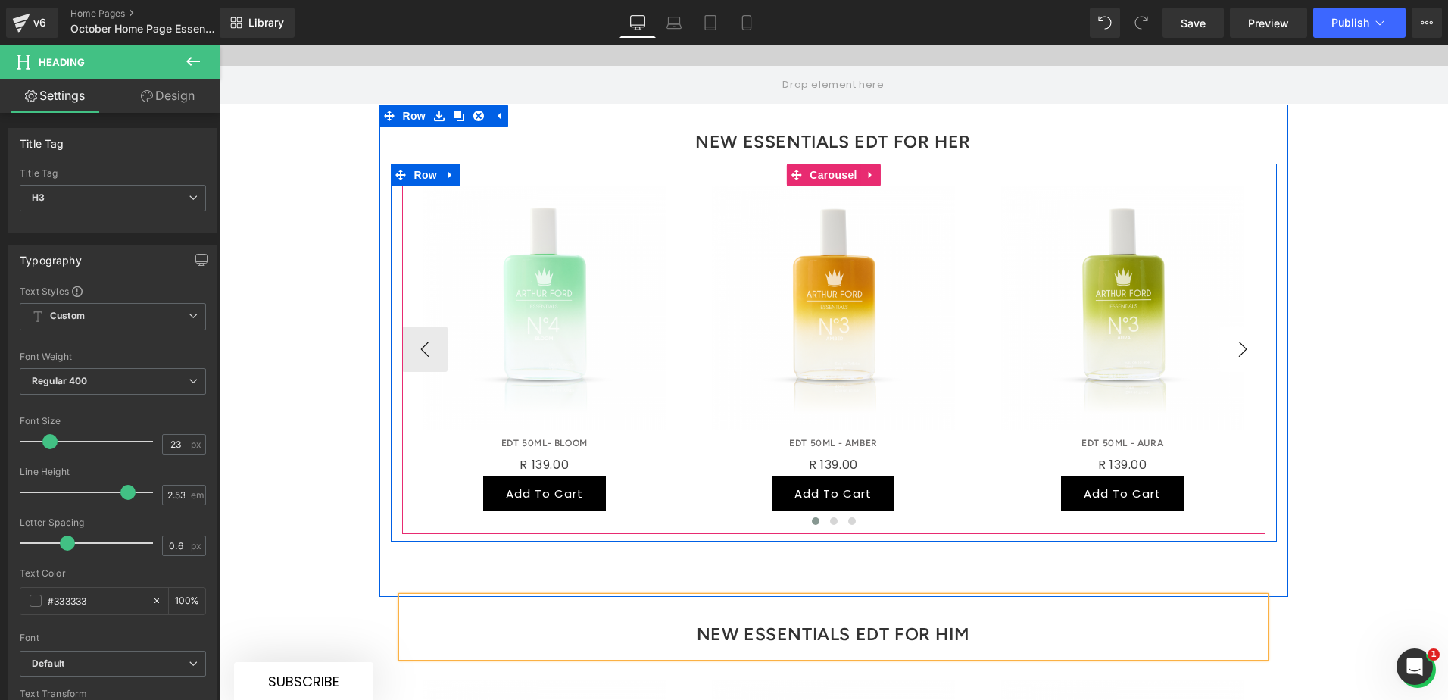
click at [1158, 326] on button "›" at bounding box center [1242, 348] width 45 height 45
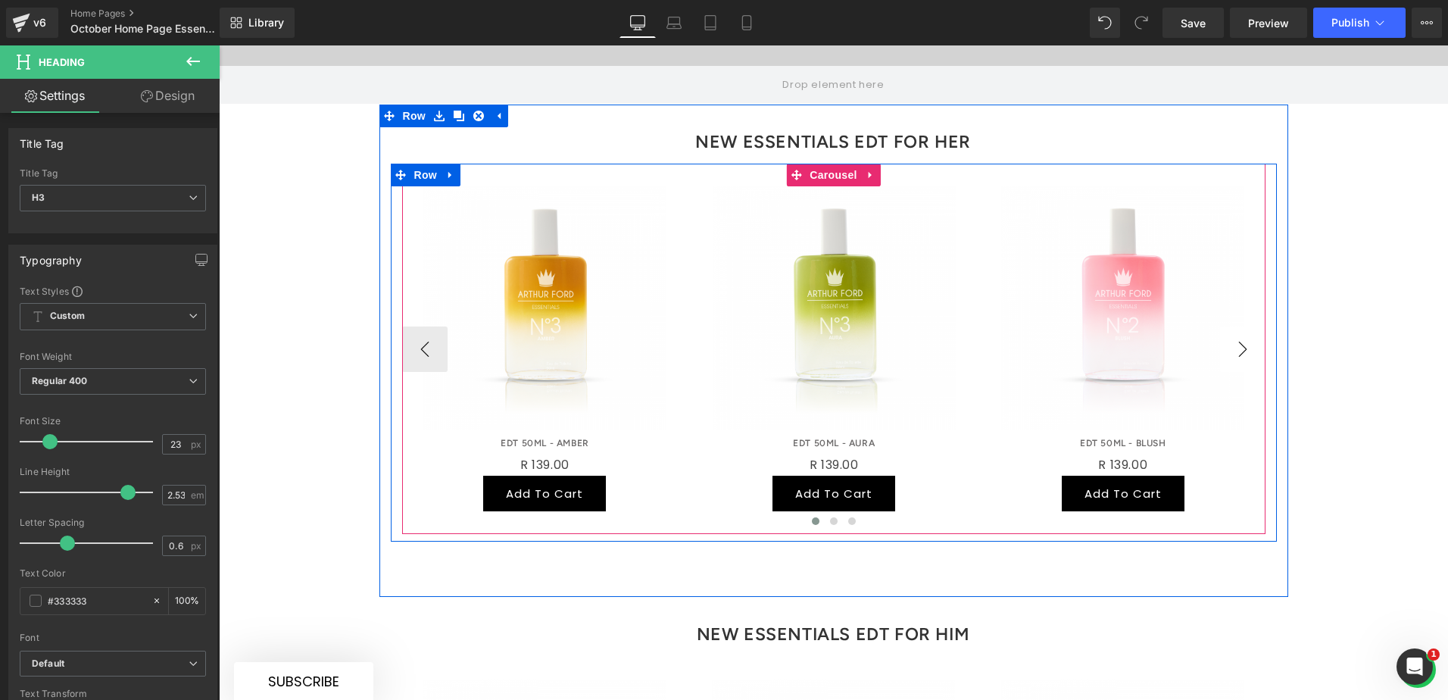
click at [1158, 326] on button "›" at bounding box center [1242, 348] width 45 height 45
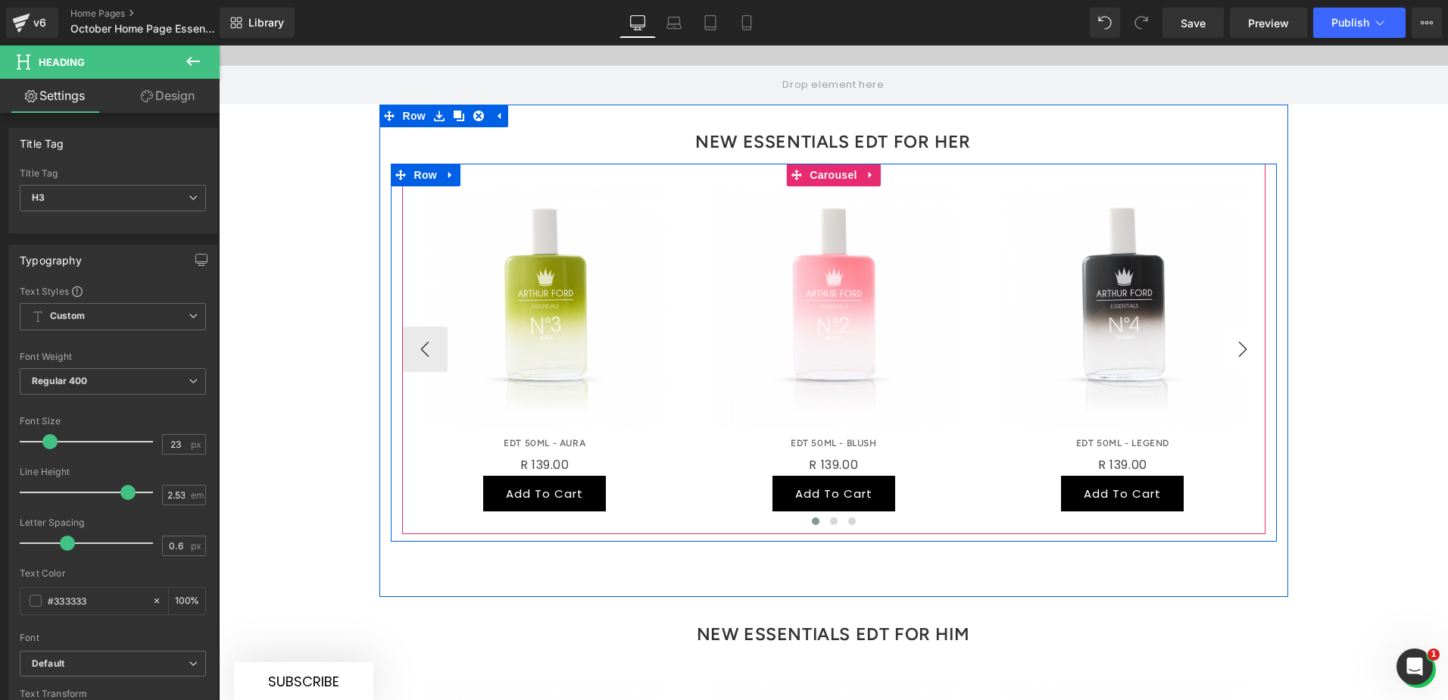
click at [1158, 326] on button "›" at bounding box center [1242, 348] width 45 height 45
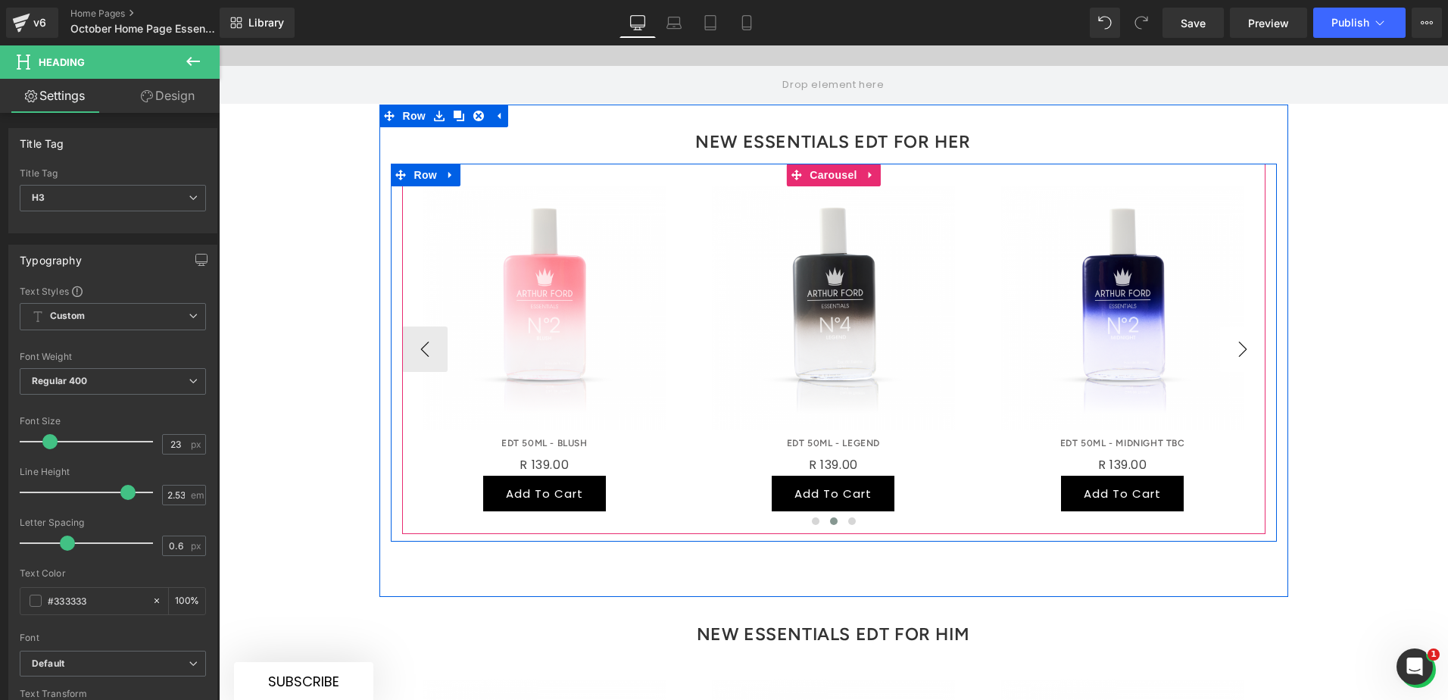
click at [1158, 326] on button "›" at bounding box center [1242, 348] width 45 height 45
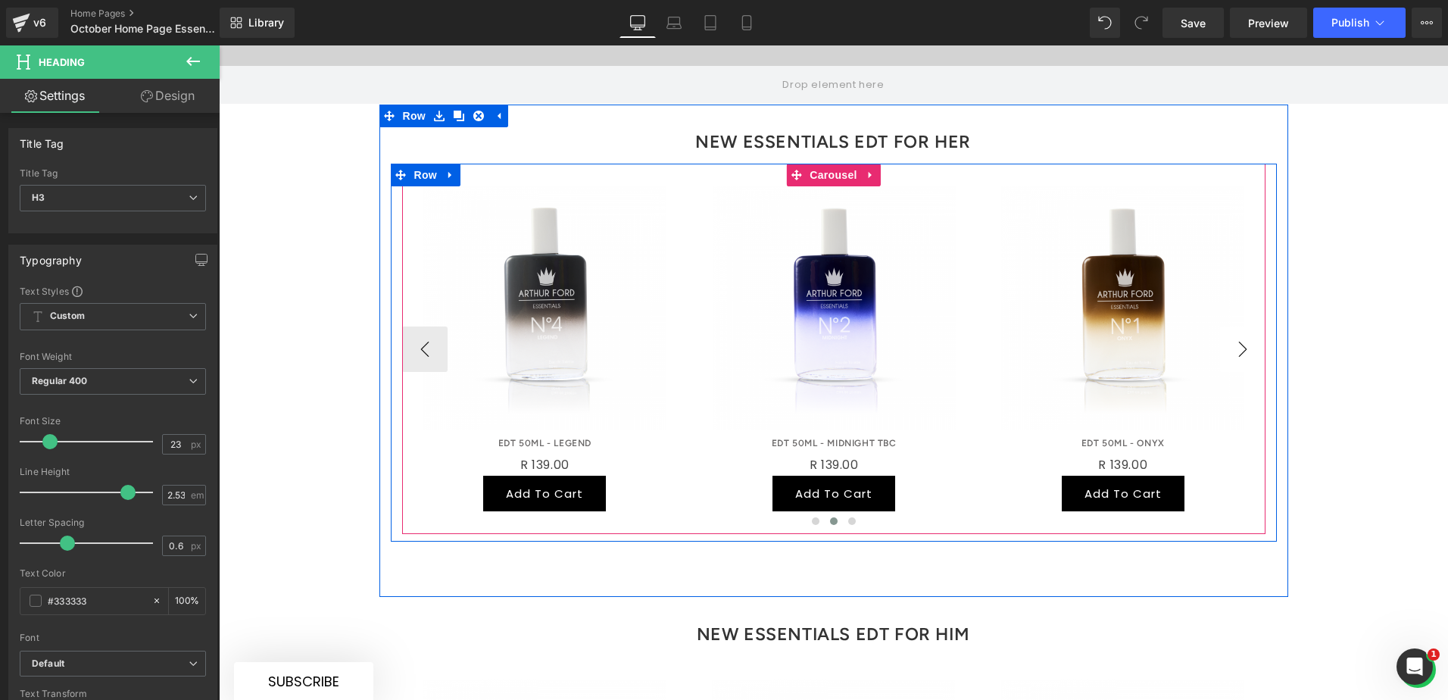
click at [1158, 326] on button "›" at bounding box center [1242, 348] width 45 height 45
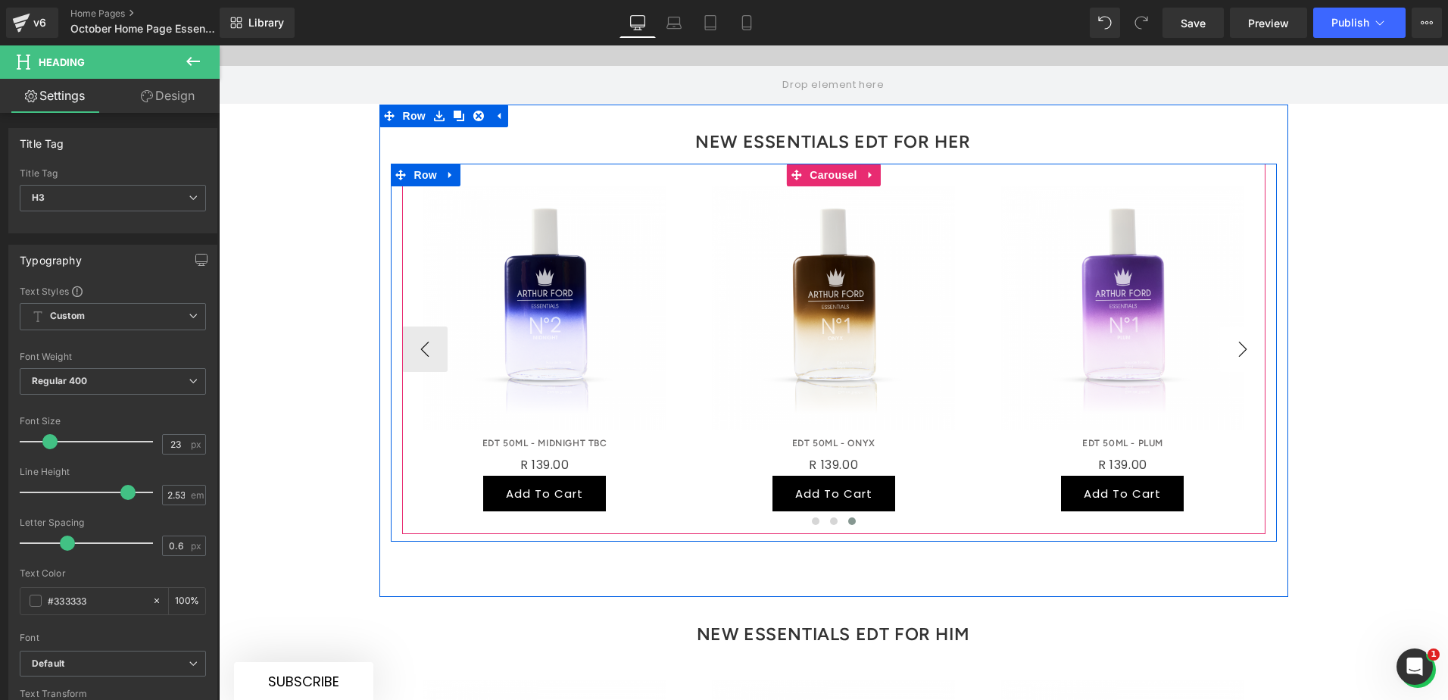
click at [1158, 326] on button "›" at bounding box center [1242, 348] width 45 height 45
click at [831, 164] on span "Carousel" at bounding box center [833, 175] width 55 height 23
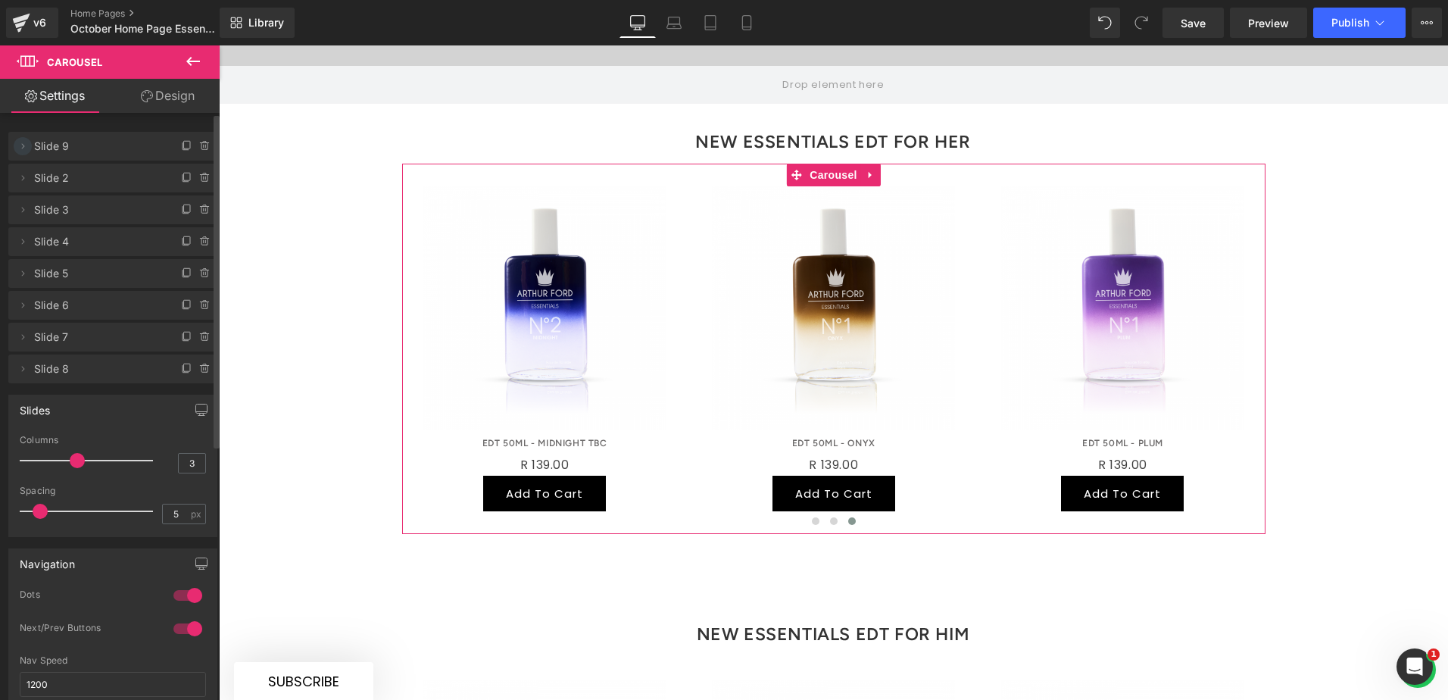
click at [23, 148] on icon at bounding box center [23, 145] width 3 height 5
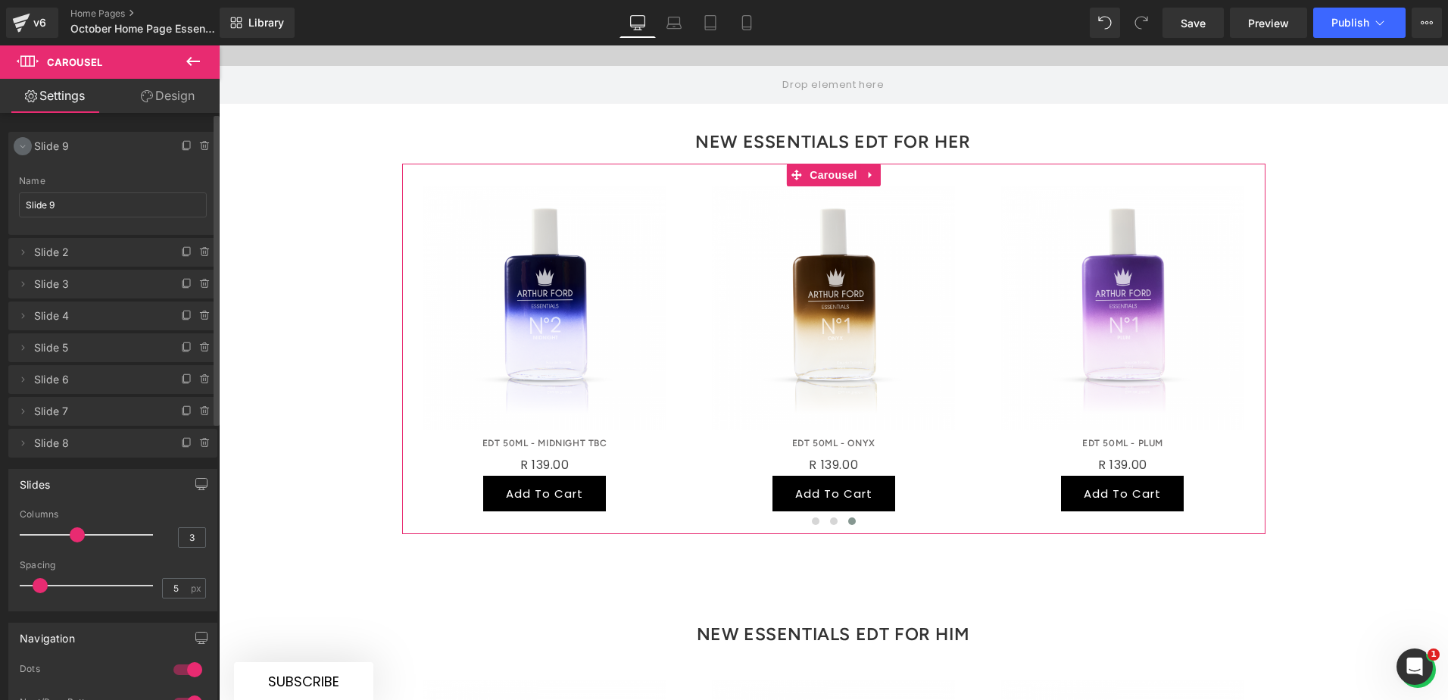
click at [23, 147] on icon at bounding box center [23, 146] width 12 height 12
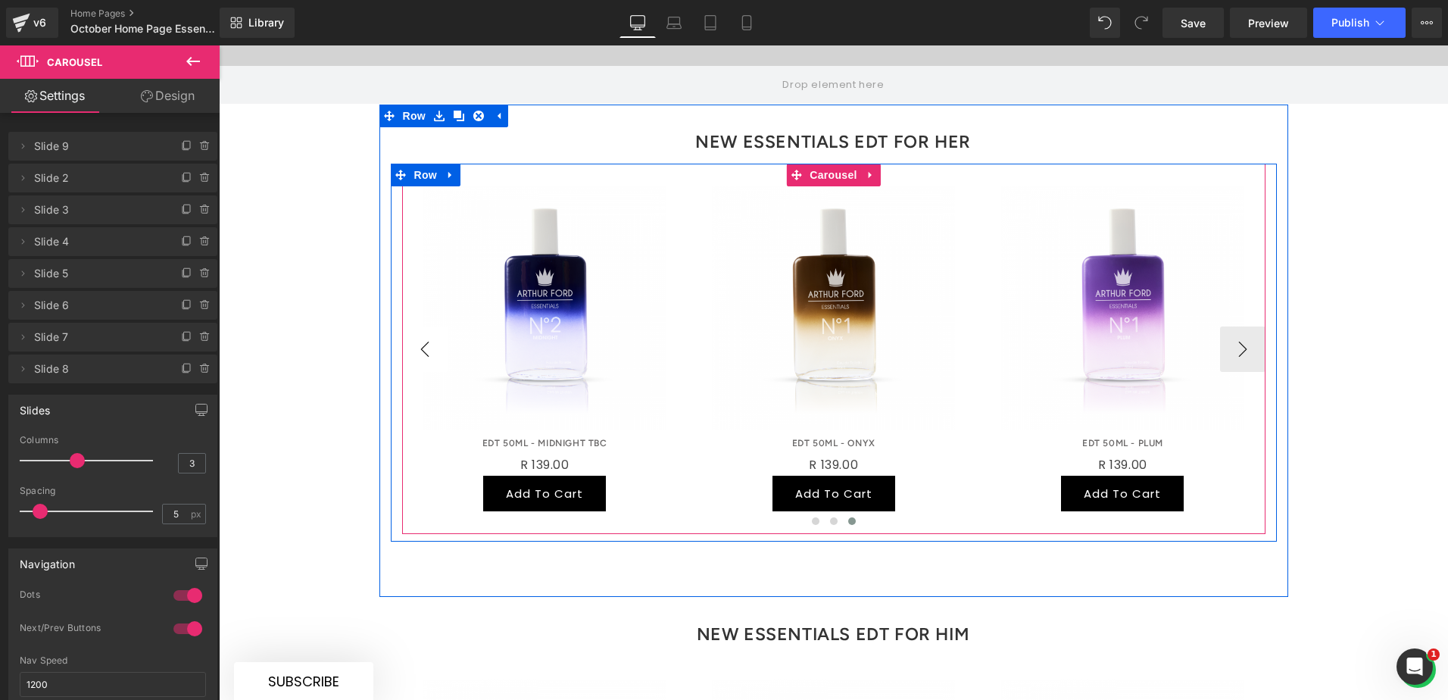
click at [420, 326] on button "‹" at bounding box center [424, 348] width 45 height 45
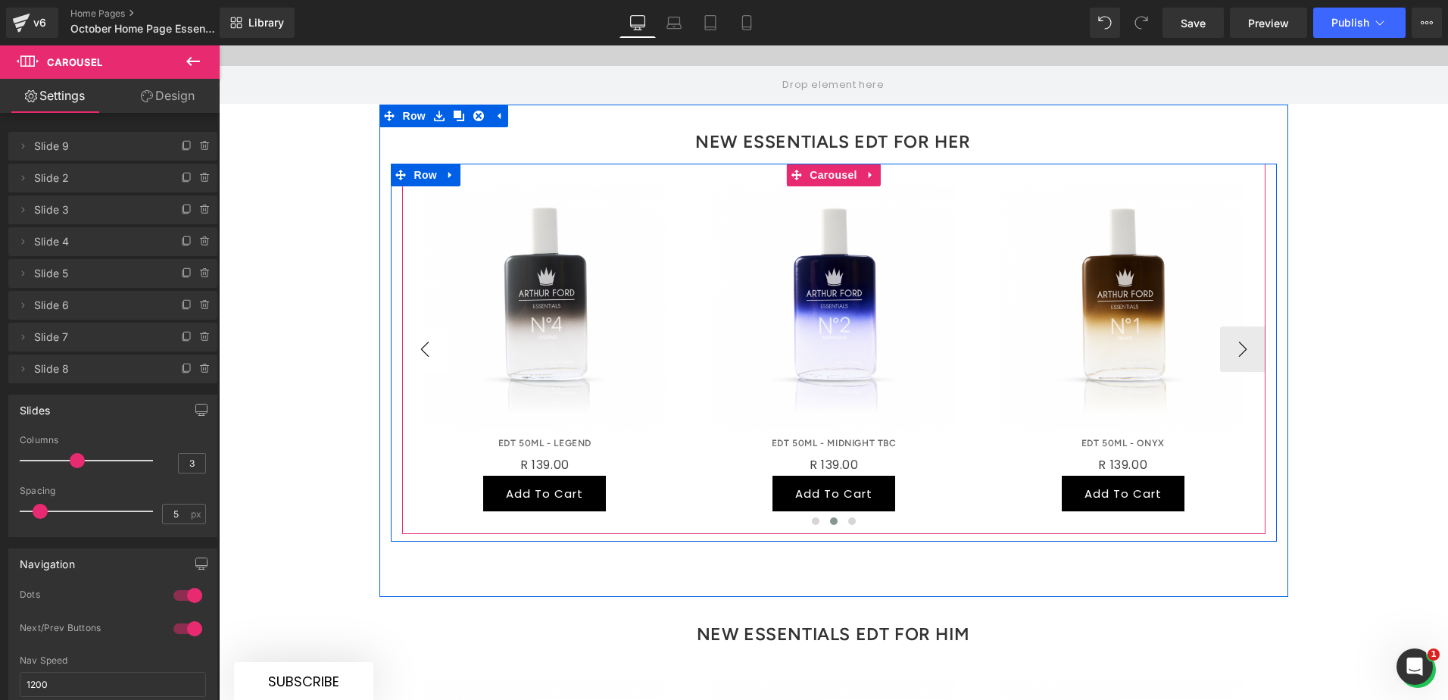
click at [416, 326] on button "‹" at bounding box center [424, 348] width 45 height 45
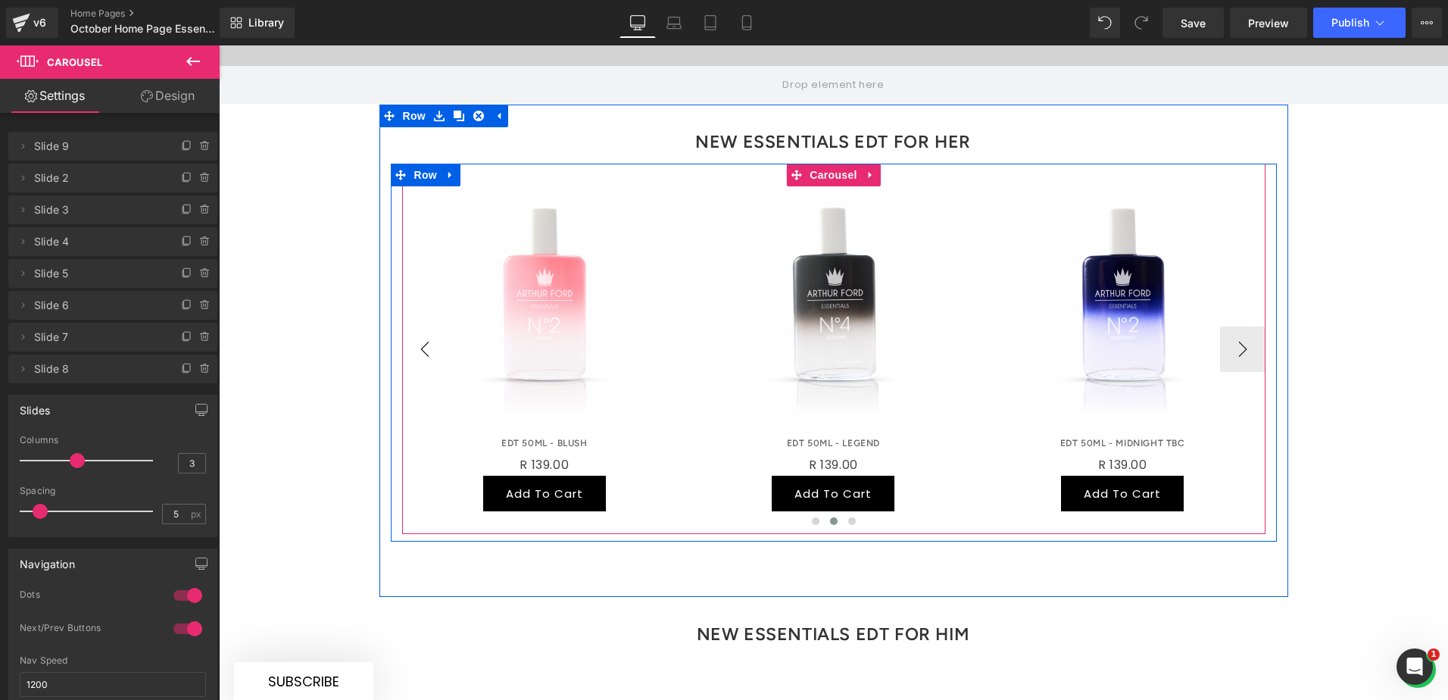
click at [416, 326] on button "‹" at bounding box center [424, 348] width 45 height 45
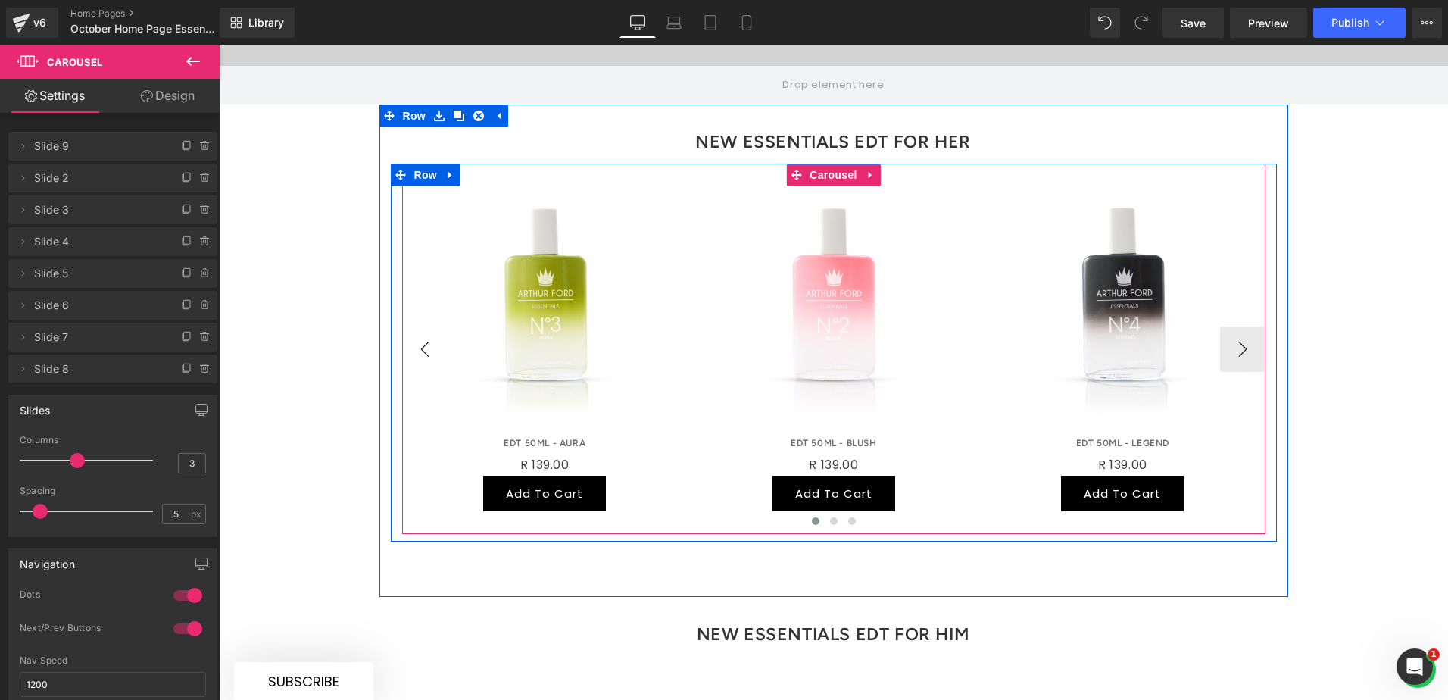
click at [416, 326] on button "‹" at bounding box center [424, 348] width 45 height 45
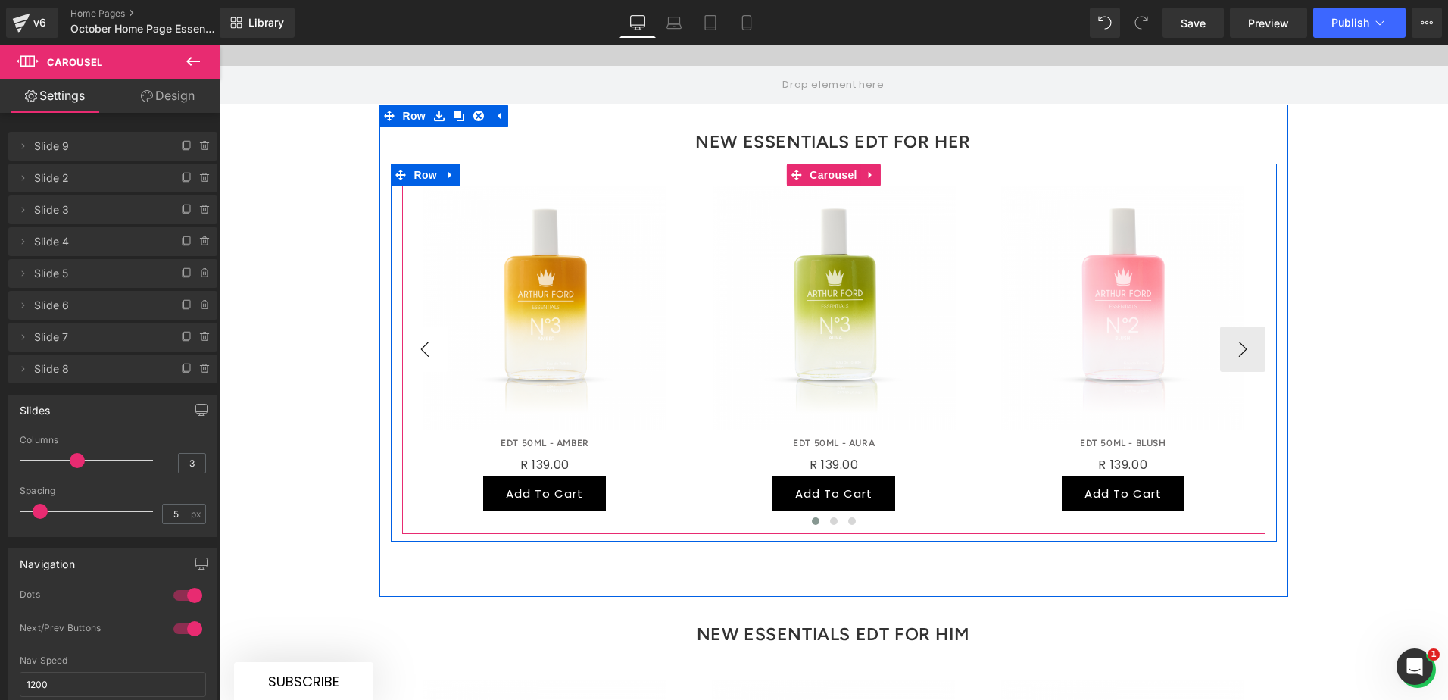
click at [416, 326] on button "‹" at bounding box center [424, 348] width 45 height 45
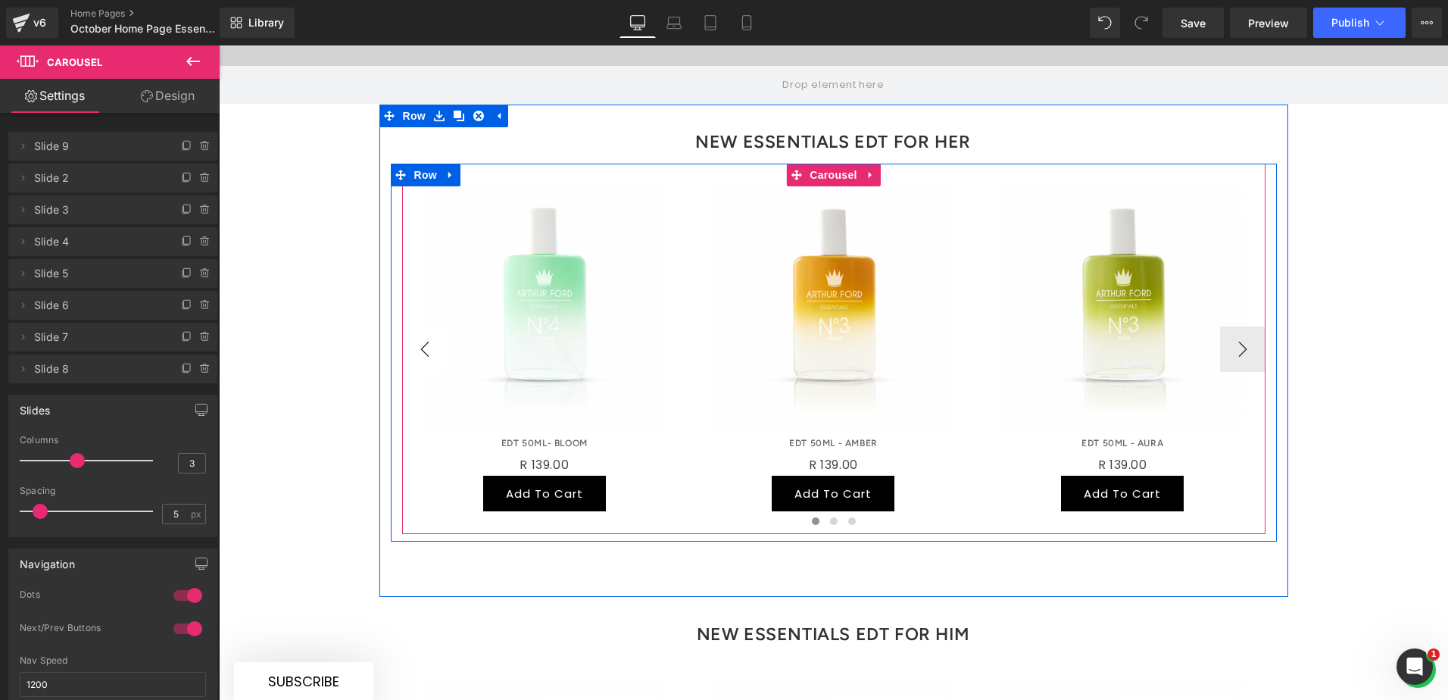
click at [416, 326] on button "‹" at bounding box center [424, 348] width 45 height 45
click at [1158, 326] on button "›" at bounding box center [1242, 348] width 45 height 45
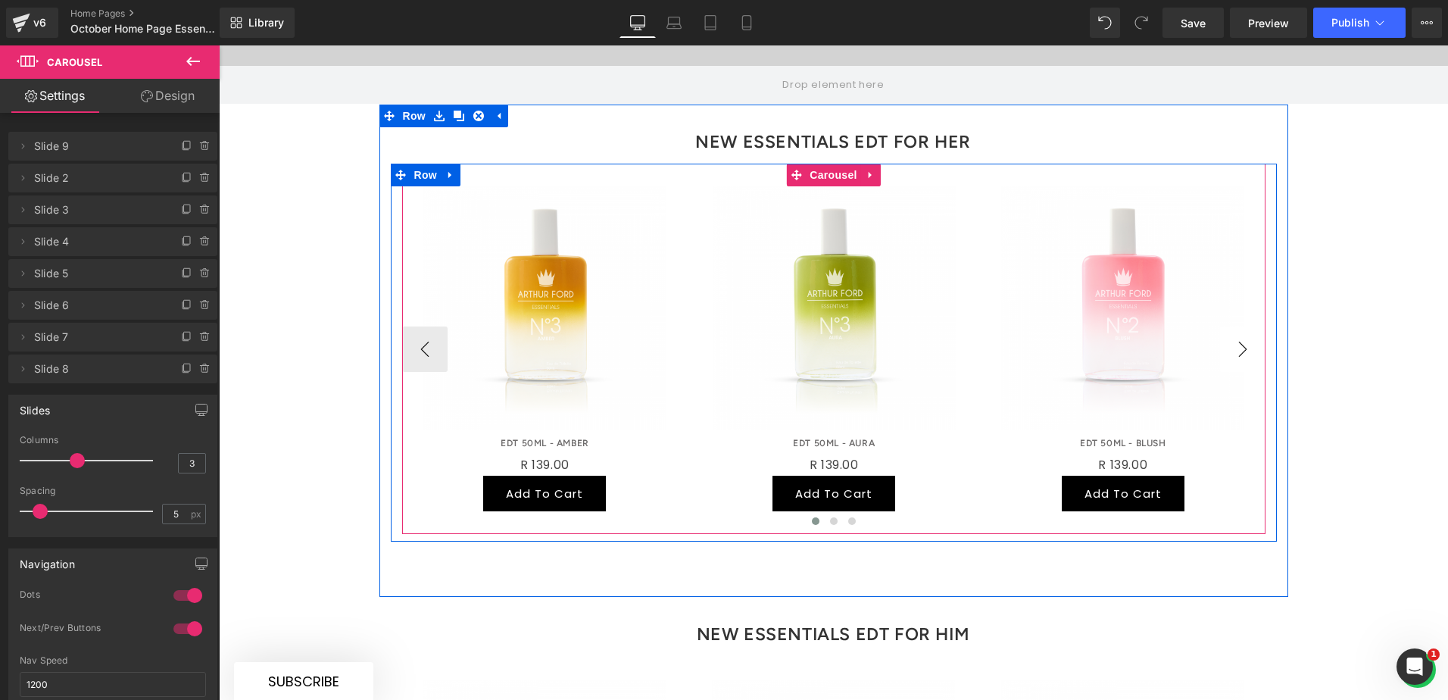
click at [1158, 326] on button "›" at bounding box center [1242, 348] width 45 height 45
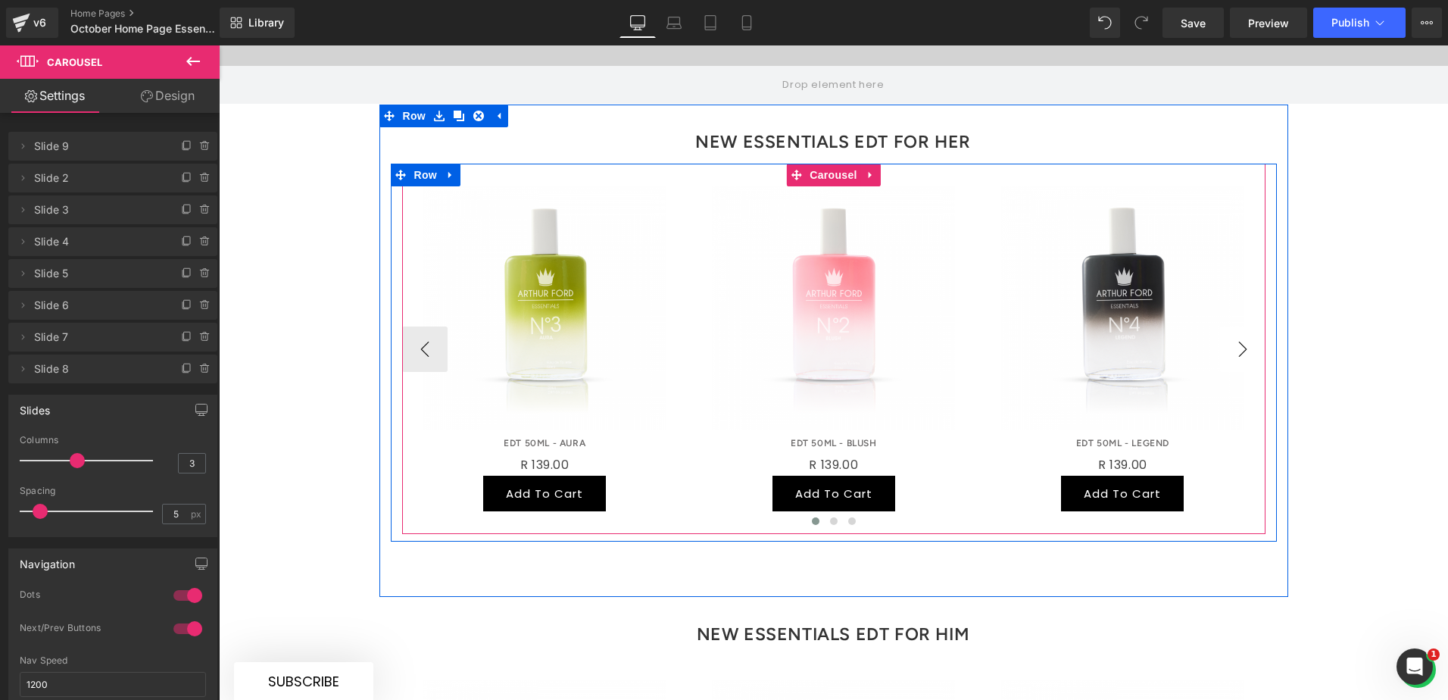
click at [1158, 326] on button "›" at bounding box center [1242, 348] width 45 height 45
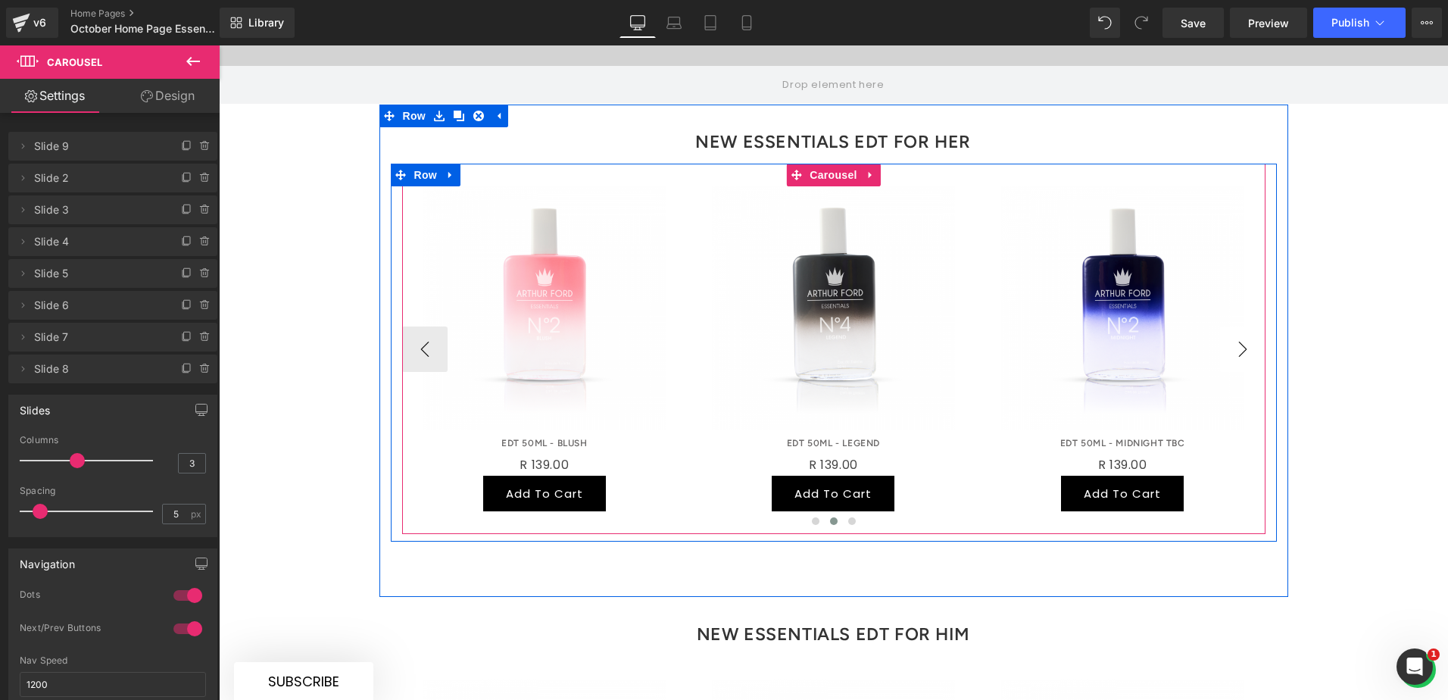
click at [1158, 326] on button "›" at bounding box center [1242, 348] width 45 height 45
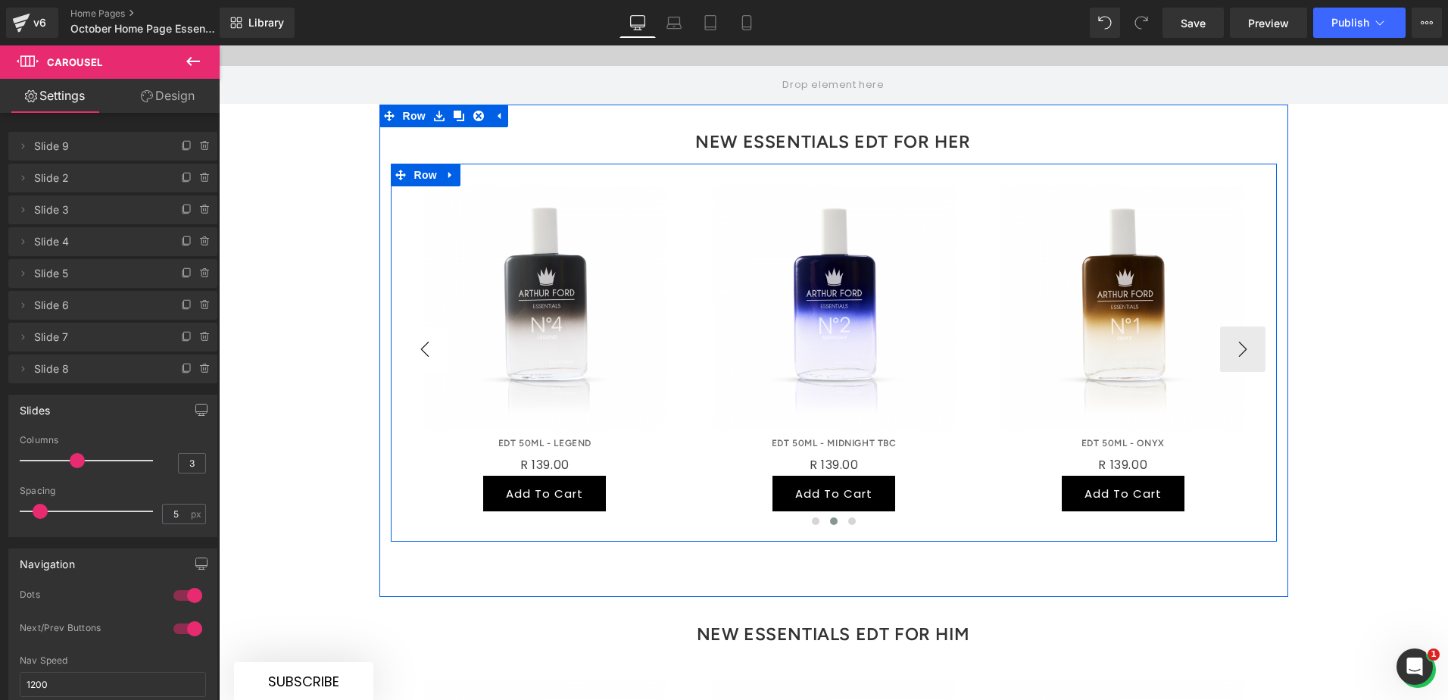
click at [423, 326] on button "‹" at bounding box center [424, 348] width 45 height 45
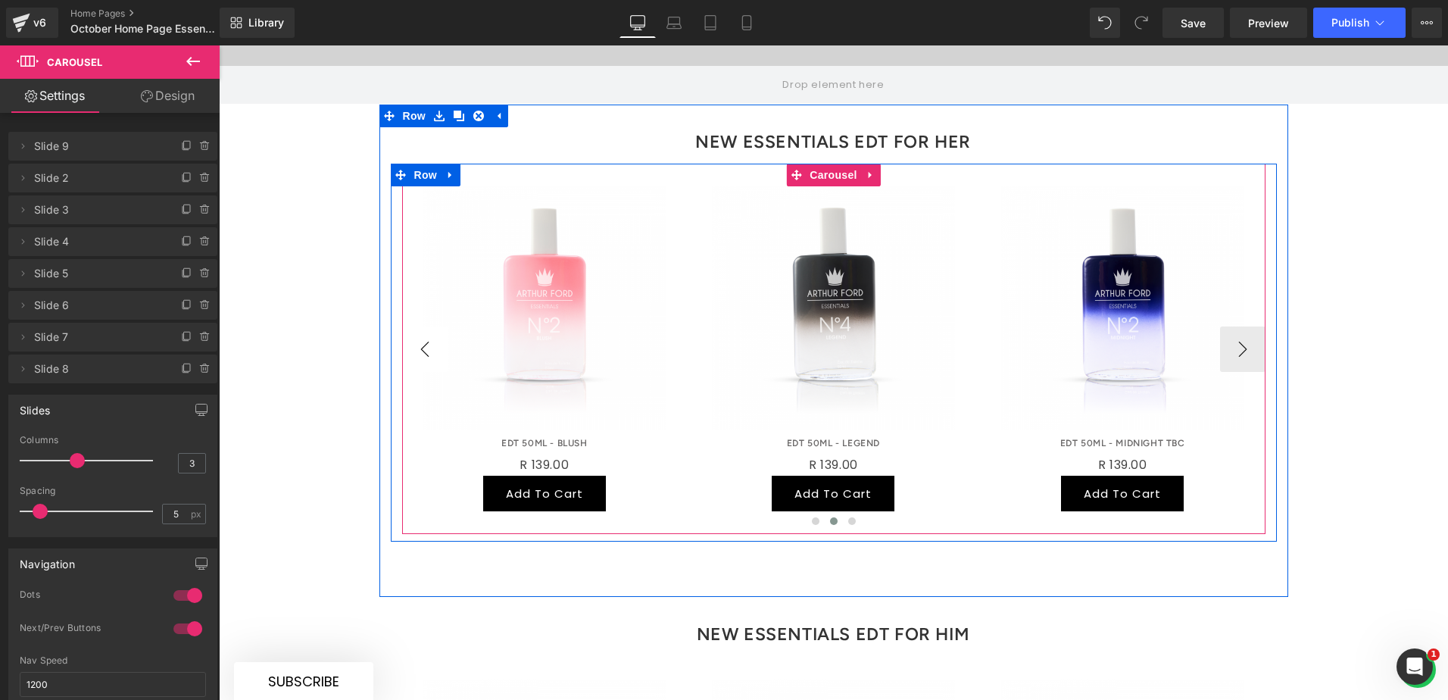
click at [422, 326] on button "‹" at bounding box center [424, 348] width 45 height 45
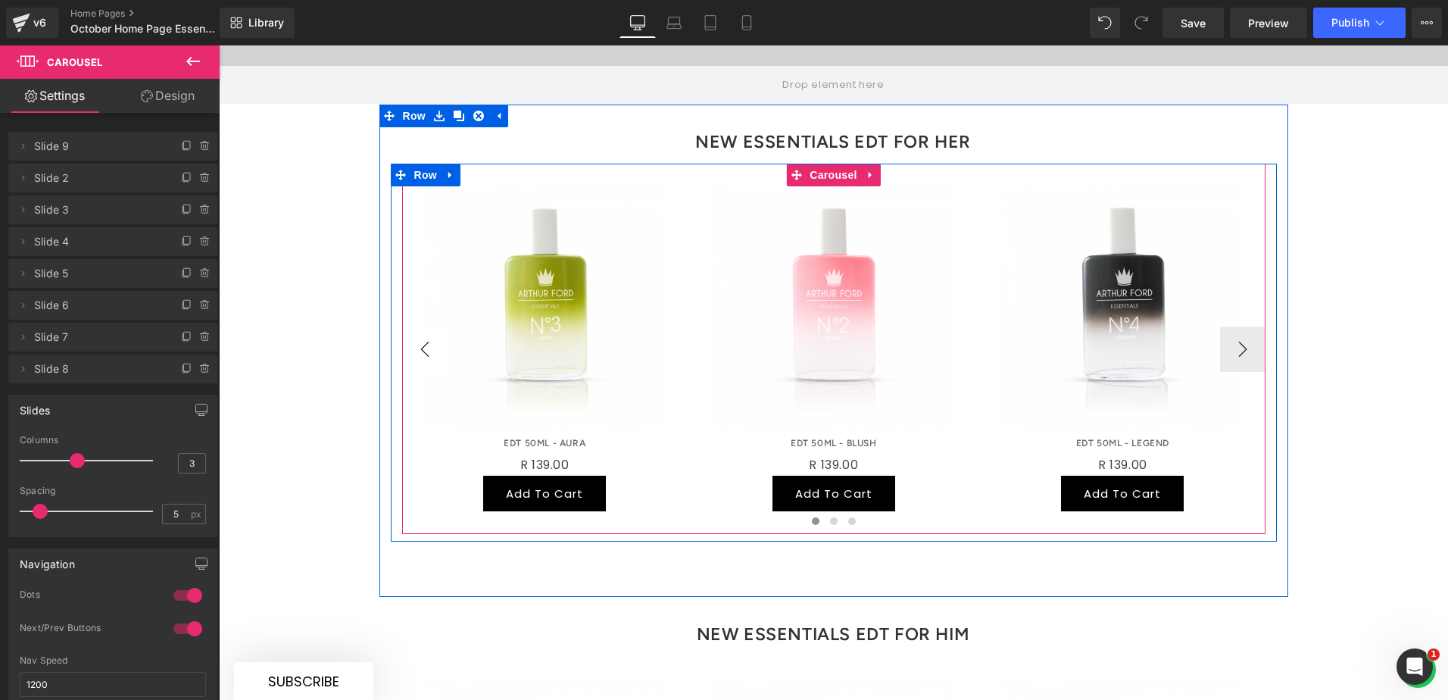
click at [420, 326] on button "‹" at bounding box center [424, 348] width 45 height 45
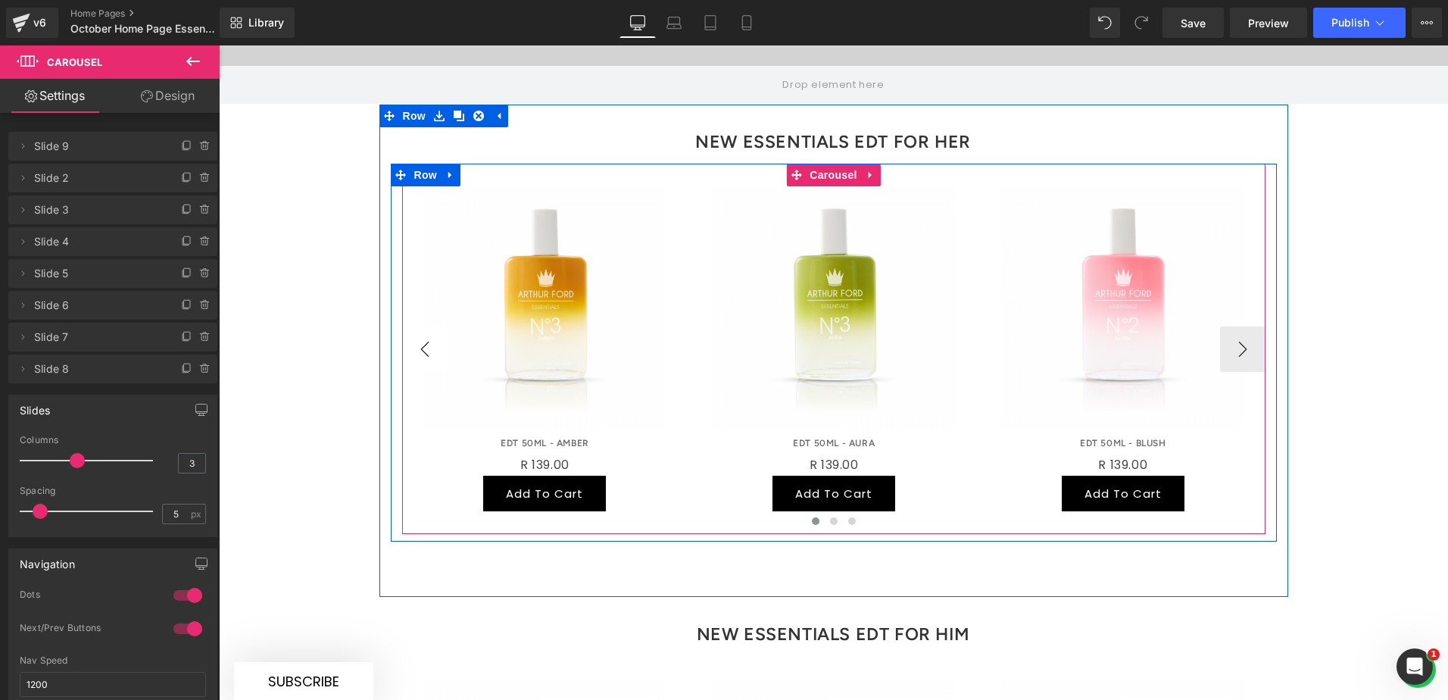
click at [420, 326] on button "‹" at bounding box center [424, 348] width 45 height 45
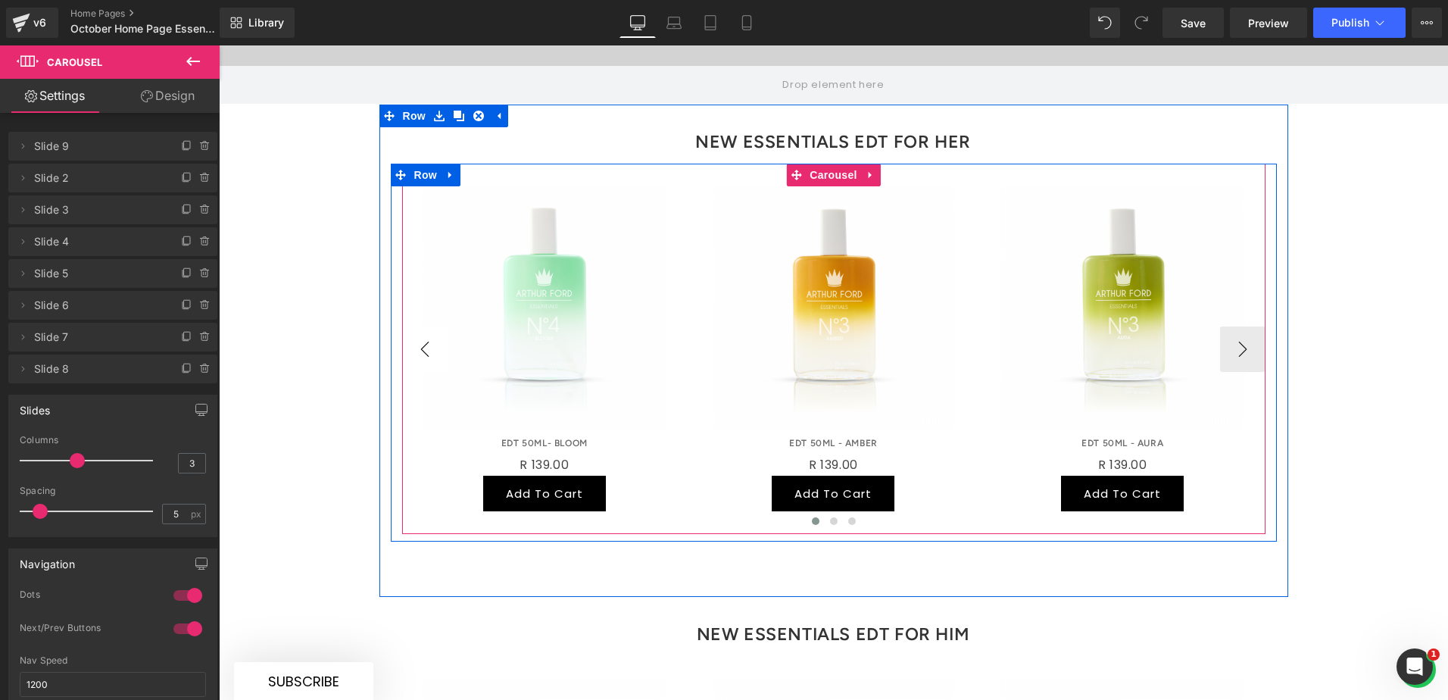
click at [420, 326] on button "‹" at bounding box center [424, 348] width 45 height 45
click at [1158, 326] on button "›" at bounding box center [1242, 348] width 45 height 45
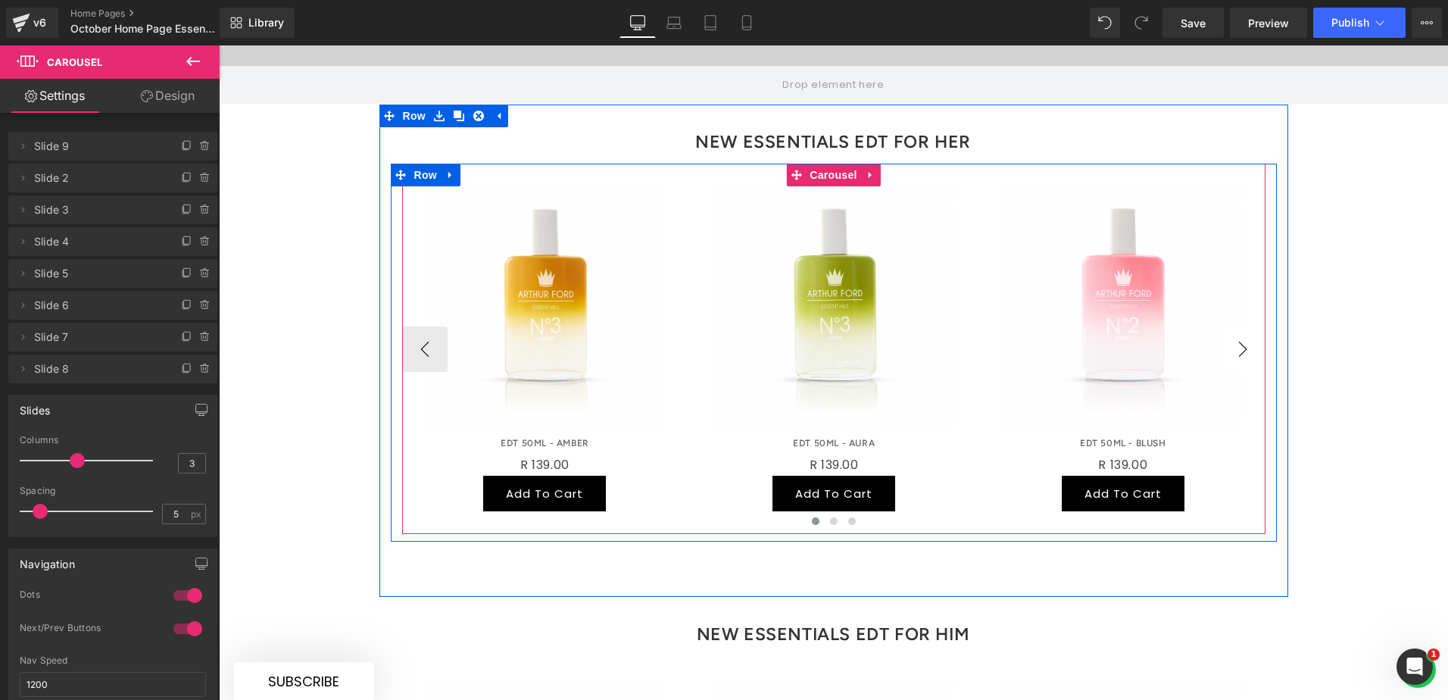
click at [1158, 326] on button "›" at bounding box center [1242, 348] width 45 height 45
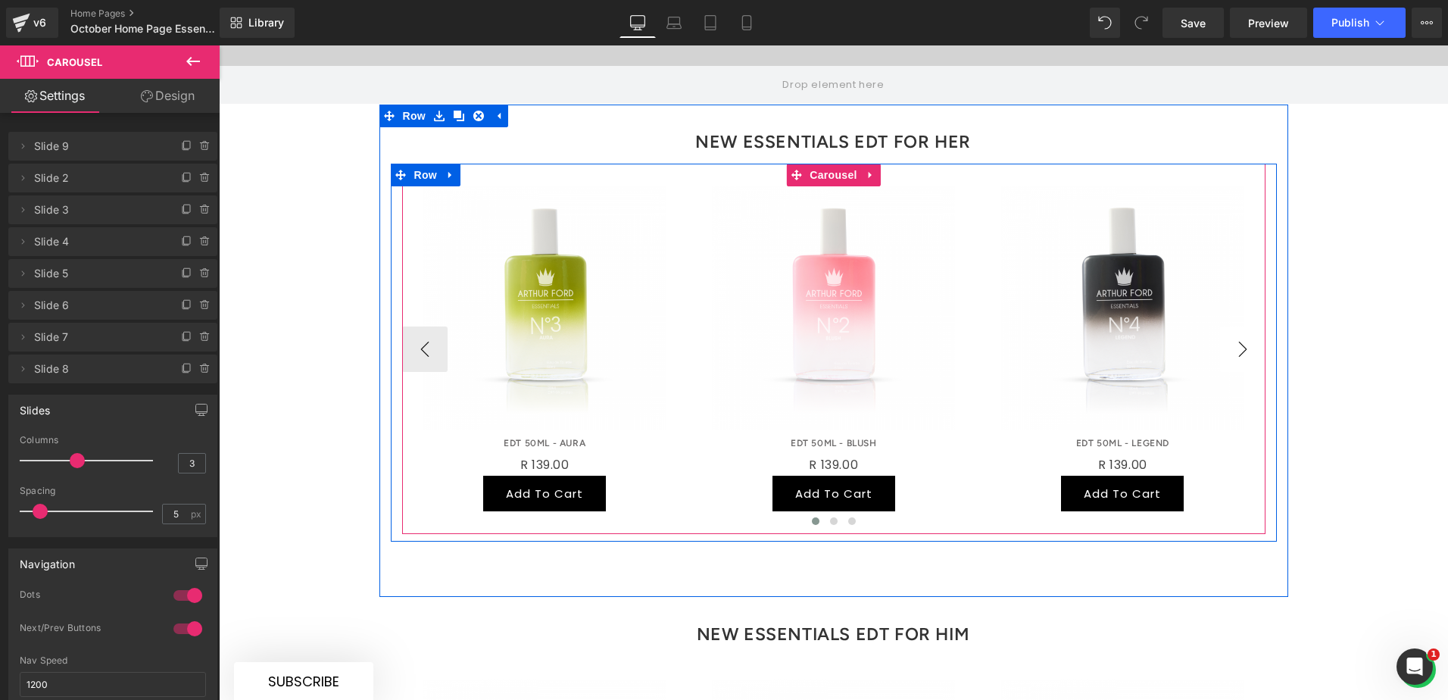
click at [1158, 326] on button "›" at bounding box center [1242, 348] width 45 height 45
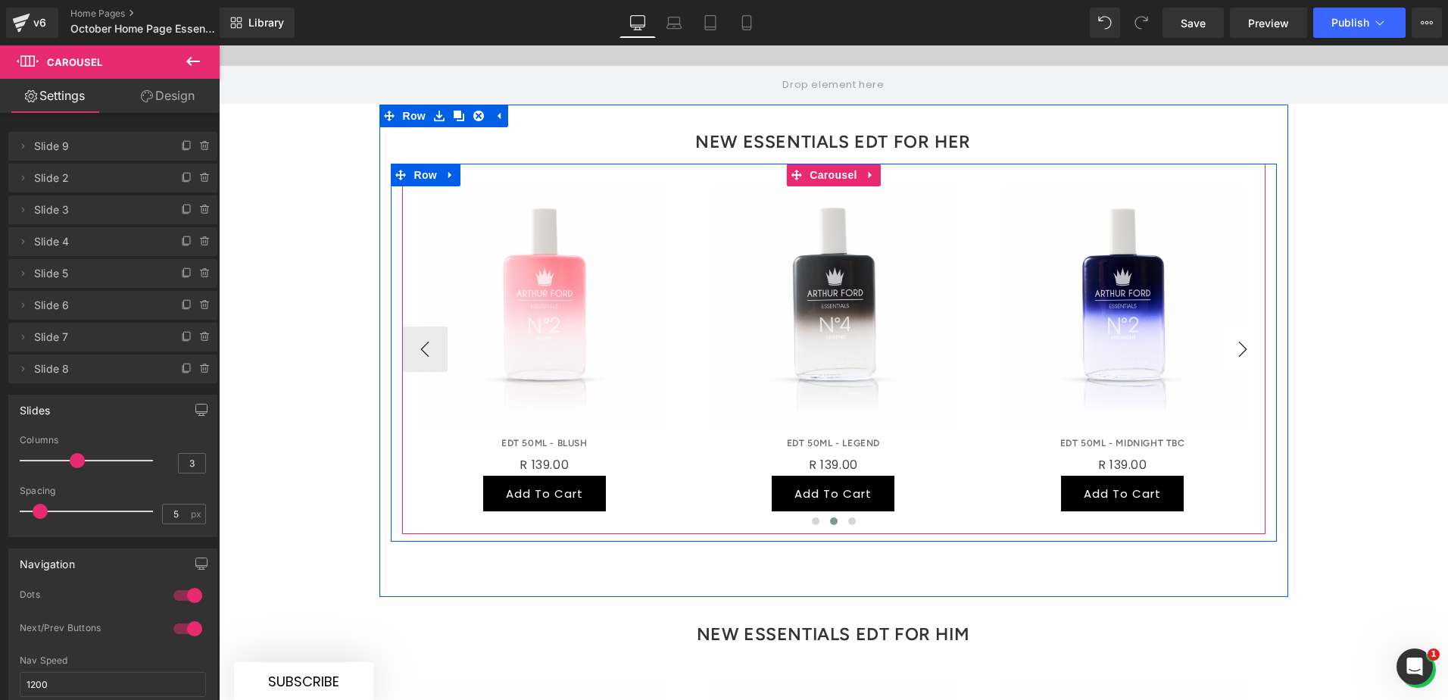
click at [1158, 326] on button "›" at bounding box center [1242, 348] width 45 height 45
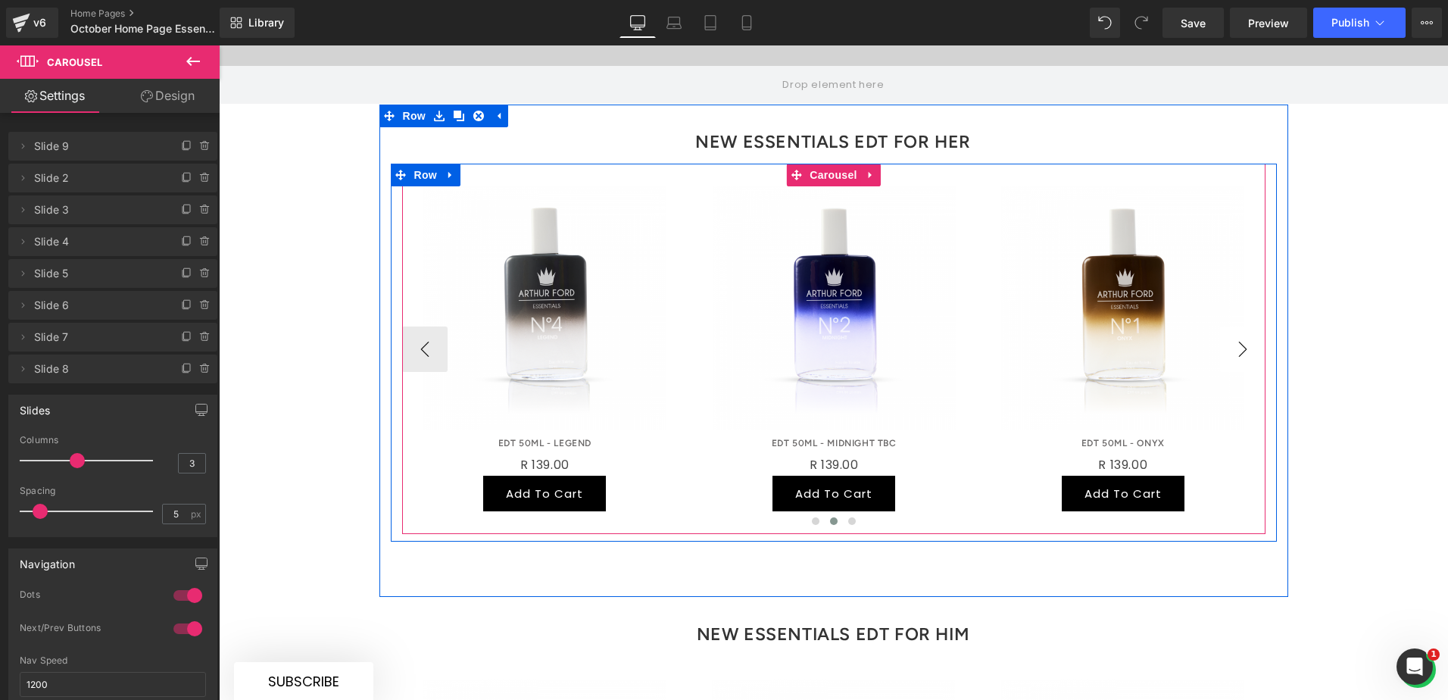
click at [1158, 326] on button "›" at bounding box center [1242, 348] width 45 height 45
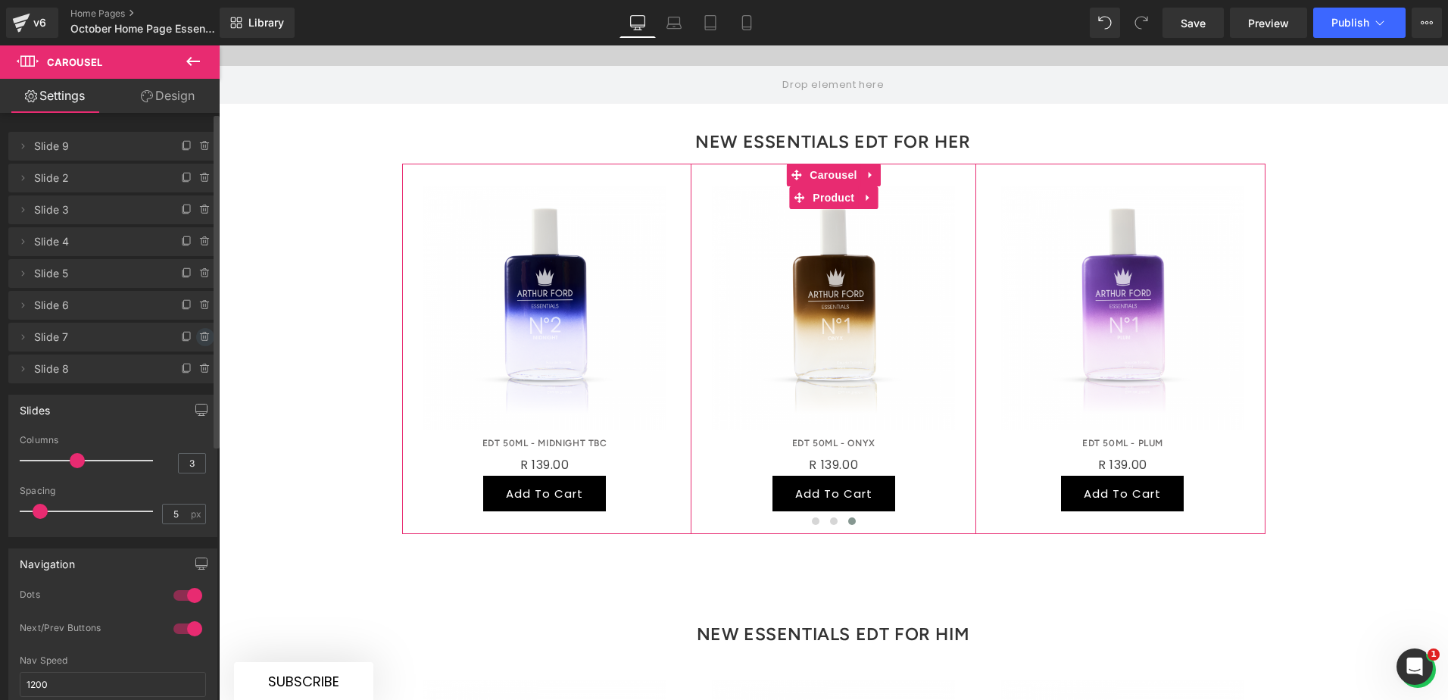
click at [201, 335] on icon at bounding box center [204, 337] width 6 height 7
click at [194, 328] on button "Delete" at bounding box center [189, 338] width 48 height 20
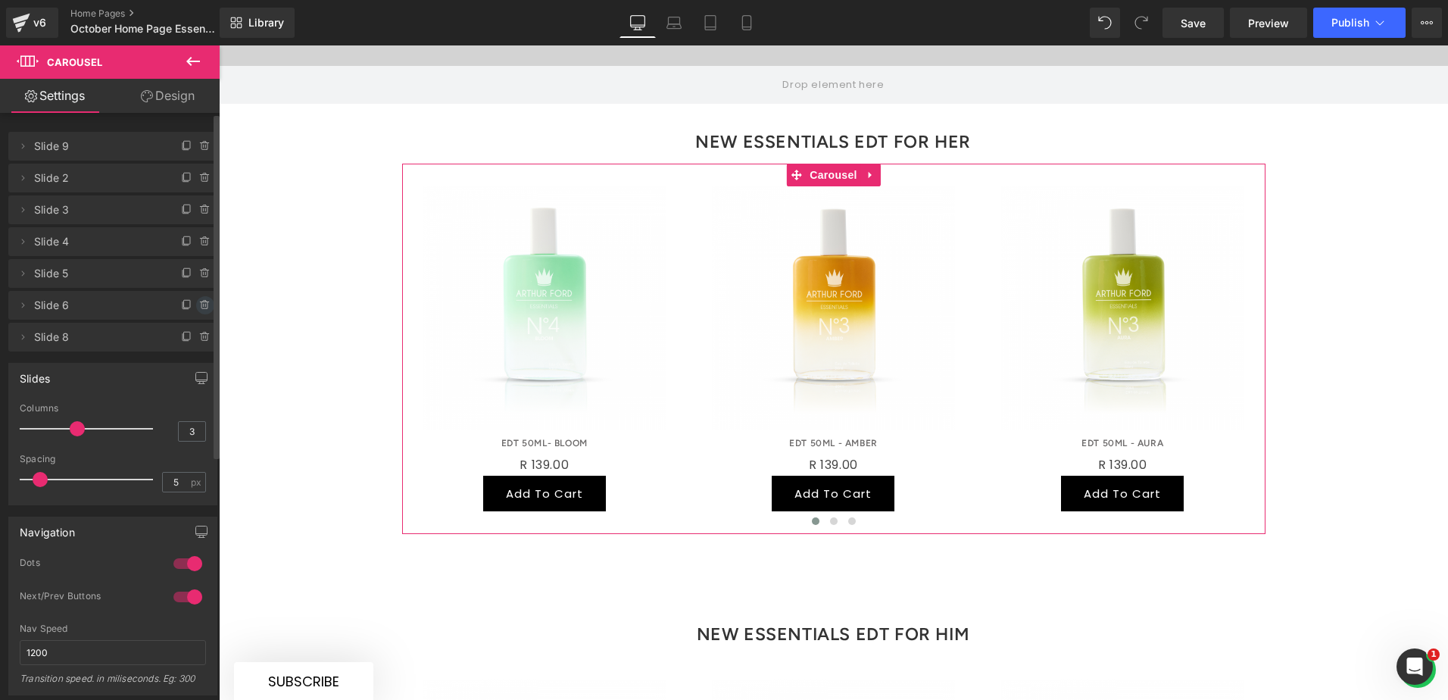
click at [203, 302] on icon at bounding box center [204, 302] width 3 height 2
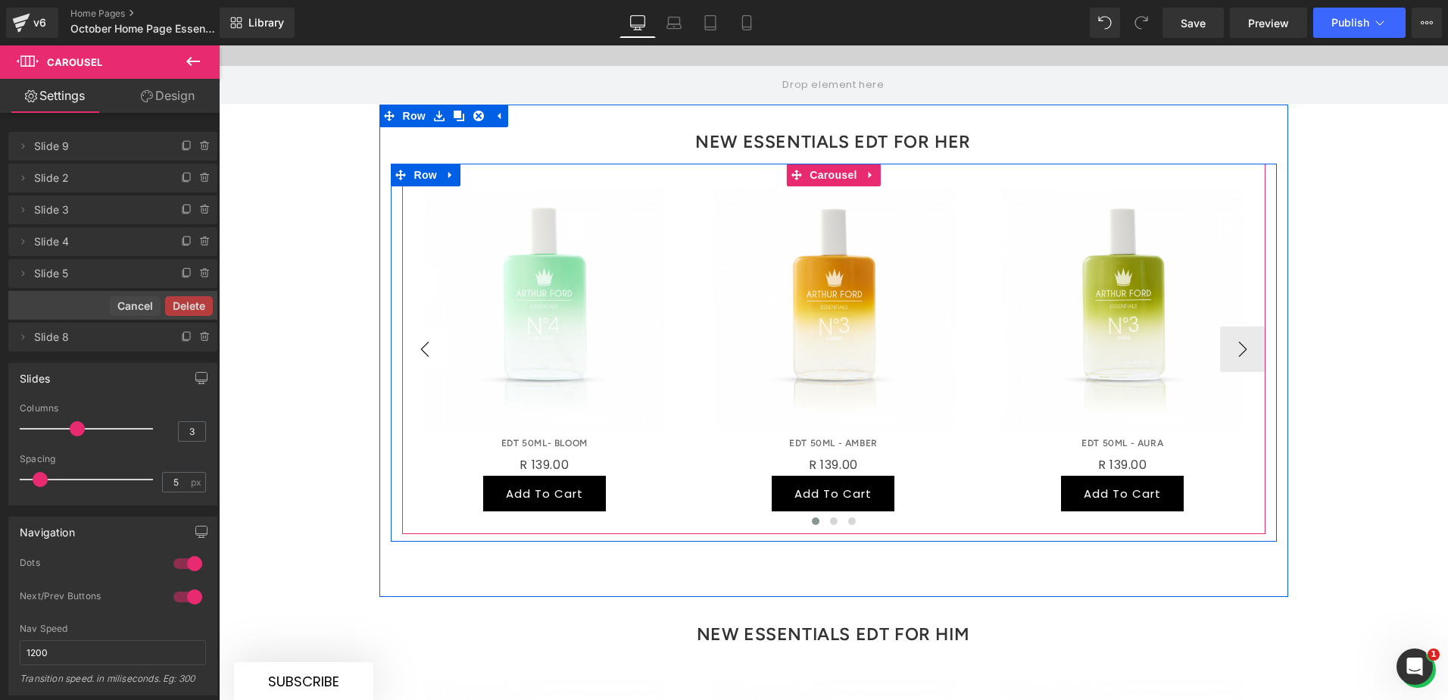
click at [422, 326] on button "‹" at bounding box center [424, 348] width 45 height 45
click at [1158, 326] on button "›" at bounding box center [1242, 348] width 45 height 45
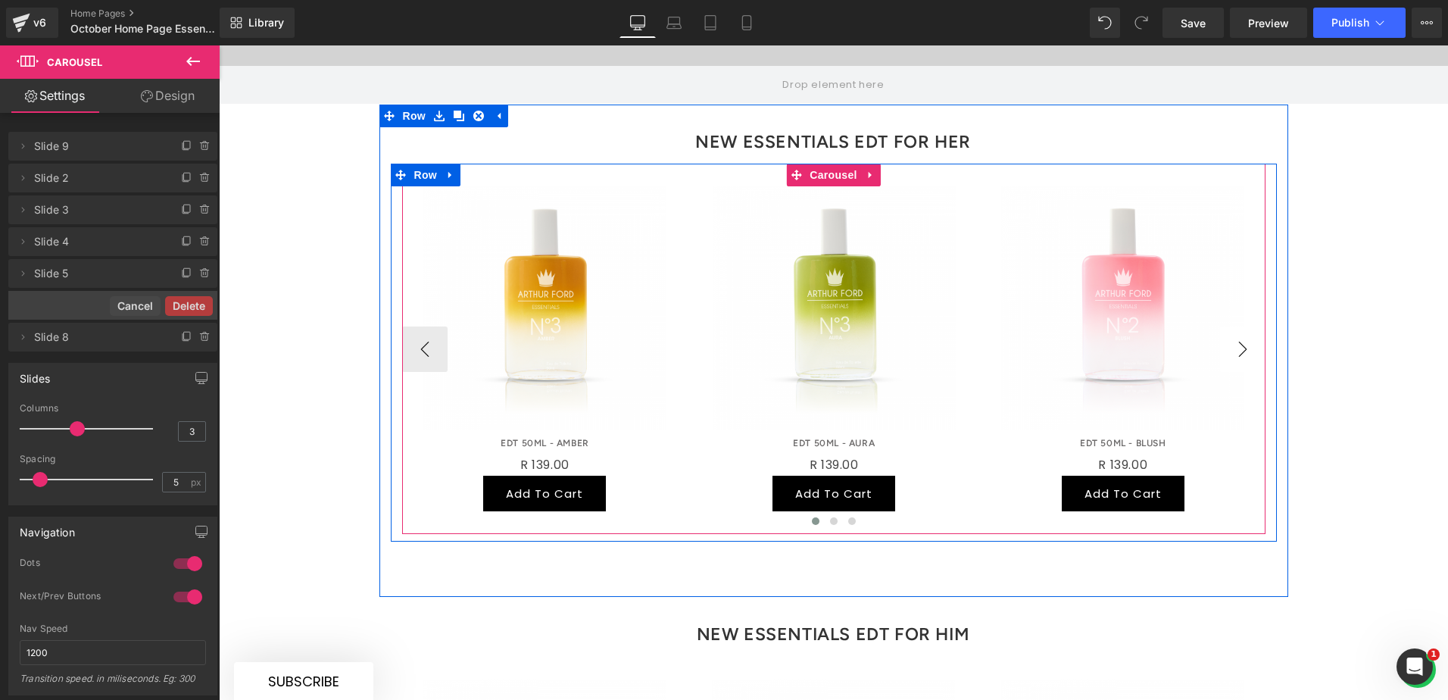
click at [1158, 326] on button "›" at bounding box center [1242, 348] width 45 height 45
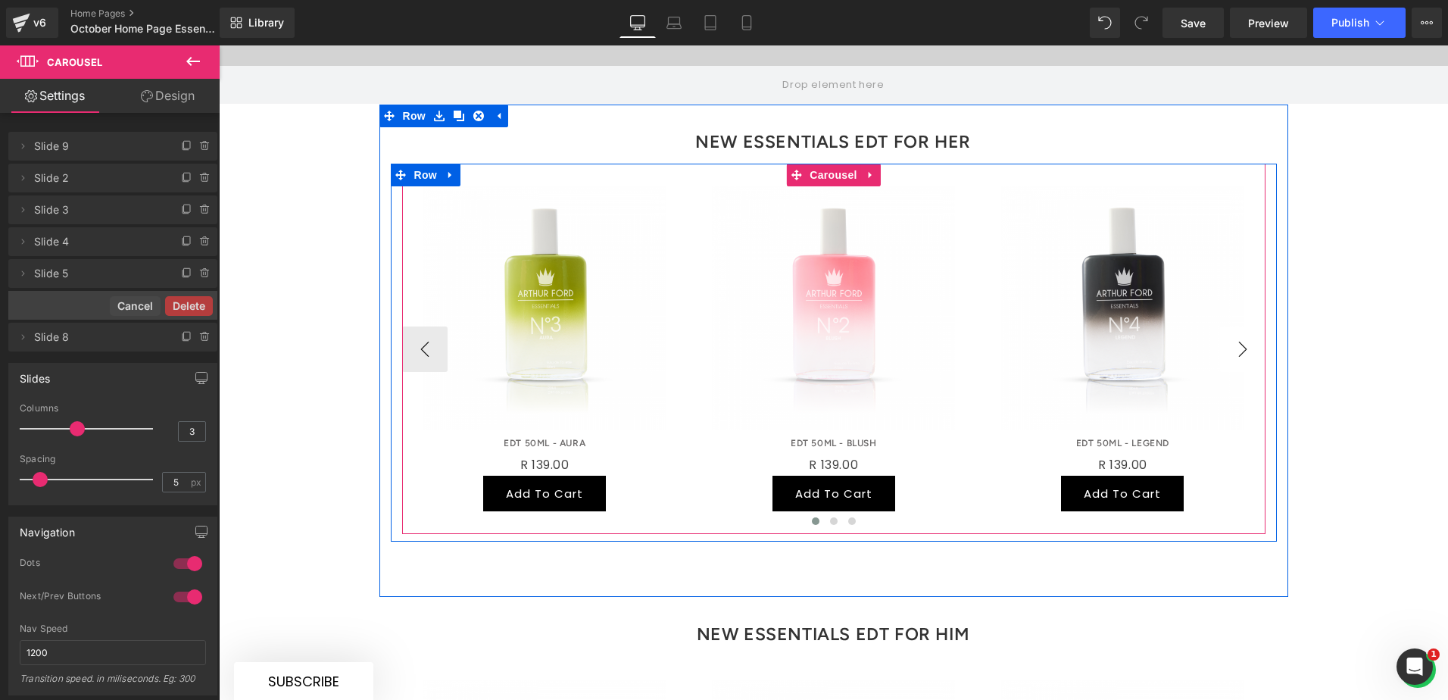
click at [1158, 326] on button "›" at bounding box center [1242, 348] width 45 height 45
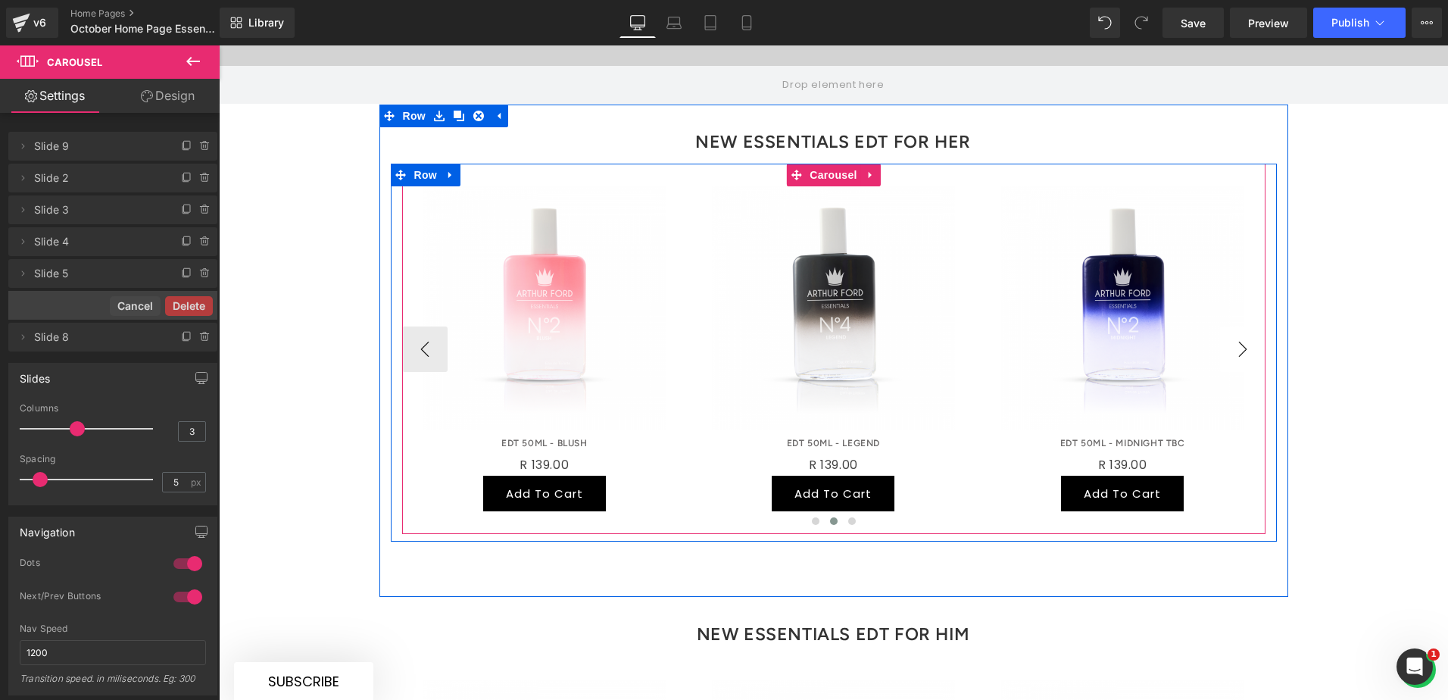
click at [1158, 326] on button "›" at bounding box center [1242, 348] width 45 height 45
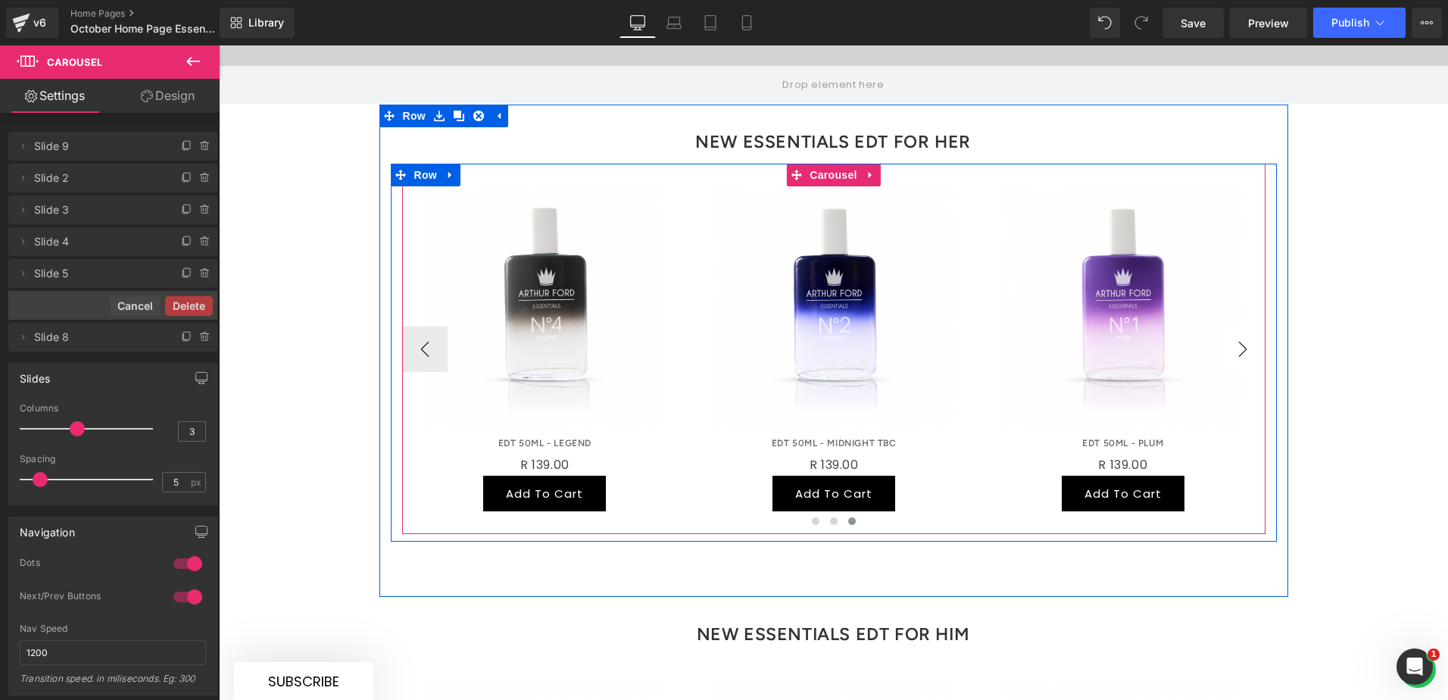
click at [1158, 326] on button "›" at bounding box center [1242, 348] width 45 height 45
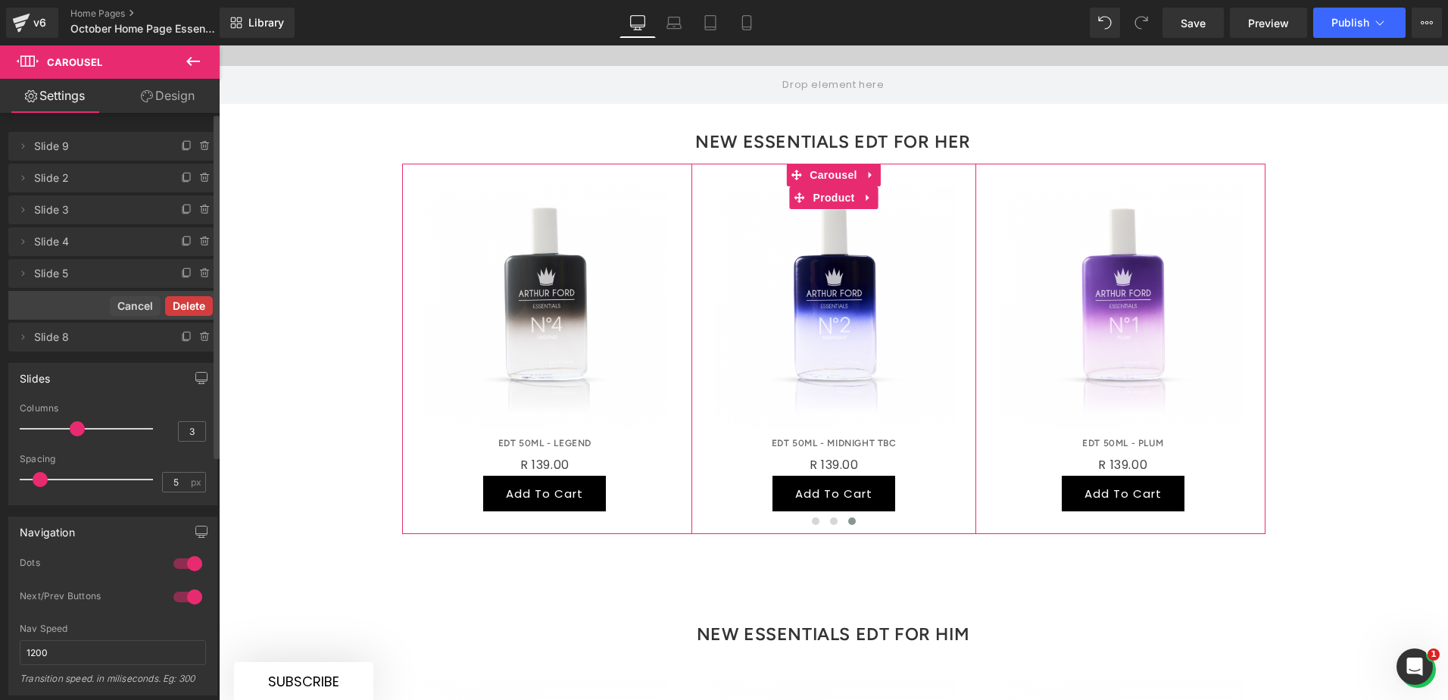
click at [186, 309] on button "Delete" at bounding box center [189, 306] width 48 height 20
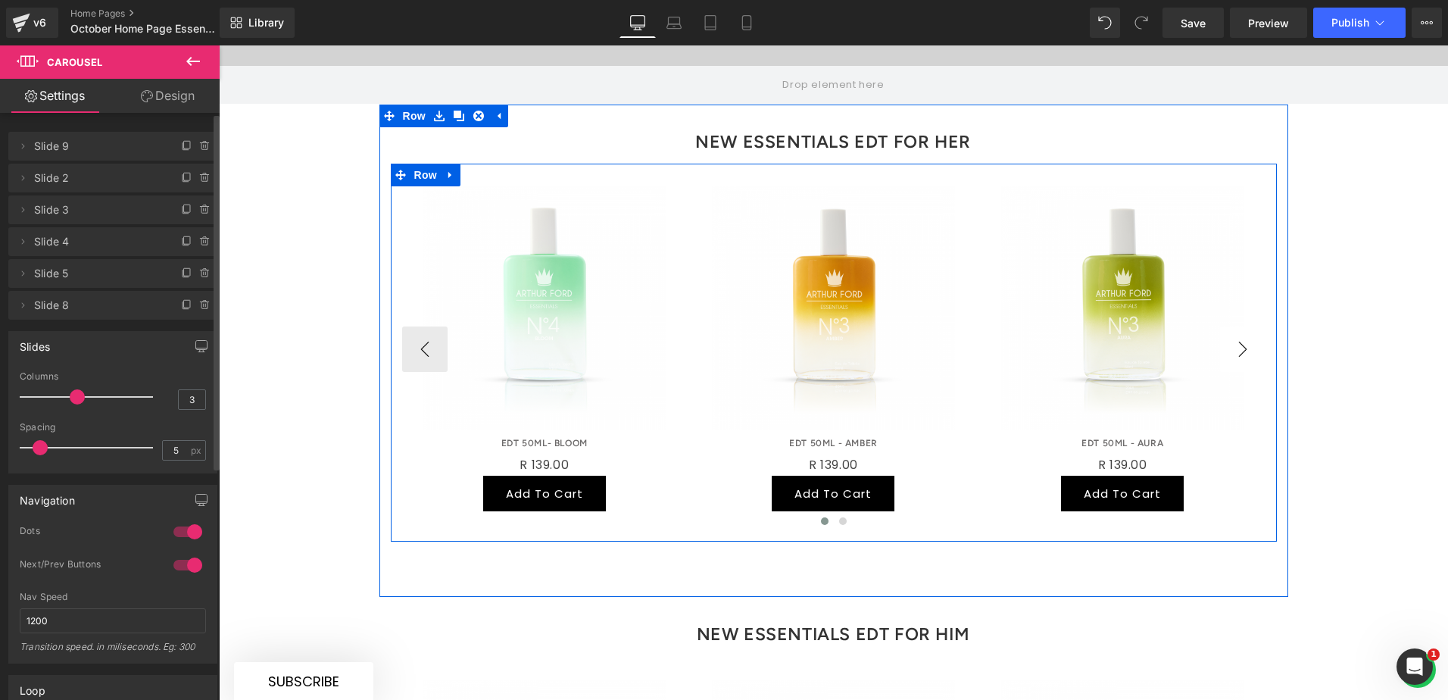
click at [1158, 326] on button "›" at bounding box center [1242, 348] width 45 height 45
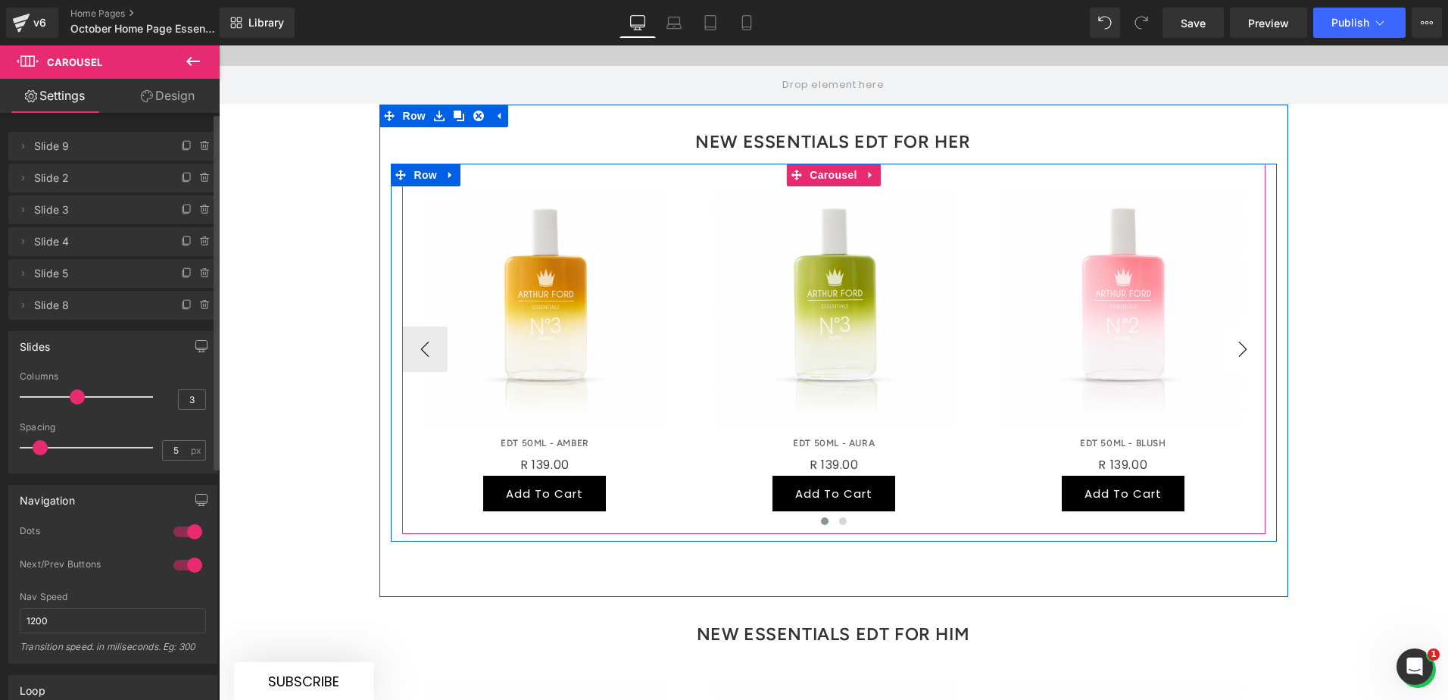
click at [1158, 326] on button "›" at bounding box center [1242, 348] width 45 height 45
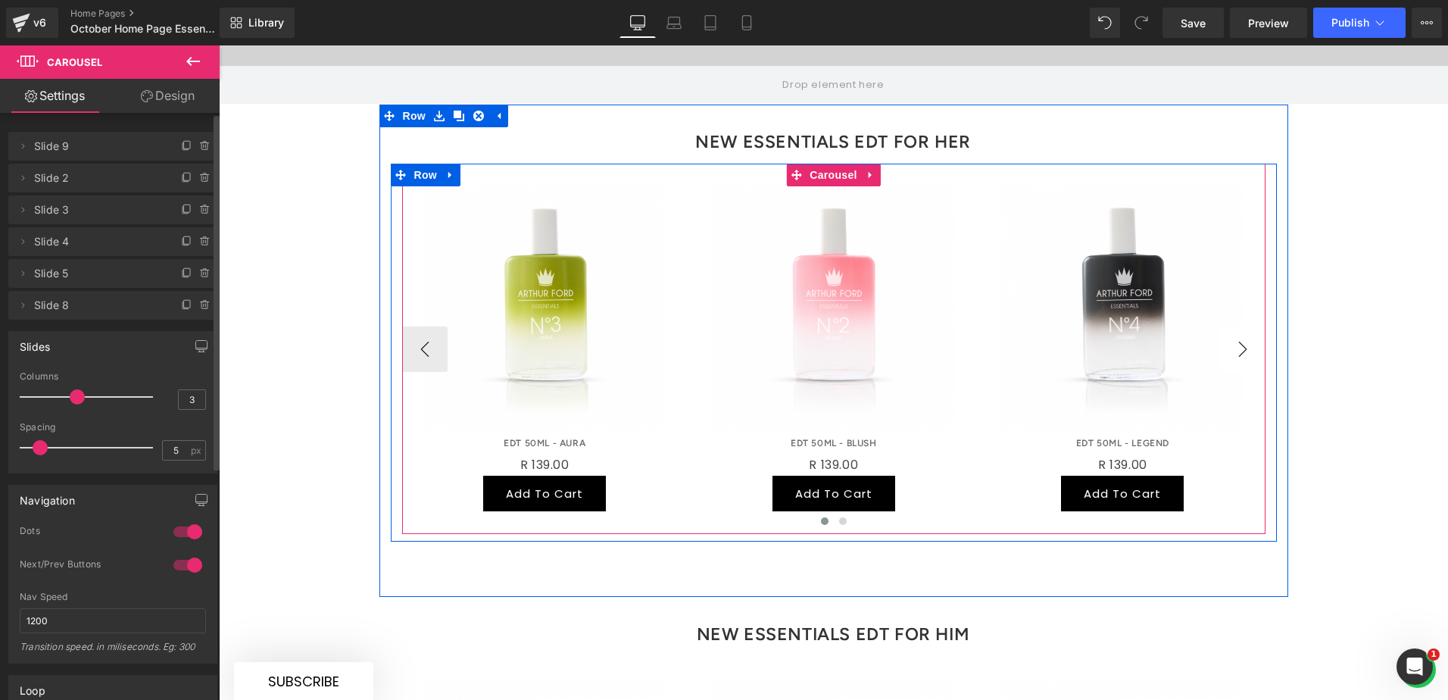
click at [1158, 326] on button "›" at bounding box center [1242, 348] width 45 height 45
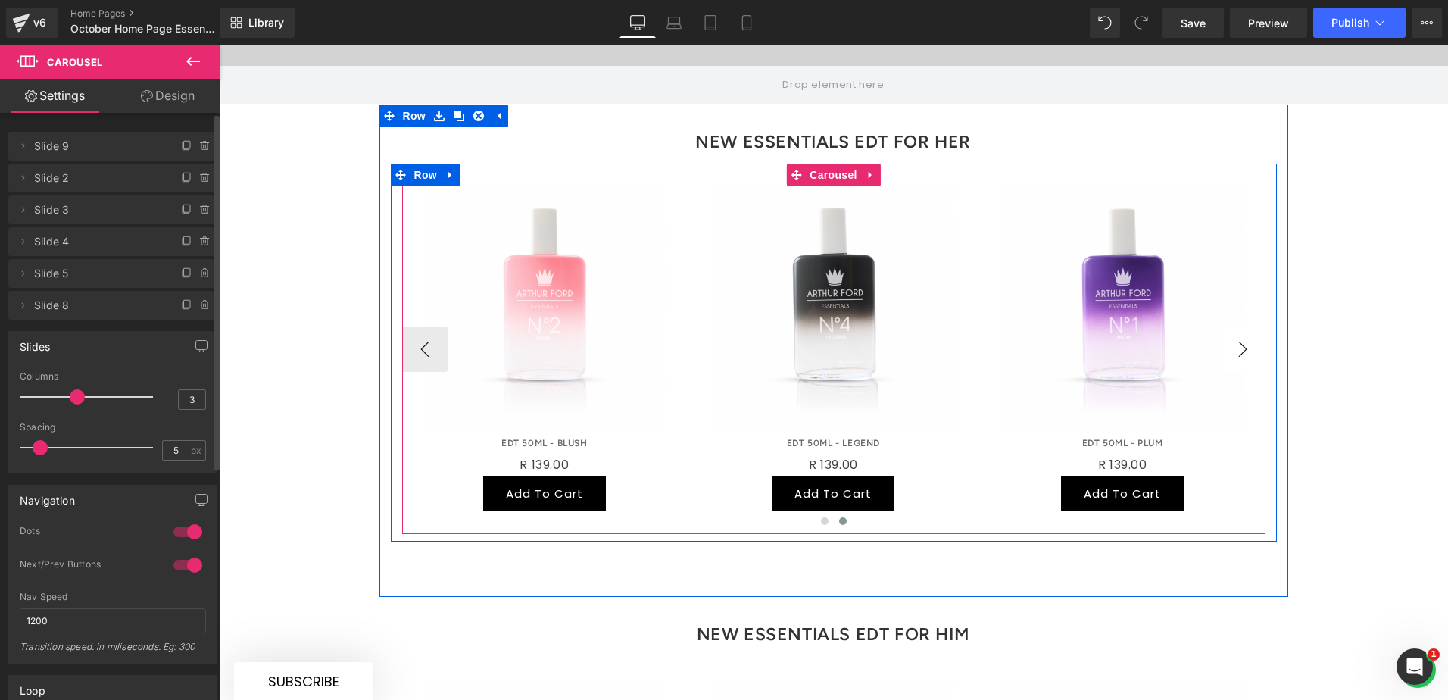
click at [1158, 326] on button "›" at bounding box center [1242, 348] width 45 height 45
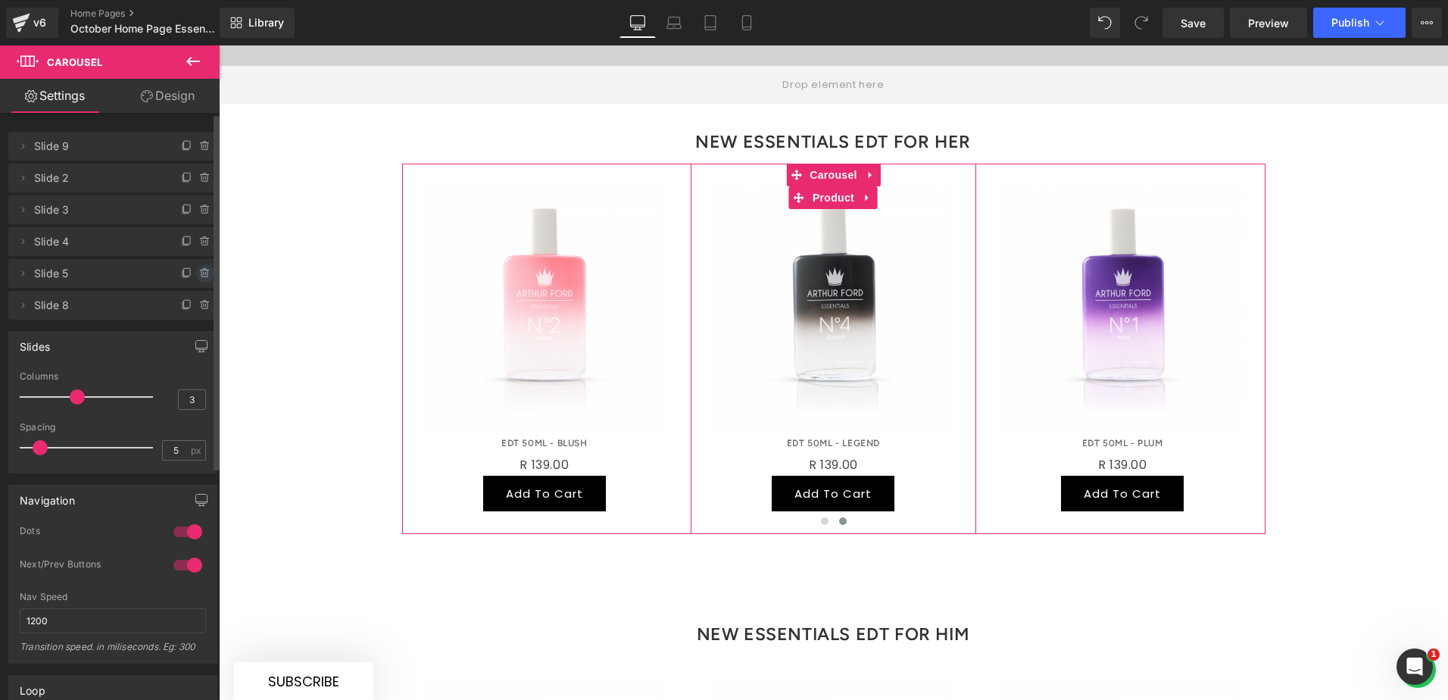
click at [205, 274] on icon at bounding box center [205, 273] width 0 height 3
drag, startPoint x: 197, startPoint y: 275, endPoint x: 148, endPoint y: 292, distance: 52.2
click at [197, 275] on button "Delete" at bounding box center [189, 274] width 48 height 20
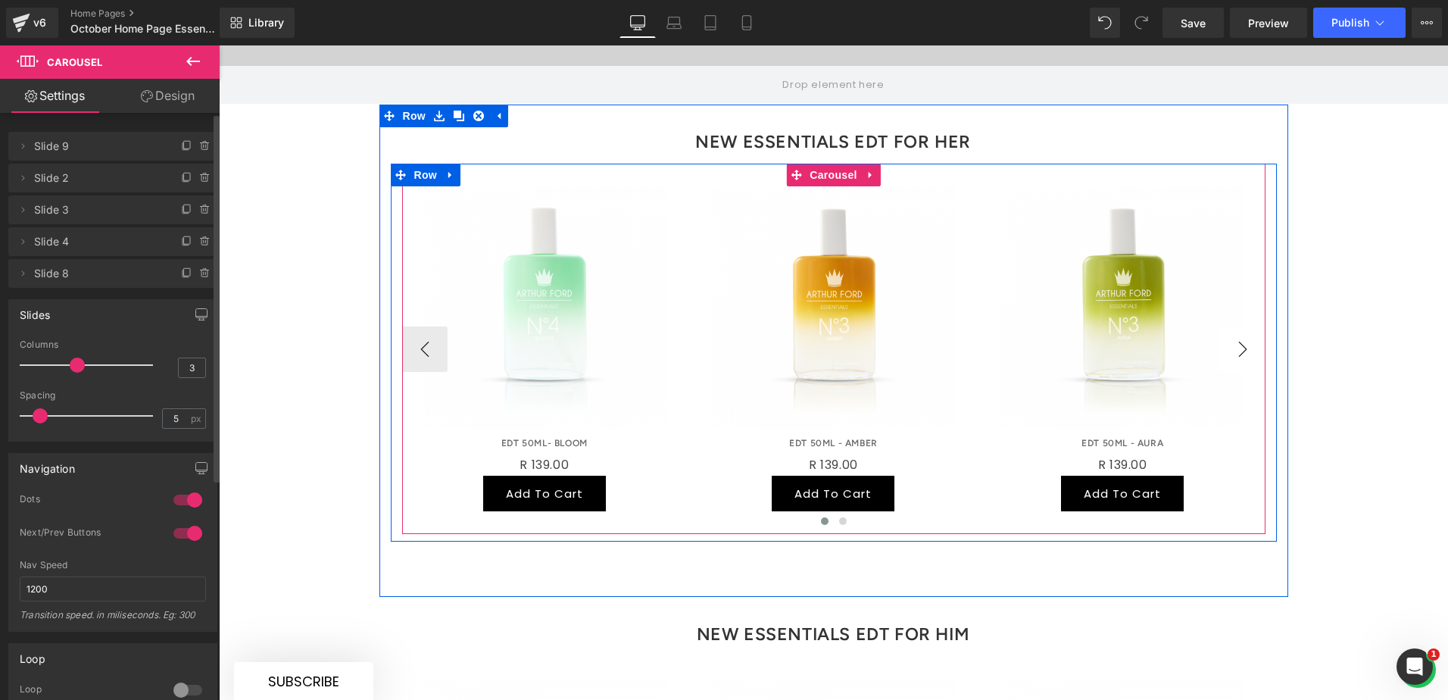
click at [1158, 326] on button "›" at bounding box center [1242, 348] width 45 height 45
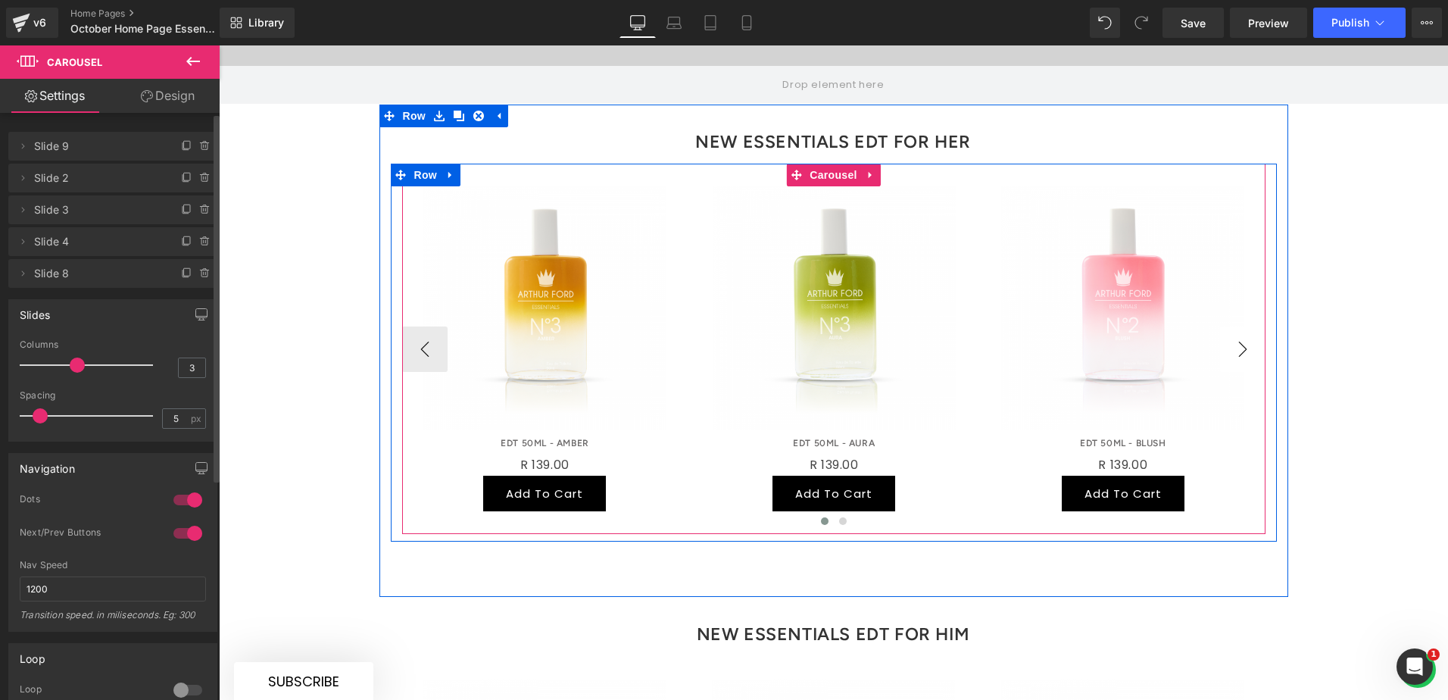
click at [1158, 326] on button "›" at bounding box center [1242, 348] width 45 height 45
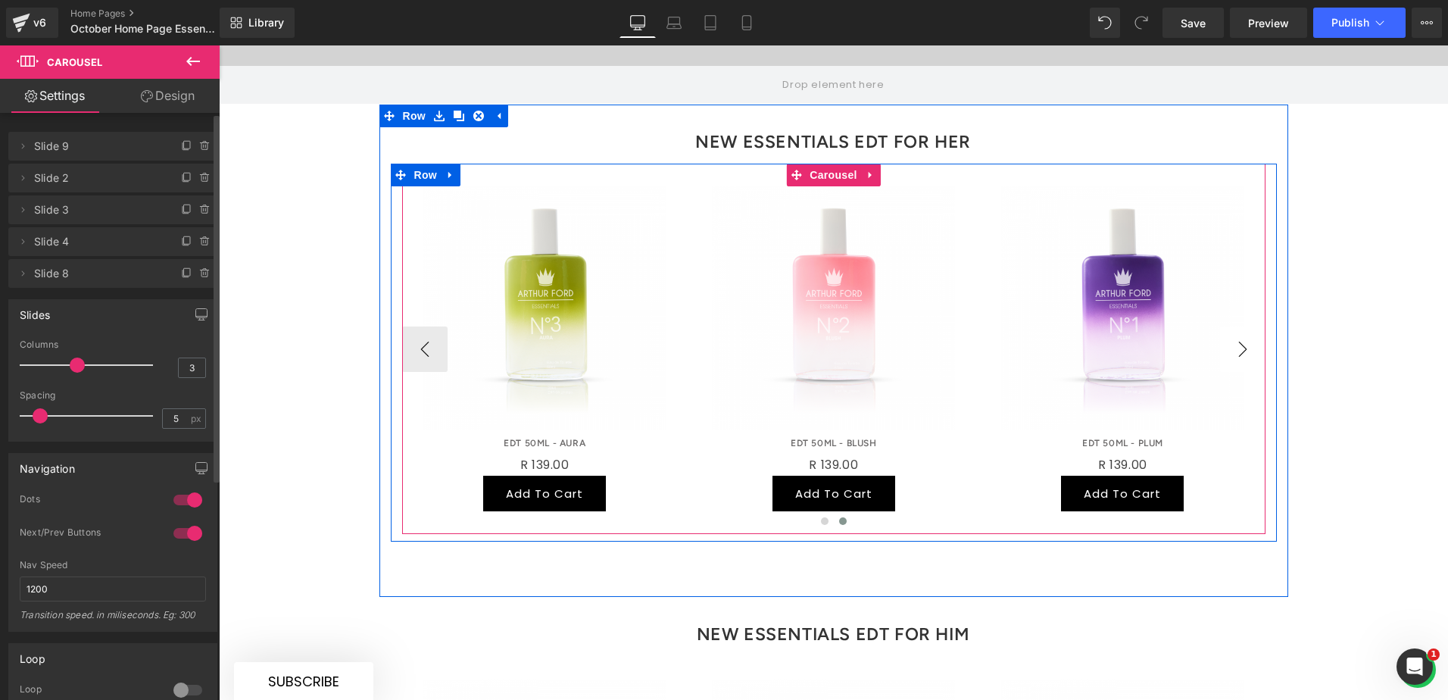
click at [1158, 326] on button "›" at bounding box center [1242, 348] width 45 height 45
click at [417, 326] on button "‹" at bounding box center [424, 348] width 45 height 45
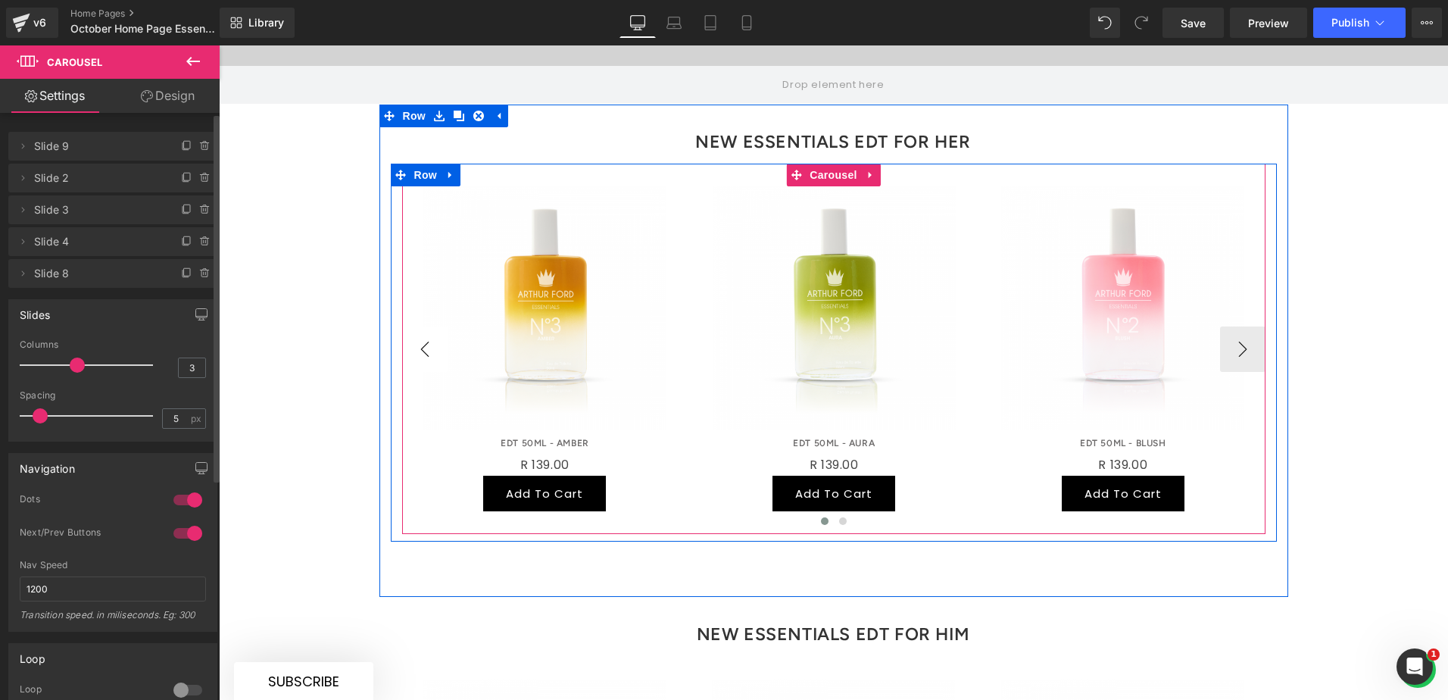
click at [417, 326] on button "‹" at bounding box center [424, 348] width 45 height 45
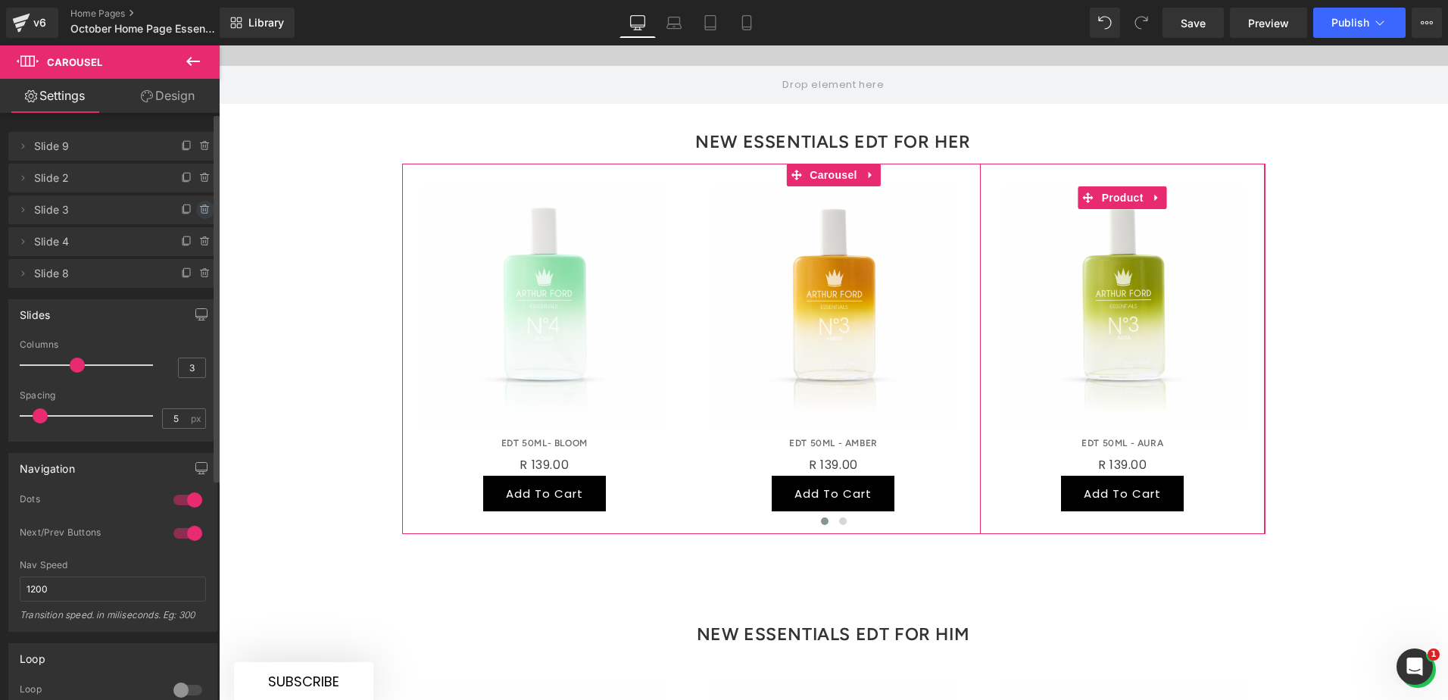
click at [201, 209] on icon at bounding box center [205, 210] width 12 height 12
drag, startPoint x: 194, startPoint y: 217, endPoint x: 8, endPoint y: 196, distance: 186.6
click at [194, 217] on button "Delete" at bounding box center [189, 211] width 48 height 20
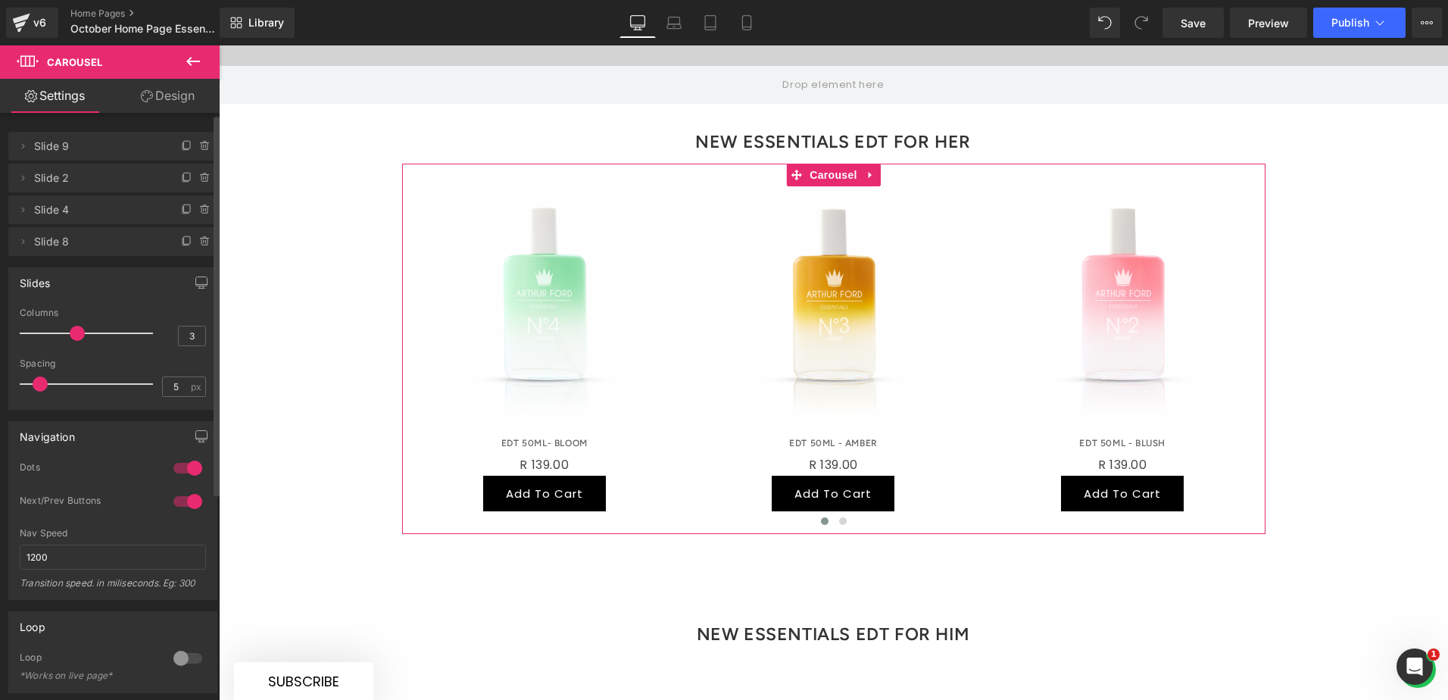
scroll to position [76, 0]
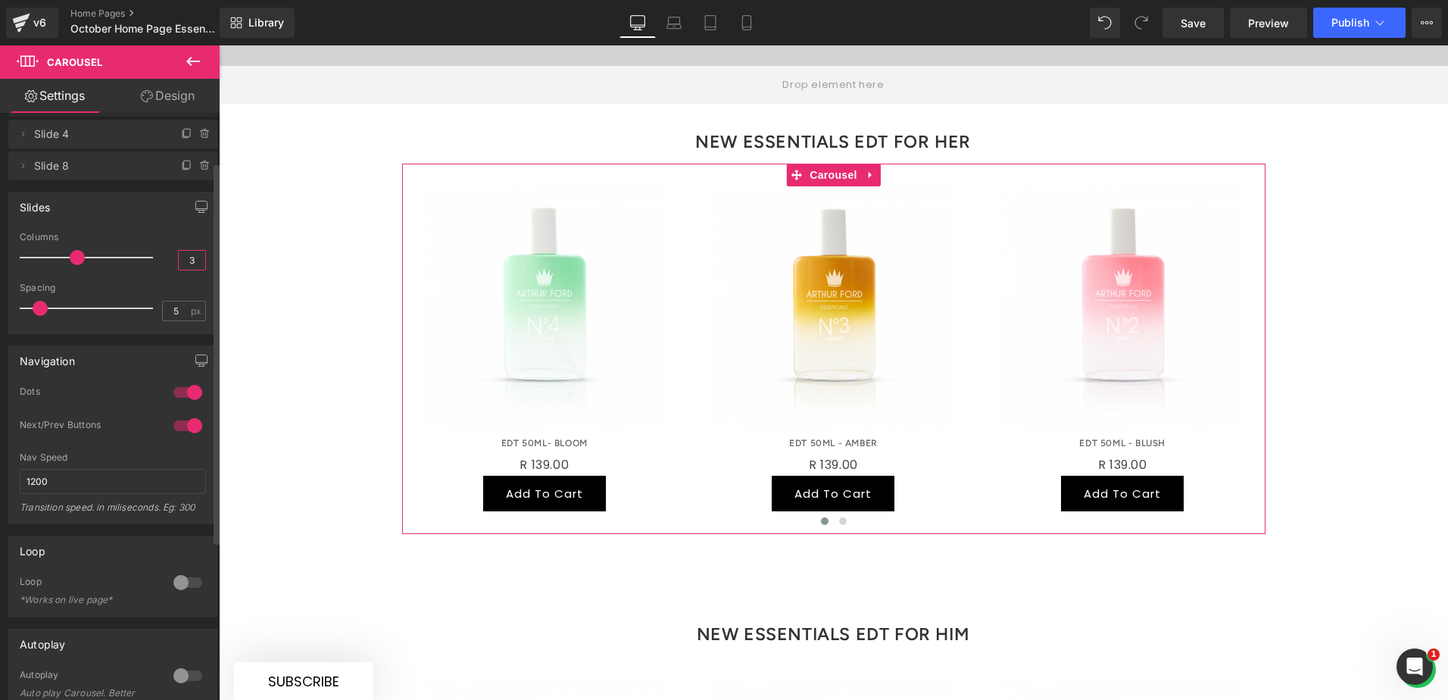
click at [186, 257] on input "3" at bounding box center [192, 260] width 27 height 19
type input "4"
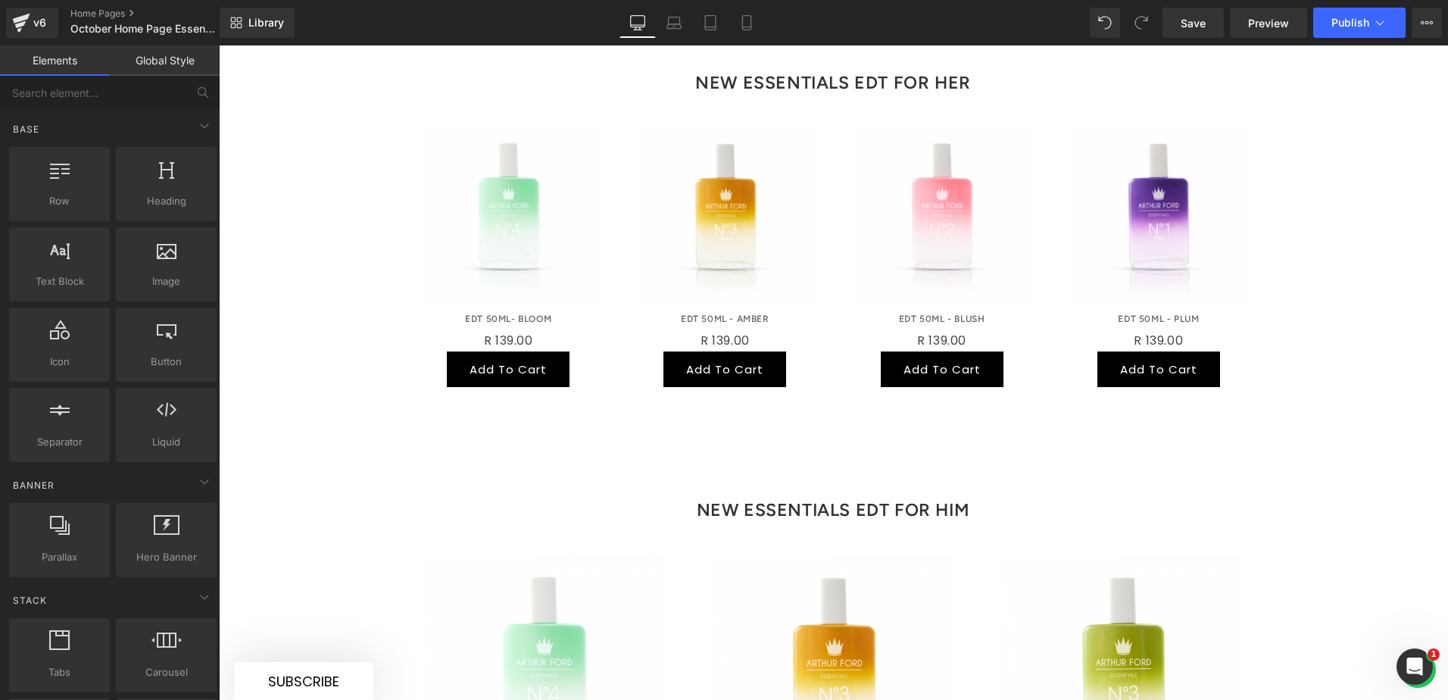
scroll to position [1184, 0]
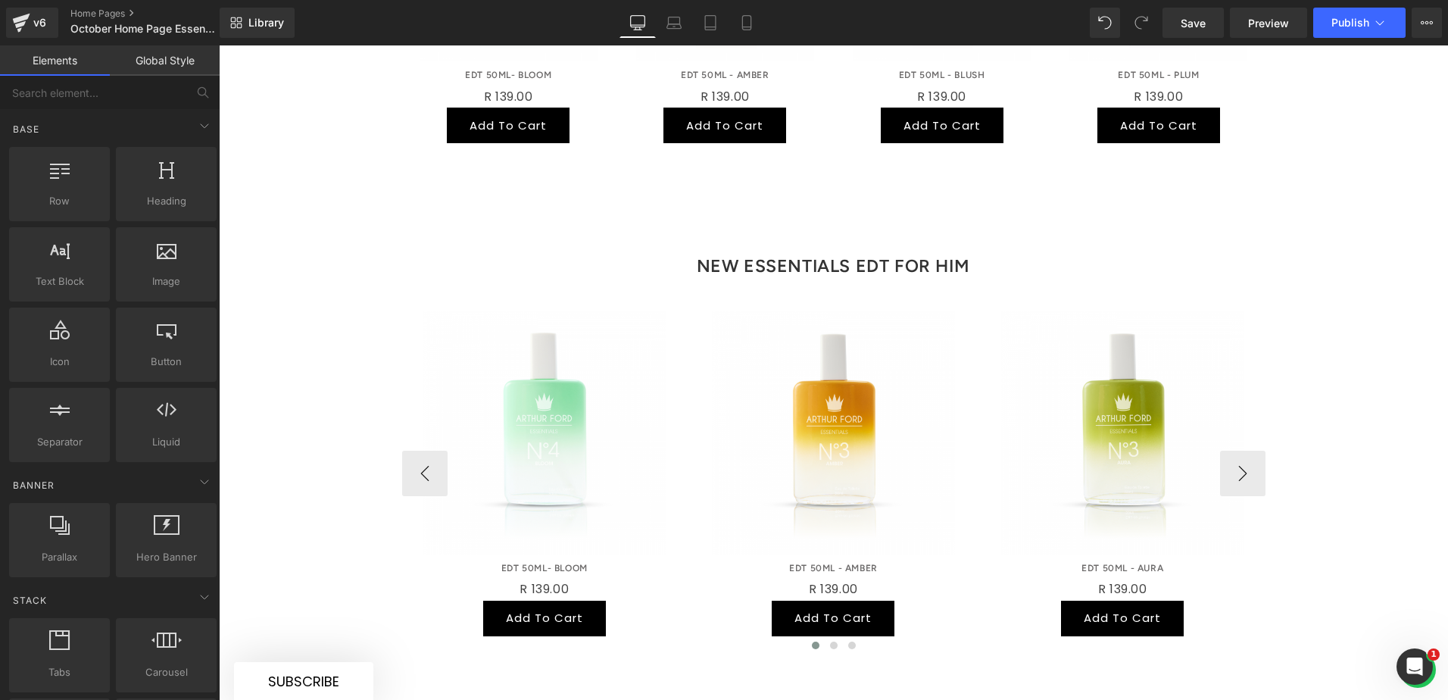
click at [896, 345] on img at bounding box center [833, 432] width 243 height 243
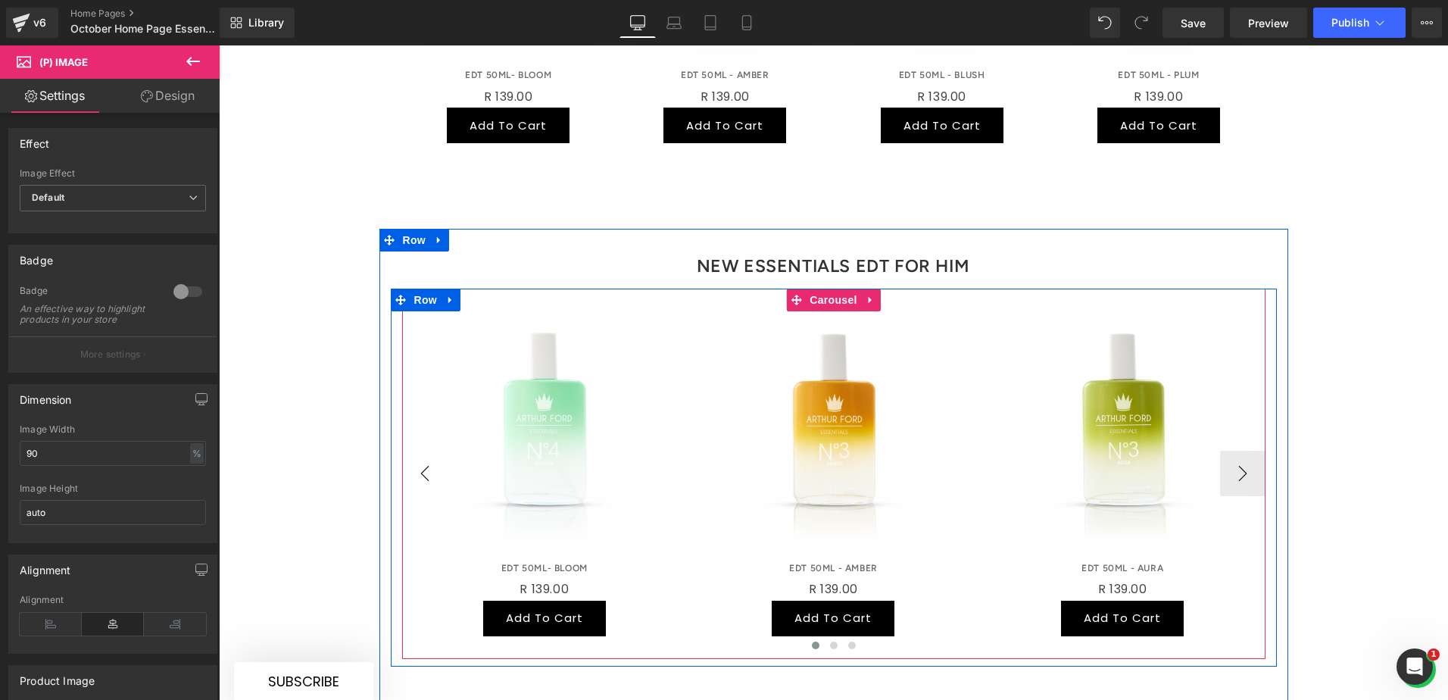
click at [418, 451] on button "‹" at bounding box center [424, 473] width 45 height 45
click at [416, 451] on button "‹" at bounding box center [424, 473] width 45 height 45
click at [415, 451] on button "‹" at bounding box center [424, 473] width 45 height 45
click at [574, 317] on icon at bounding box center [578, 322] width 11 height 11
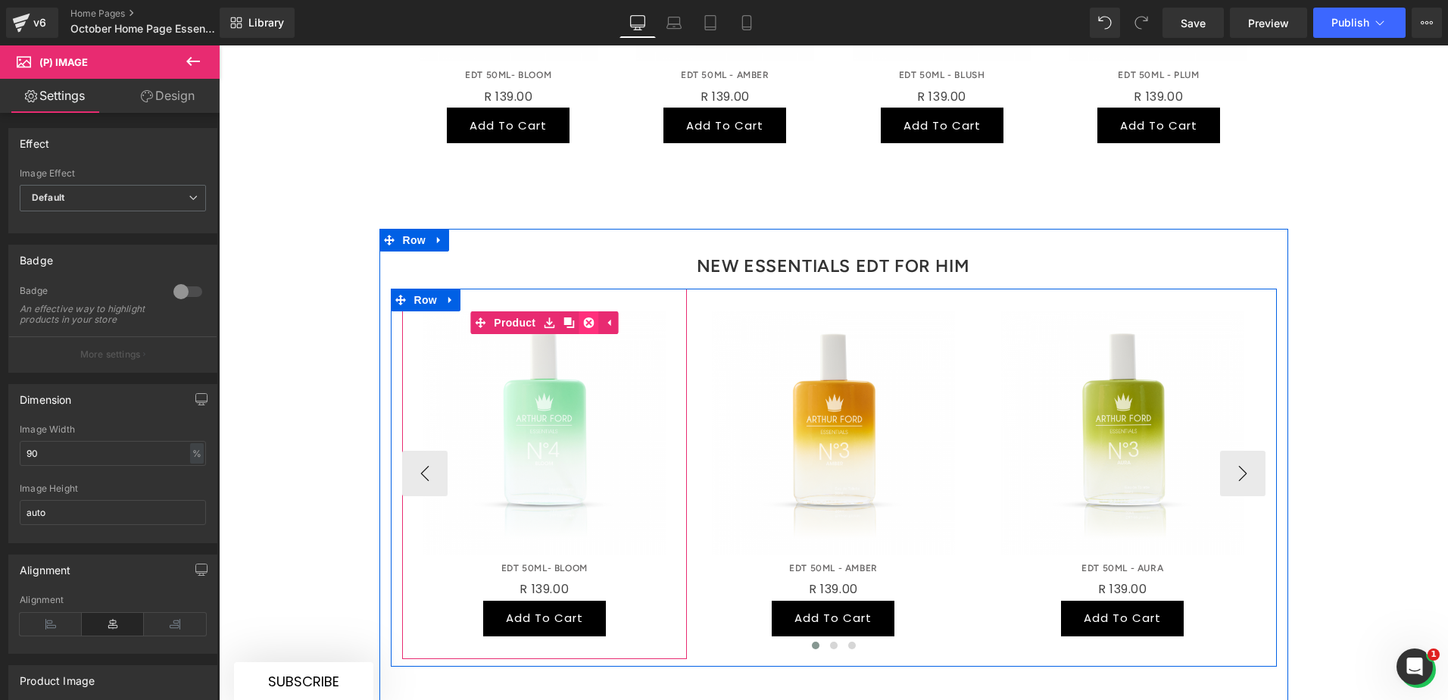
click at [584, 317] on icon at bounding box center [588, 322] width 11 height 11
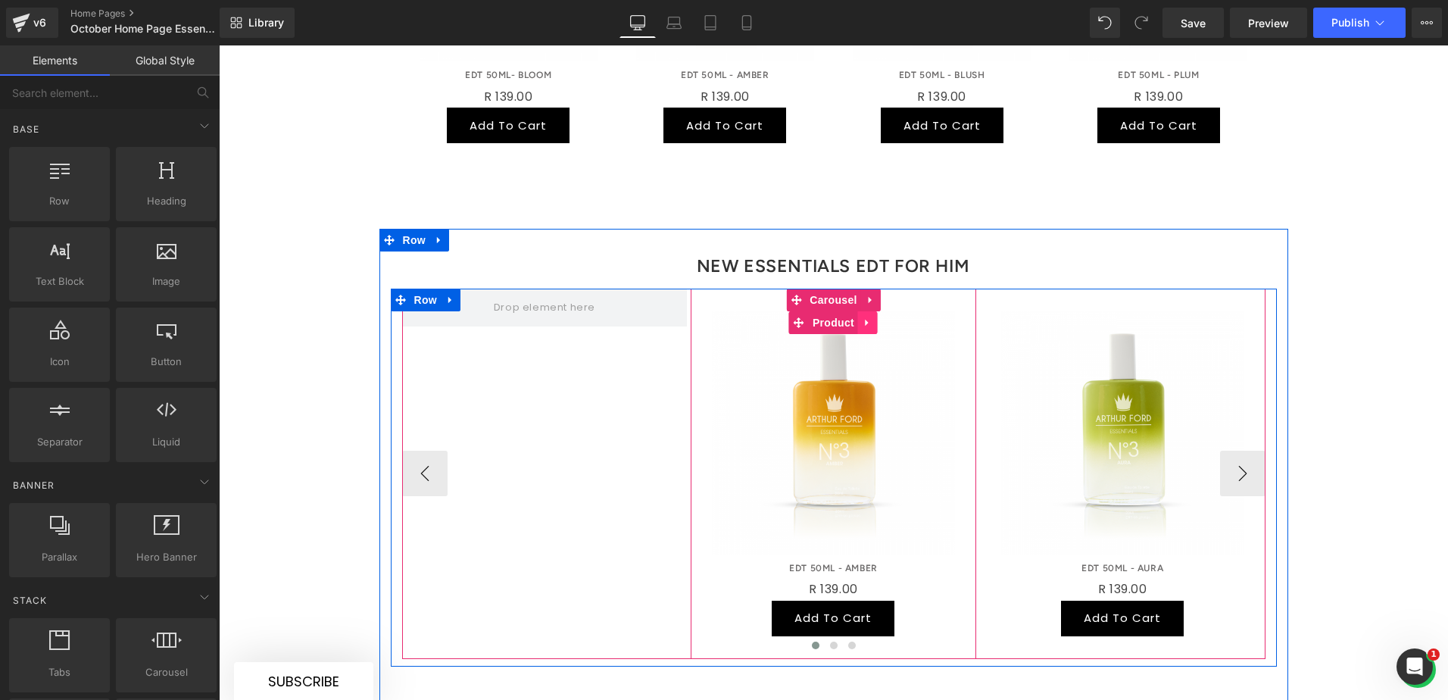
click at [863, 317] on icon at bounding box center [867, 322] width 11 height 11
click at [877, 311] on link at bounding box center [878, 322] width 20 height 23
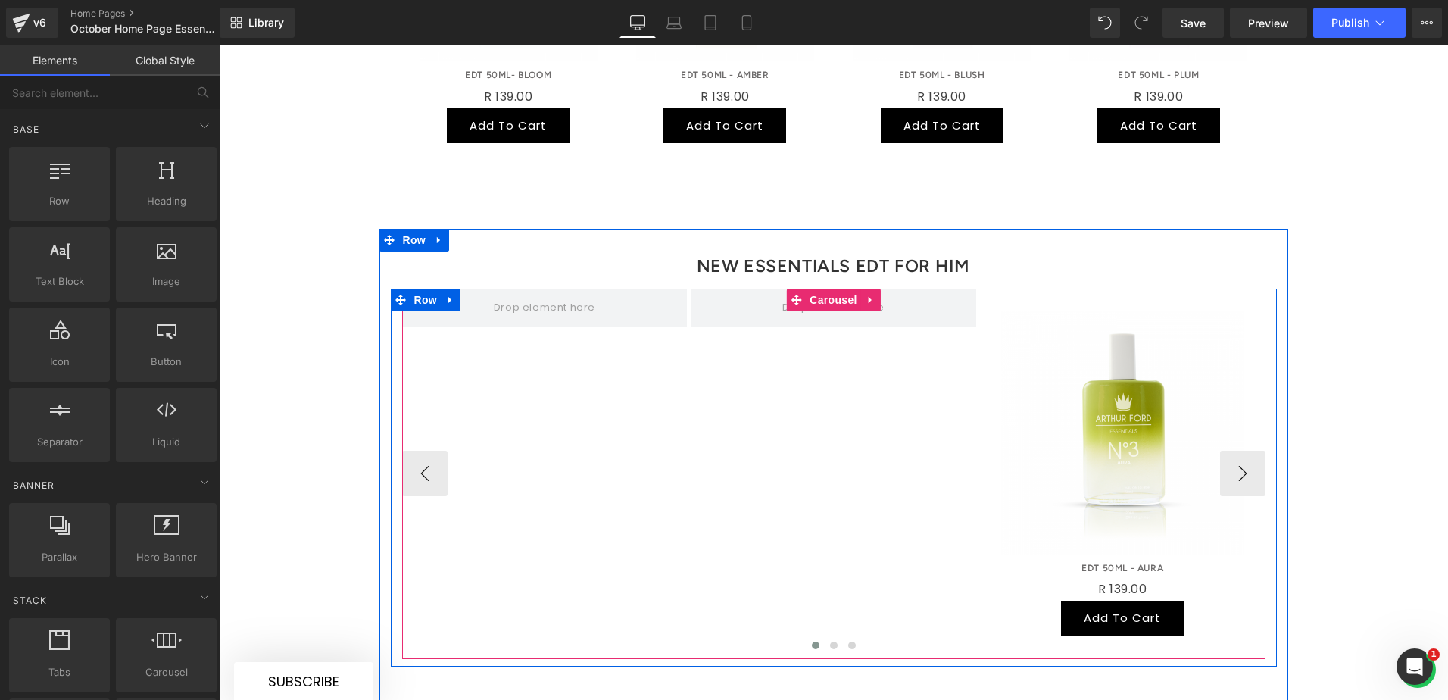
scroll to position [1108, 0]
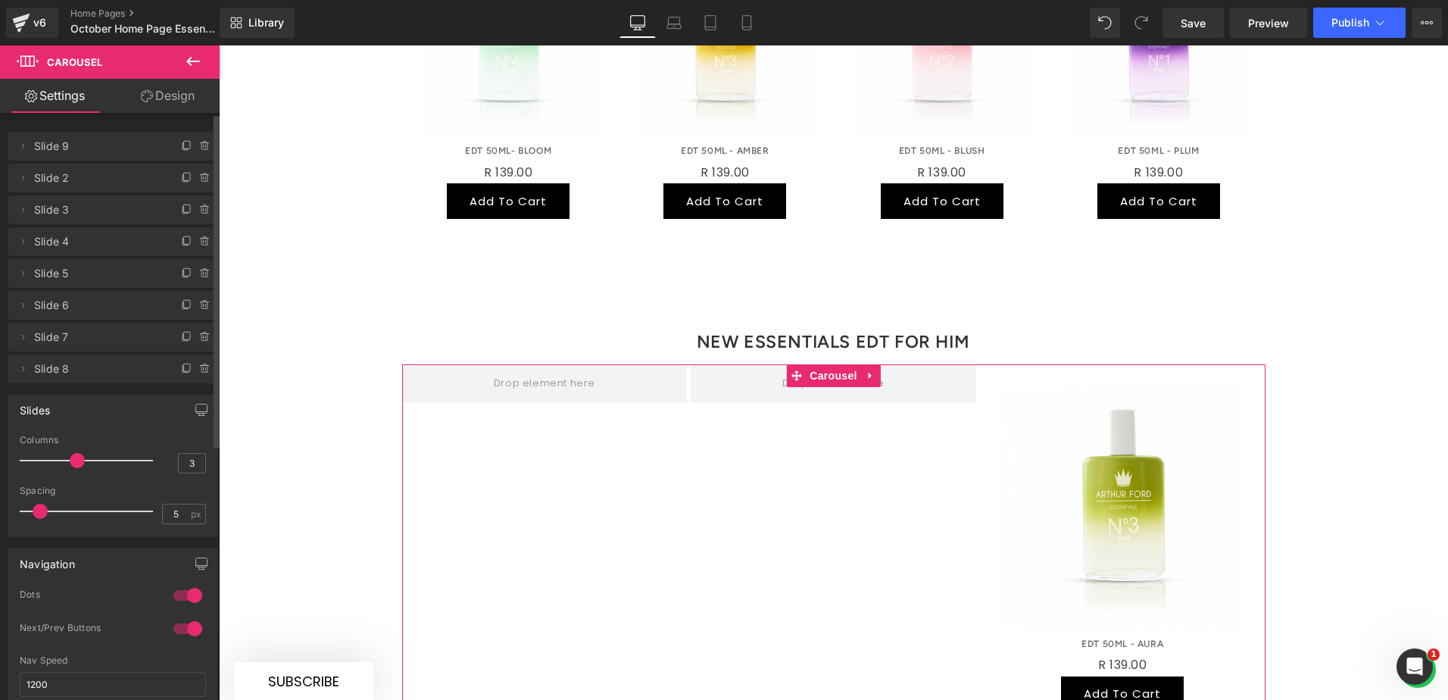
click at [199, 144] on icon at bounding box center [205, 146] width 12 height 12
click at [188, 146] on button "Delete" at bounding box center [189, 147] width 48 height 20
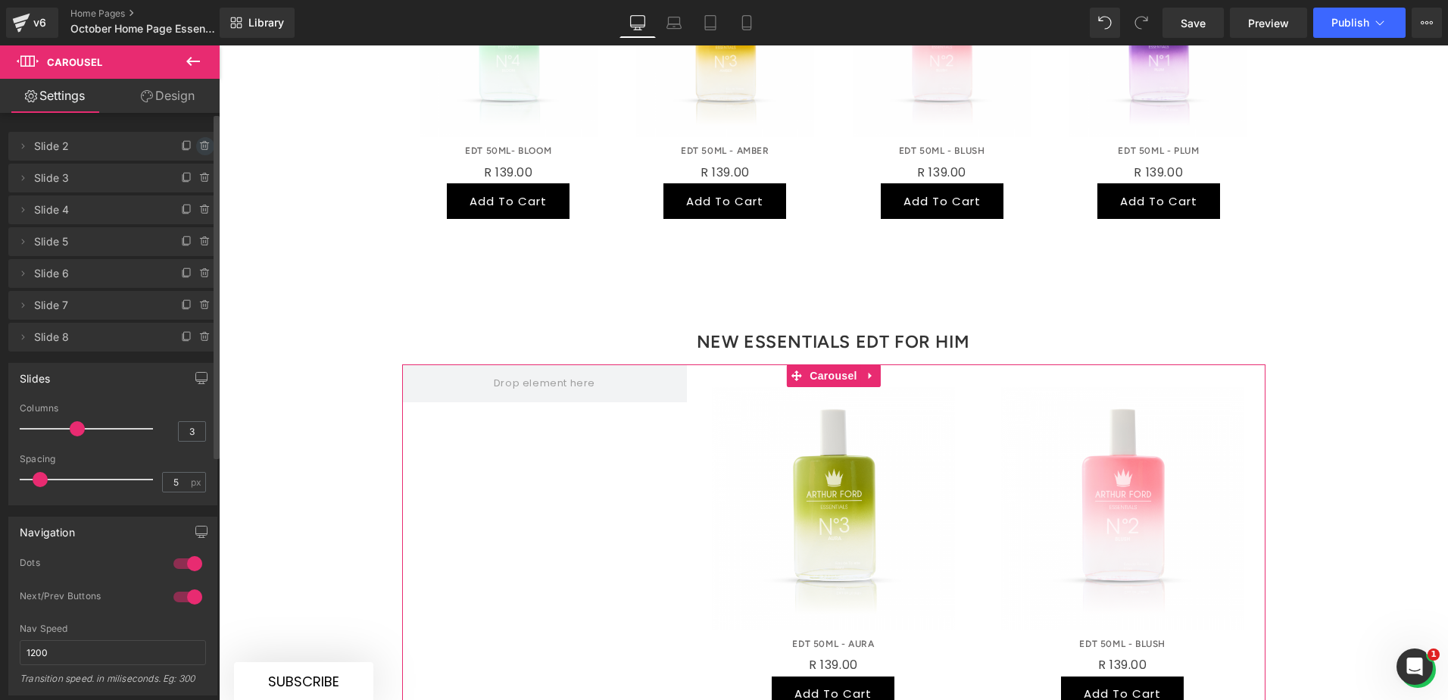
click at [199, 147] on icon at bounding box center [205, 146] width 12 height 12
click at [201, 148] on button "Delete" at bounding box center [189, 147] width 48 height 20
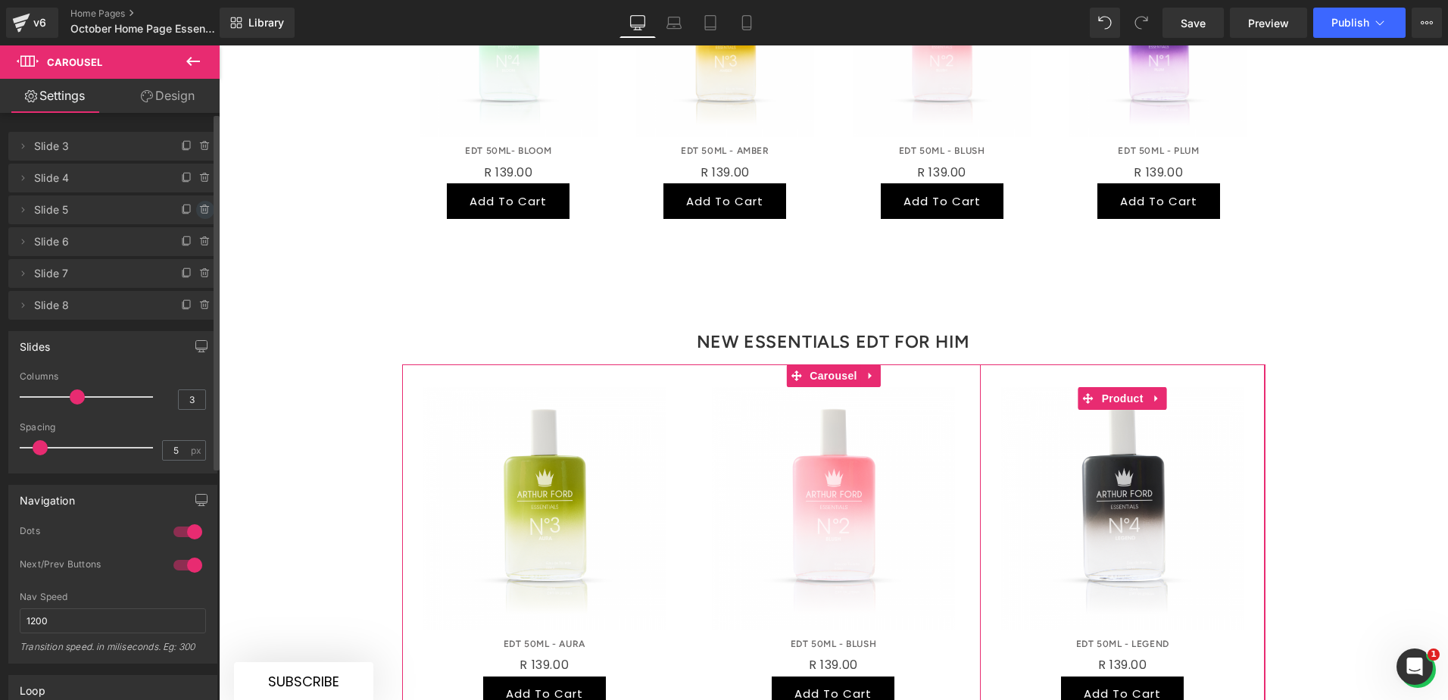
click at [203, 211] on icon at bounding box center [205, 210] width 12 height 12
click at [192, 214] on button "Delete" at bounding box center [189, 211] width 48 height 20
click at [203, 173] on icon at bounding box center [204, 174] width 3 height 2
drag, startPoint x: 189, startPoint y: 176, endPoint x: 153, endPoint y: 186, distance: 37.7
click at [190, 176] on button "Delete" at bounding box center [189, 179] width 48 height 20
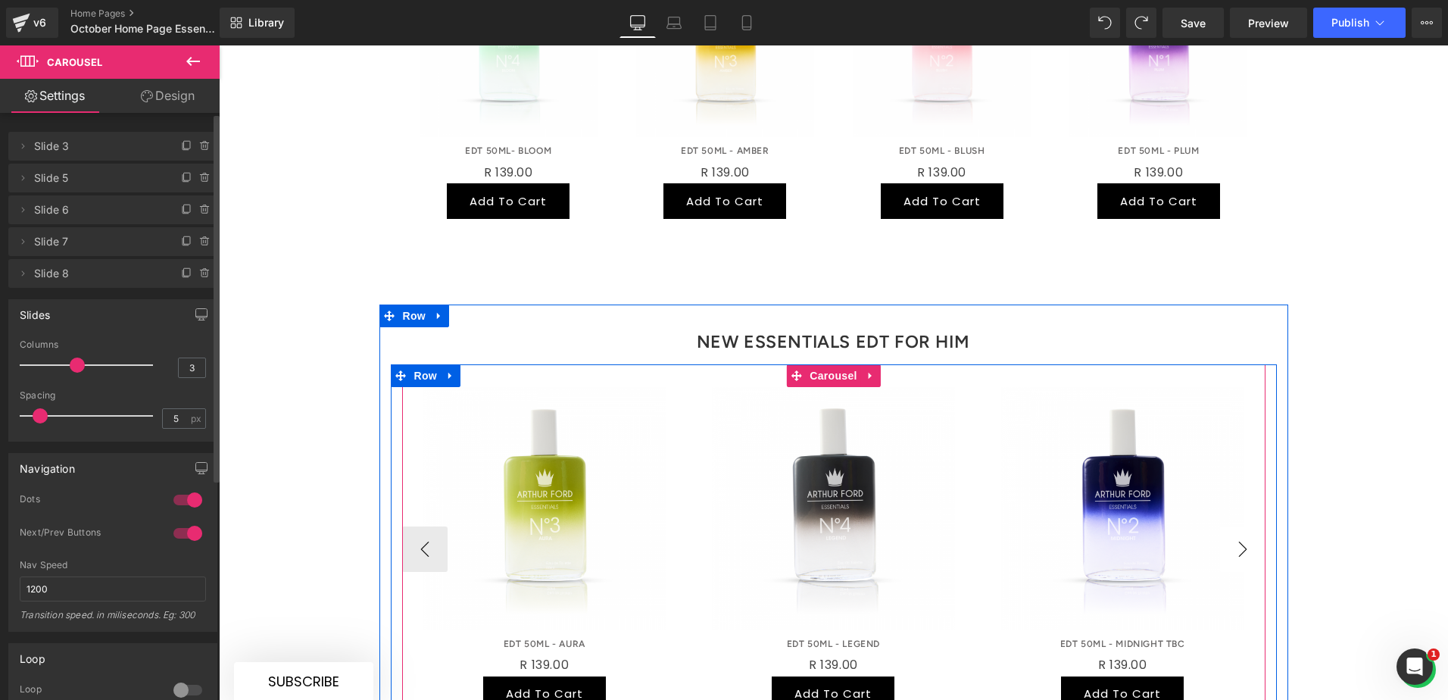
click at [1158, 526] on button "›" at bounding box center [1242, 548] width 45 height 45
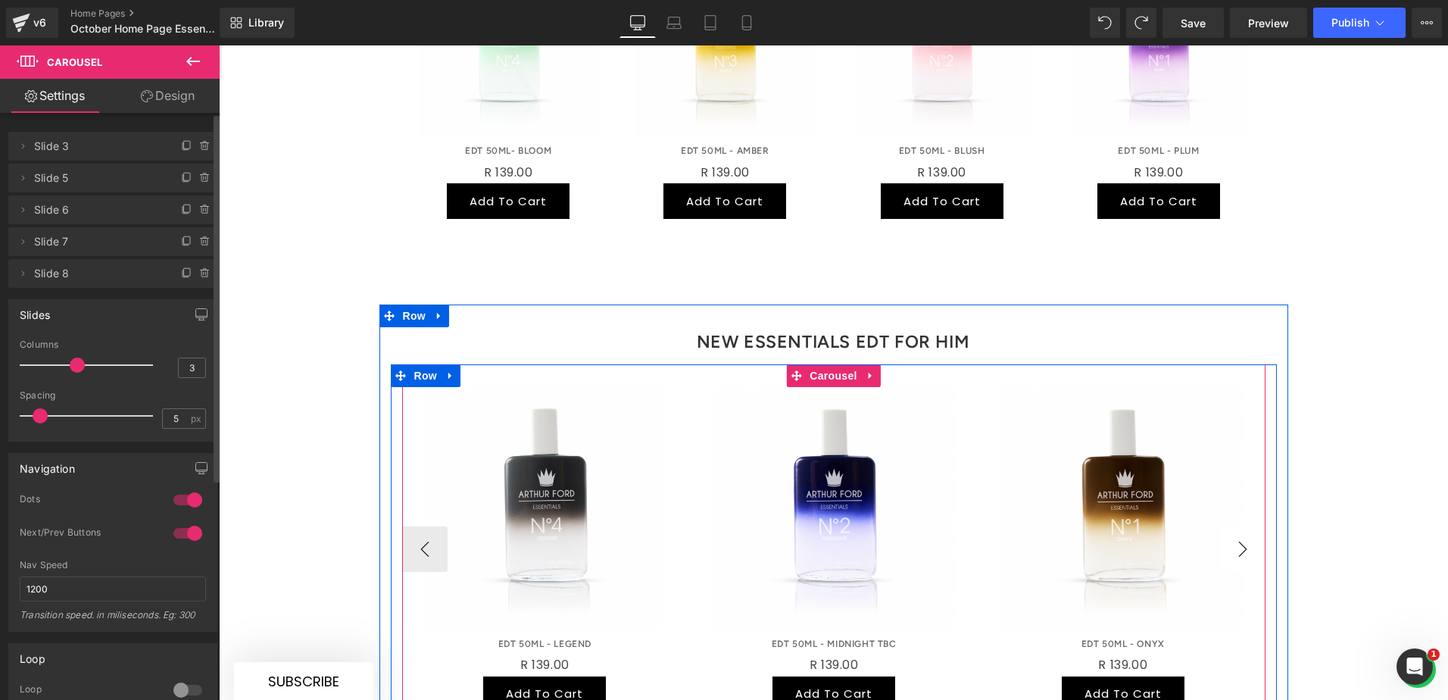
click at [1158, 526] on button "›" at bounding box center [1242, 548] width 45 height 45
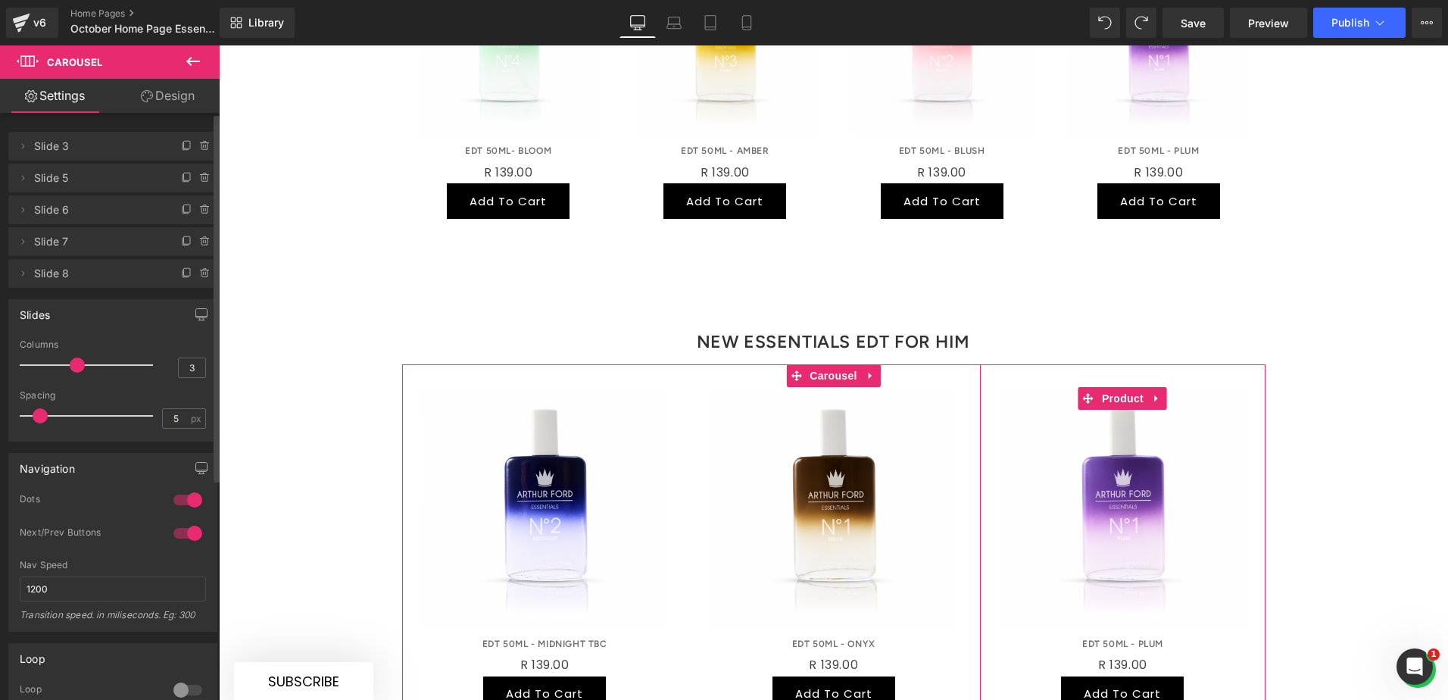
click at [198, 267] on span at bounding box center [205, 273] width 18 height 18
click at [195, 278] on button "Delete" at bounding box center [189, 274] width 48 height 20
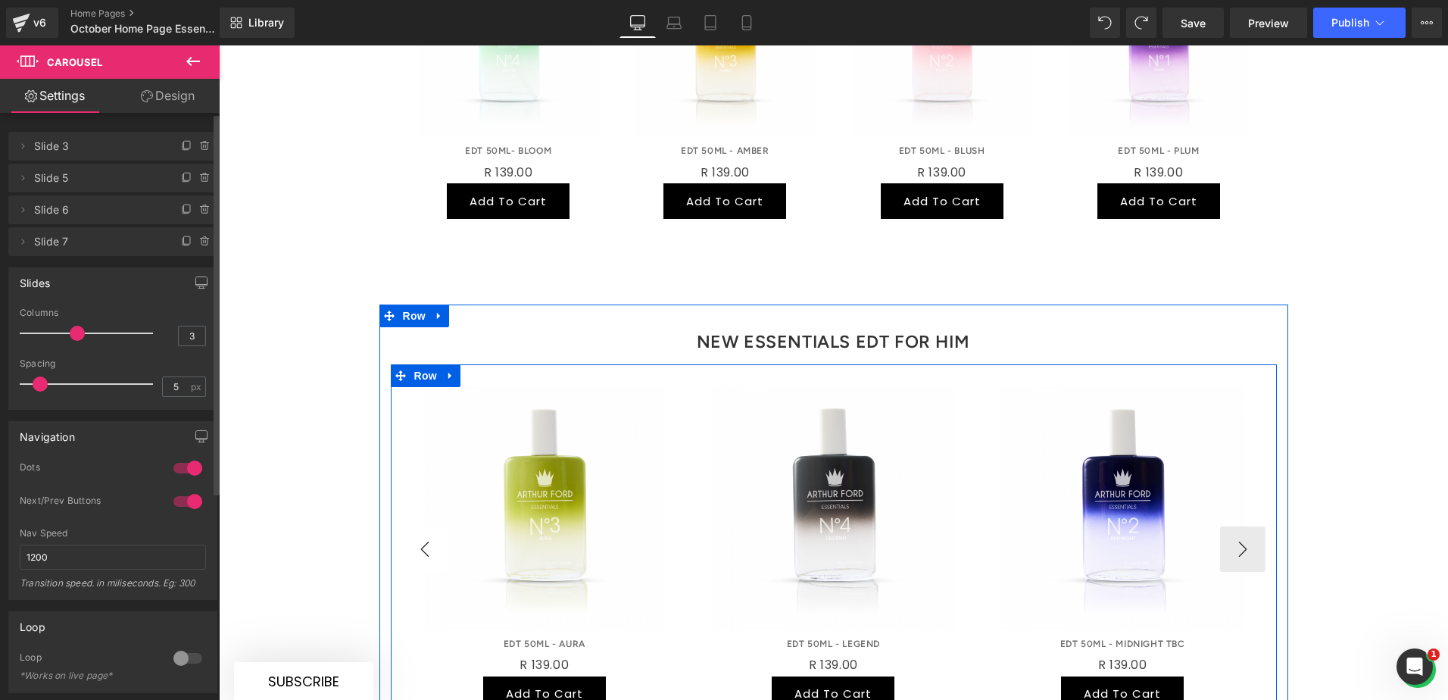
click at [427, 526] on button "‹" at bounding box center [424, 548] width 45 height 45
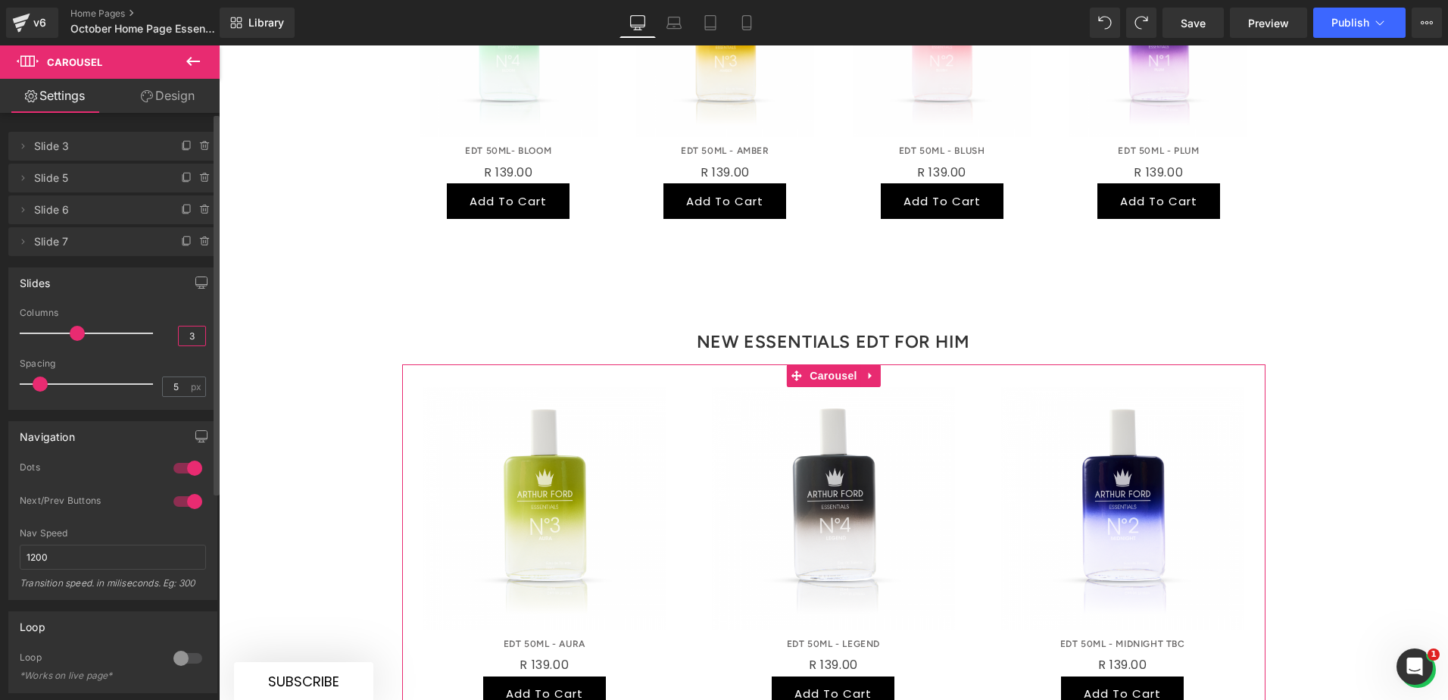
click at [179, 332] on input "3" at bounding box center [192, 335] width 27 height 19
type input "4"
drag, startPoint x: 178, startPoint y: 304, endPoint x: 24, endPoint y: 292, distance: 154.2
click at [178, 304] on div "Slides 3 Columns 4 3 Columns 3 3 Columns 3 1 Columns 1 5px Spacing 5 px 5px Spa…" at bounding box center [112, 338] width 209 height 142
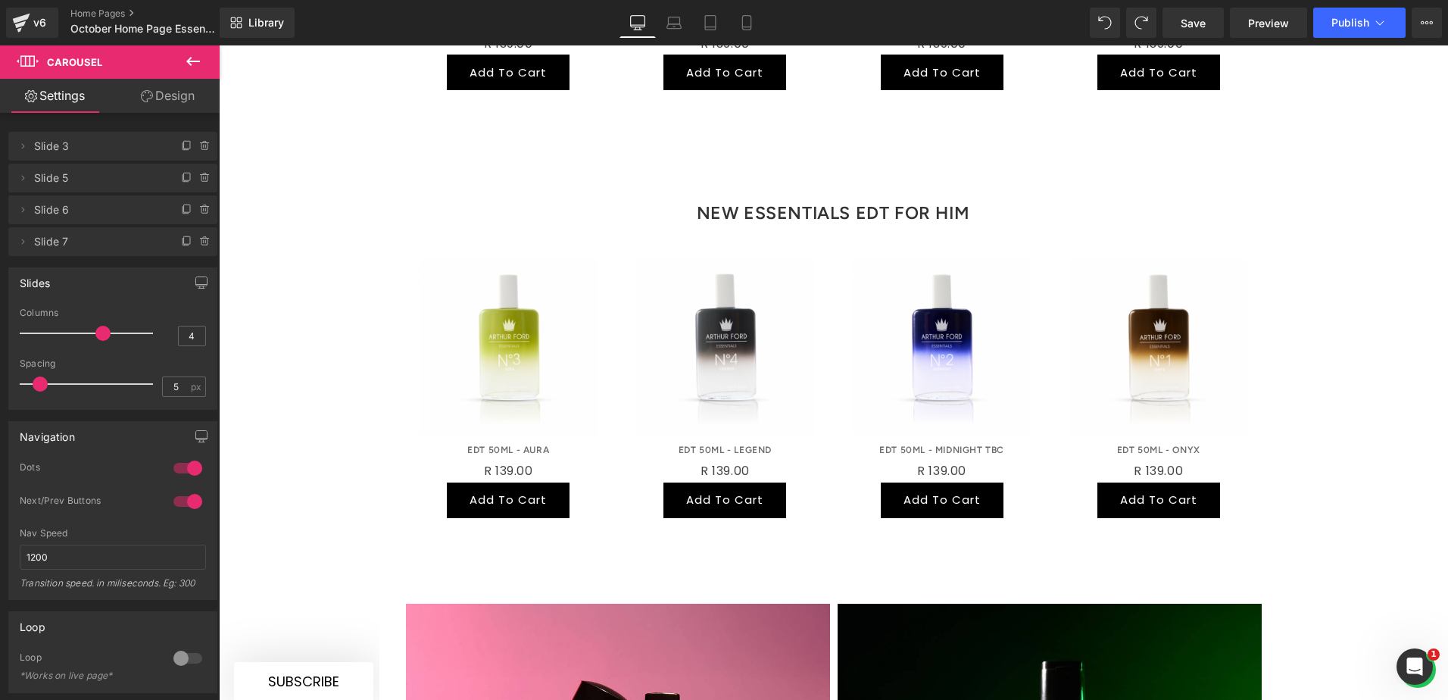
scroll to position [1259, 0]
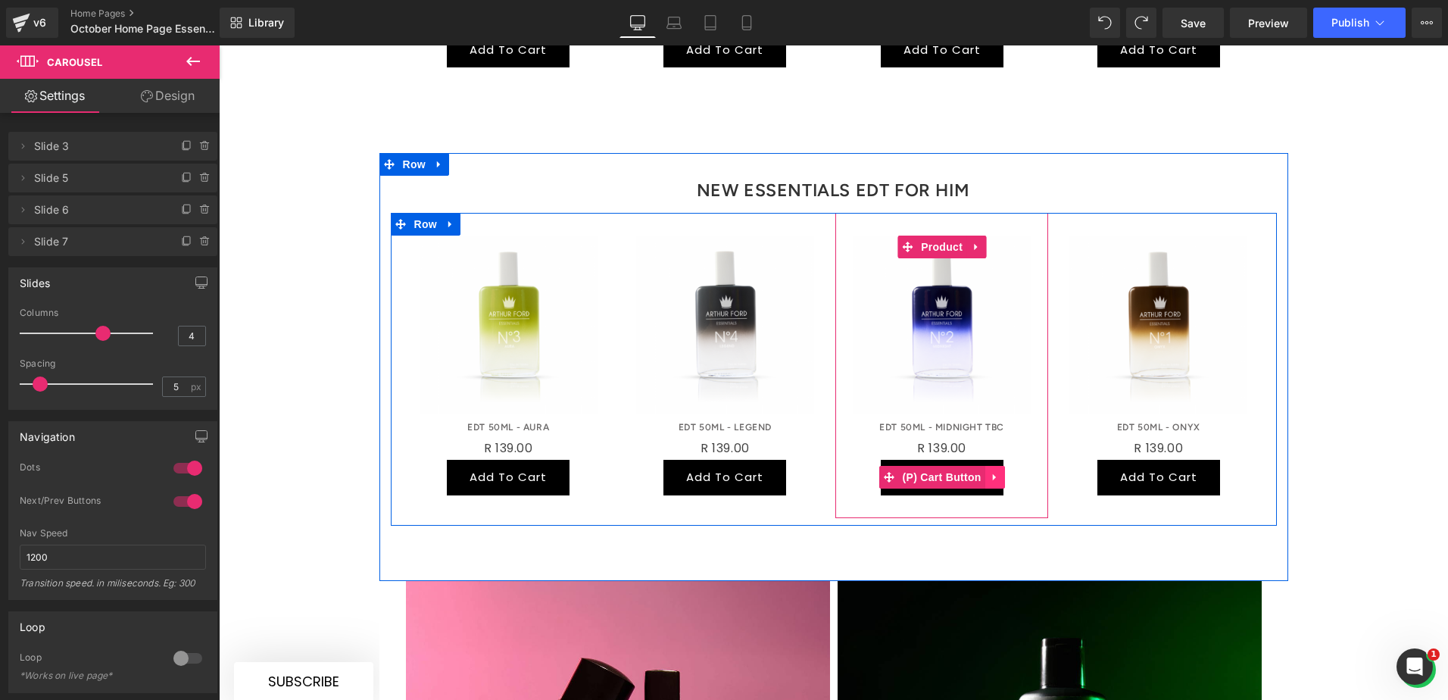
click at [985, 466] on link at bounding box center [995, 477] width 20 height 23
click at [903, 466] on span "(P) Cart Button" at bounding box center [942, 477] width 86 height 23
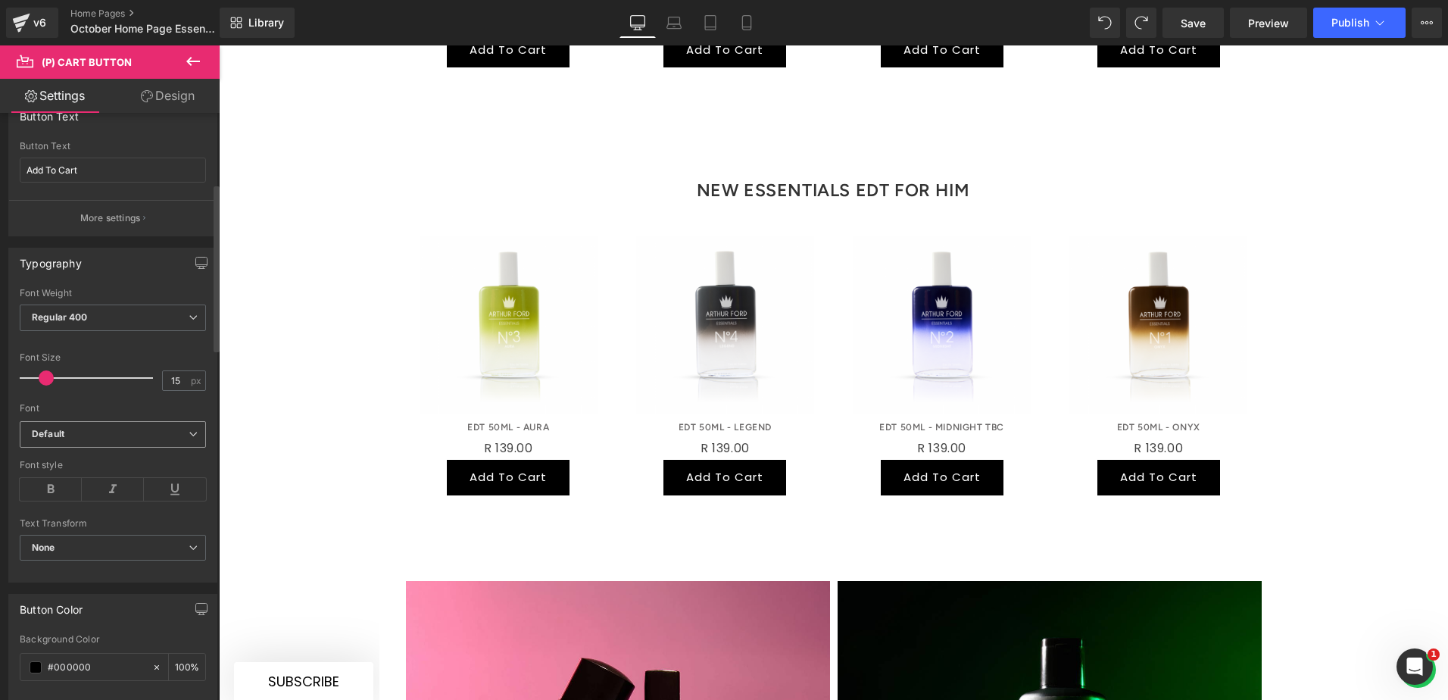
scroll to position [379, 0]
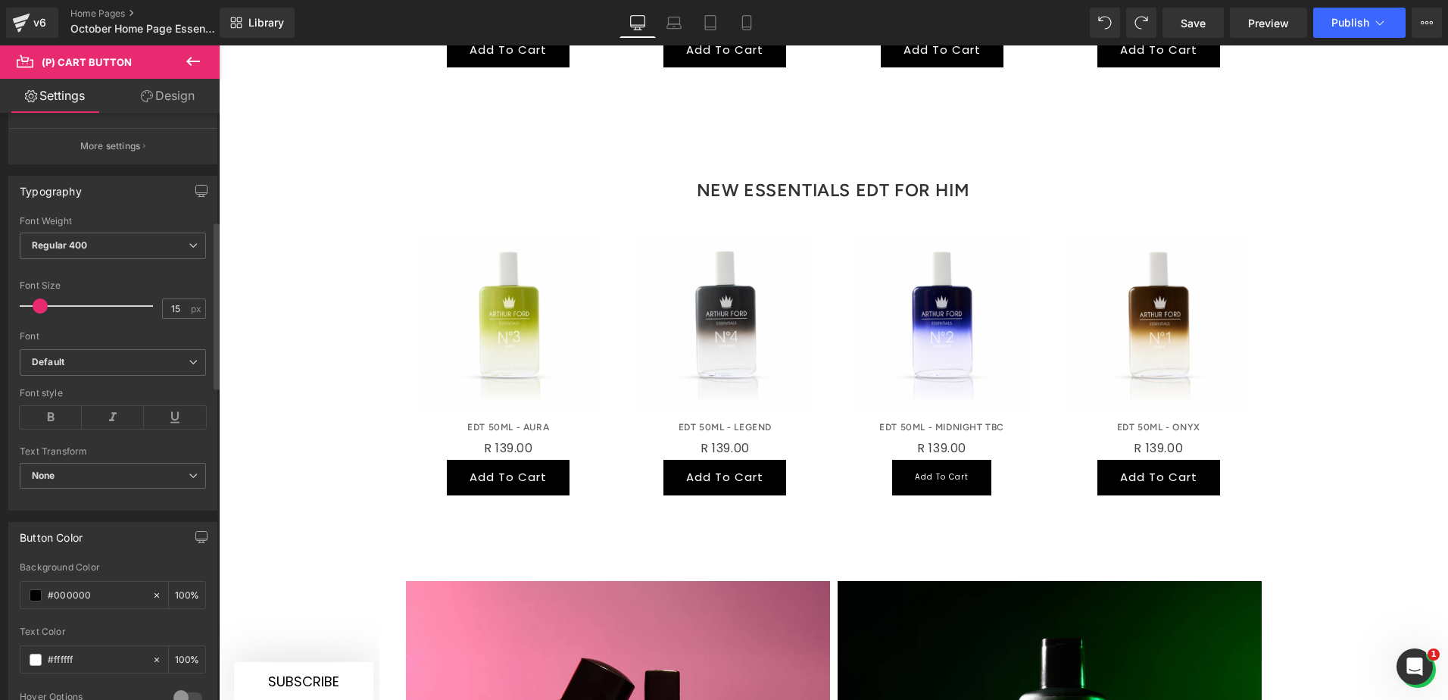
click at [36, 307] on span at bounding box center [40, 305] width 15 height 15
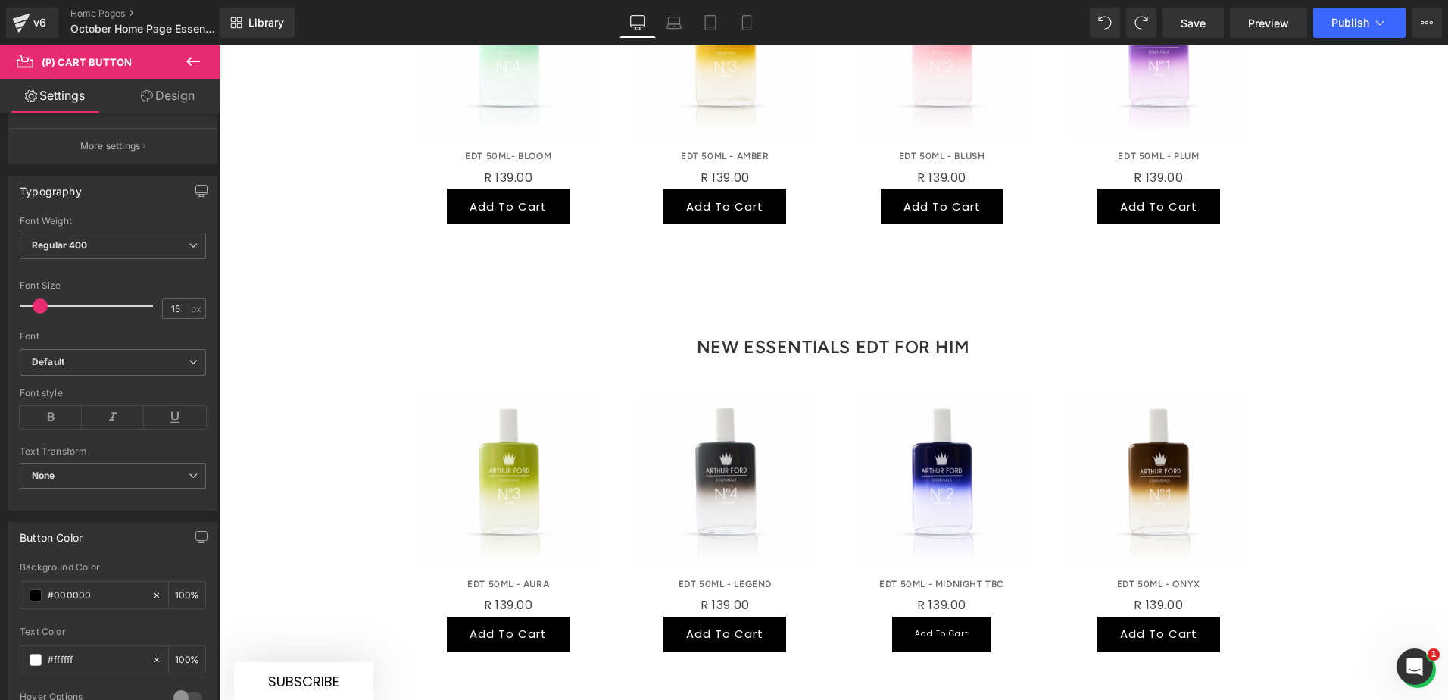
scroll to position [956, 0]
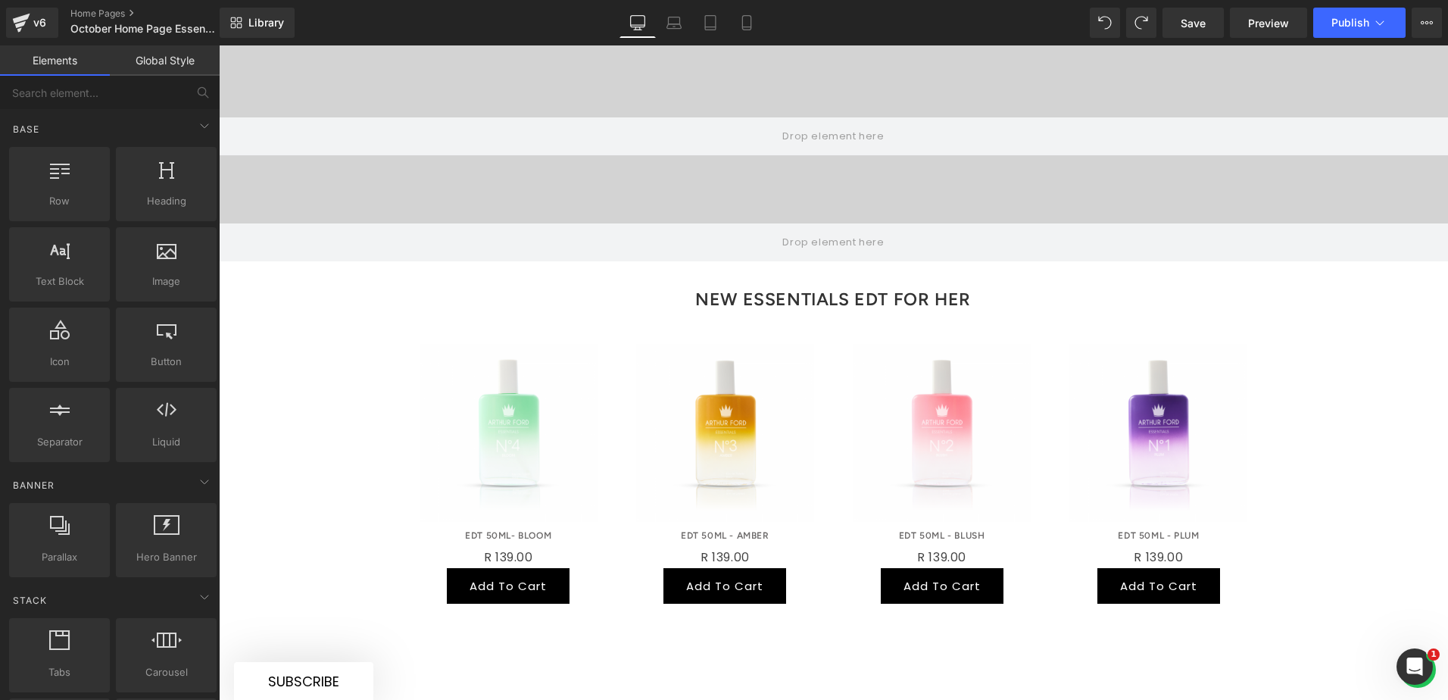
scroll to position [805, 0]
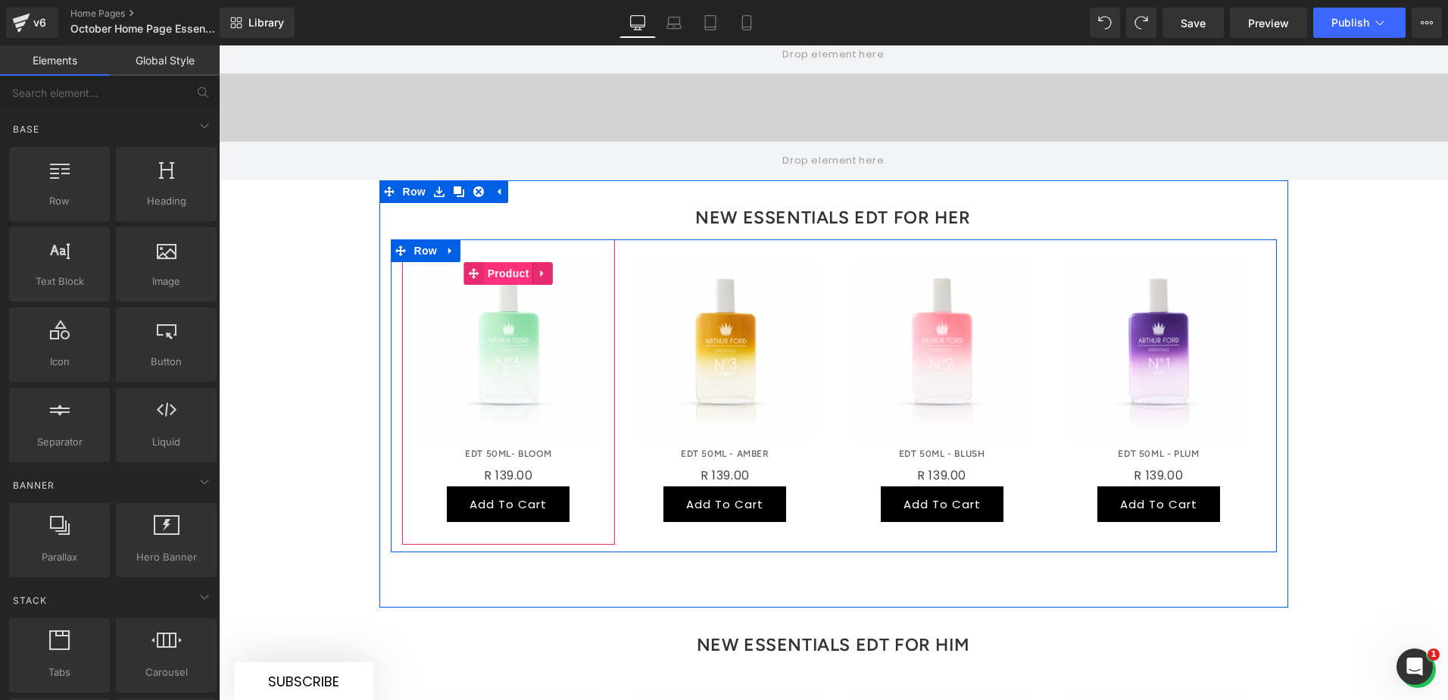
click at [496, 262] on span "Product" at bounding box center [508, 273] width 49 height 23
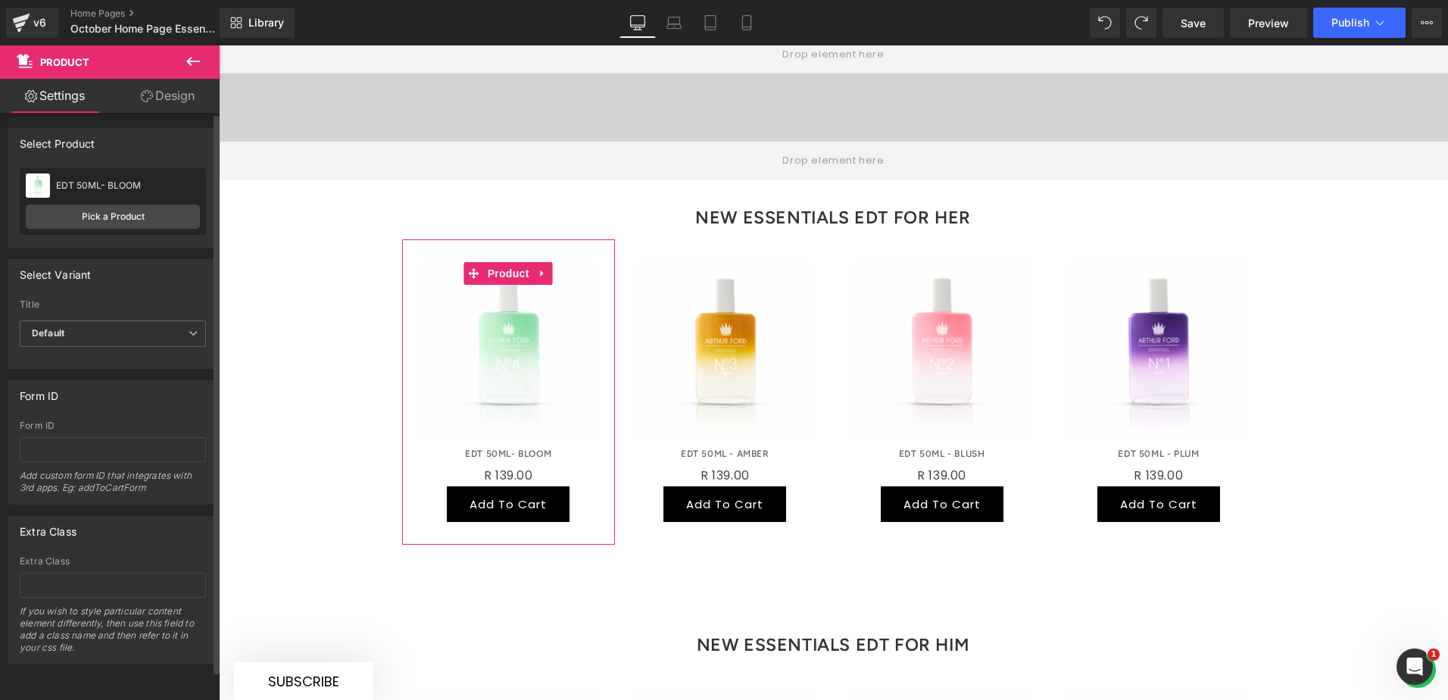
scroll to position [0, 0]
click at [164, 98] on link "Design" at bounding box center [168, 96] width 110 height 34
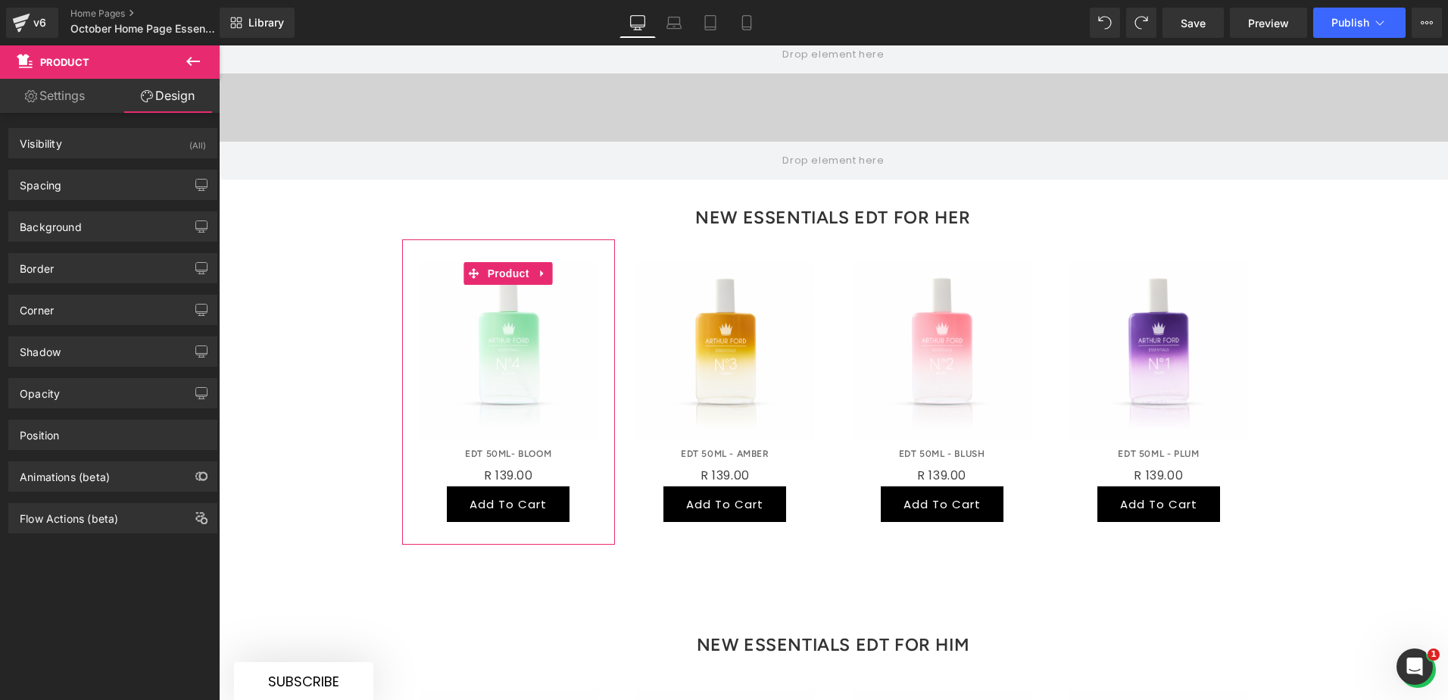
click at [71, 92] on link "Settings" at bounding box center [55, 96] width 110 height 34
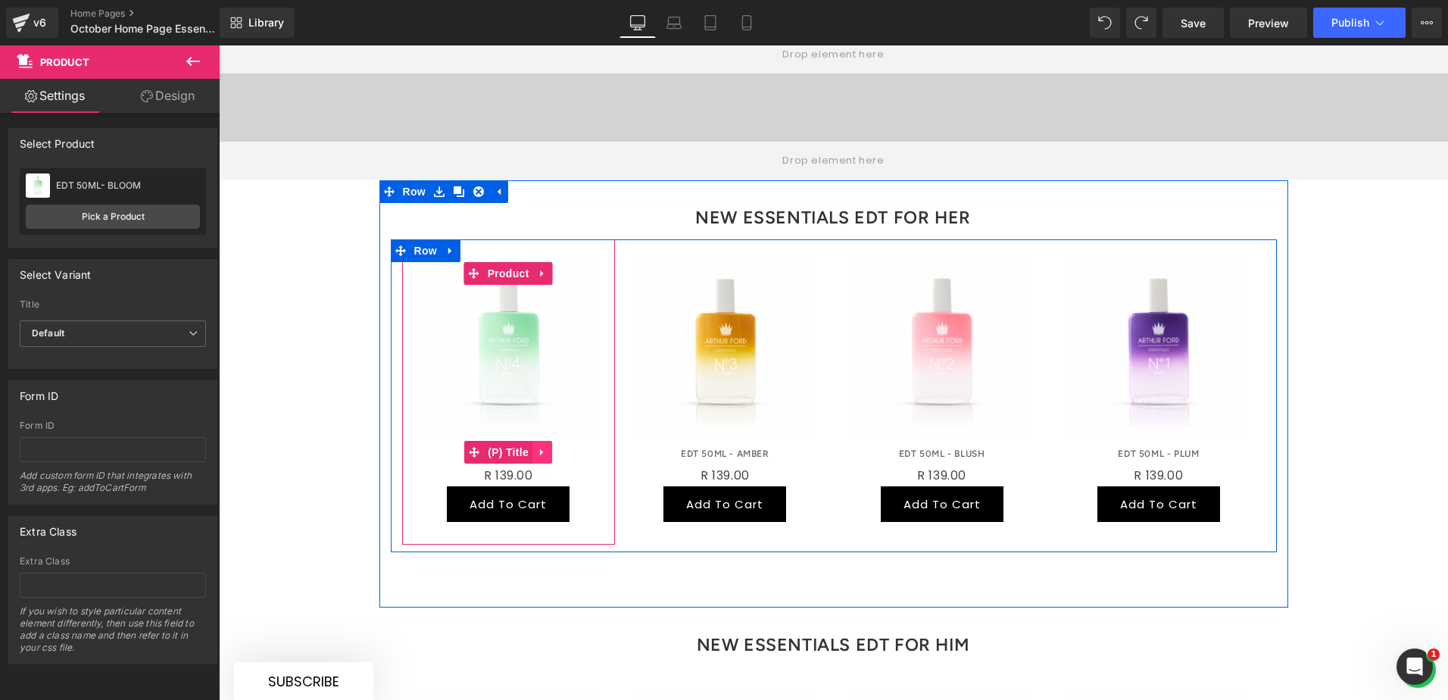
click at [537, 447] on icon at bounding box center [542, 452] width 11 height 11
click at [547, 447] on icon at bounding box center [552, 452] width 11 height 11
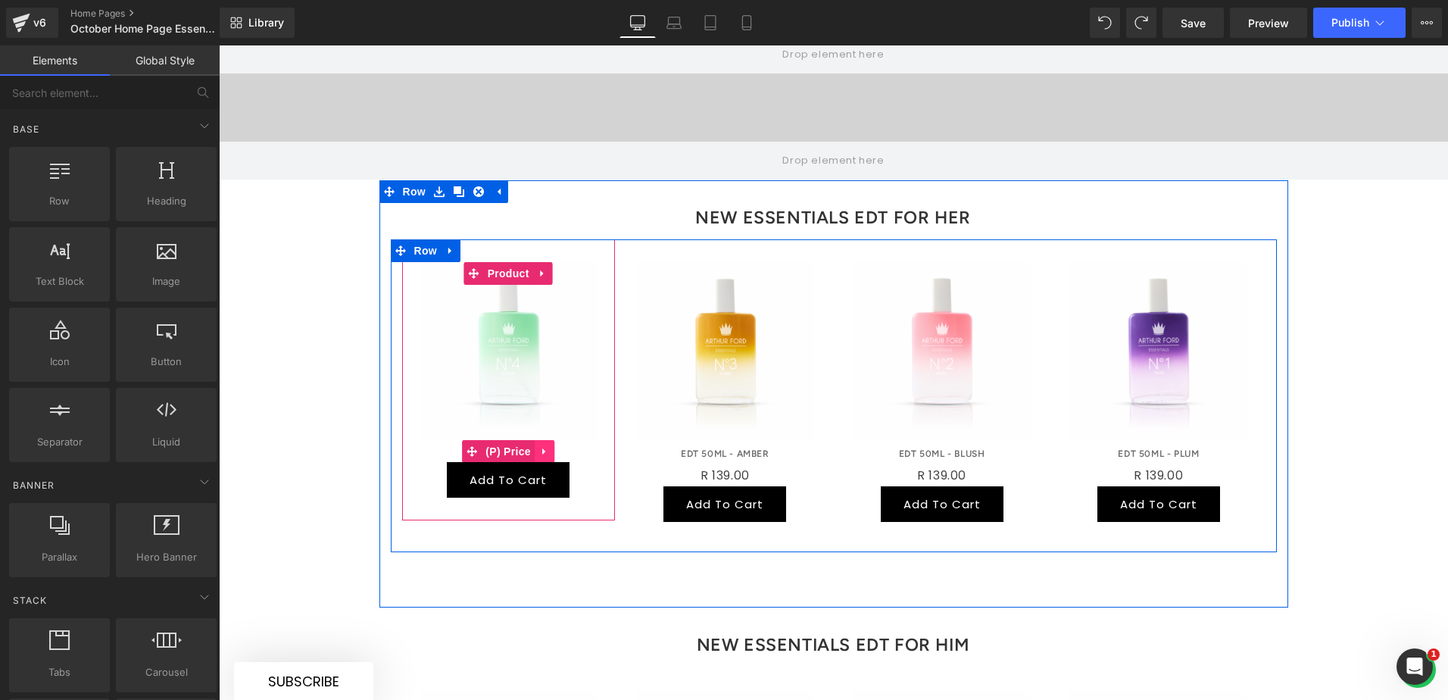
click at [539, 445] on icon at bounding box center [544, 450] width 11 height 11
click at [549, 446] on icon at bounding box center [554, 451] width 11 height 11
click at [558, 452] on icon at bounding box center [561, 457] width 11 height 11
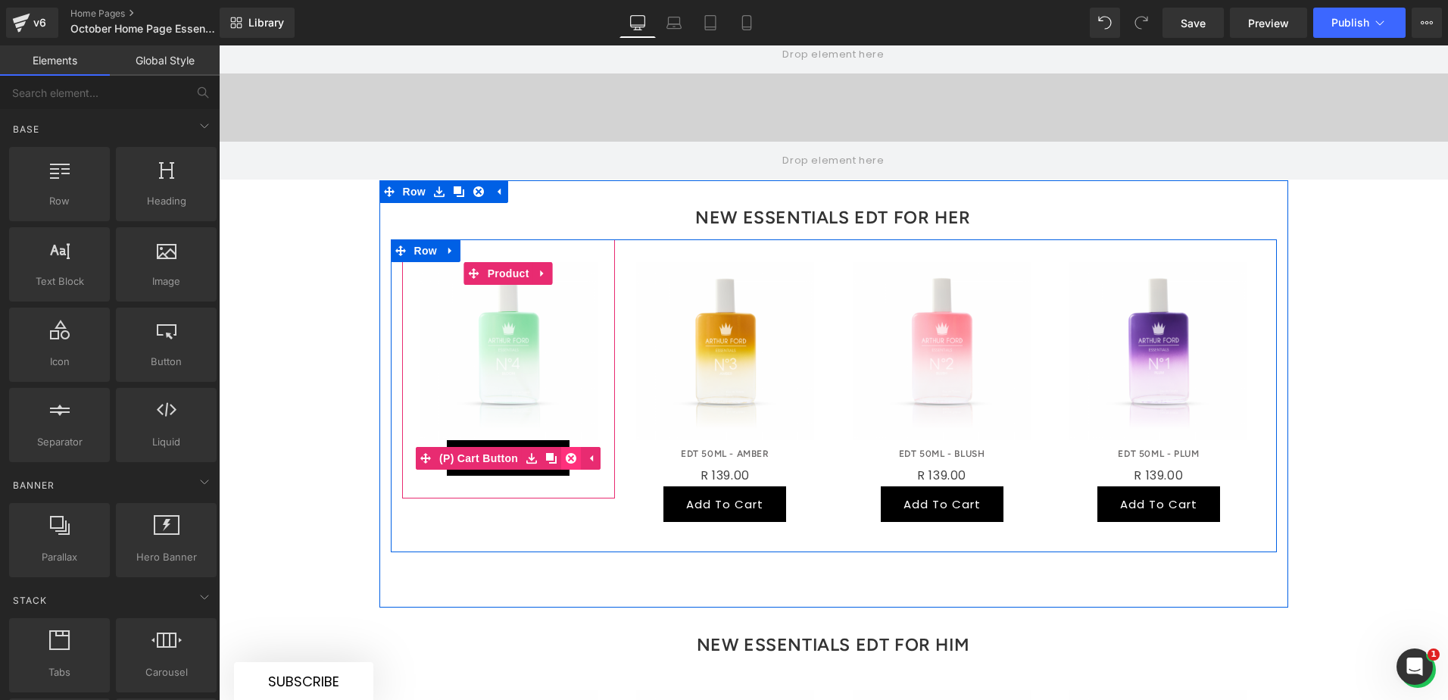
click at [566, 453] on icon at bounding box center [571, 458] width 11 height 11
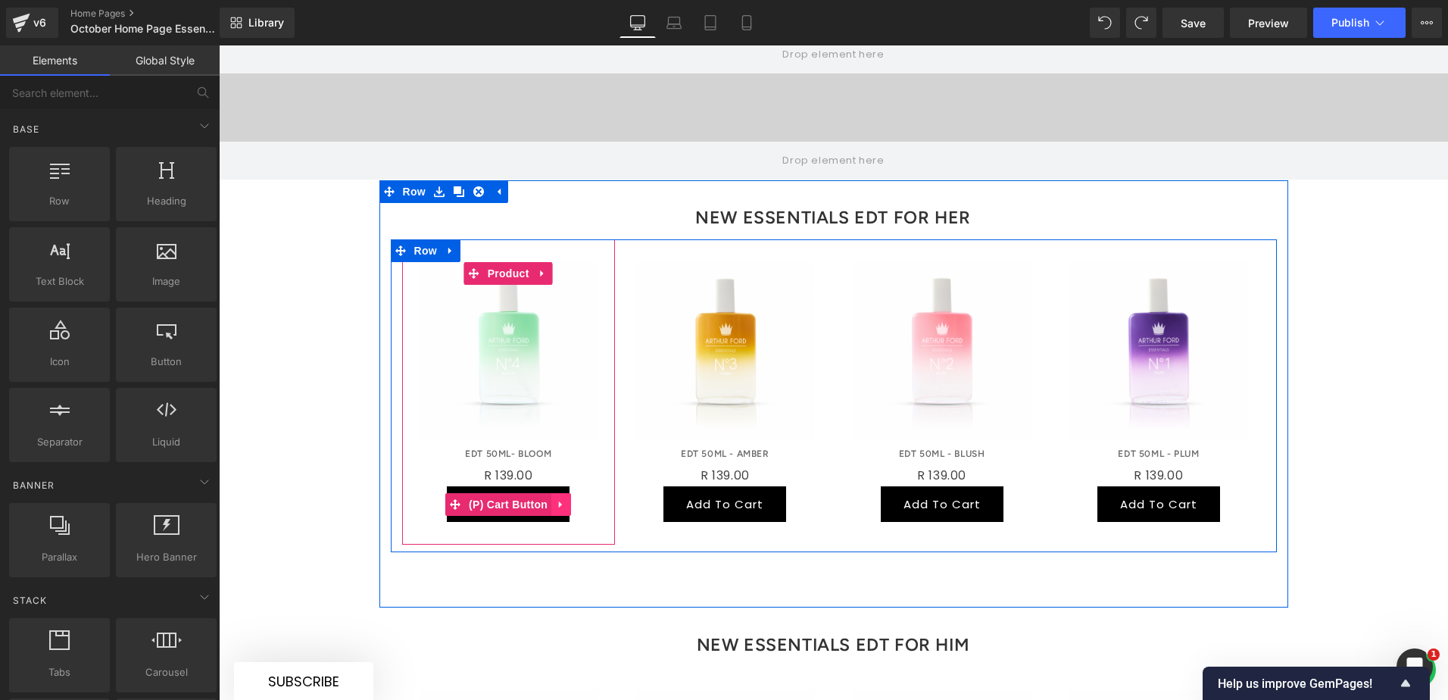
click at [551, 493] on link at bounding box center [561, 504] width 20 height 23
click at [561, 493] on link at bounding box center [571, 504] width 20 height 23
click at [542, 470] on icon at bounding box center [544, 475] width 11 height 11
click at [549, 470] on icon at bounding box center [554, 475] width 11 height 11
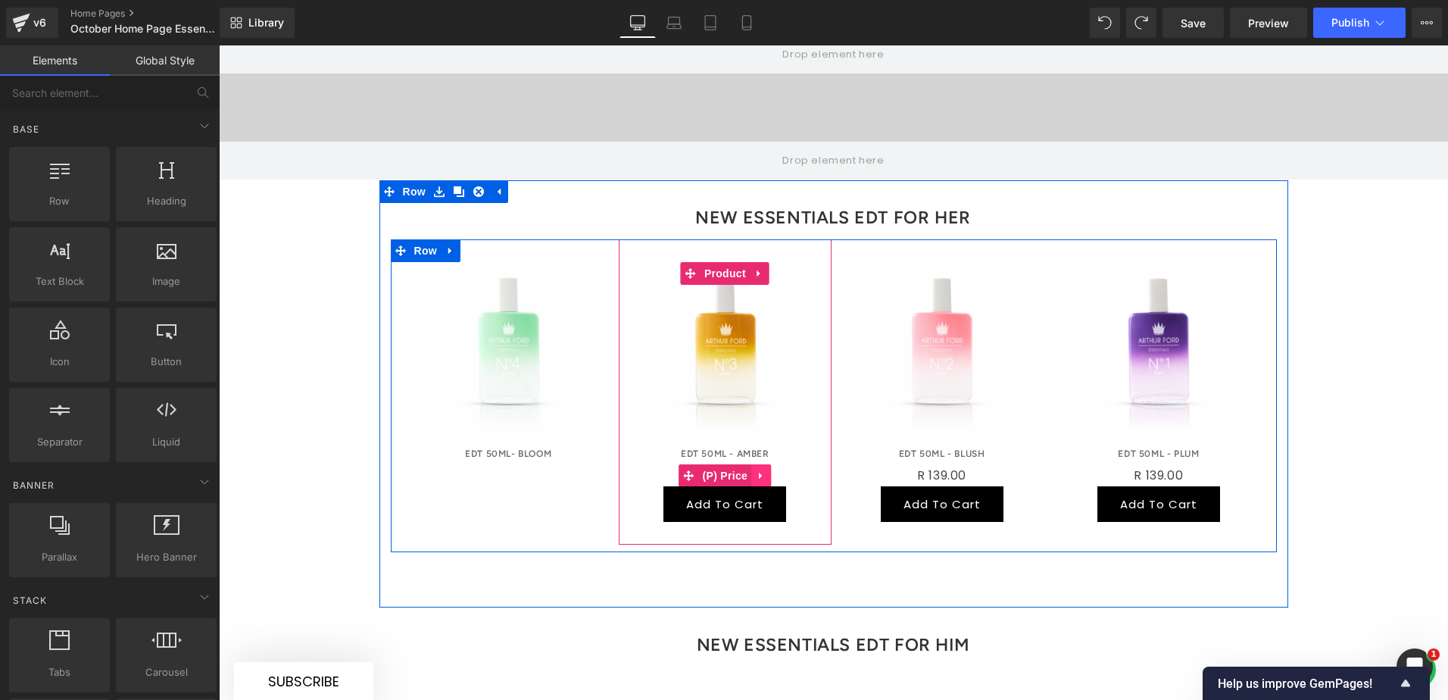
click at [759, 473] on icon at bounding box center [760, 476] width 3 height 7
click at [766, 470] on icon at bounding box center [771, 475] width 11 height 11
click at [772, 477] on icon at bounding box center [777, 482] width 11 height 11
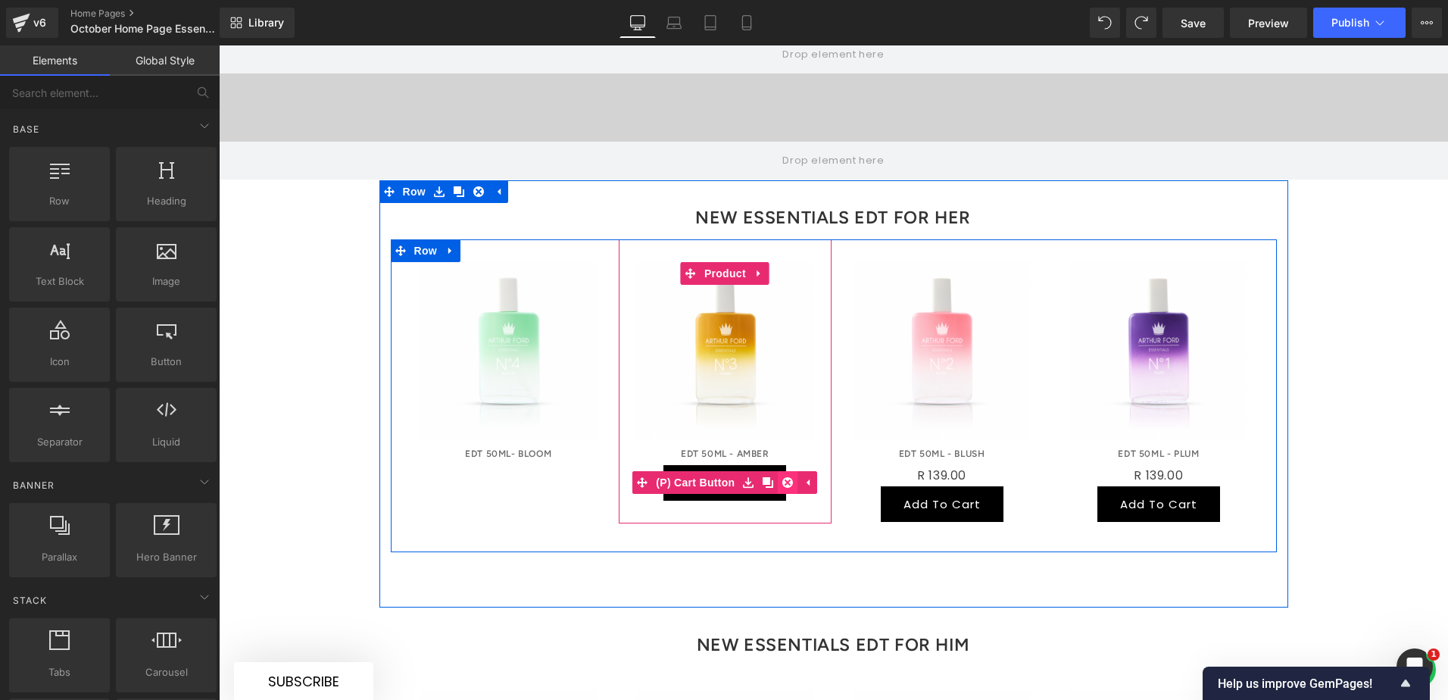
click at [782, 477] on icon at bounding box center [787, 482] width 11 height 11
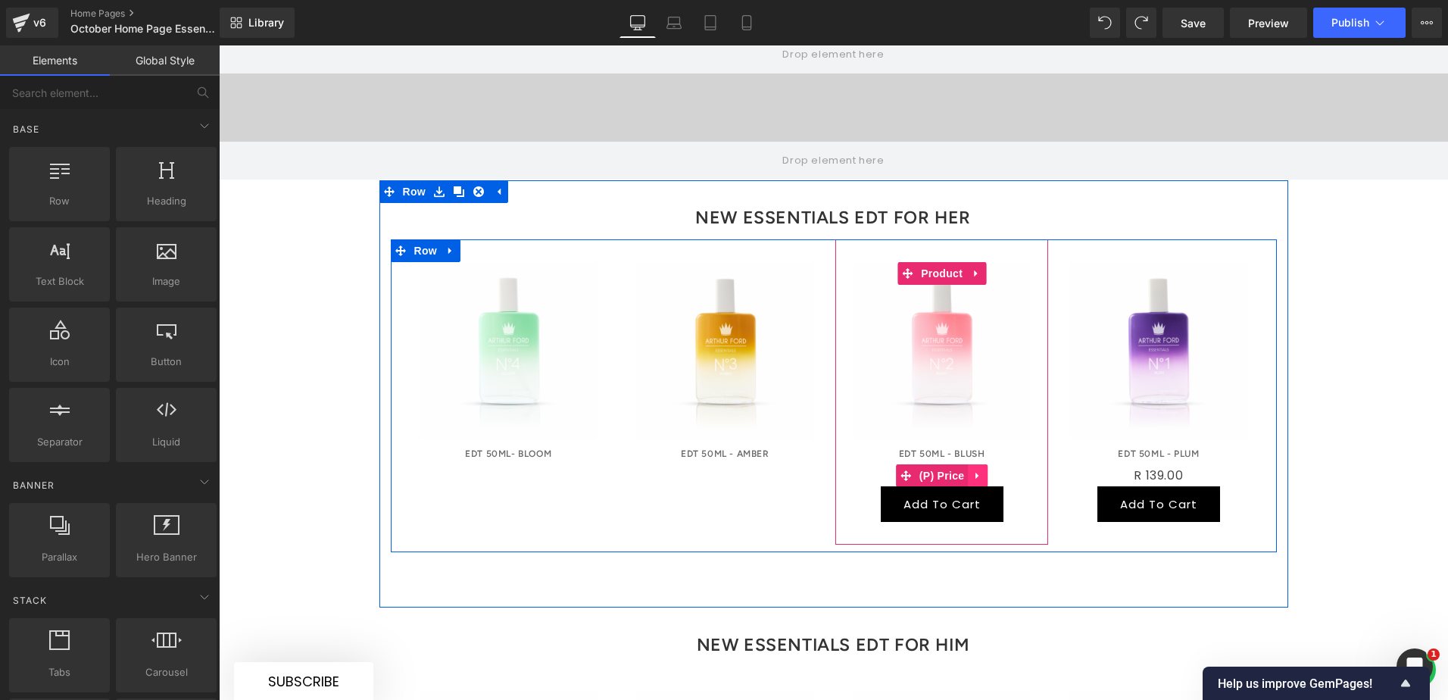
click at [975, 473] on icon at bounding box center [976, 476] width 3 height 7
click at [982, 470] on icon at bounding box center [987, 475] width 11 height 11
click at [986, 471] on link at bounding box center [995, 482] width 20 height 23
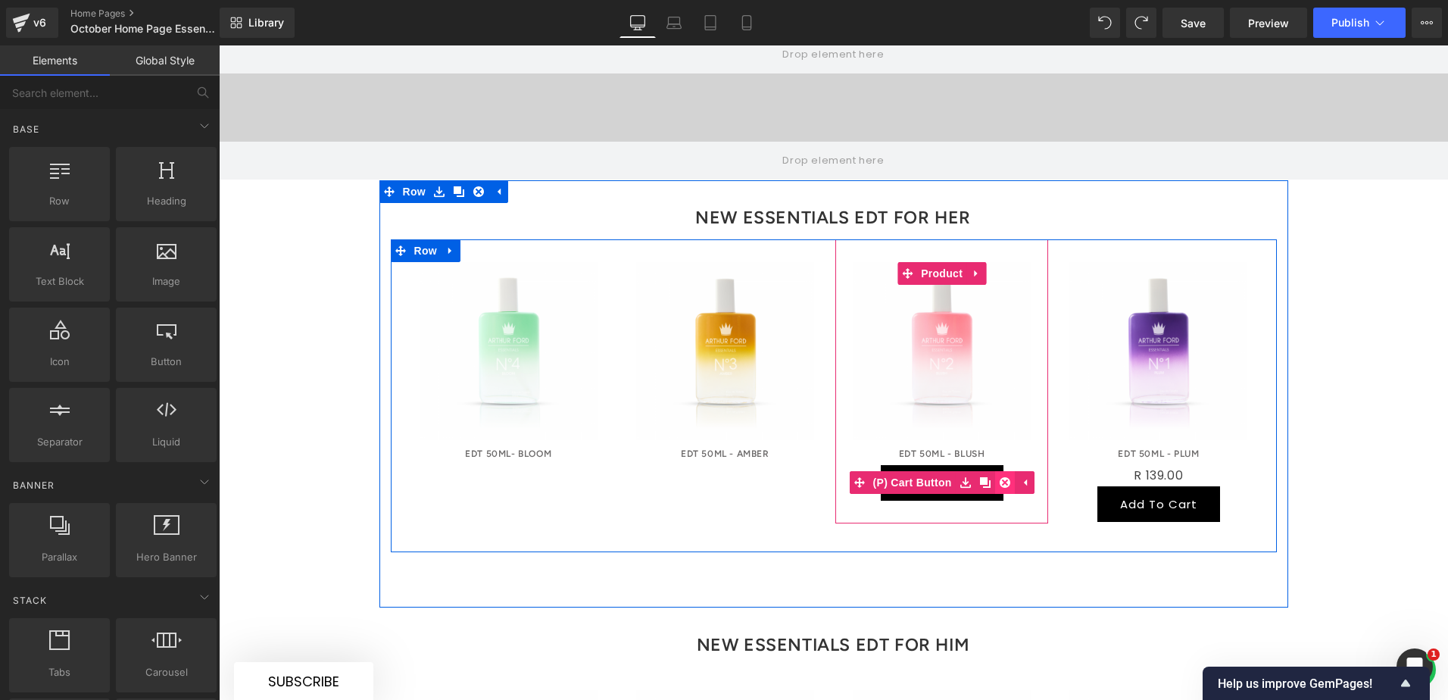
click at [1000, 477] on icon at bounding box center [1005, 482] width 11 height 11
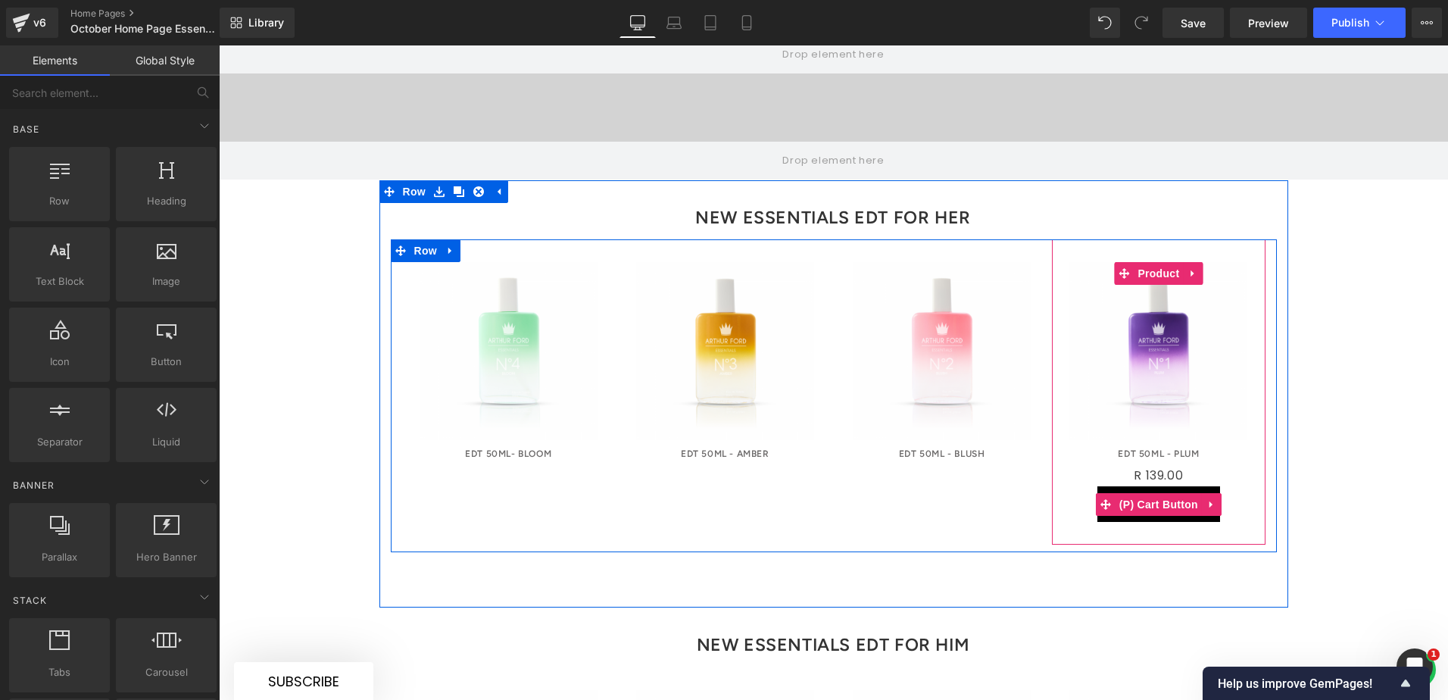
click at [1158, 465] on div "R 0 R 139.00 (P) Price" at bounding box center [1158, 476] width 198 height 22
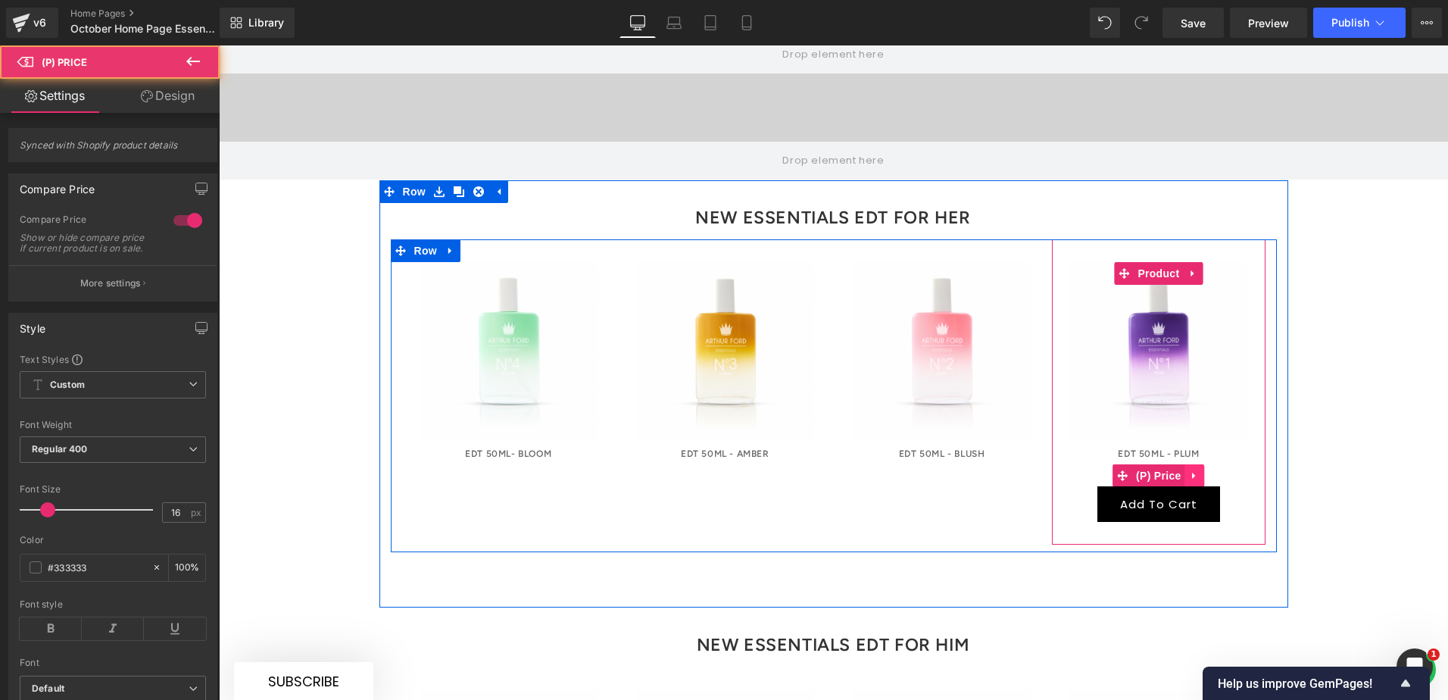
click at [1158, 473] on icon at bounding box center [1193, 476] width 3 height 7
click at [1158, 470] on icon at bounding box center [1204, 475] width 11 height 11
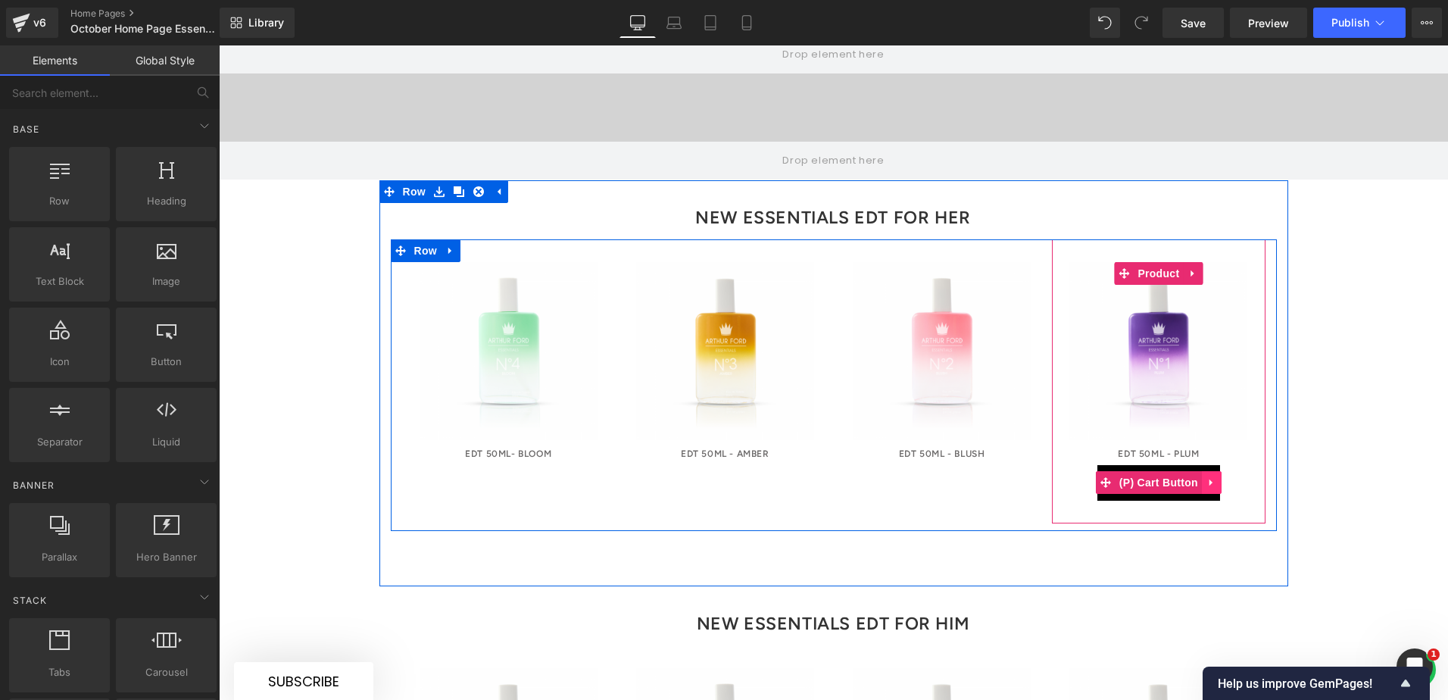
click at [1158, 471] on link at bounding box center [1212, 482] width 20 height 23
click at [1158, 477] on icon at bounding box center [1221, 482] width 11 height 11
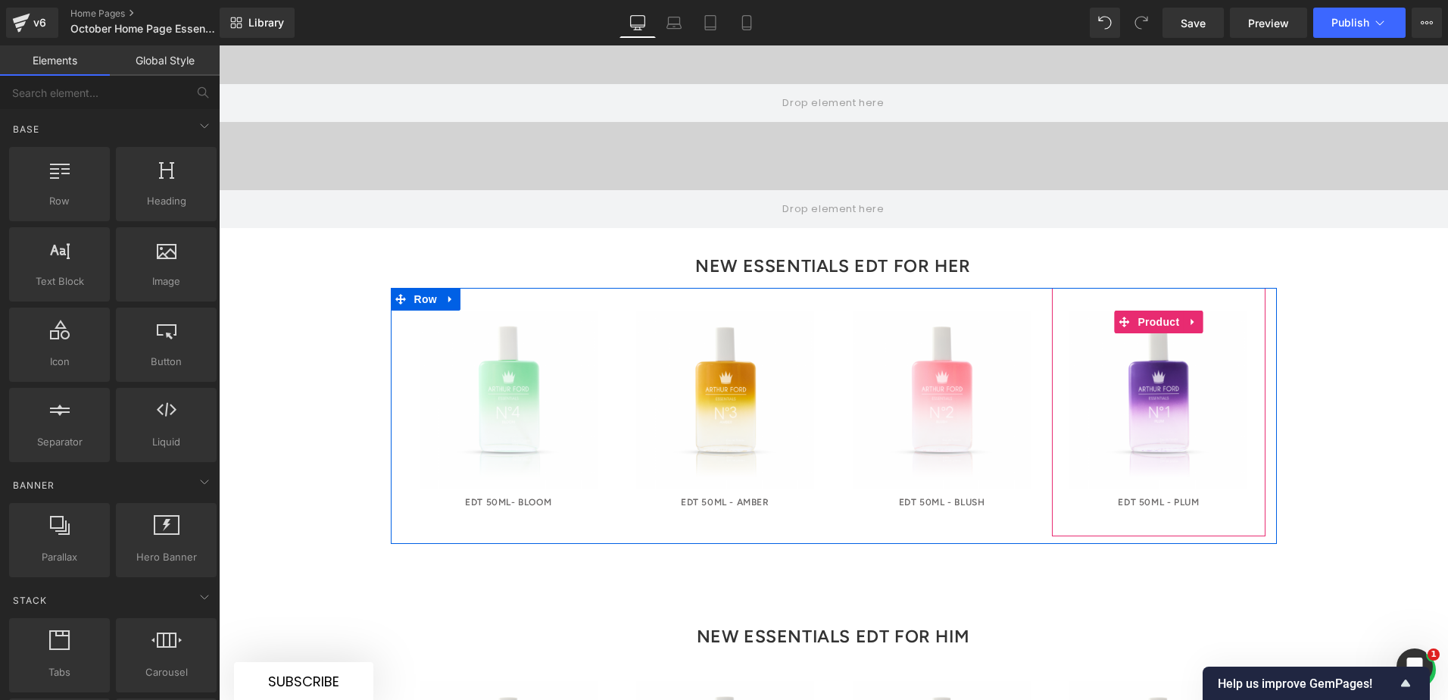
scroll to position [805, 0]
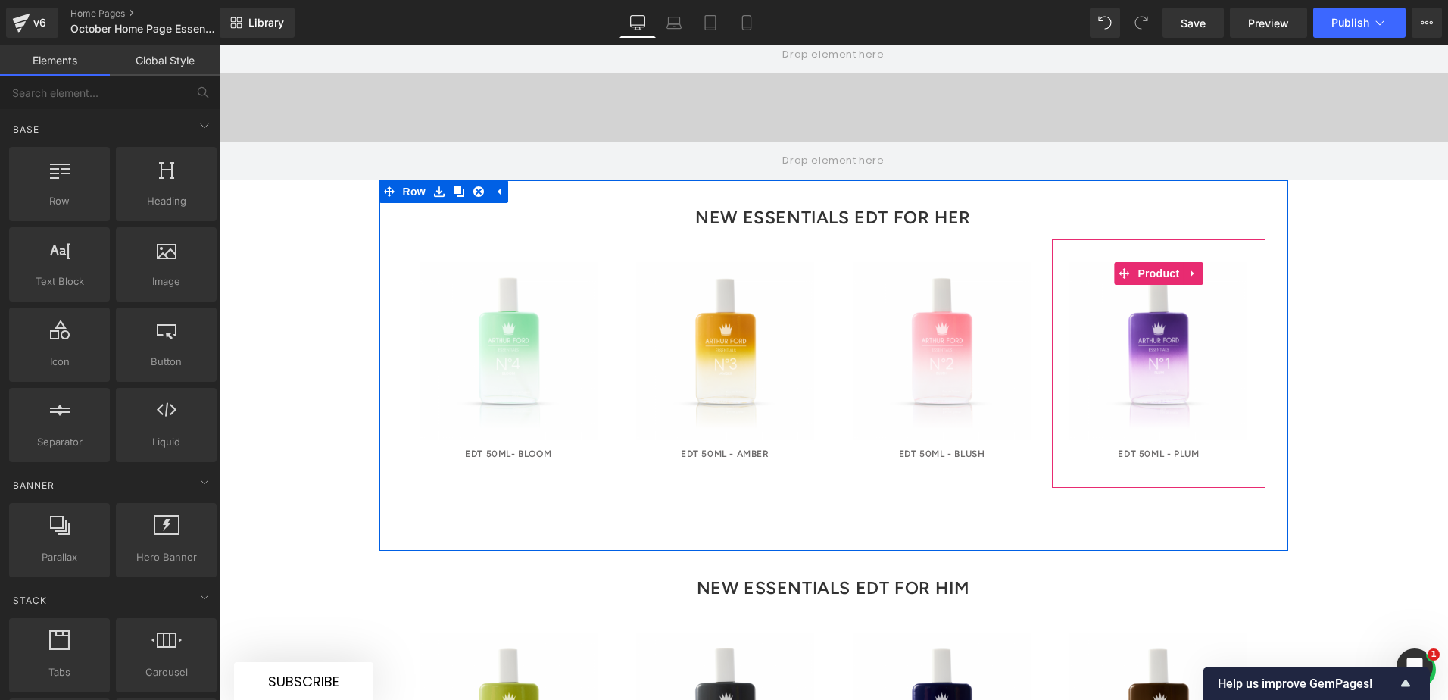
click at [768, 195] on h3 "NEW ESSENTIALS EDT FOR HER" at bounding box center [833, 217] width 862 height 44
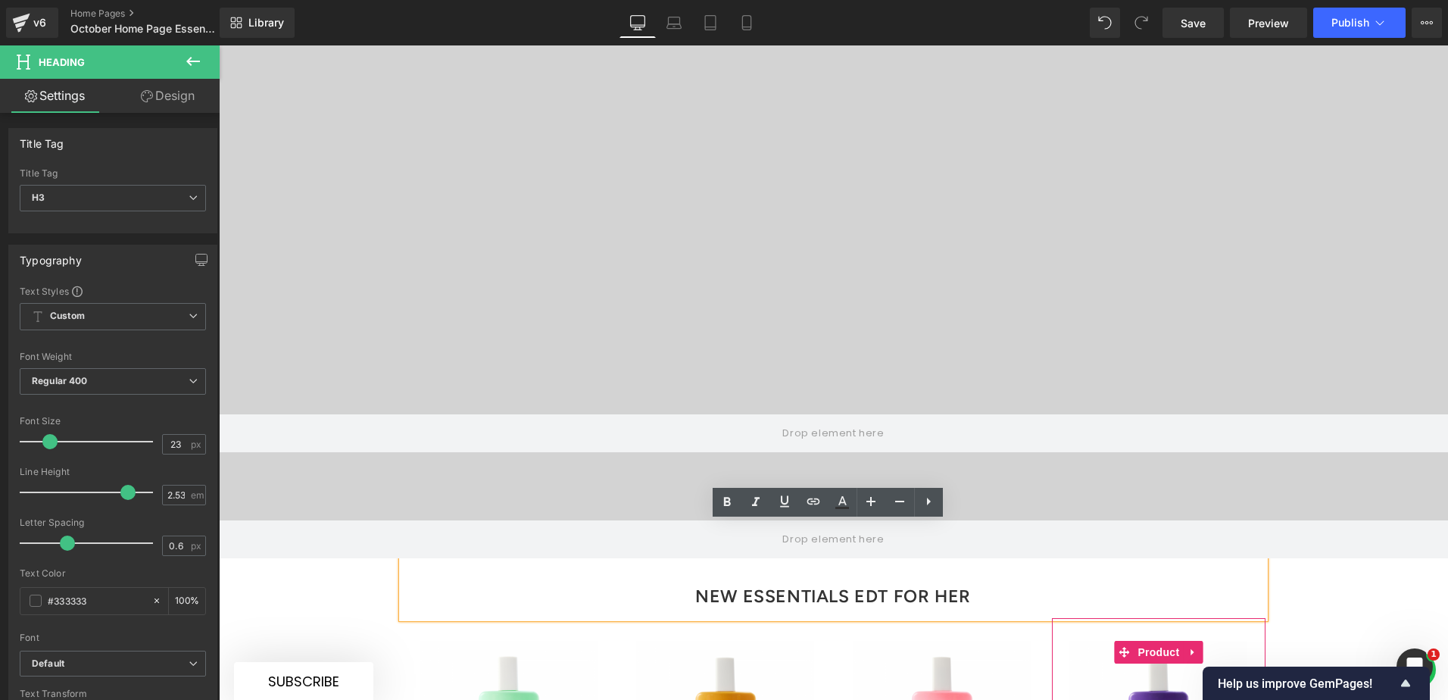
click at [1075, 201] on video at bounding box center [833, 150] width 940 height 470
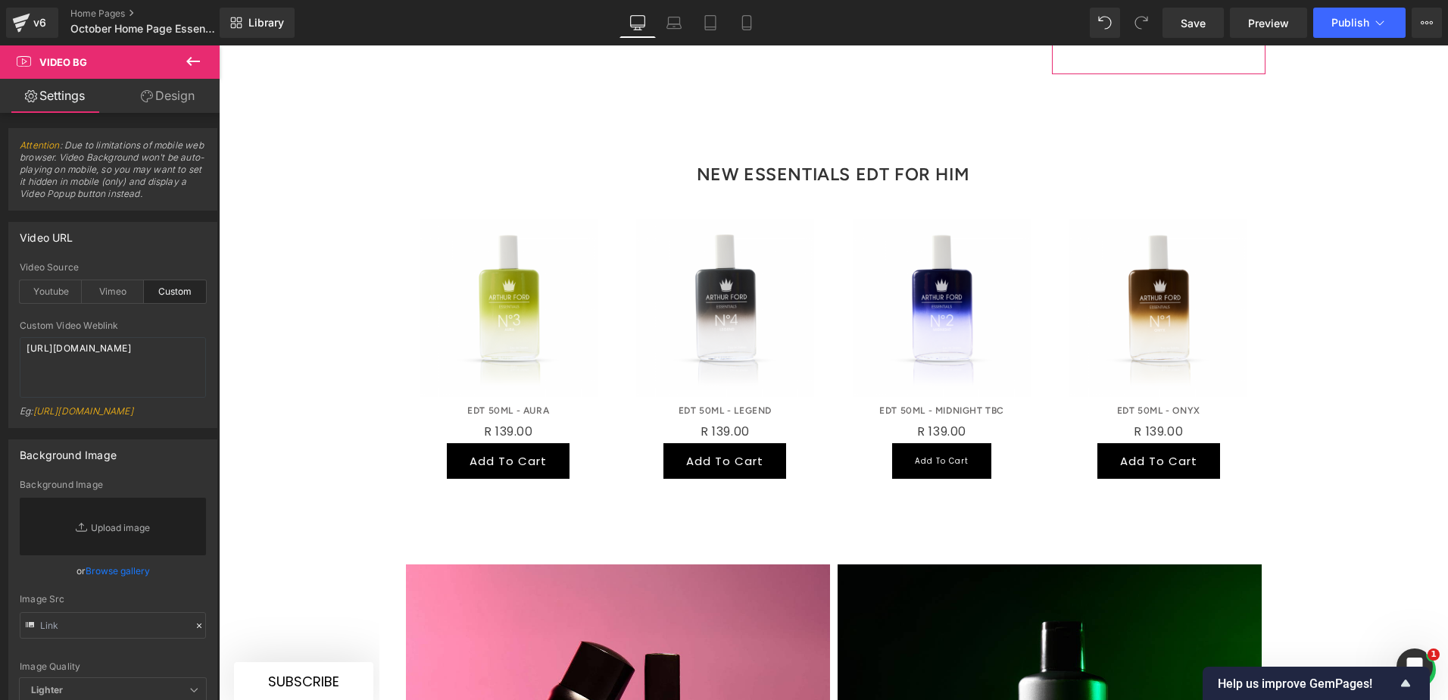
scroll to position [1335, 0]
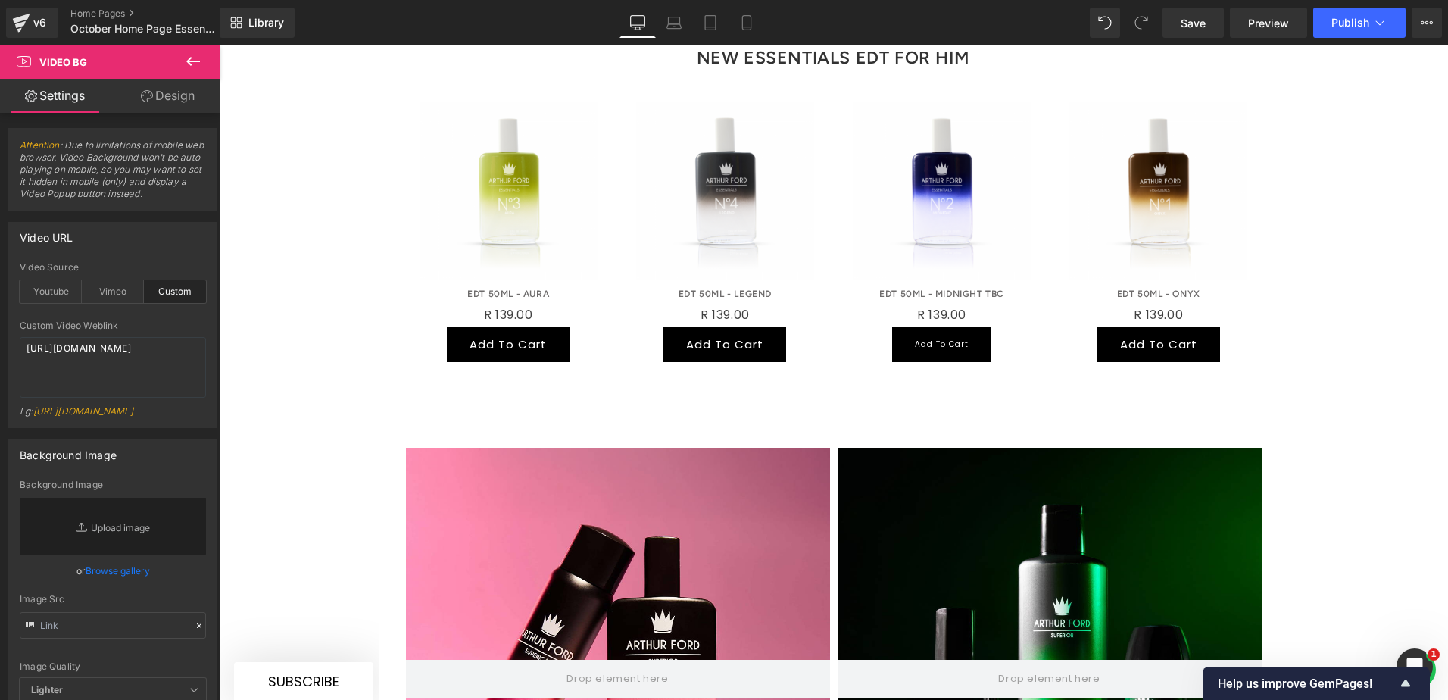
click at [924, 470] on div at bounding box center [1050, 648] width 424 height 401
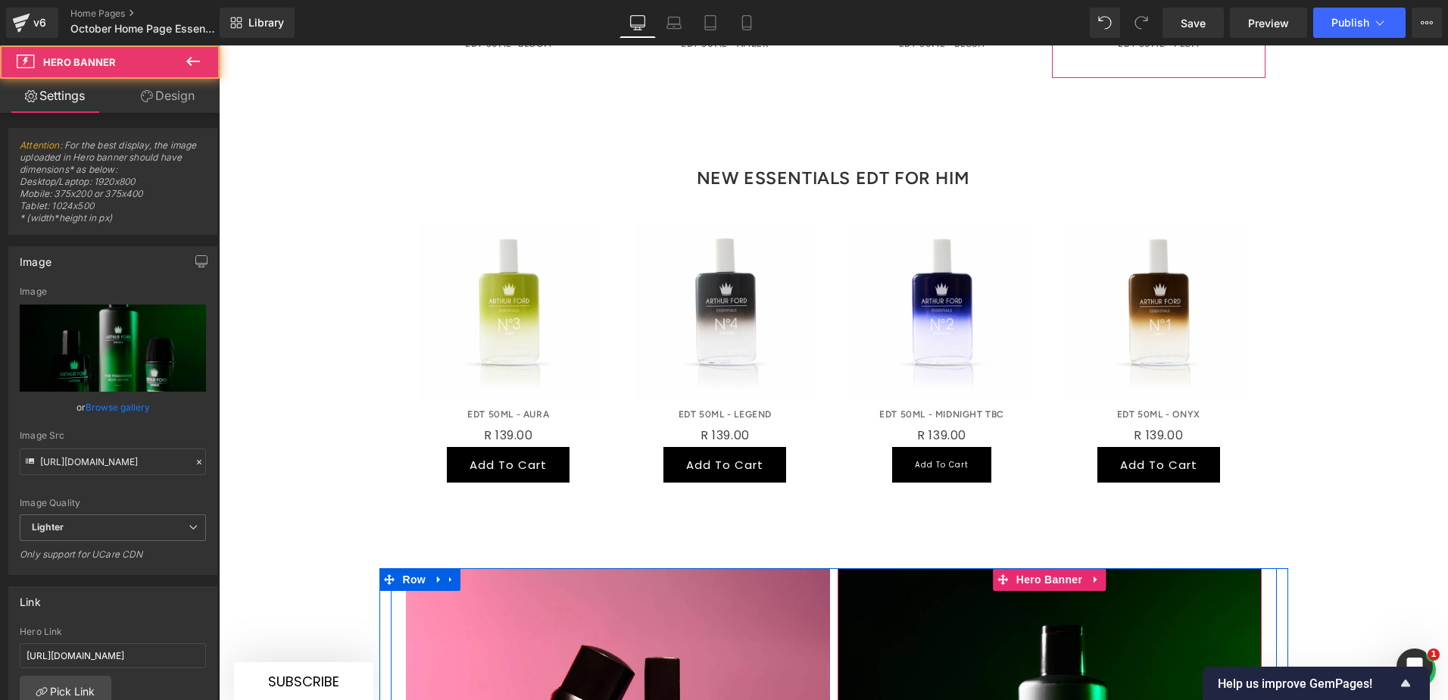
scroll to position [881, 0]
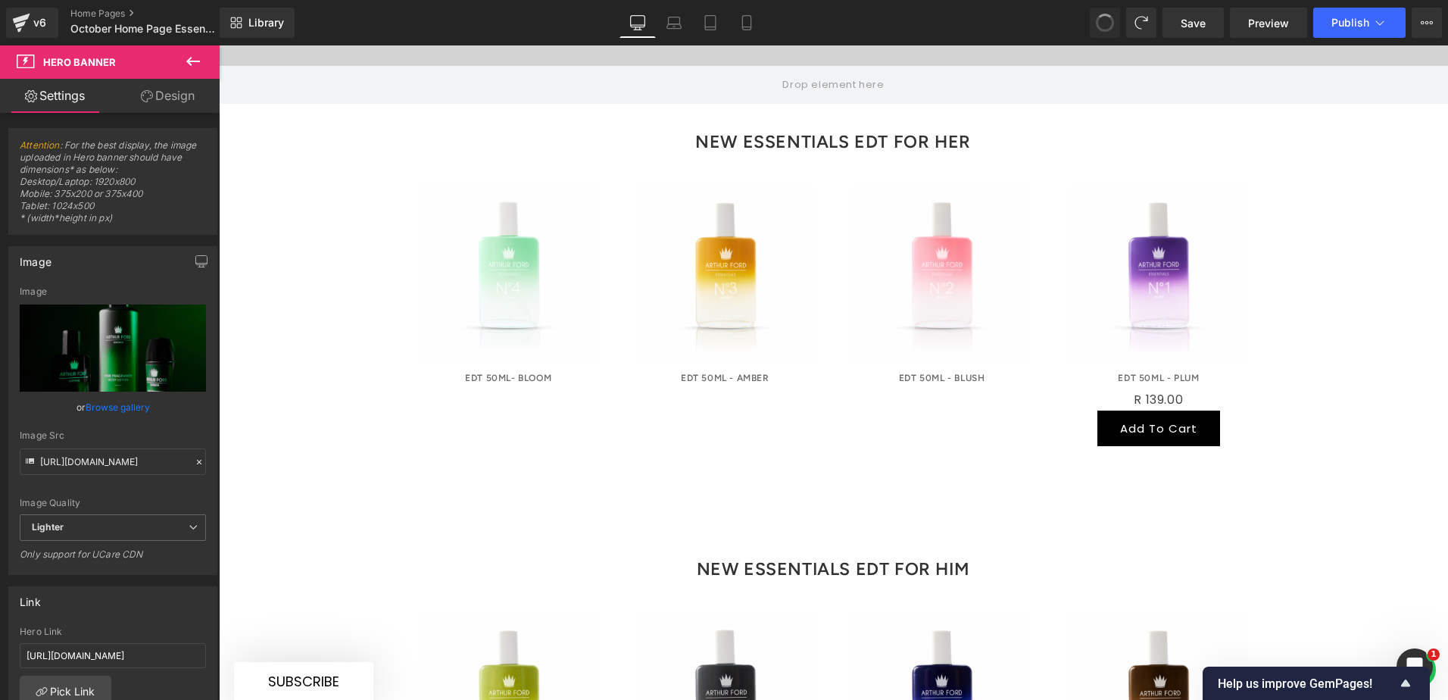
click at [1103, 20] on span at bounding box center [1105, 23] width 20 height 20
click at [1103, 20] on span at bounding box center [1105, 23] width 18 height 18
click at [1103, 20] on span at bounding box center [1105, 23] width 20 height 20
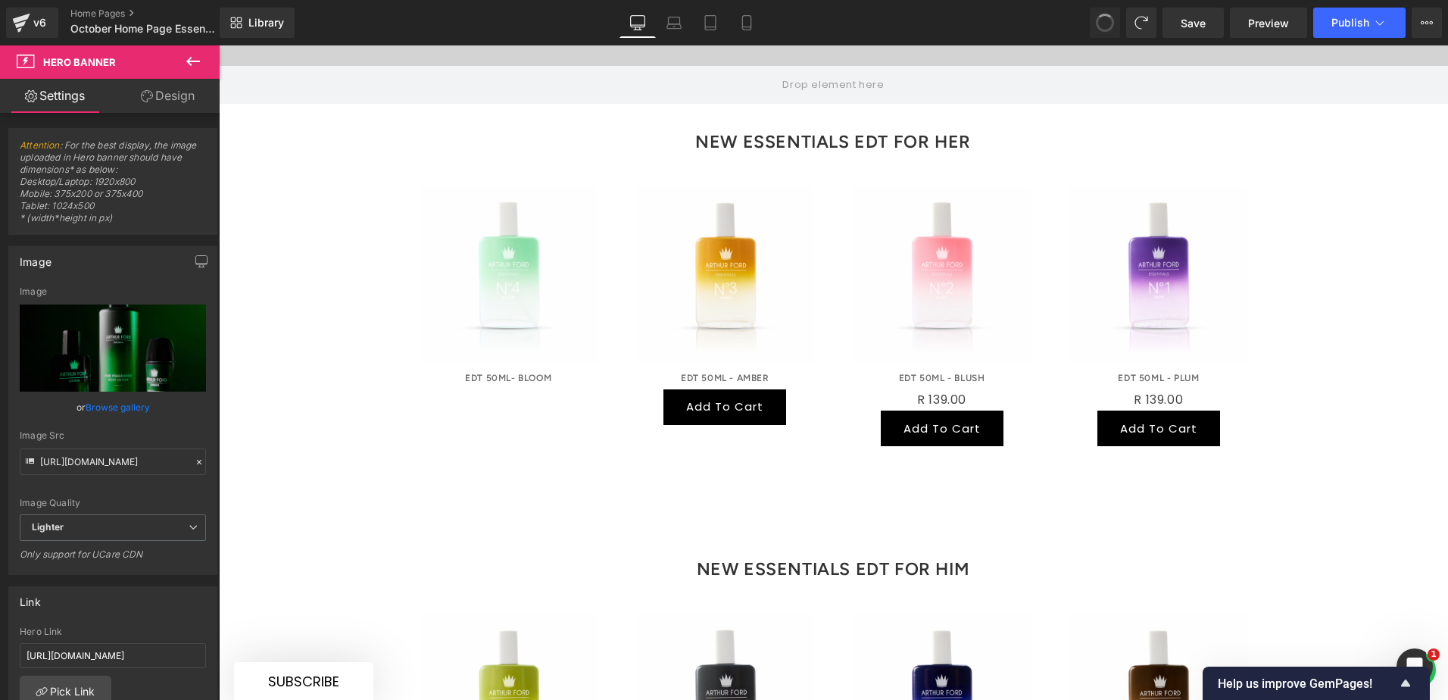
click at [1103, 20] on span at bounding box center [1105, 23] width 20 height 20
click at [1103, 20] on span at bounding box center [1104, 22] width 21 height 21
click at [1103, 20] on span at bounding box center [1105, 23] width 20 height 20
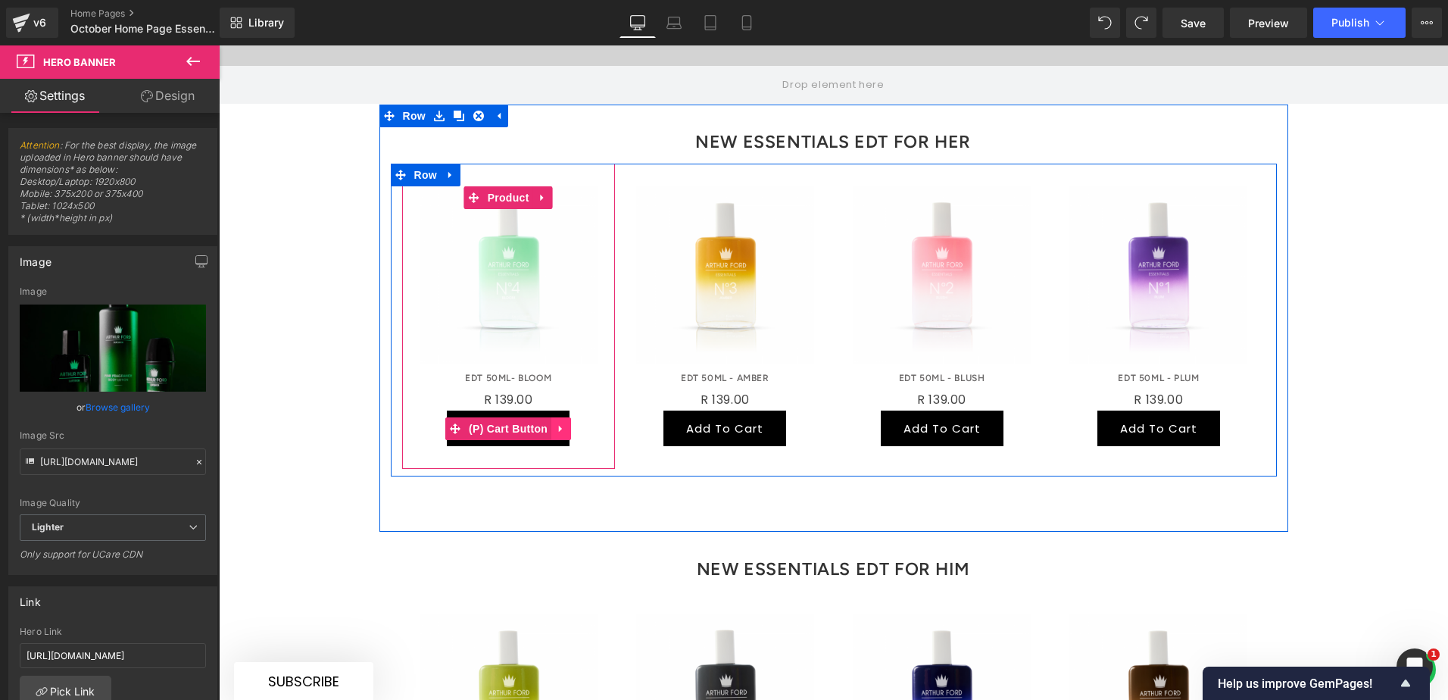
click at [556, 423] on icon at bounding box center [561, 428] width 11 height 11
click at [566, 423] on icon at bounding box center [571, 428] width 11 height 11
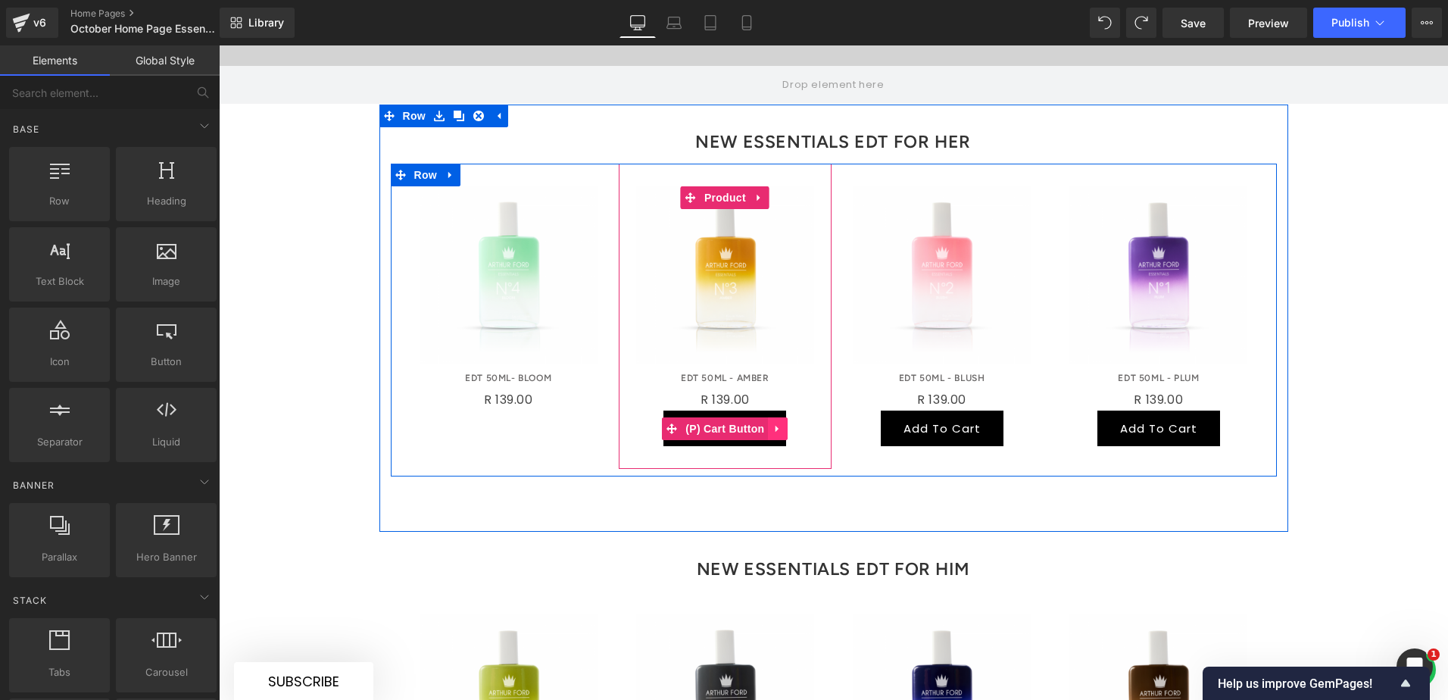
click at [778, 417] on link at bounding box center [778, 428] width 20 height 23
click at [788, 417] on link at bounding box center [788, 428] width 20 height 23
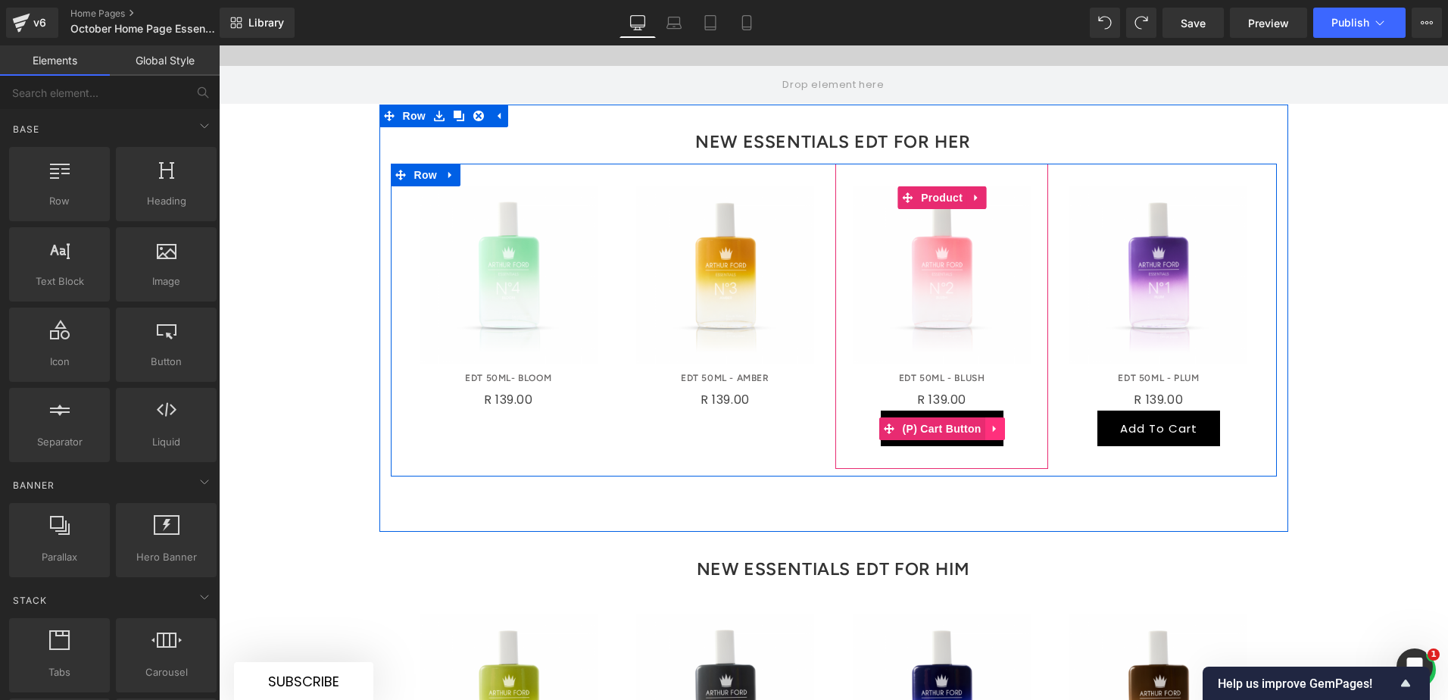
click at [990, 423] on icon at bounding box center [995, 428] width 11 height 11
click at [1000, 423] on icon at bounding box center [1005, 428] width 11 height 11
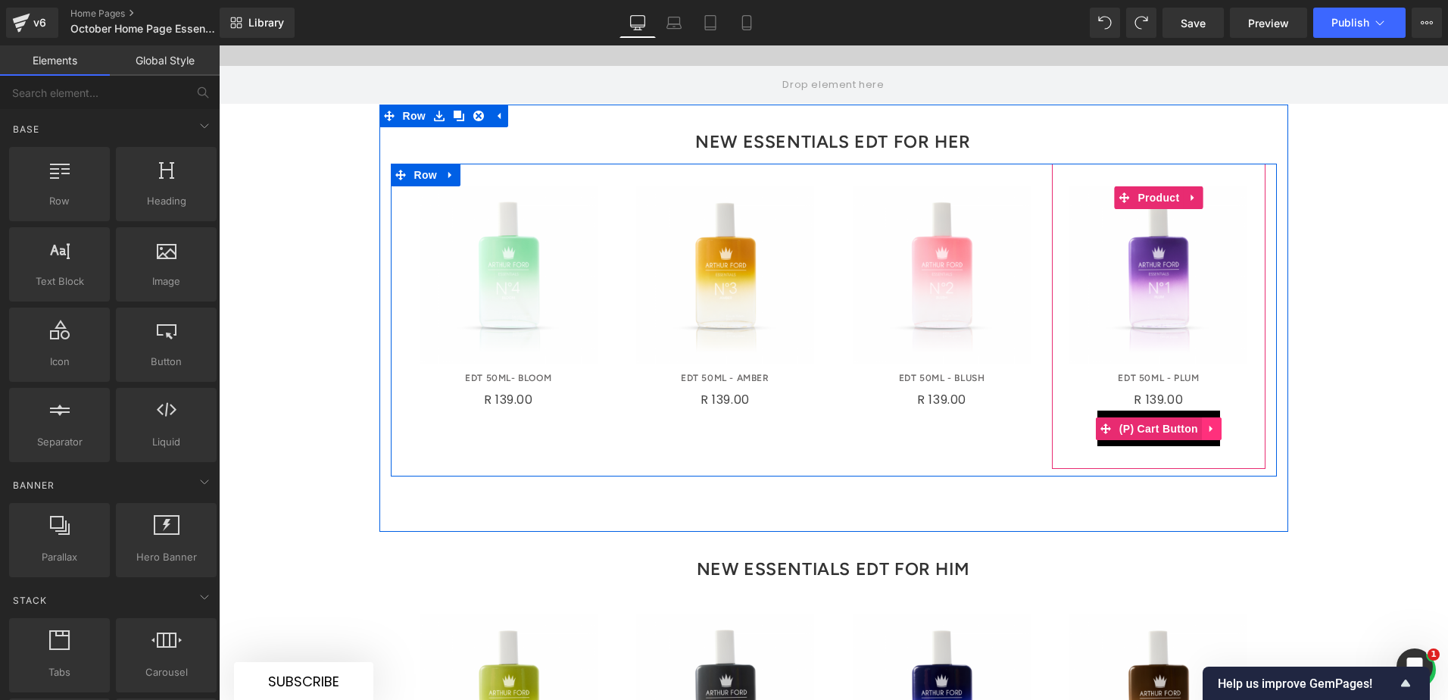
click at [1158, 426] on icon at bounding box center [1210, 429] width 3 height 7
click at [1158, 423] on icon at bounding box center [1221, 428] width 11 height 11
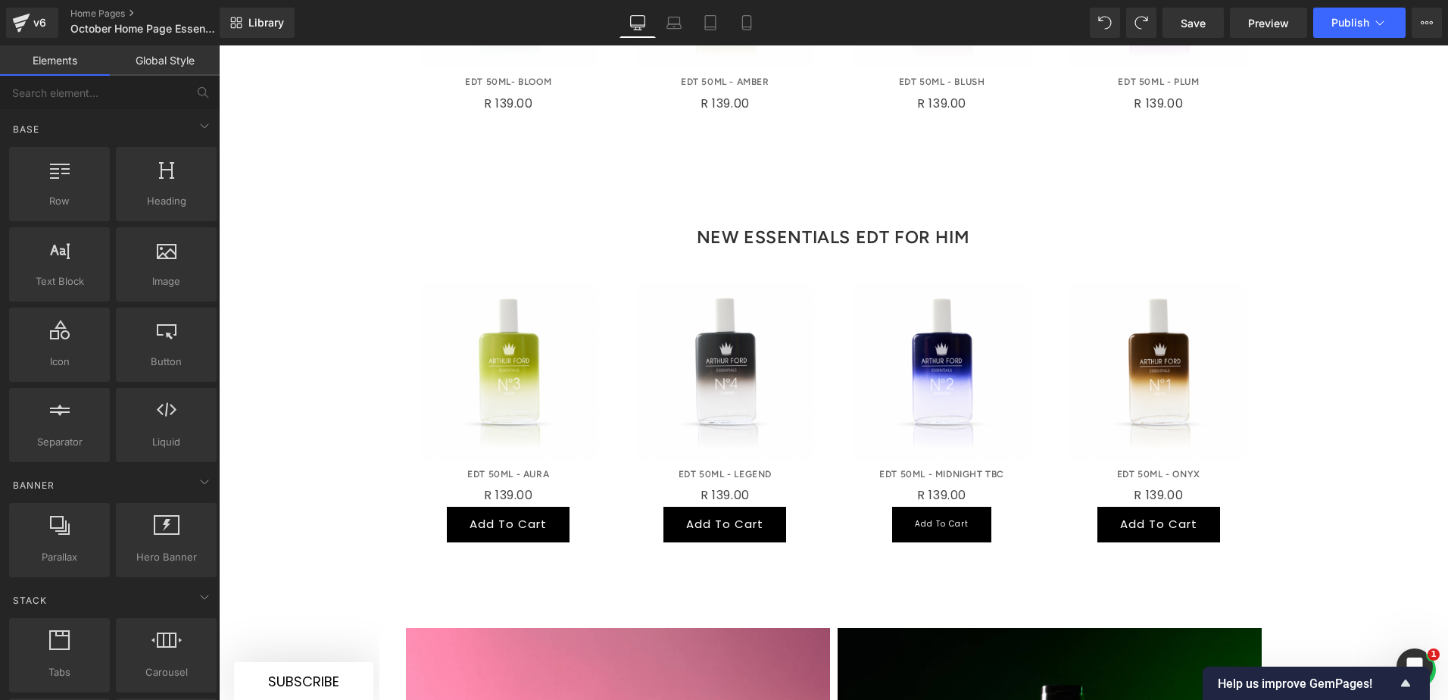
scroll to position [1184, 0]
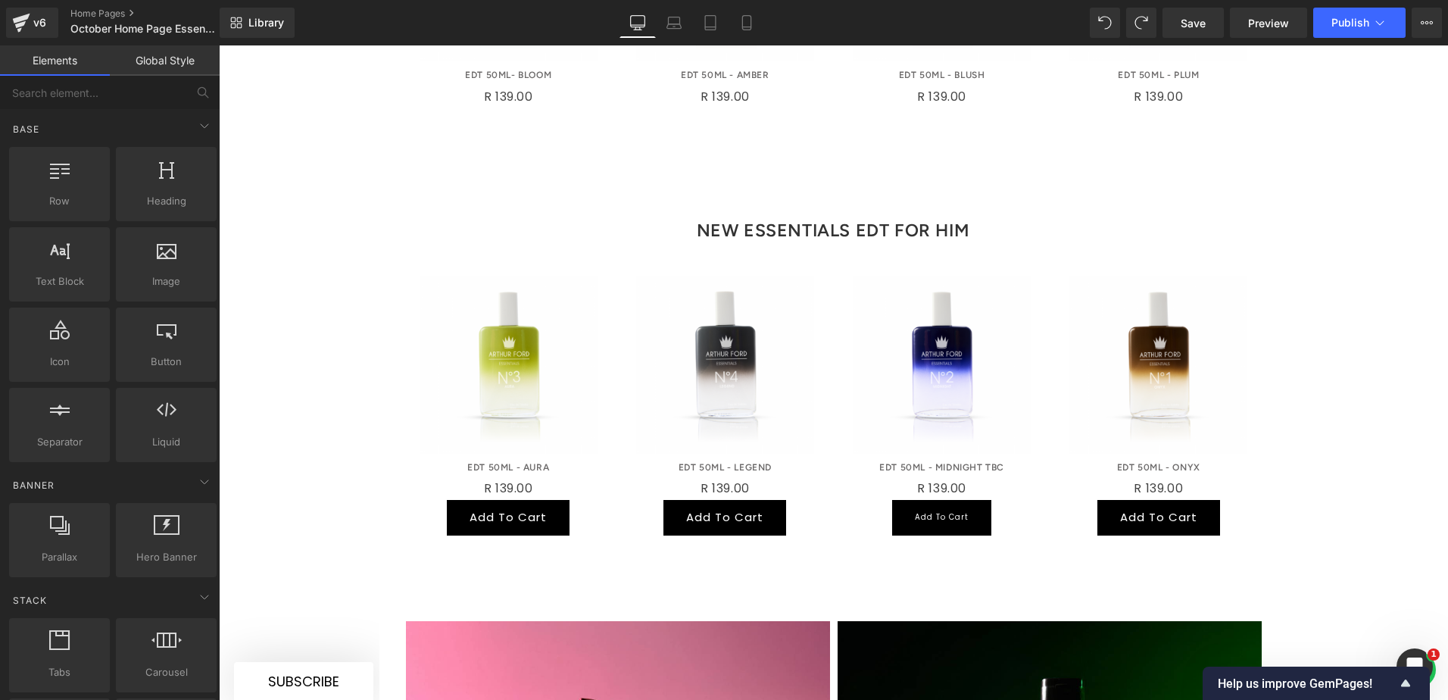
click at [557, 500] on div "Add To Cart (P) Cart Button" at bounding box center [509, 518] width 198 height 36
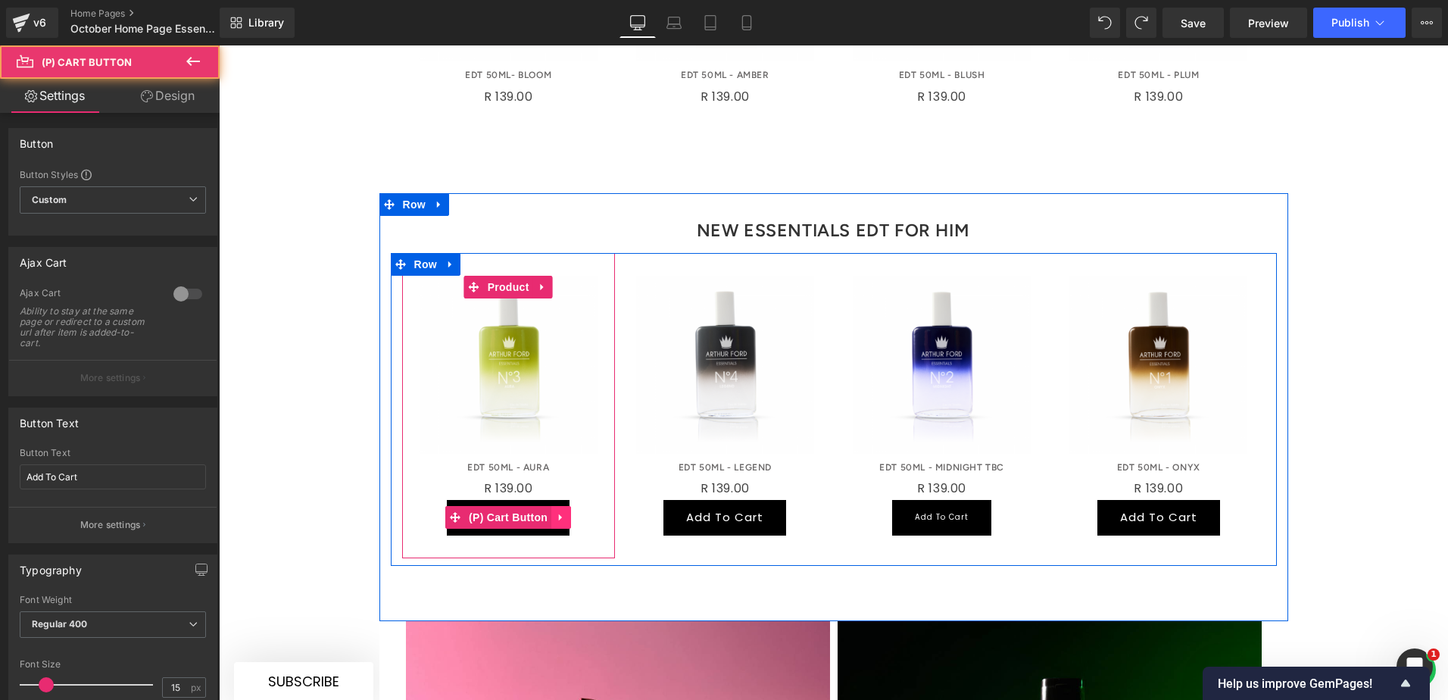
click at [556, 512] on icon at bounding box center [561, 517] width 11 height 11
click at [570, 506] on link at bounding box center [571, 517] width 20 height 23
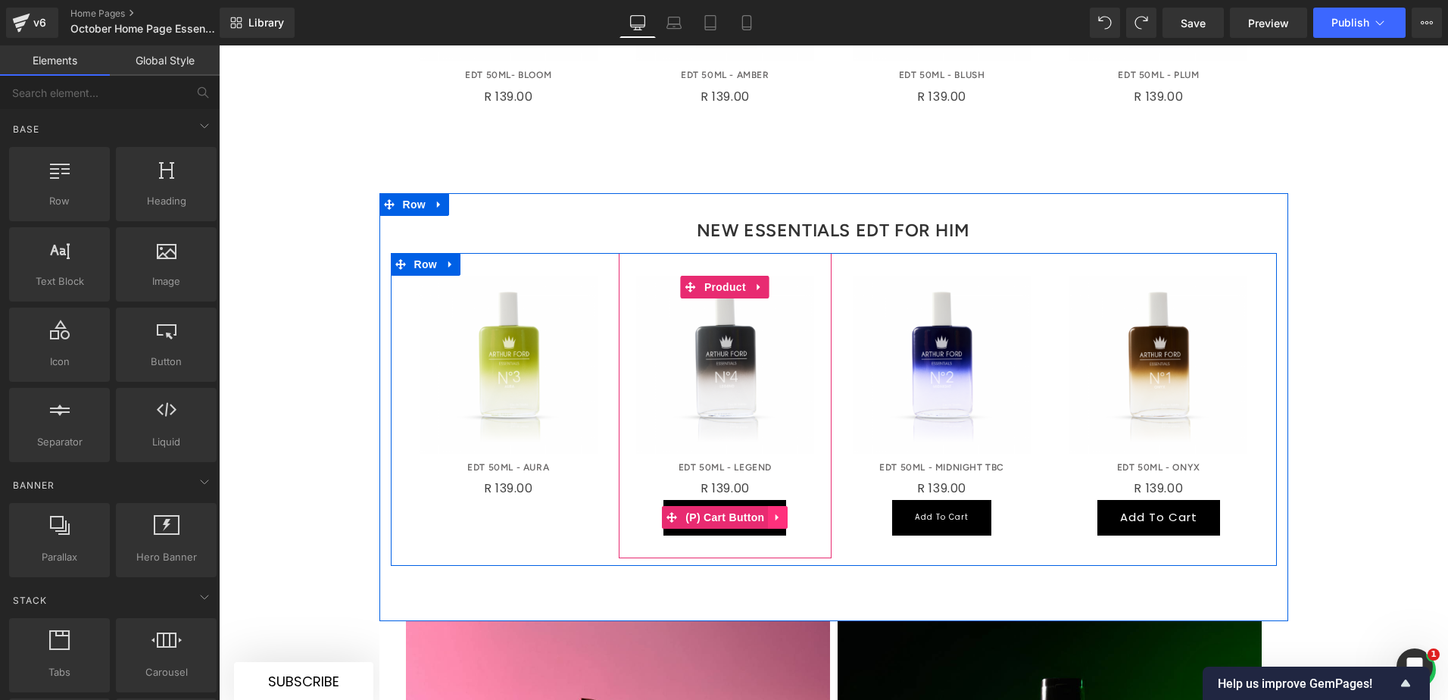
click at [772, 512] on icon at bounding box center [777, 517] width 11 height 11
click at [787, 506] on link at bounding box center [788, 517] width 20 height 23
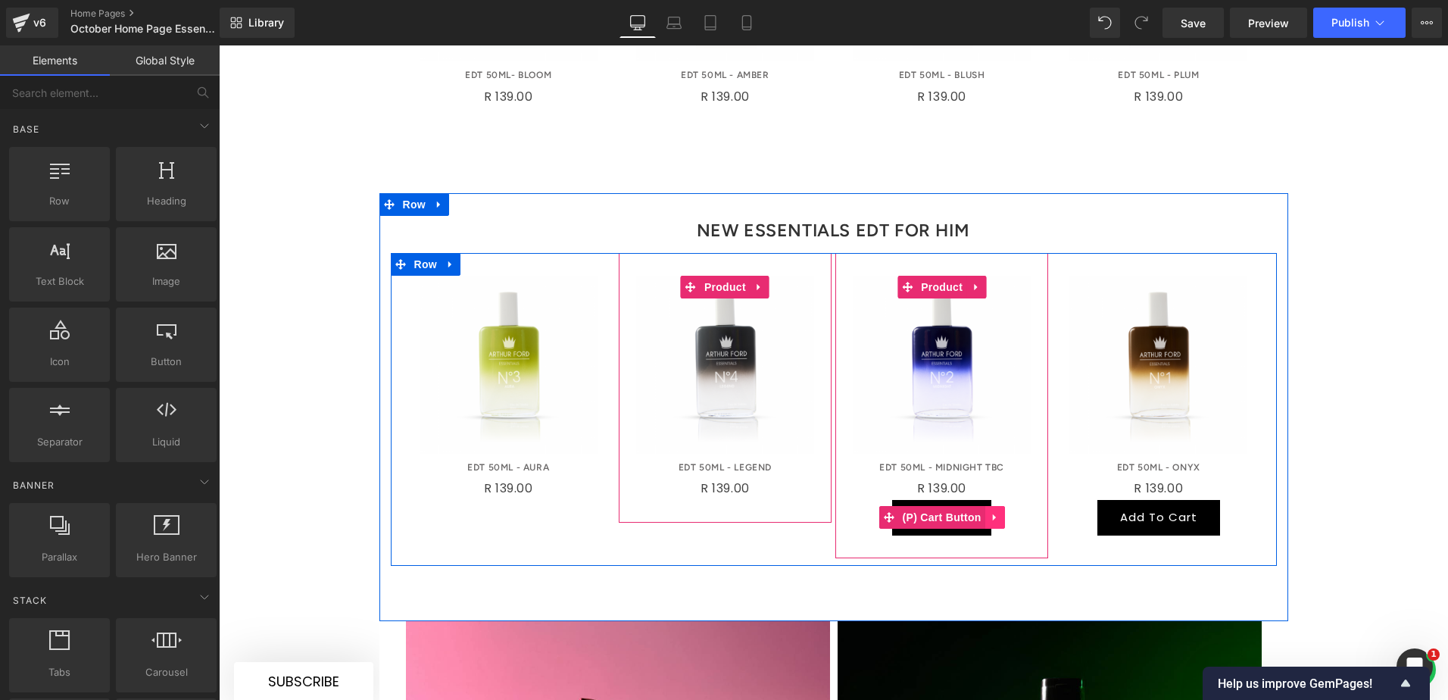
click at [990, 512] on icon at bounding box center [995, 517] width 11 height 11
click at [1001, 512] on icon at bounding box center [1005, 517] width 11 height 11
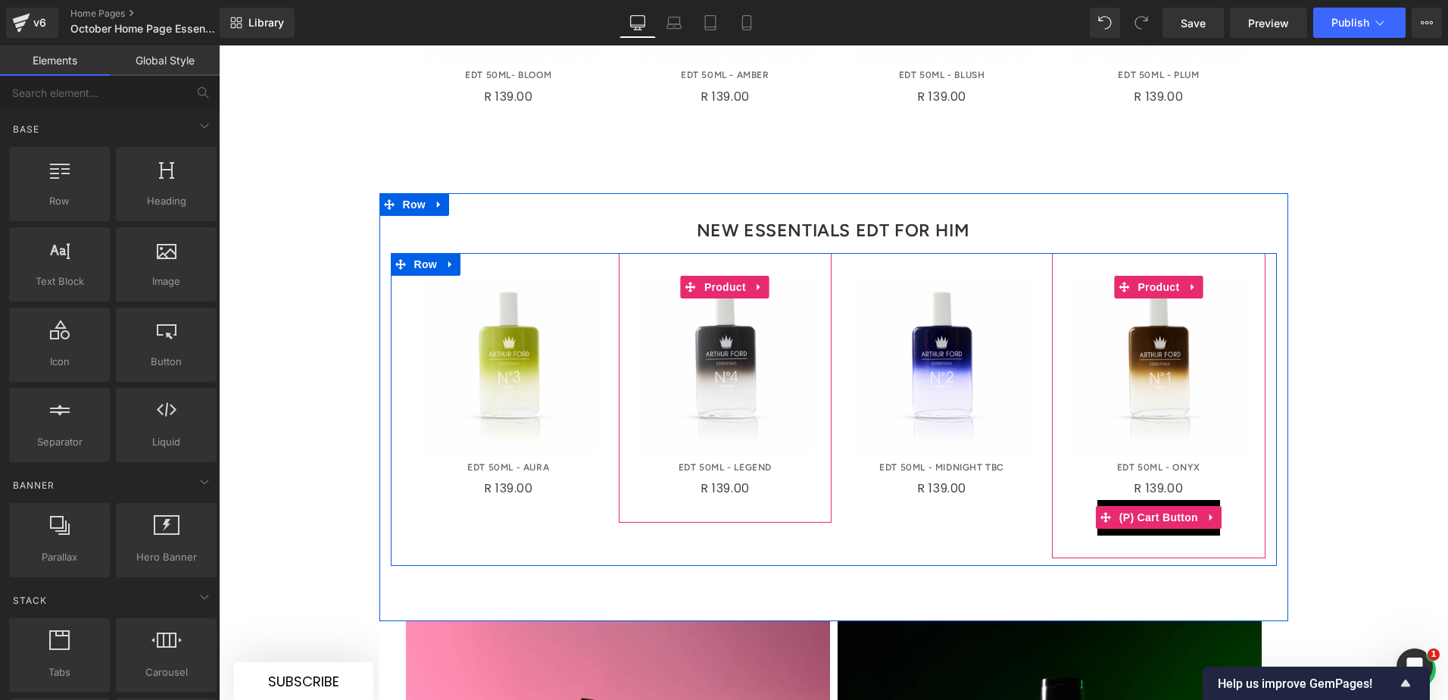
click at [1158, 514] on icon at bounding box center [1210, 517] width 3 height 7
click at [1158, 512] on icon at bounding box center [1221, 517] width 11 height 11
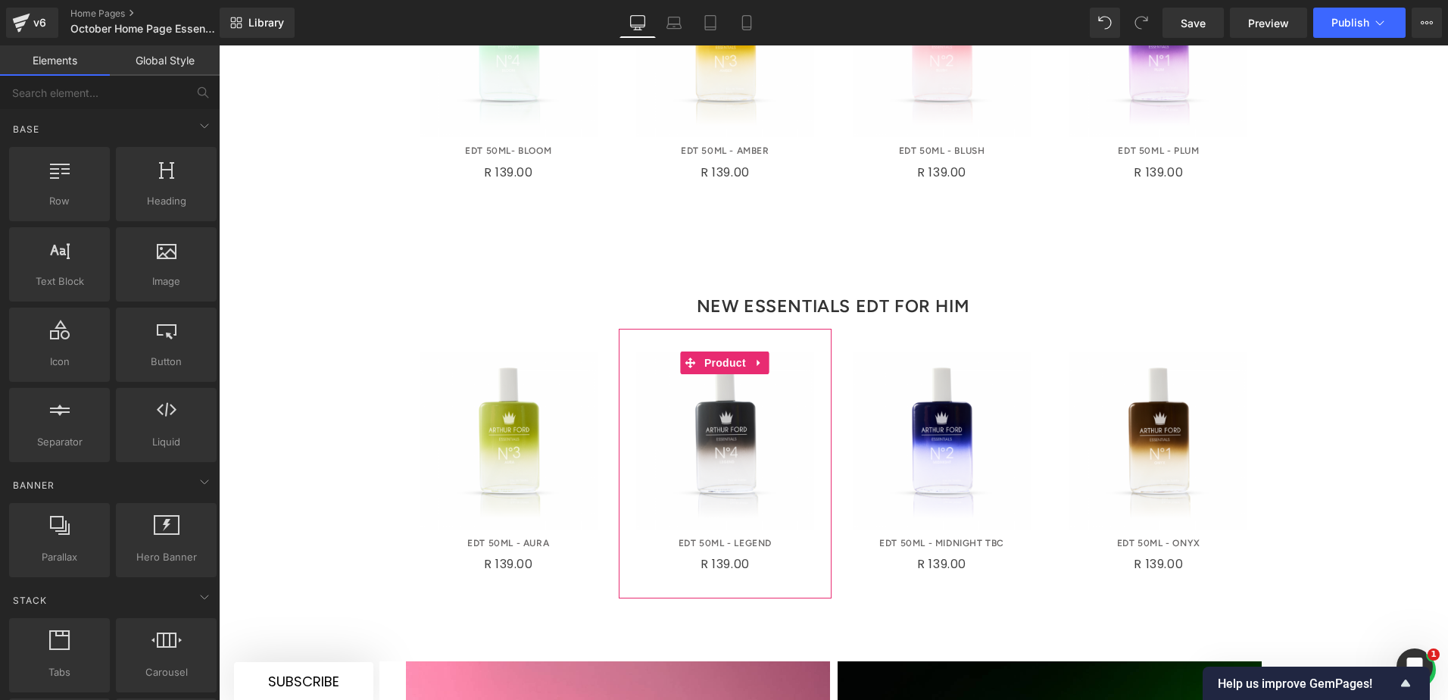
scroll to position [805, 0]
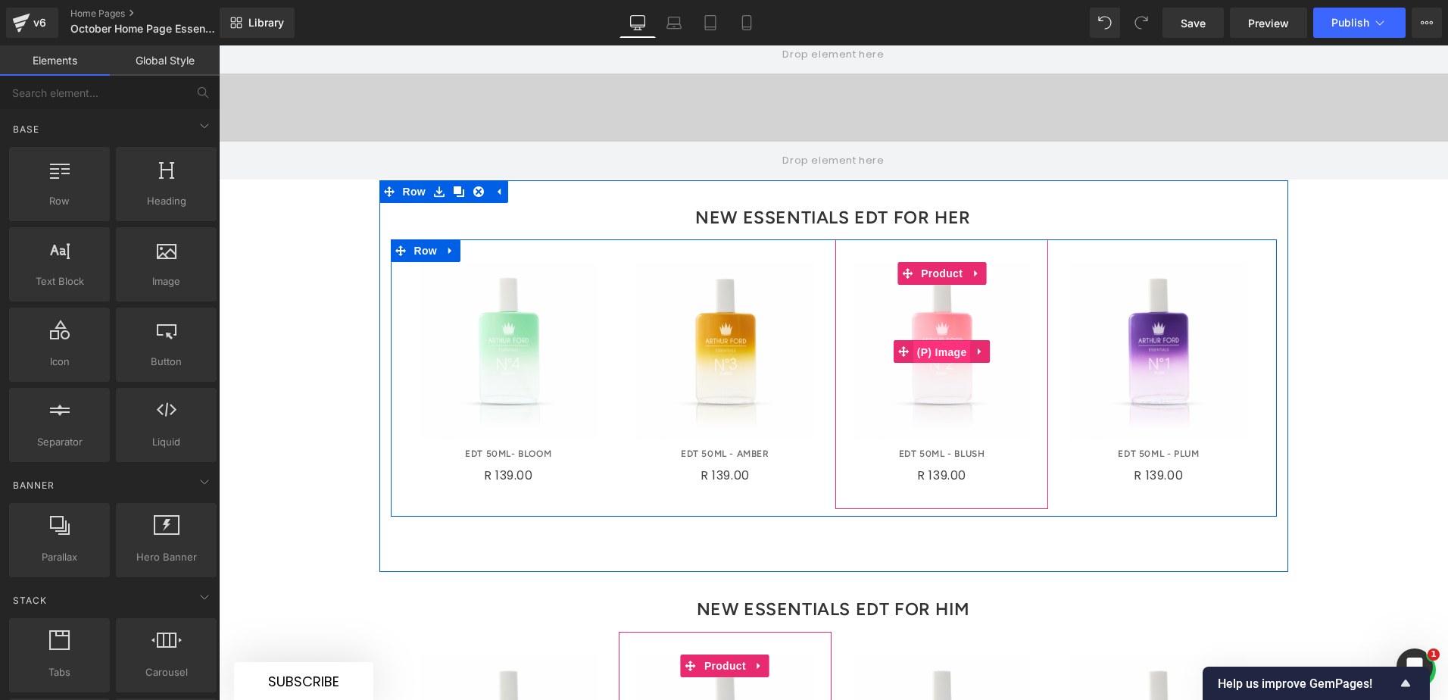
click at [934, 341] on span "(P) Image" at bounding box center [942, 352] width 58 height 23
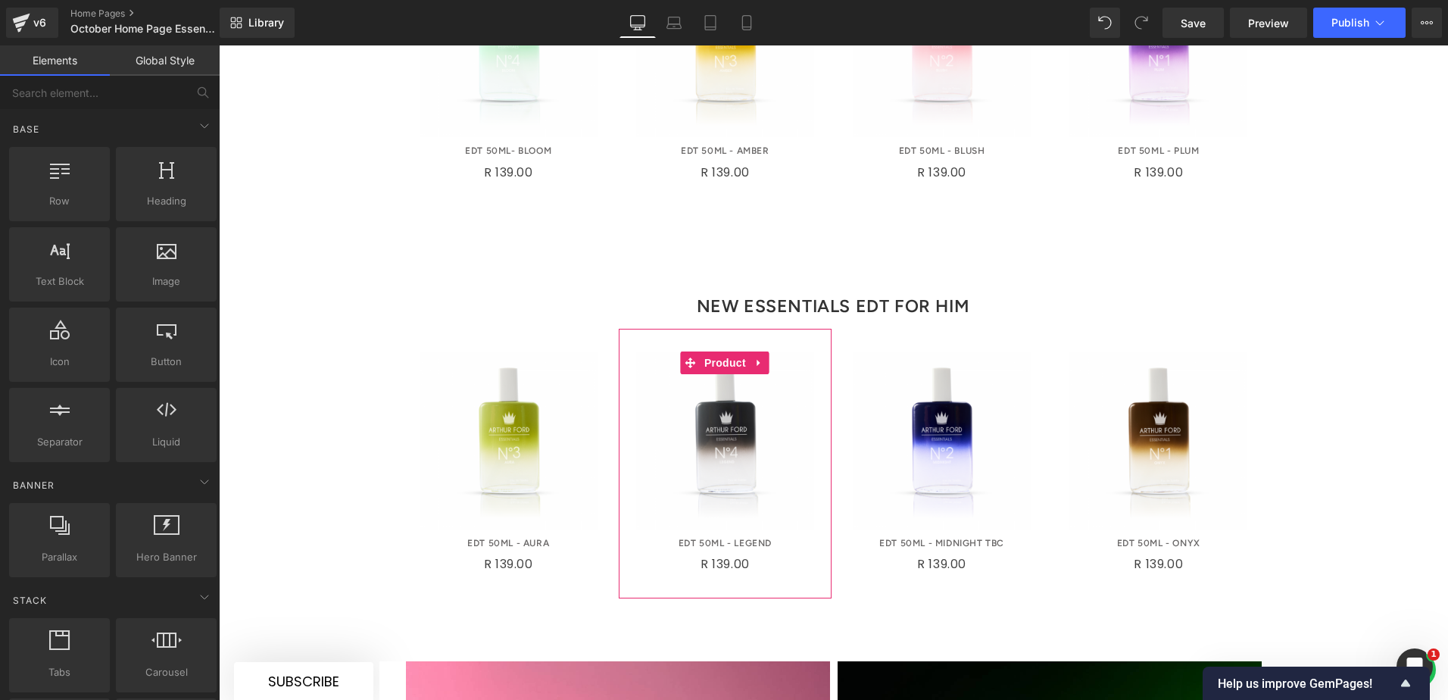
scroll to position [1184, 0]
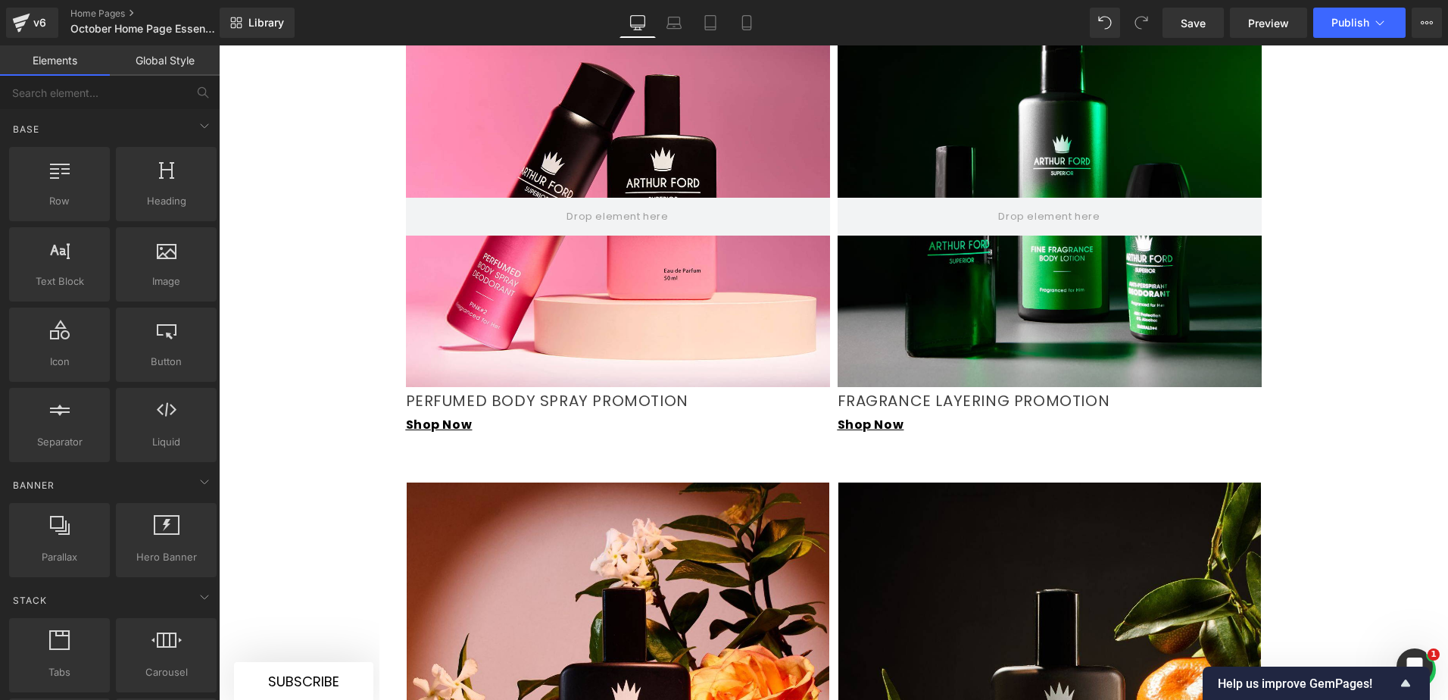
scroll to position [1789, 0]
